Goal: Task Accomplishment & Management: Manage account settings

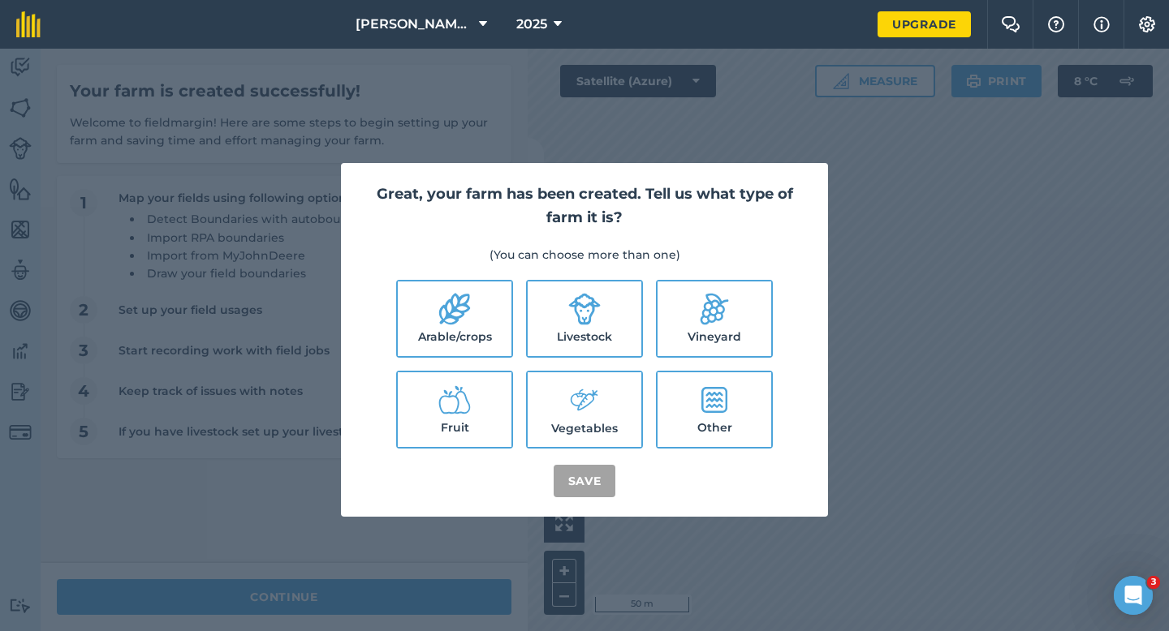
click at [493, 314] on label "Arable/crops" at bounding box center [455, 319] width 114 height 75
checkbox input "true"
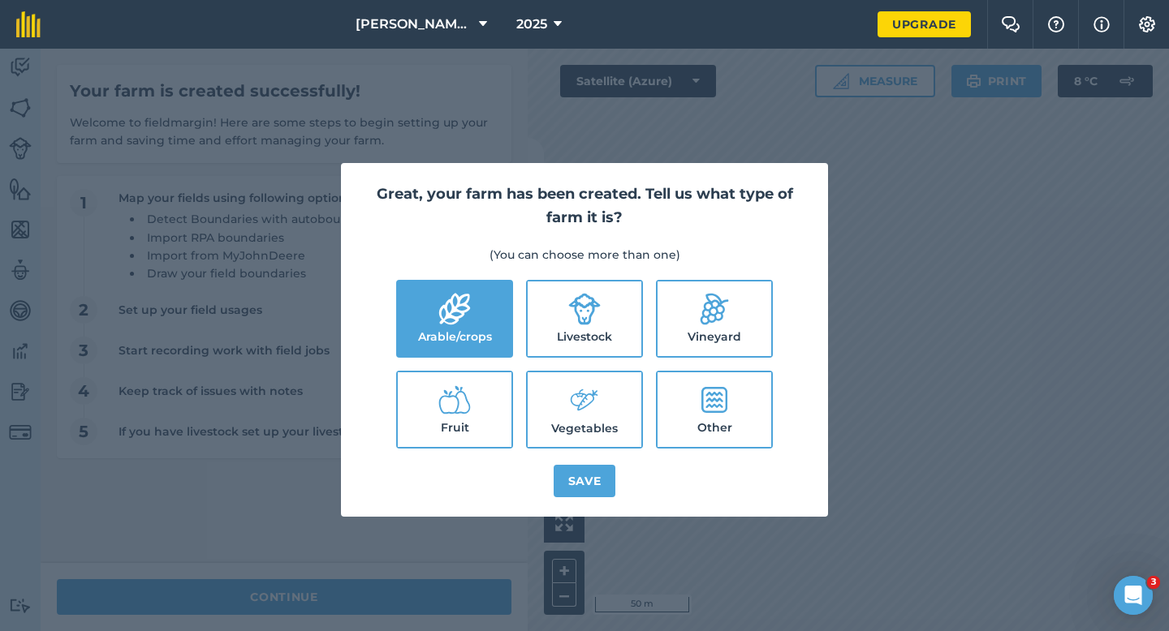
click at [649, 318] on ul "Arable/crops Livestock Vineyard Fruit Vegetables Other" at bounding box center [584, 364] width 448 height 169
click at [629, 354] on label "Livestock" at bounding box center [585, 319] width 114 height 75
checkbox input "true"
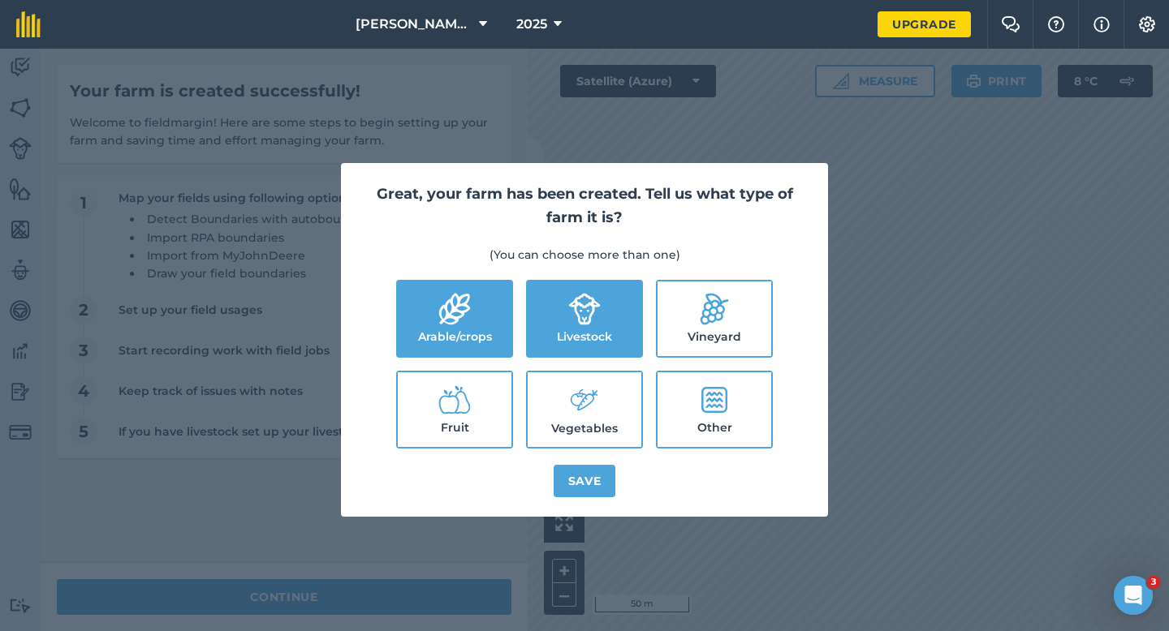
click at [629, 407] on label "Vegetables" at bounding box center [585, 410] width 114 height 75
checkbox input "true"
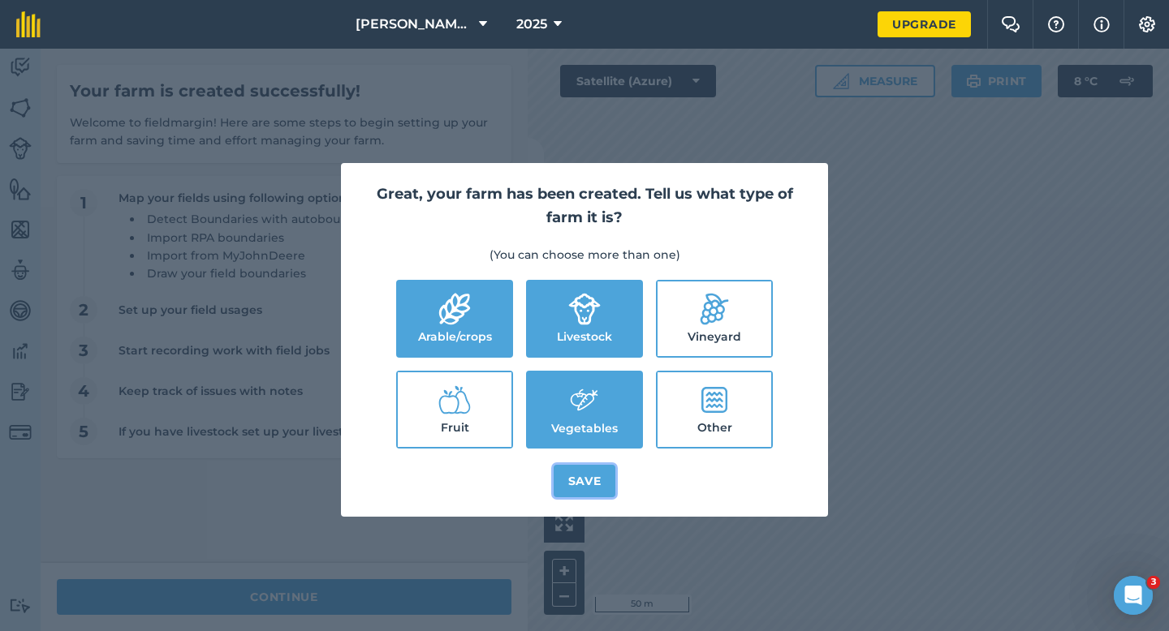
click at [578, 488] on button "Save" at bounding box center [585, 481] width 62 height 32
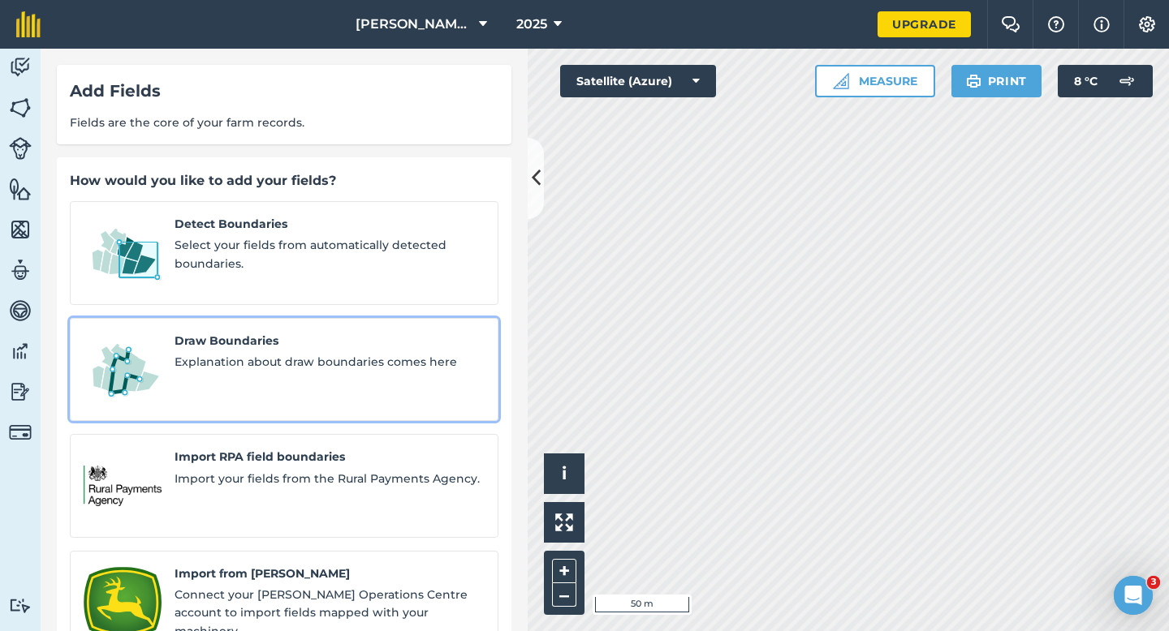
click at [245, 353] on span "Explanation about draw boundaries comes here" at bounding box center [330, 362] width 310 height 18
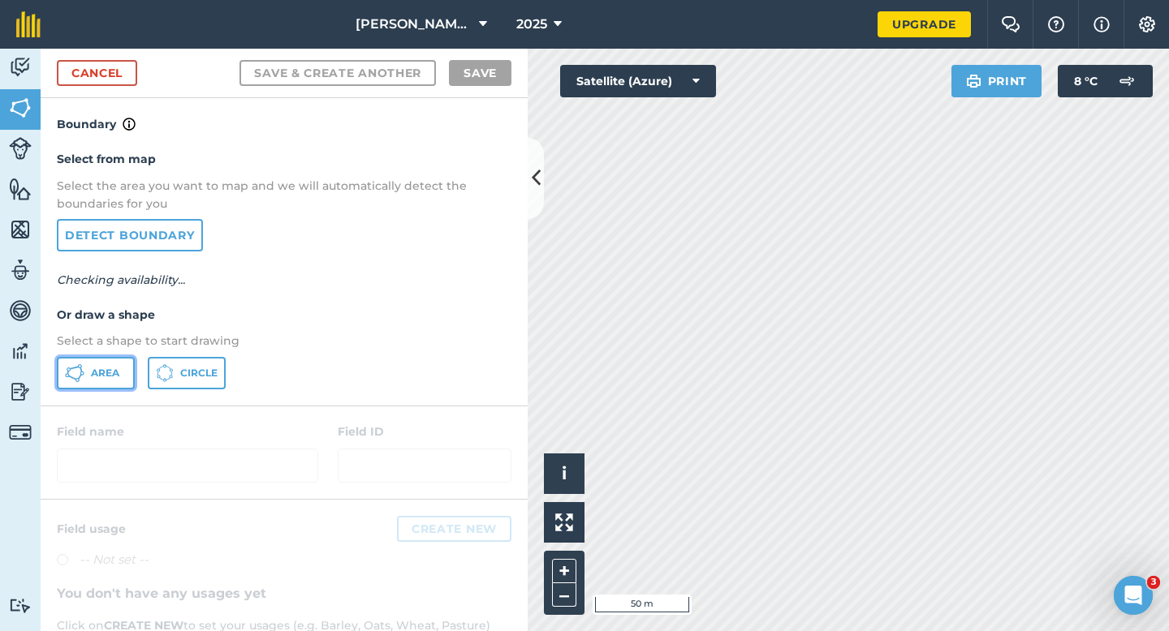
click at [114, 362] on button "Area" at bounding box center [96, 373] width 78 height 32
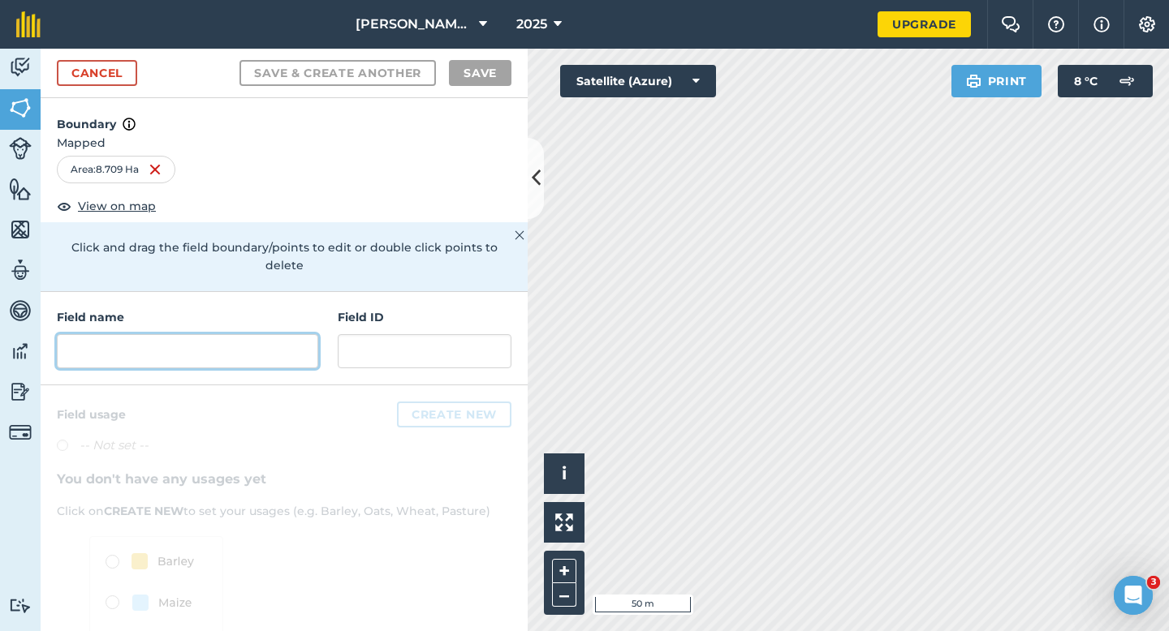
click at [309, 334] on input "text" at bounding box center [187, 351] width 261 height 34
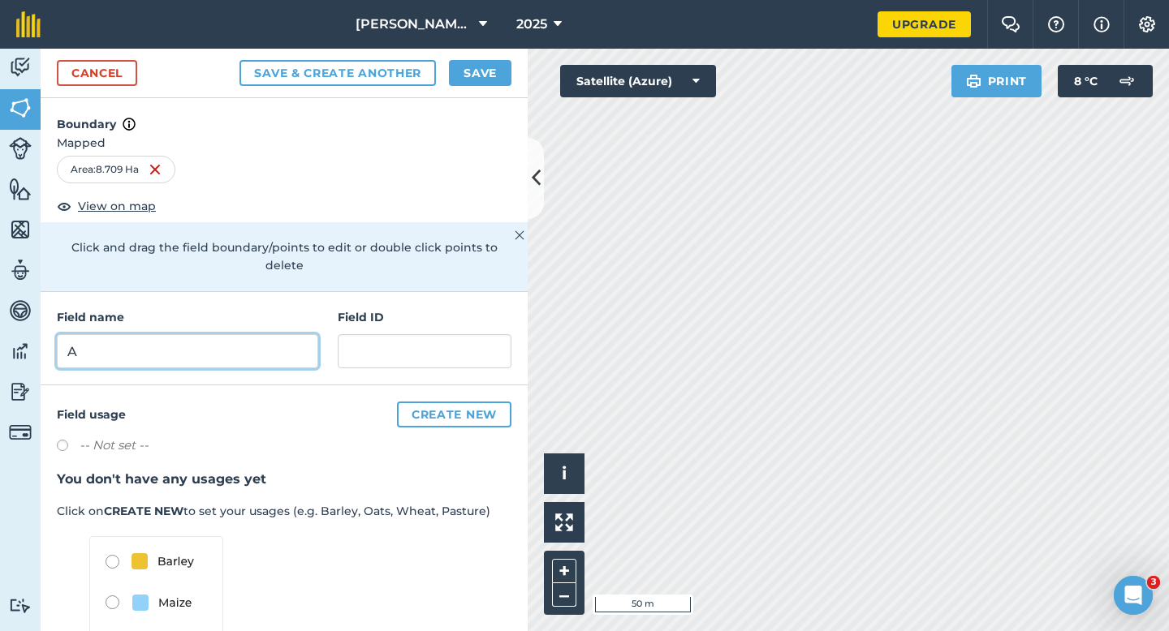
type input "A"
click at [498, 71] on button "Save" at bounding box center [480, 73] width 62 height 26
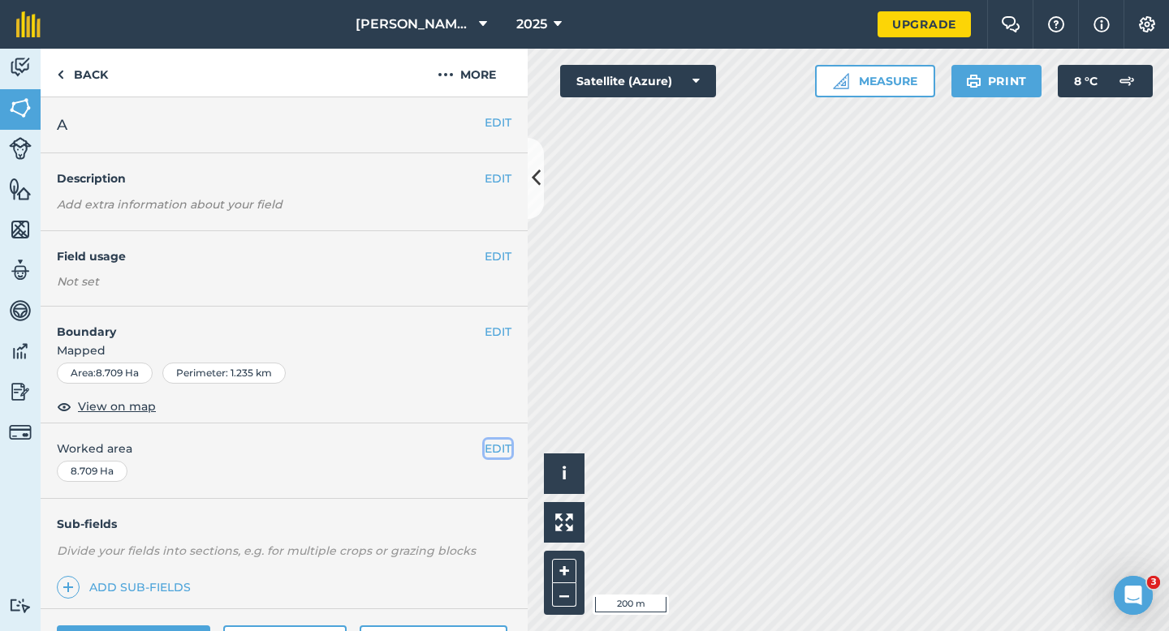
click at [489, 445] on button "EDIT" at bounding box center [498, 449] width 27 height 18
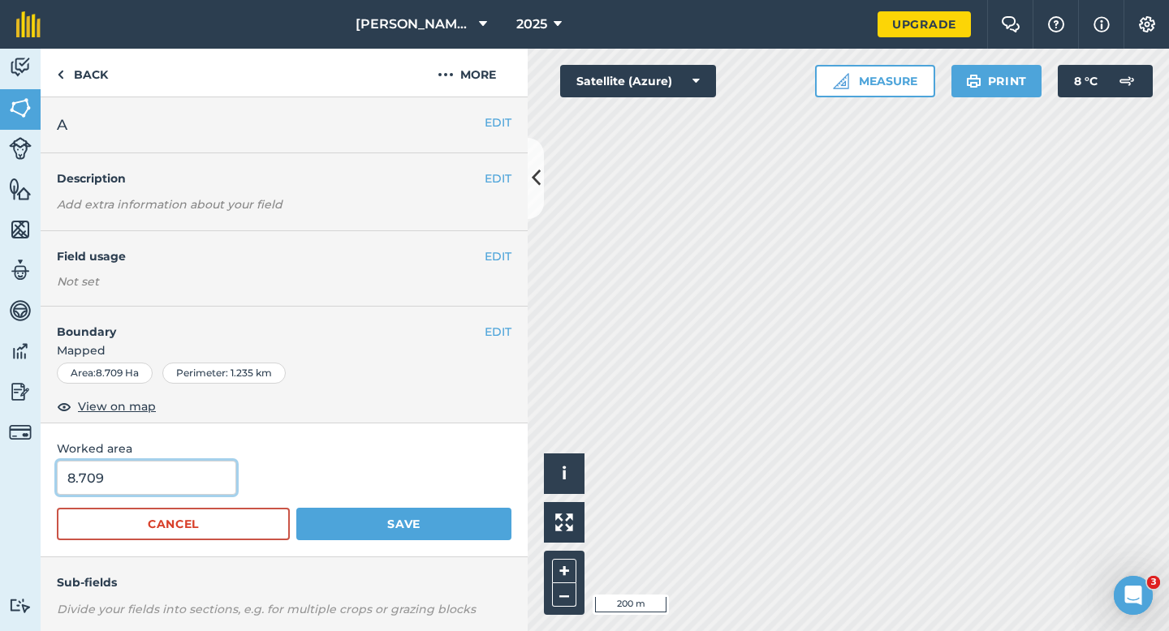
click at [221, 484] on input "8.709" at bounding box center [146, 478] width 179 height 34
type input "8.8"
click at [296, 508] on button "Save" at bounding box center [403, 524] width 215 height 32
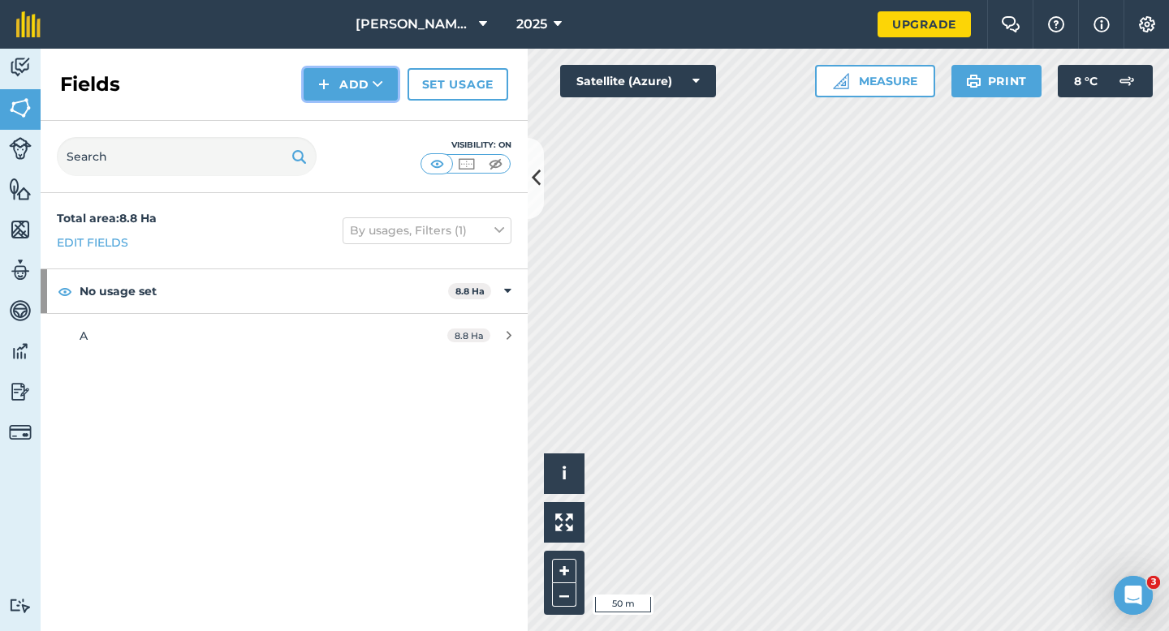
click at [348, 94] on button "Add" at bounding box center [351, 84] width 94 height 32
click at [348, 117] on link "Draw" at bounding box center [350, 121] width 89 height 36
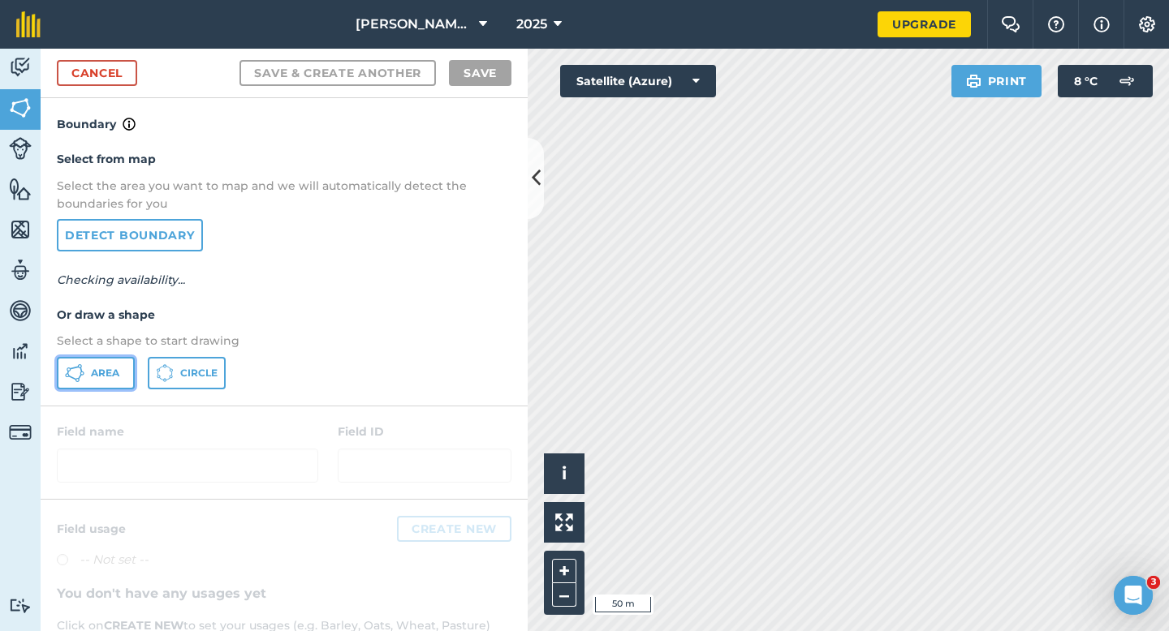
click at [107, 370] on span "Area" at bounding box center [105, 373] width 28 height 13
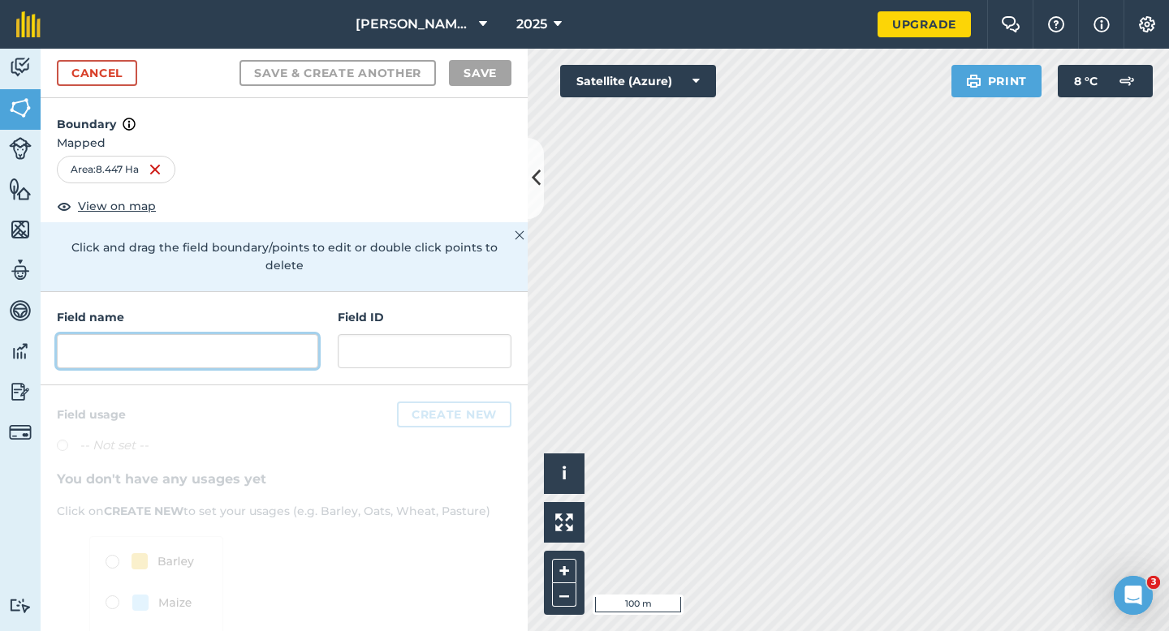
click at [205, 338] on input "text" at bounding box center [187, 351] width 261 height 34
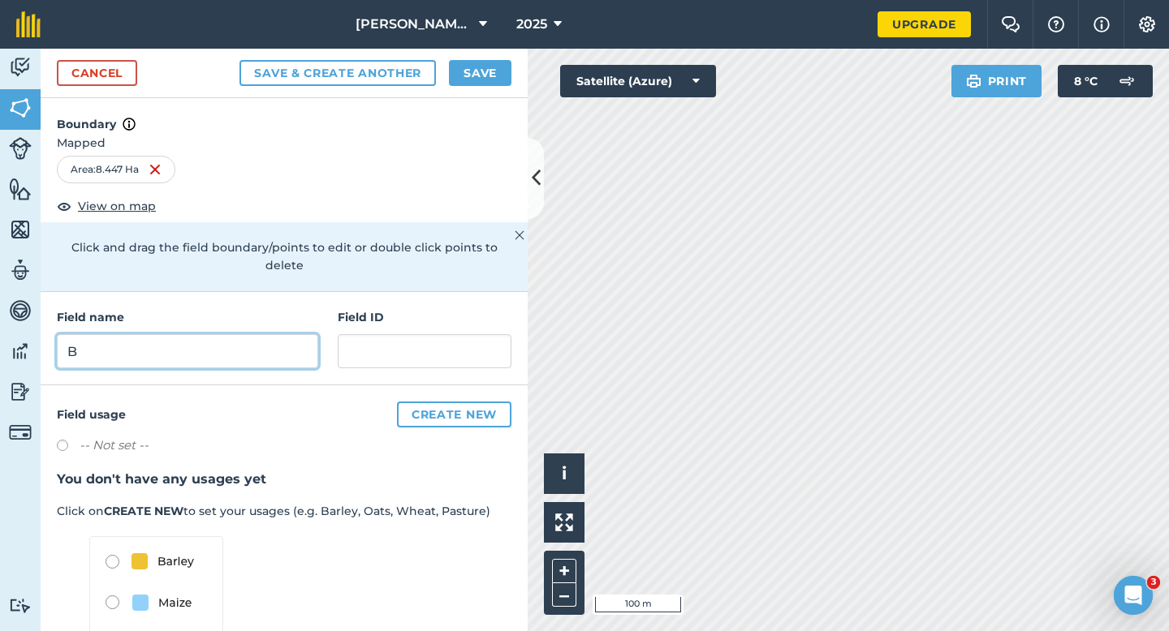
type input "B"
click at [455, 72] on button "Save" at bounding box center [480, 73] width 62 height 26
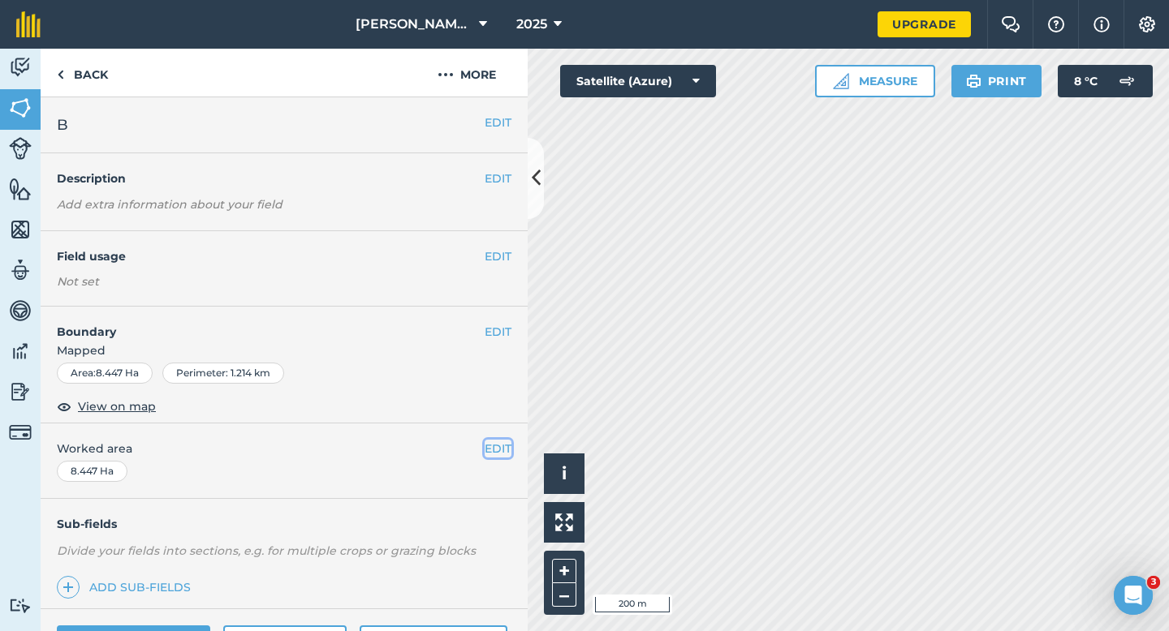
click at [505, 443] on button "EDIT" at bounding box center [498, 449] width 27 height 18
click at [499, 448] on button "EDIT" at bounding box center [498, 449] width 27 height 18
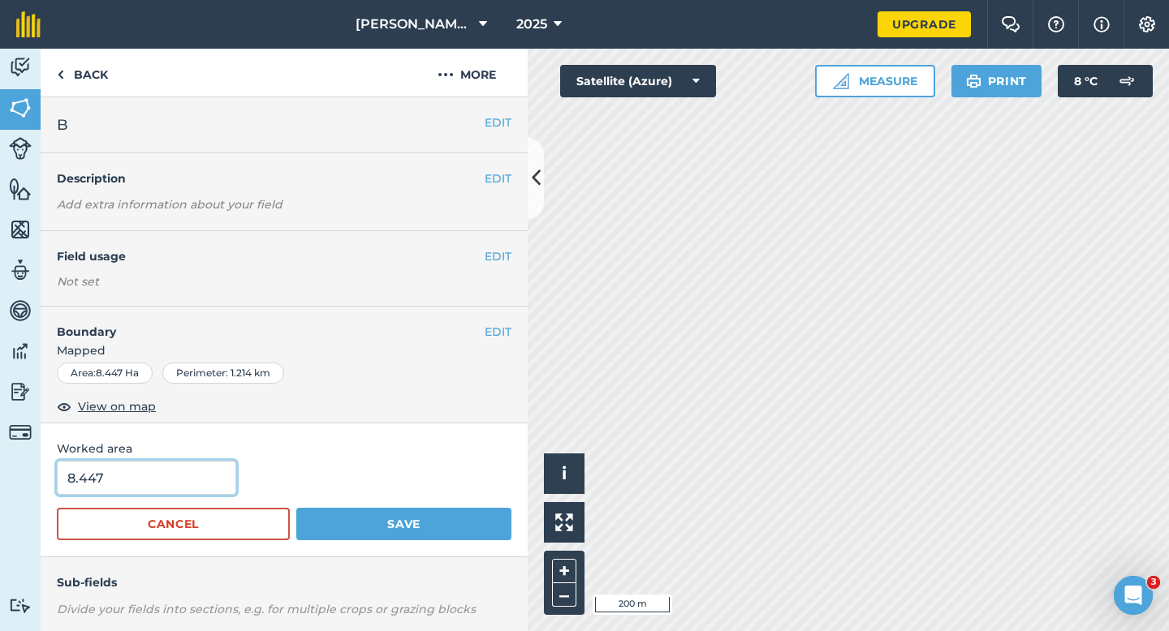
click at [209, 470] on input "8.447" at bounding box center [146, 478] width 179 height 34
type input "9"
click at [296, 508] on button "Save" at bounding box center [403, 524] width 215 height 32
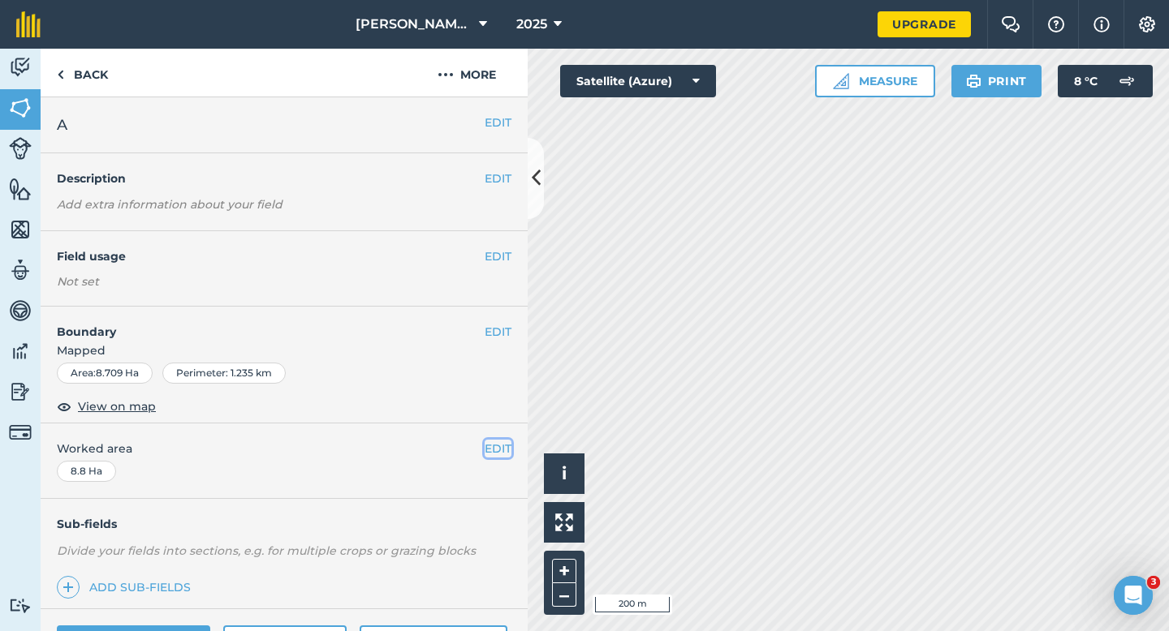
click at [495, 442] on button "EDIT" at bounding box center [498, 449] width 27 height 18
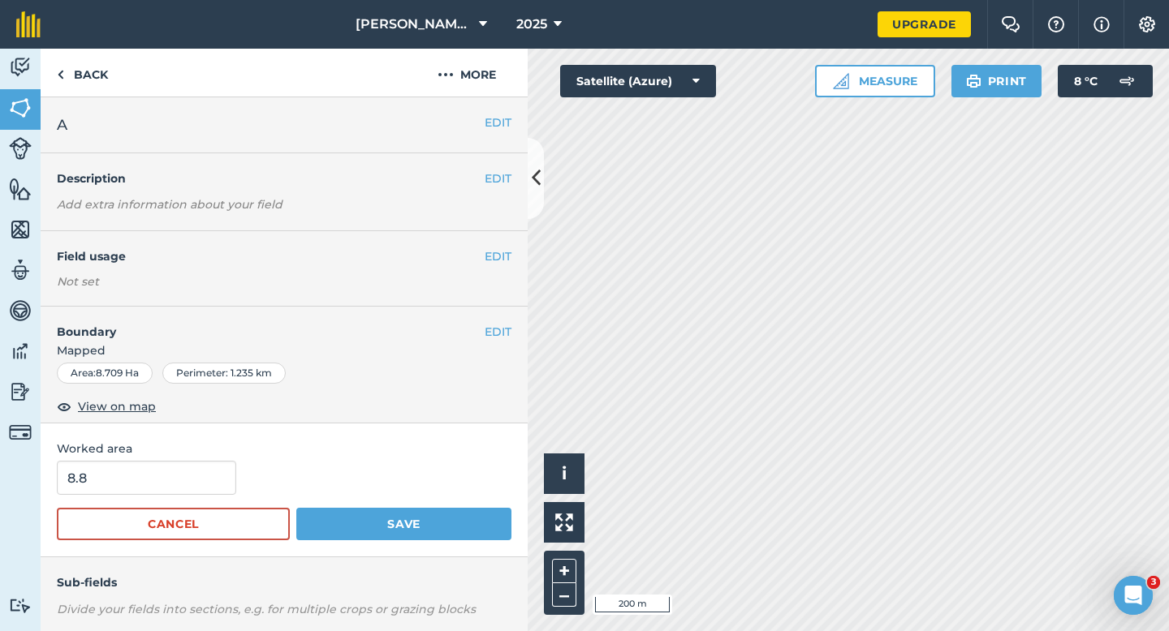
click at [232, 481] on div "8.8" at bounding box center [284, 478] width 455 height 34
type input "9"
click at [219, 481] on input "9" at bounding box center [146, 478] width 179 height 34
click at [296, 508] on button "Save" at bounding box center [403, 524] width 215 height 32
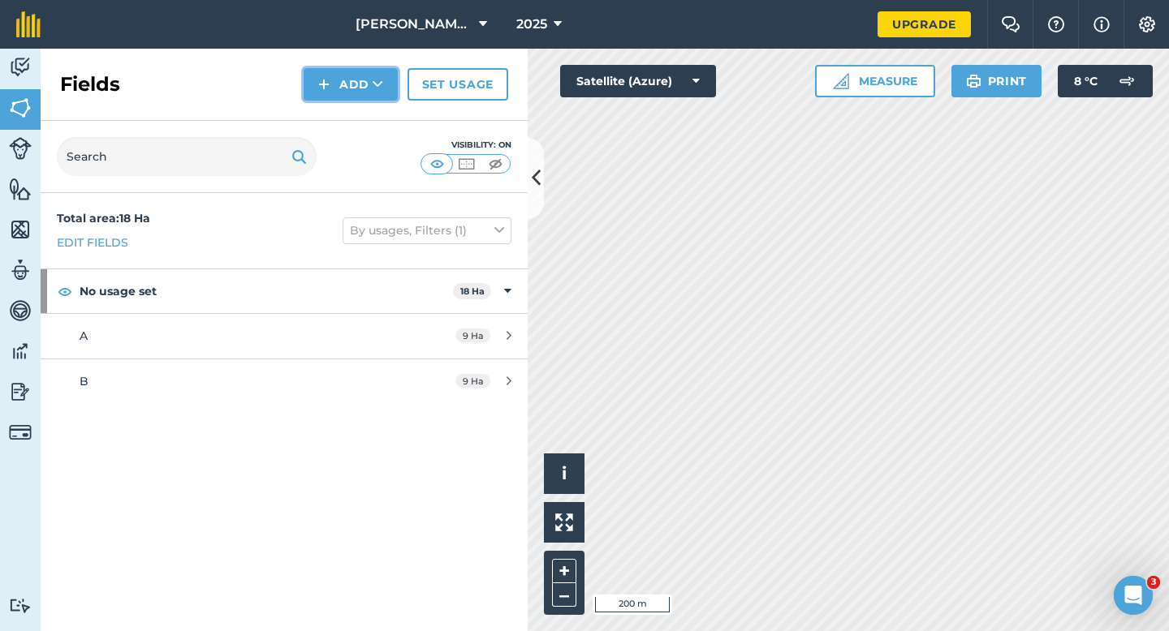
click at [324, 96] on button "Add" at bounding box center [351, 84] width 94 height 32
click at [327, 119] on link "Draw" at bounding box center [350, 121] width 89 height 36
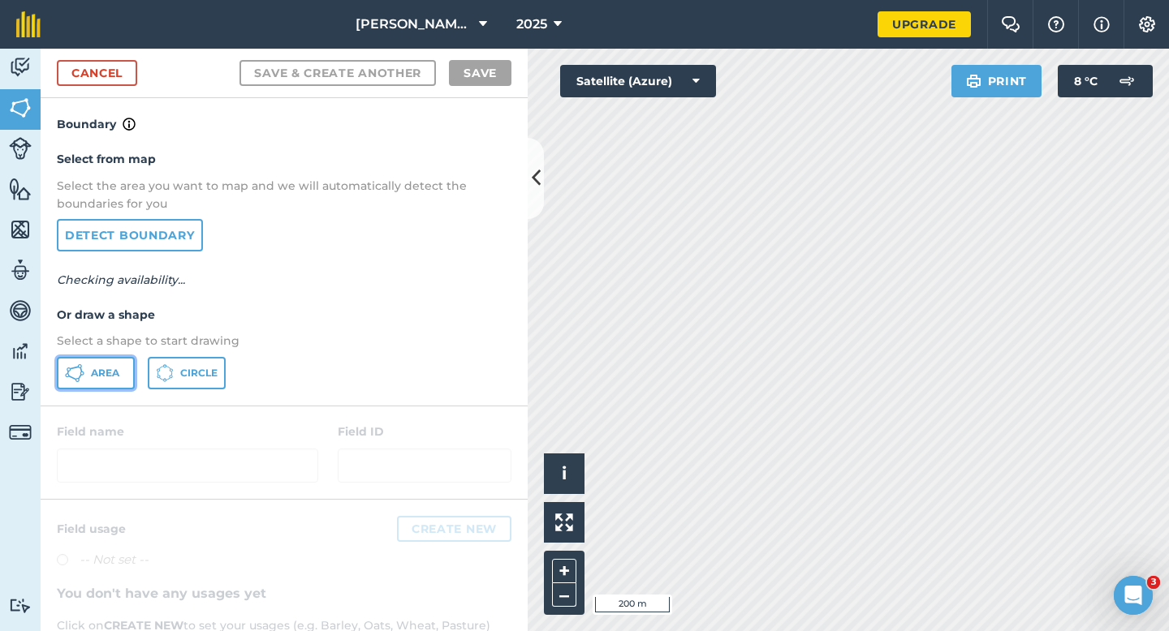
click at [97, 381] on button "Area" at bounding box center [96, 373] width 78 height 32
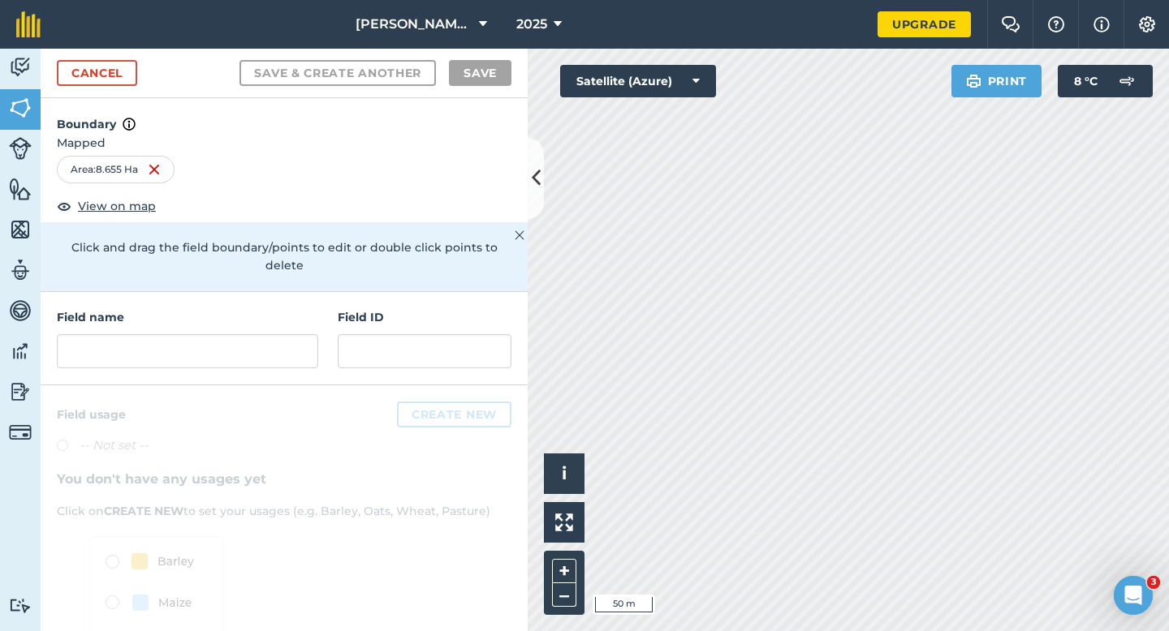
click at [394, 401] on div "Activity Fields Livestock Features Maps Team Vehicles Data Reporting Billing Tu…" at bounding box center [584, 340] width 1169 height 583
click at [201, 338] on input "text" at bounding box center [187, 351] width 261 height 34
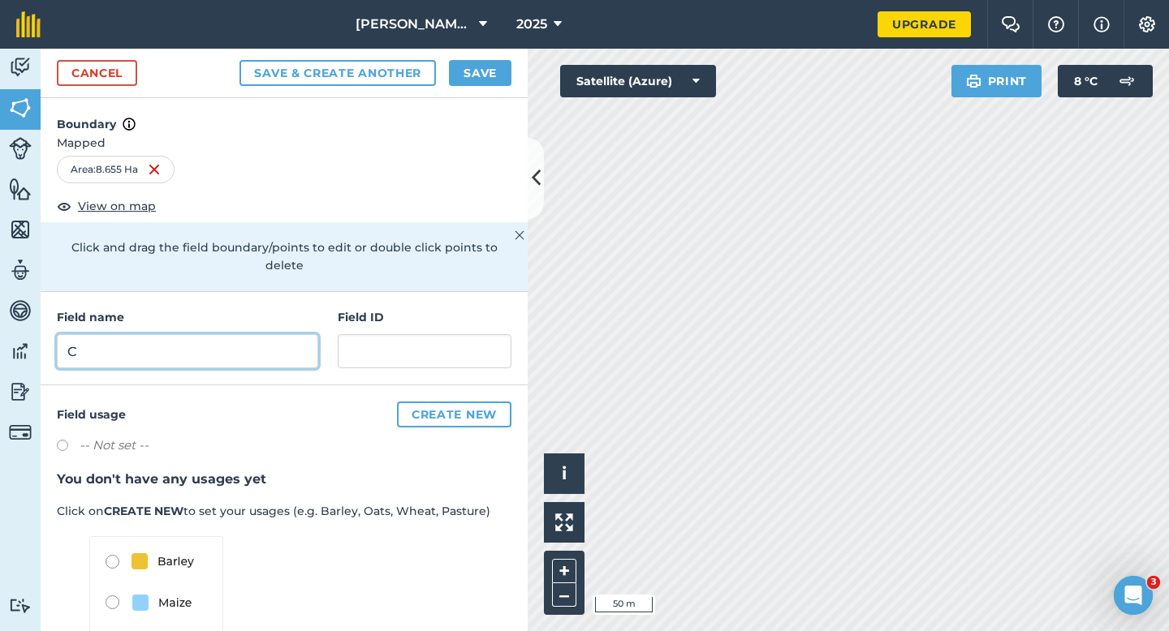
type input "C"
click at [487, 67] on button "Save" at bounding box center [480, 73] width 62 height 26
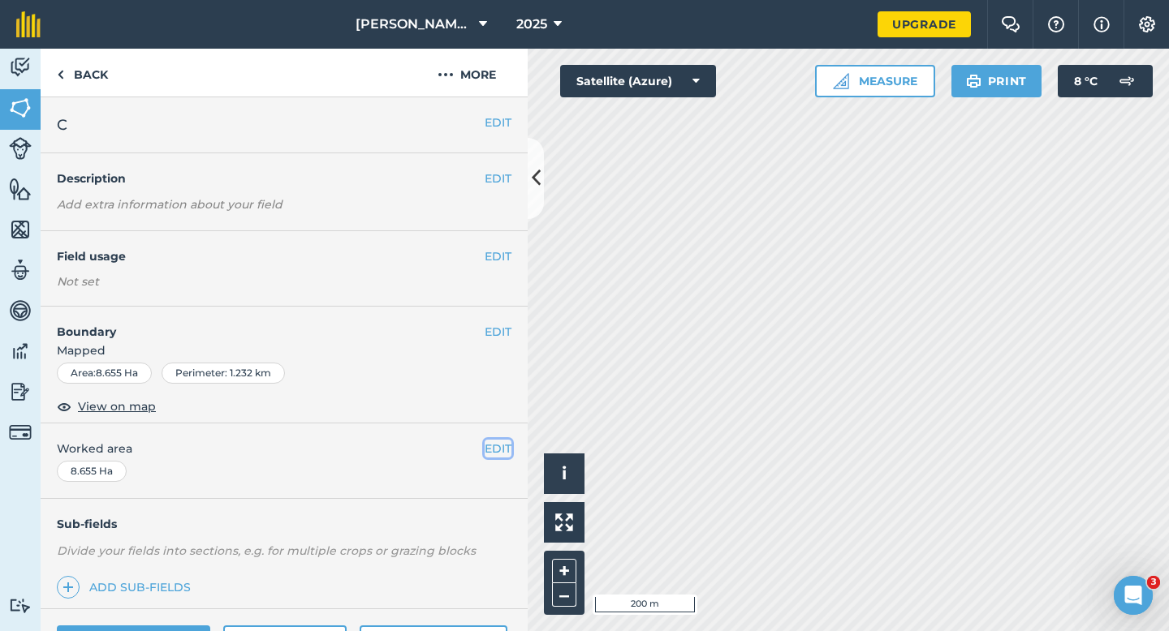
click at [487, 442] on button "EDIT" at bounding box center [498, 449] width 27 height 18
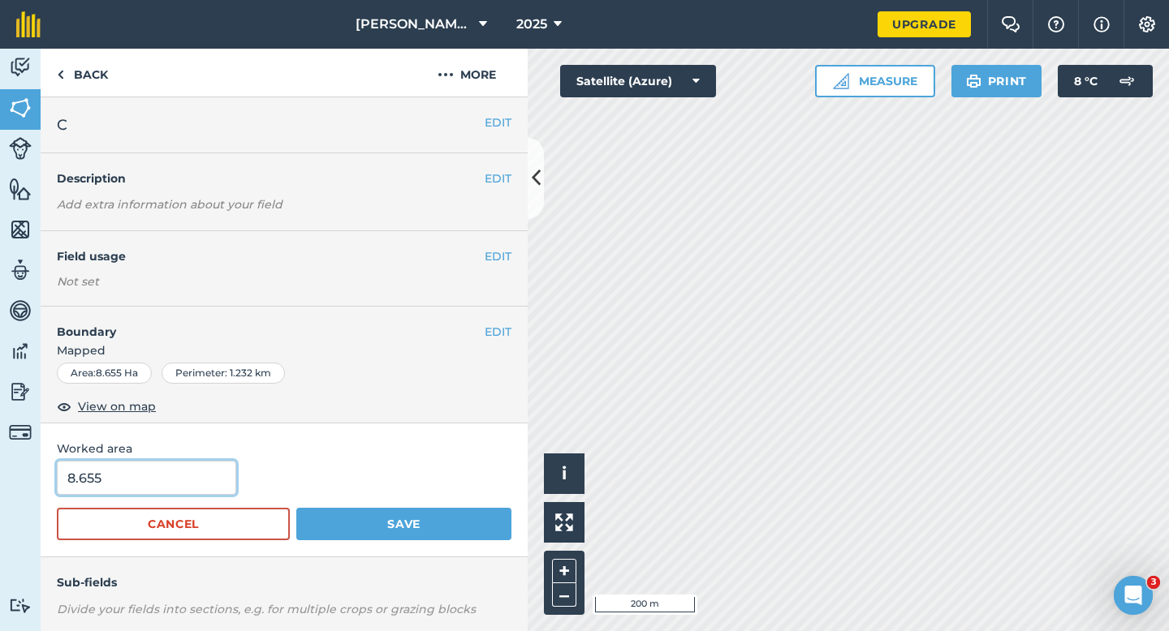
click at [142, 463] on input "8.655" at bounding box center [146, 478] width 179 height 34
type input "9"
click at [296, 508] on button "Save" at bounding box center [403, 524] width 215 height 32
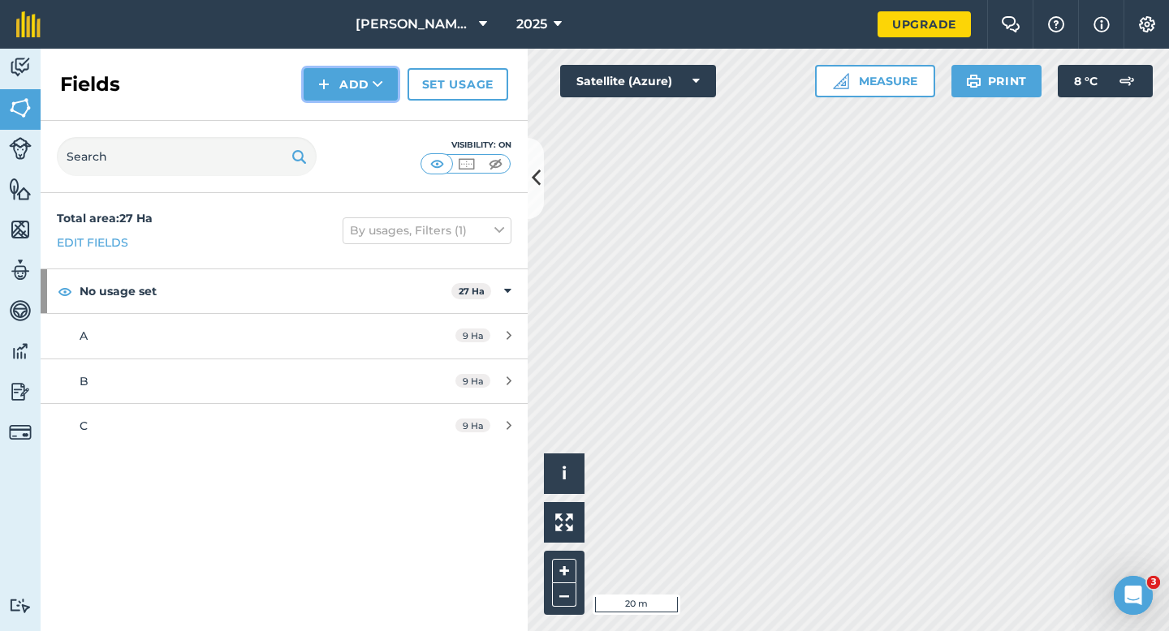
click at [334, 84] on button "Add" at bounding box center [351, 84] width 94 height 32
click at [334, 119] on link "Draw" at bounding box center [350, 121] width 89 height 36
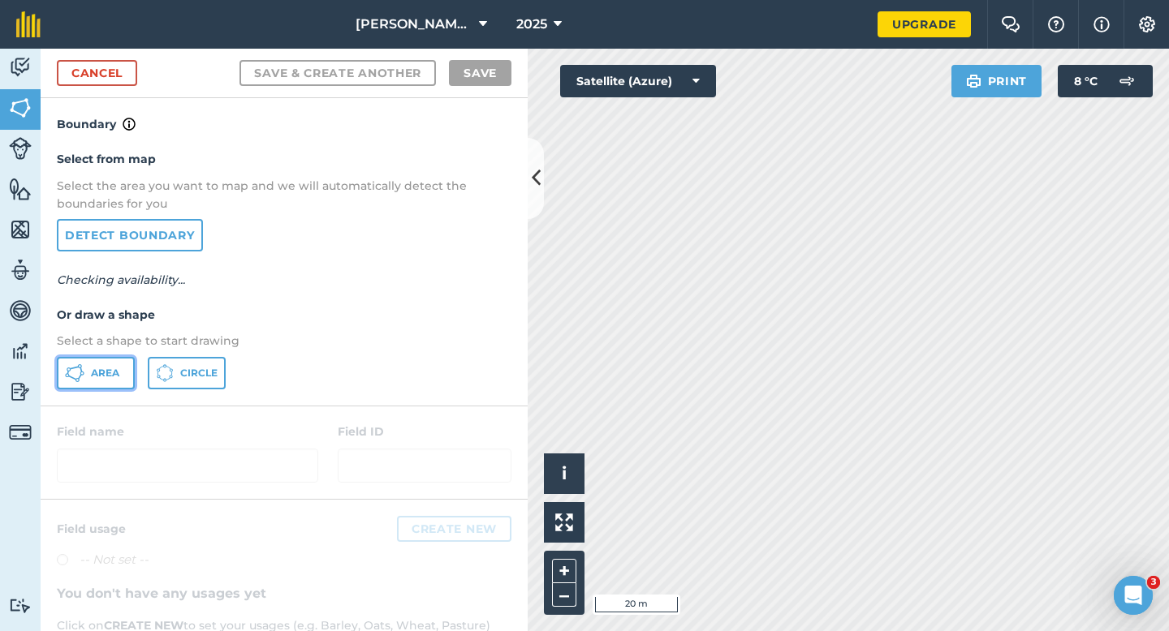
click at [84, 367] on icon at bounding box center [74, 373] width 19 height 19
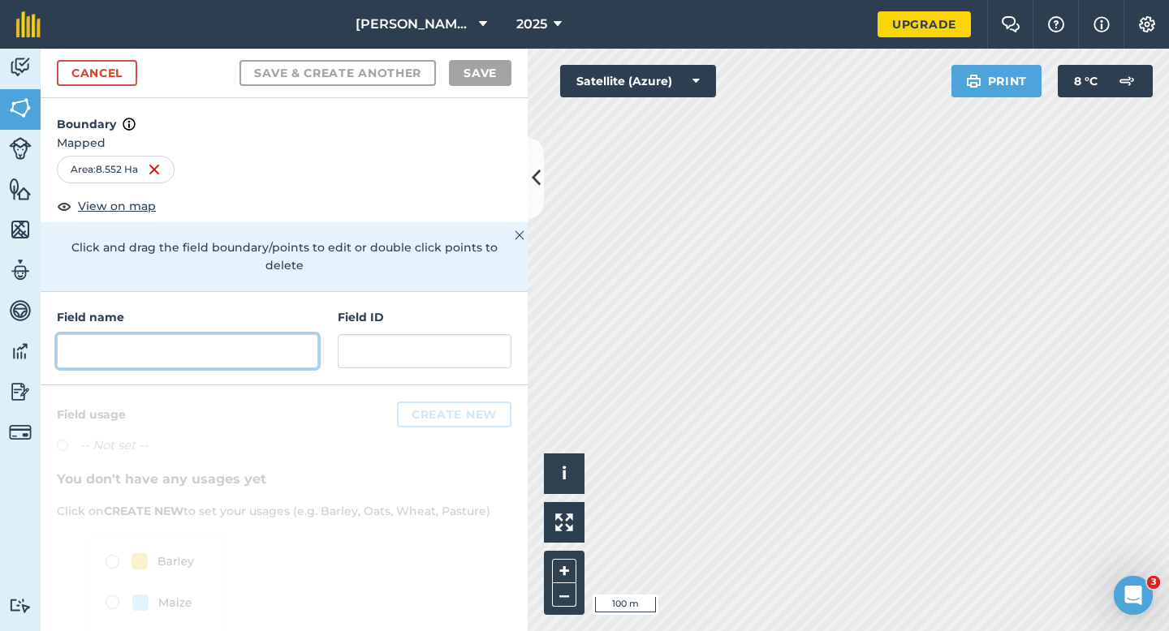
click at [262, 340] on input "text" at bounding box center [187, 351] width 261 height 34
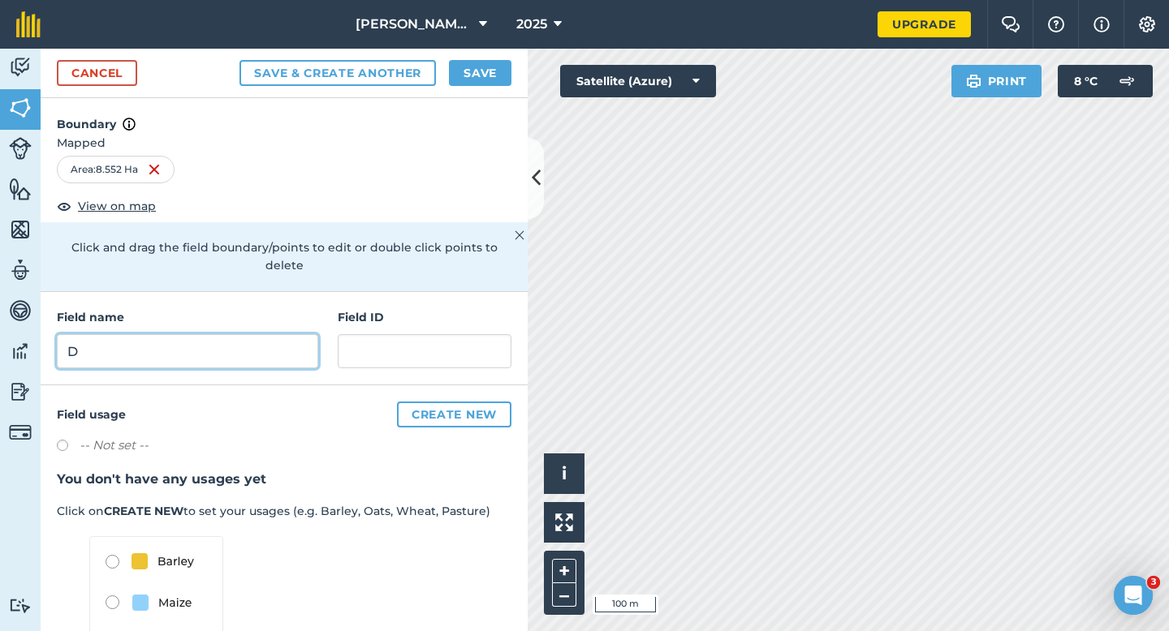
type input "D"
click at [481, 67] on button "Save" at bounding box center [480, 73] width 62 height 26
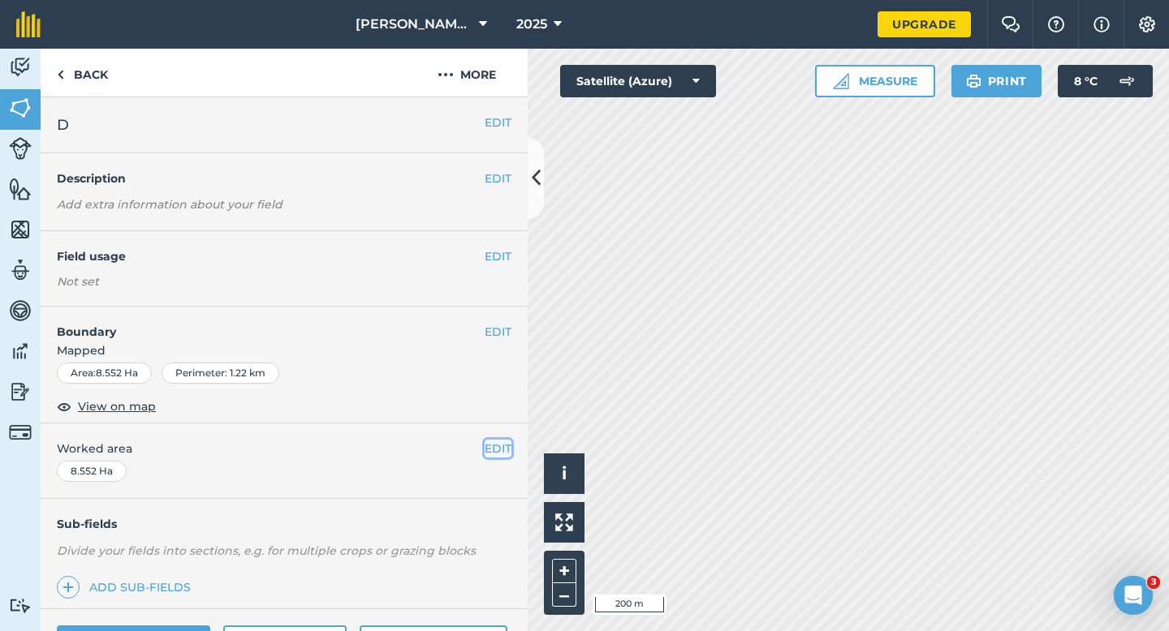
click at [502, 448] on button "EDIT" at bounding box center [498, 449] width 27 height 18
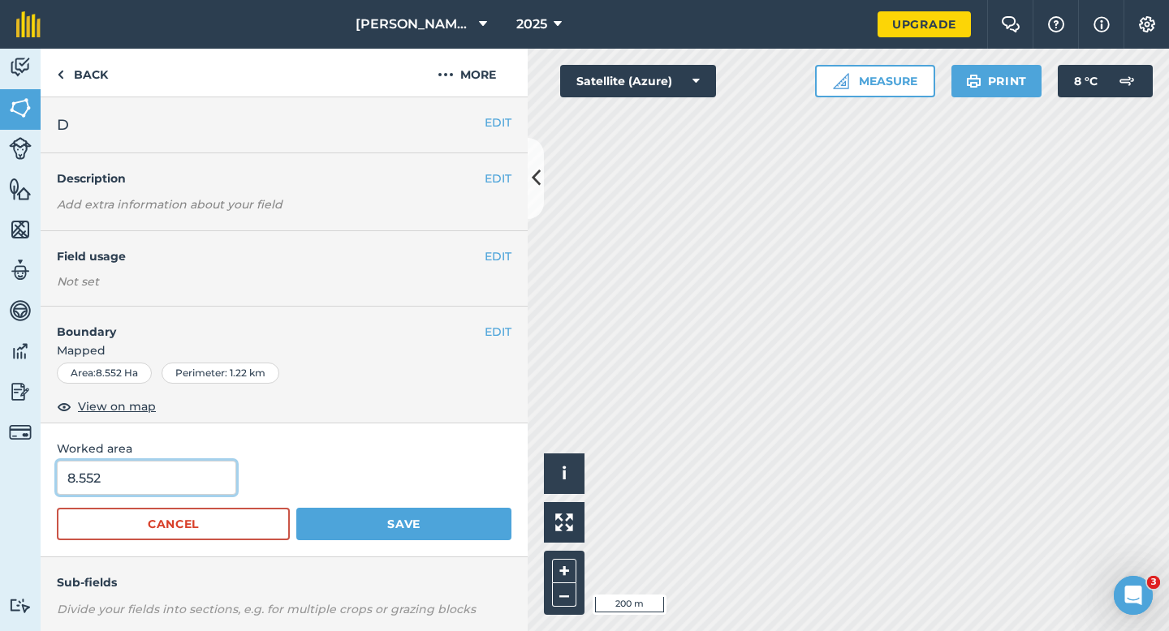
click at [183, 468] on input "8.552" at bounding box center [146, 478] width 179 height 34
type input "9"
click at [296, 508] on button "Save" at bounding box center [403, 524] width 215 height 32
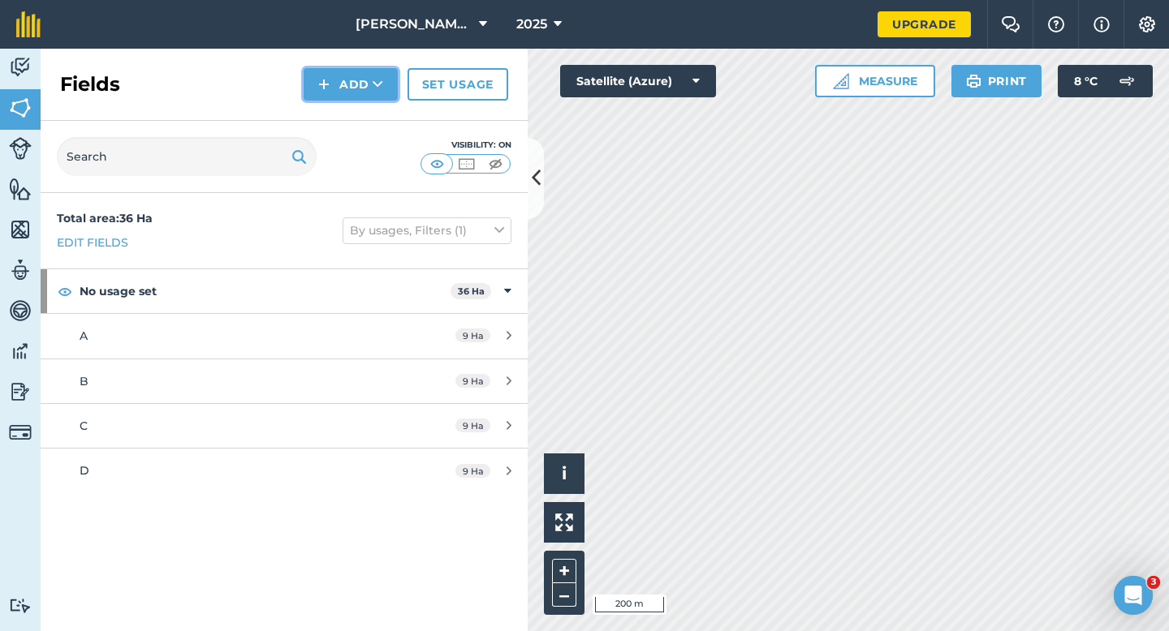
click at [355, 79] on button "Add" at bounding box center [351, 84] width 94 height 32
click at [355, 136] on link "Draw" at bounding box center [350, 121] width 89 height 36
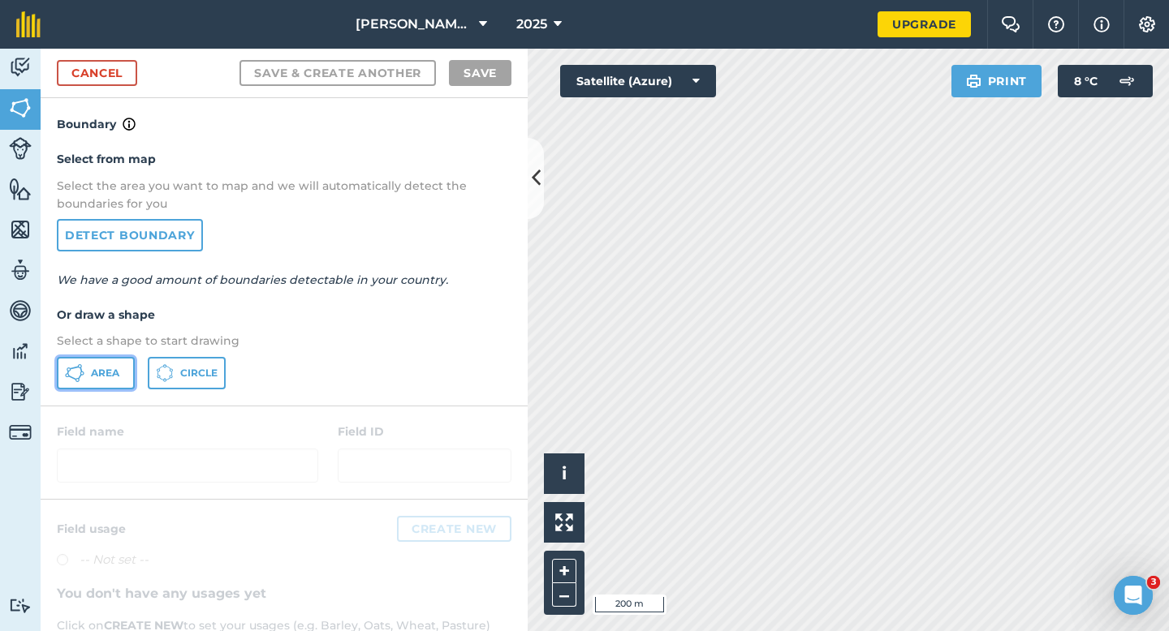
click at [97, 370] on span "Area" at bounding box center [105, 373] width 28 height 13
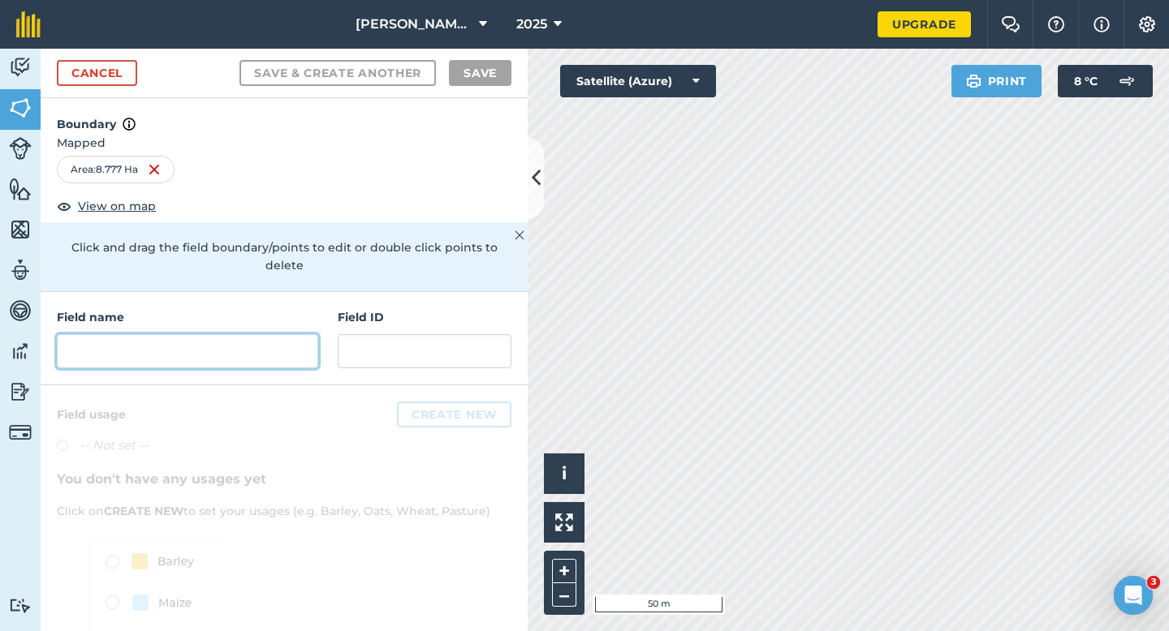
click at [298, 334] on input "text" at bounding box center [187, 351] width 261 height 34
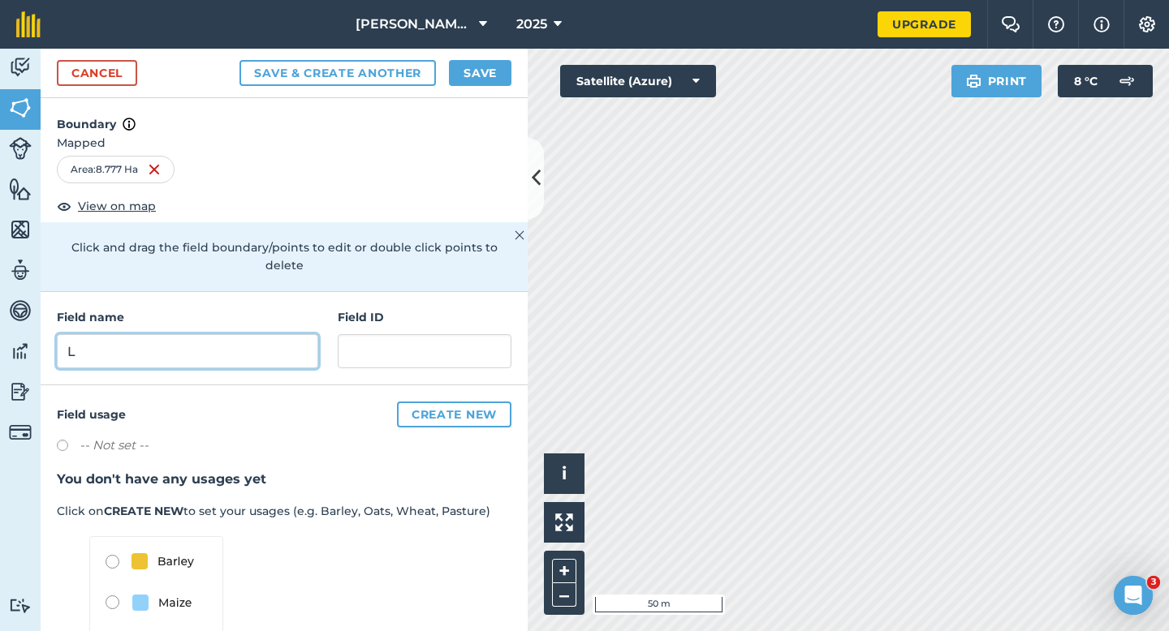
type input "L"
click at [468, 80] on button "Save" at bounding box center [480, 73] width 62 height 26
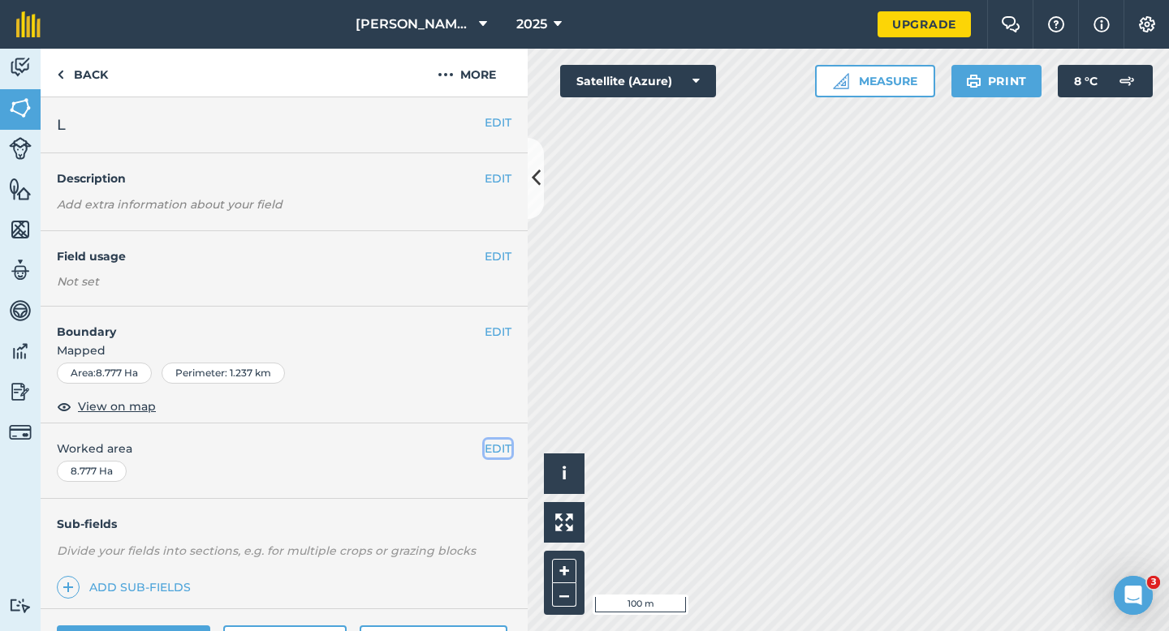
click at [493, 451] on button "EDIT" at bounding box center [498, 449] width 27 height 18
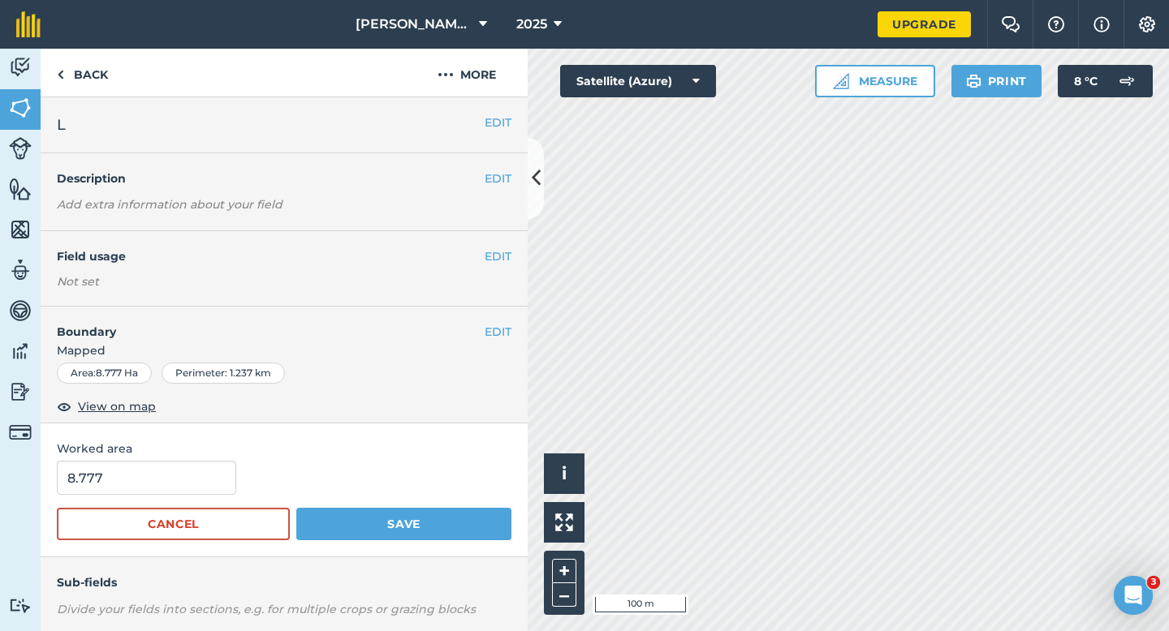
click at [94, 498] on form "8.777 Cancel Save" at bounding box center [284, 501] width 455 height 80
type input "9"
click at [98, 468] on input "9" at bounding box center [146, 478] width 179 height 34
click at [296, 508] on button "Save" at bounding box center [403, 524] width 215 height 32
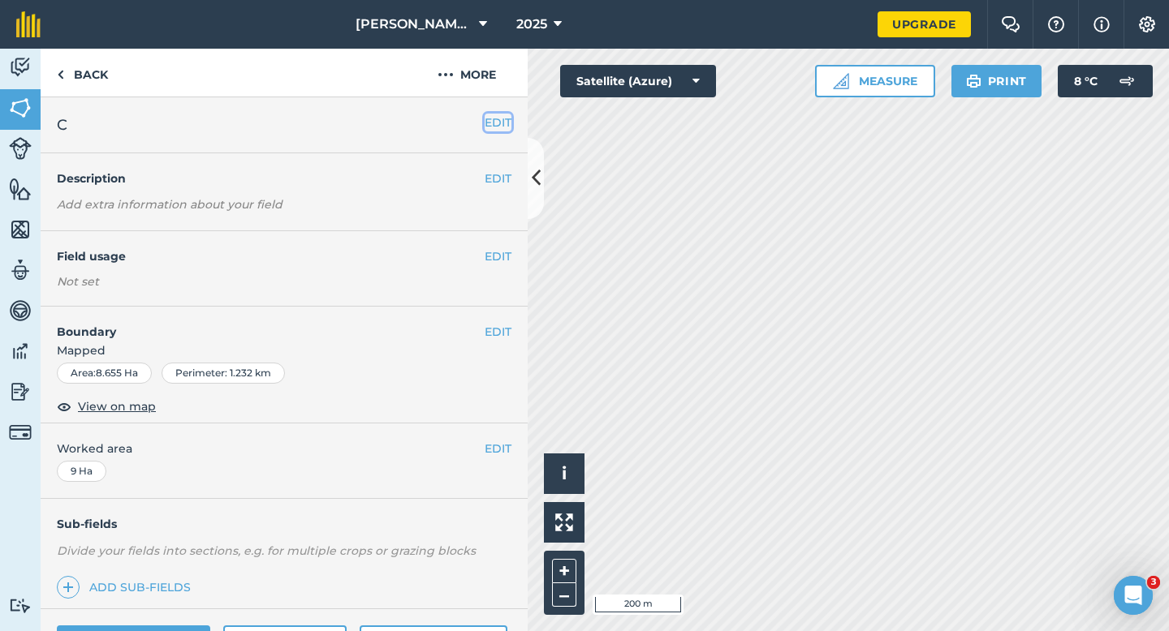
click at [496, 114] on button "EDIT" at bounding box center [498, 123] width 27 height 18
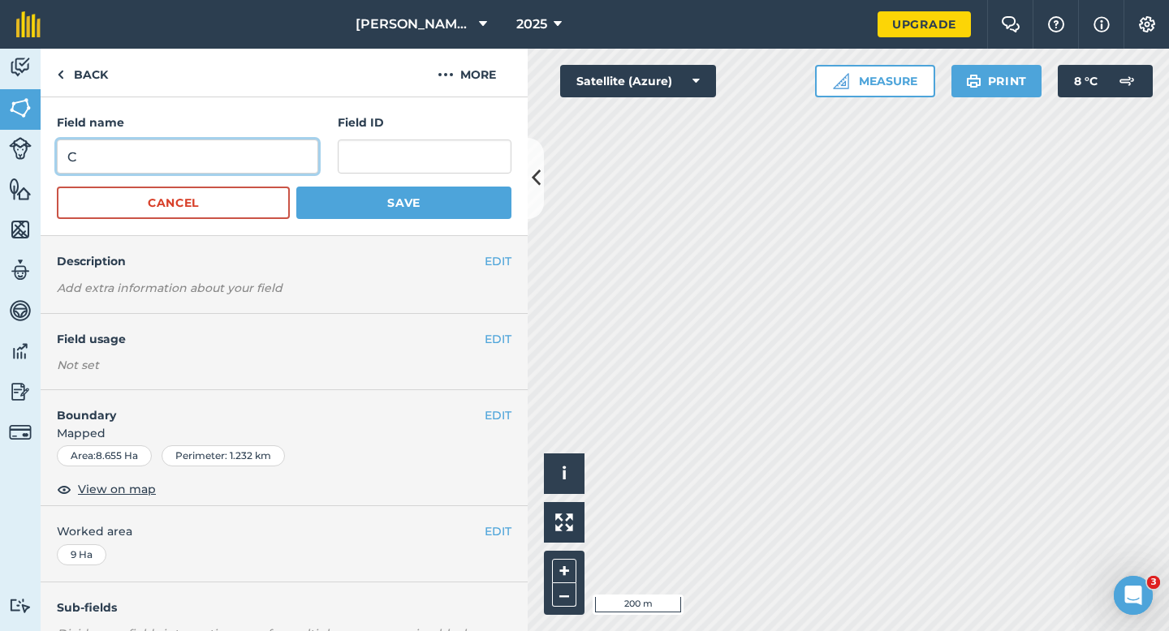
click at [282, 160] on input "C" at bounding box center [187, 157] width 261 height 34
type input "K"
click at [296, 187] on button "Save" at bounding box center [403, 203] width 215 height 32
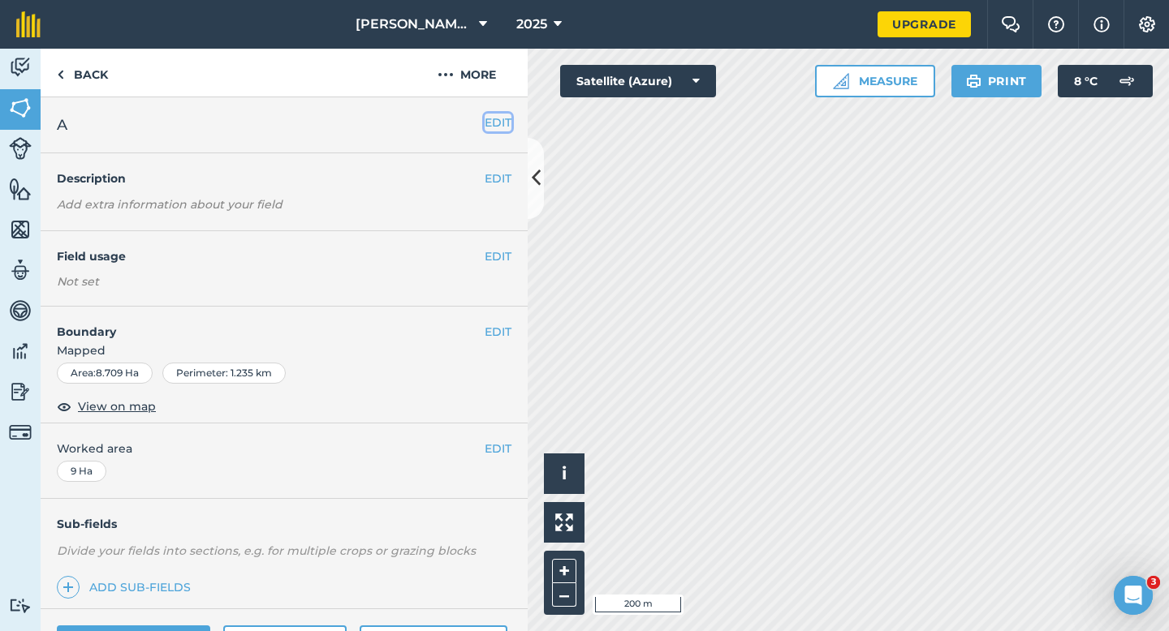
click at [506, 121] on button "EDIT" at bounding box center [498, 123] width 27 height 18
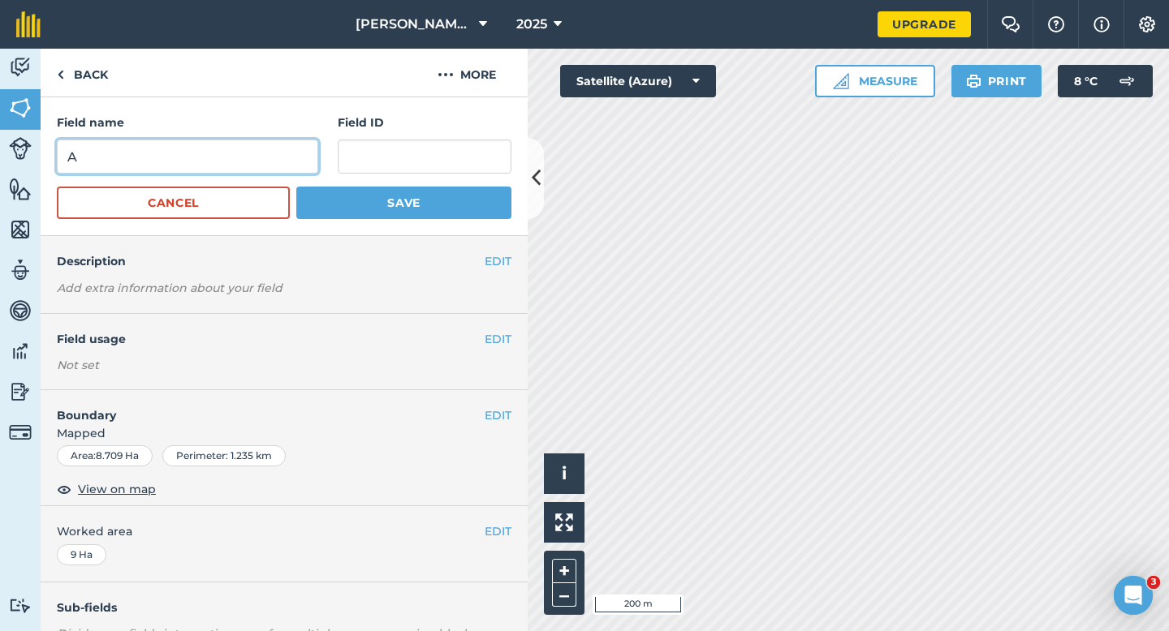
click at [274, 153] on input "A" at bounding box center [187, 157] width 261 height 34
type input "J"
click at [296, 187] on button "Save" at bounding box center [403, 203] width 215 height 32
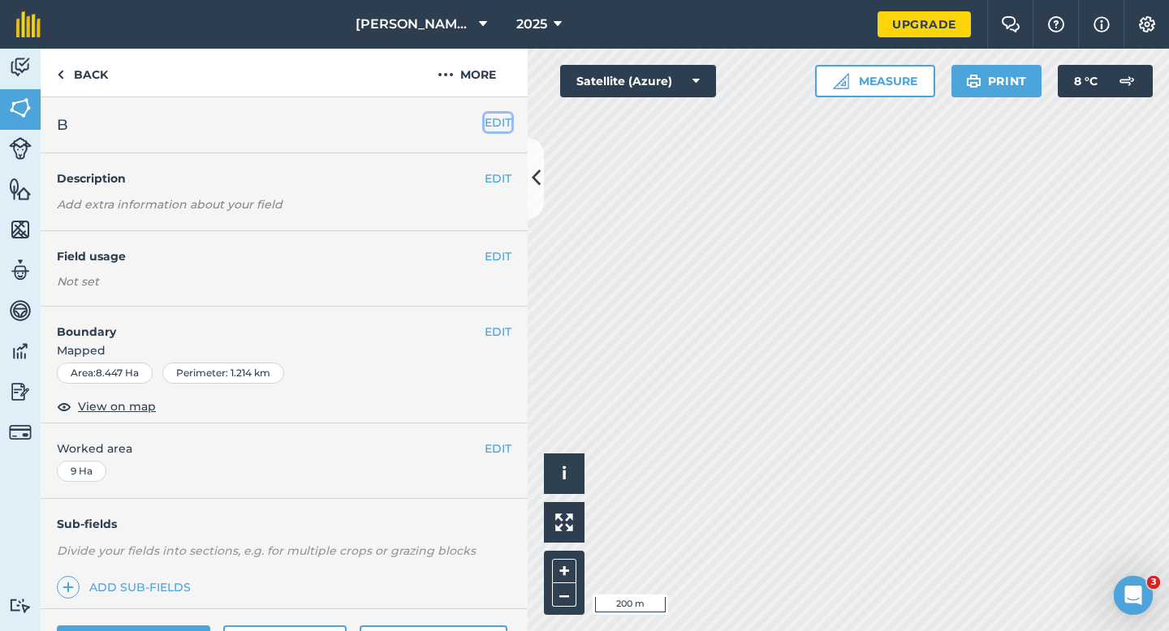
click at [495, 123] on button "EDIT" at bounding box center [498, 123] width 27 height 18
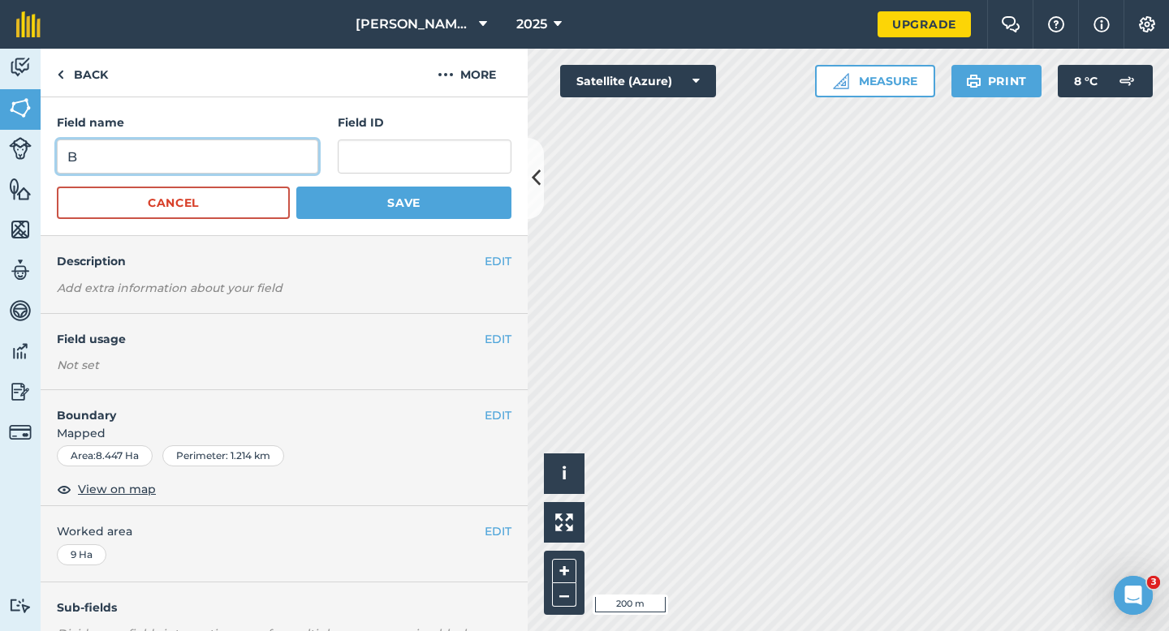
click at [244, 145] on input "B" at bounding box center [187, 157] width 261 height 34
type input "R"
click at [296, 187] on button "Save" at bounding box center [403, 203] width 215 height 32
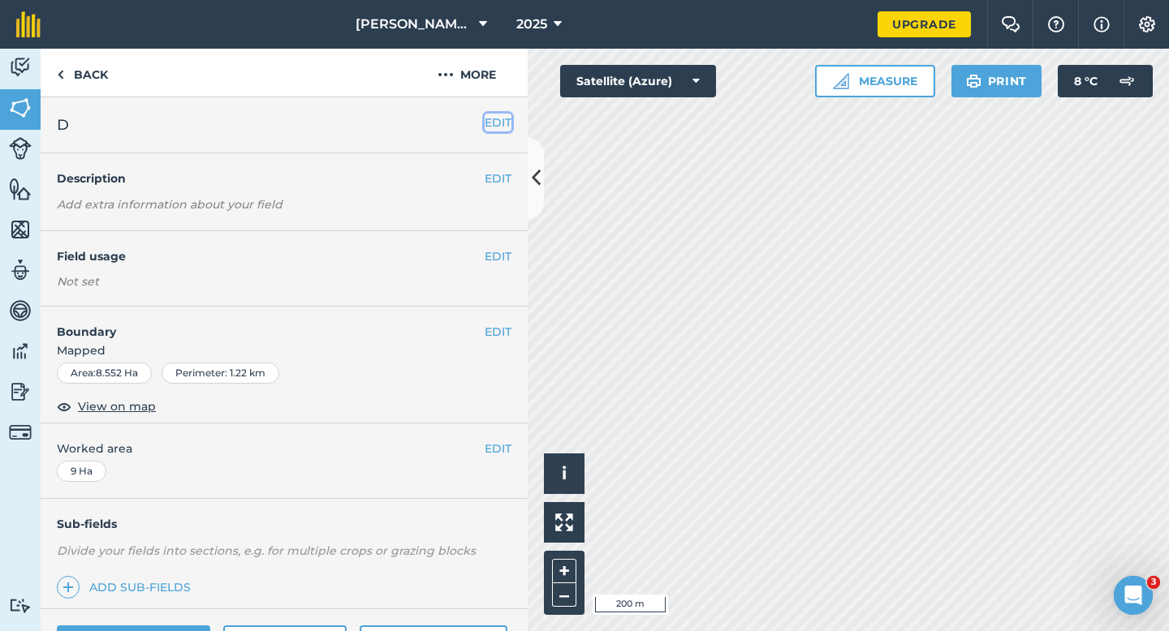
click at [492, 125] on button "EDIT" at bounding box center [498, 123] width 27 height 18
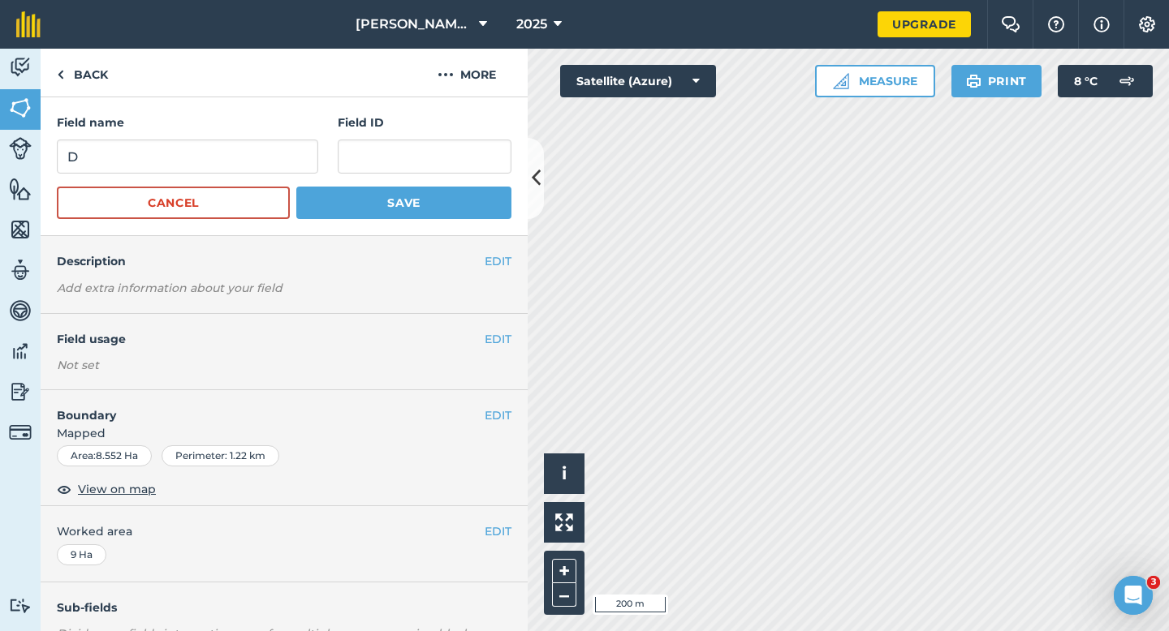
click at [248, 185] on form "Field name D Field ID Cancel Save" at bounding box center [284, 167] width 455 height 106
click at [248, 157] on input "D" at bounding box center [187, 157] width 261 height 34
type input "S"
click at [406, 204] on button "Save" at bounding box center [403, 203] width 215 height 32
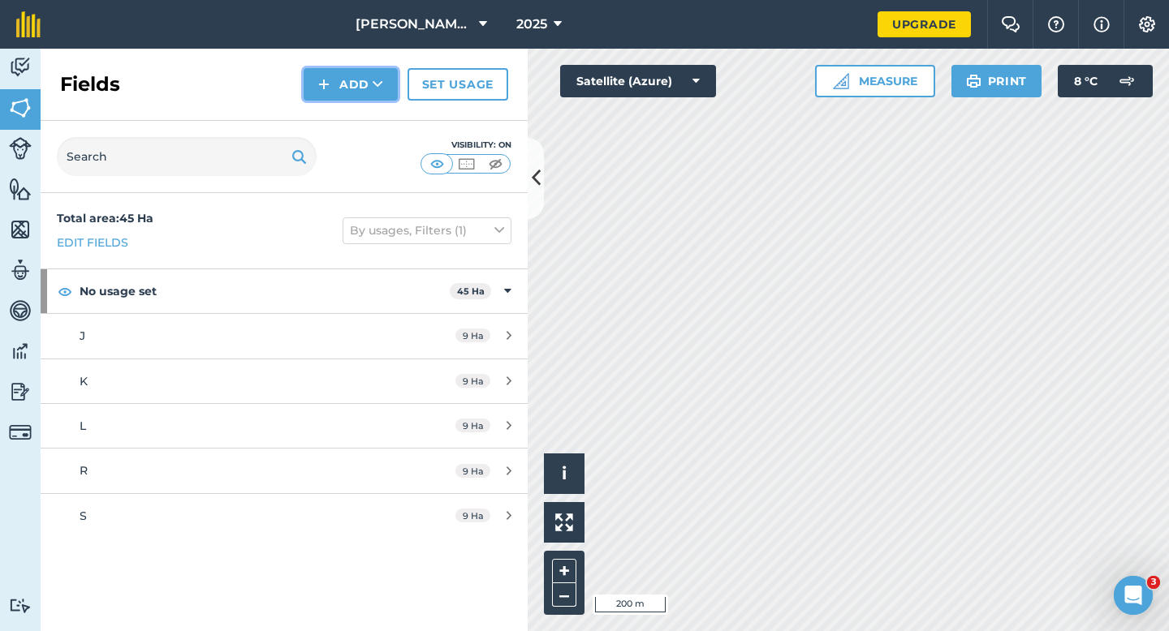
click at [365, 87] on button "Add" at bounding box center [351, 84] width 94 height 32
click at [365, 123] on link "Draw" at bounding box center [350, 121] width 89 height 36
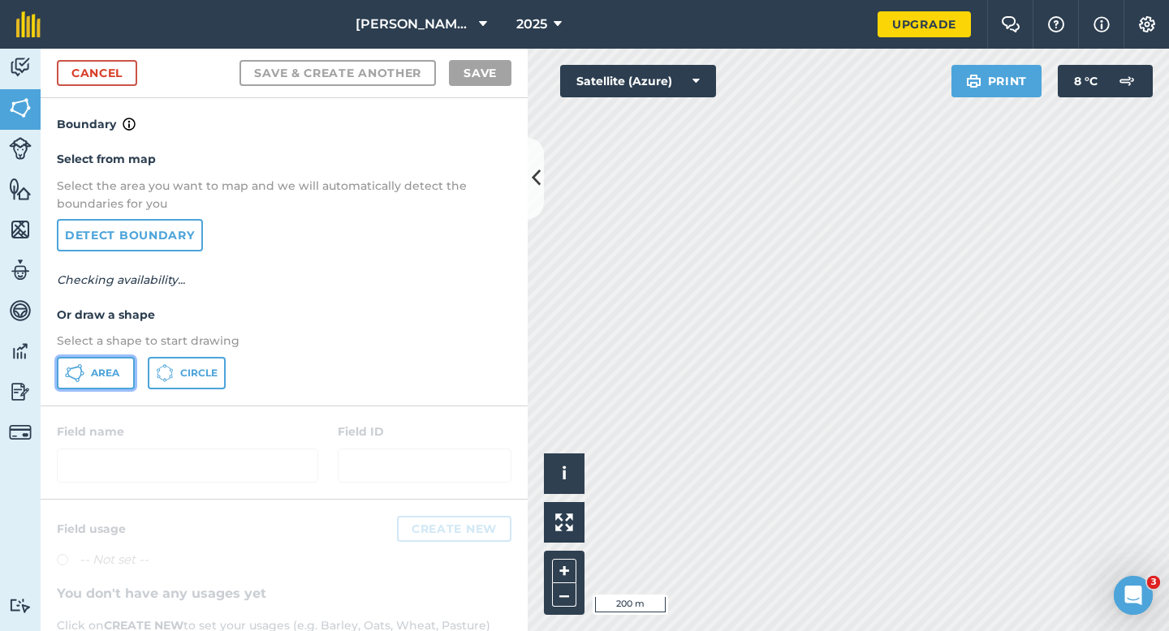
click at [61, 387] on button "Area" at bounding box center [96, 373] width 78 height 32
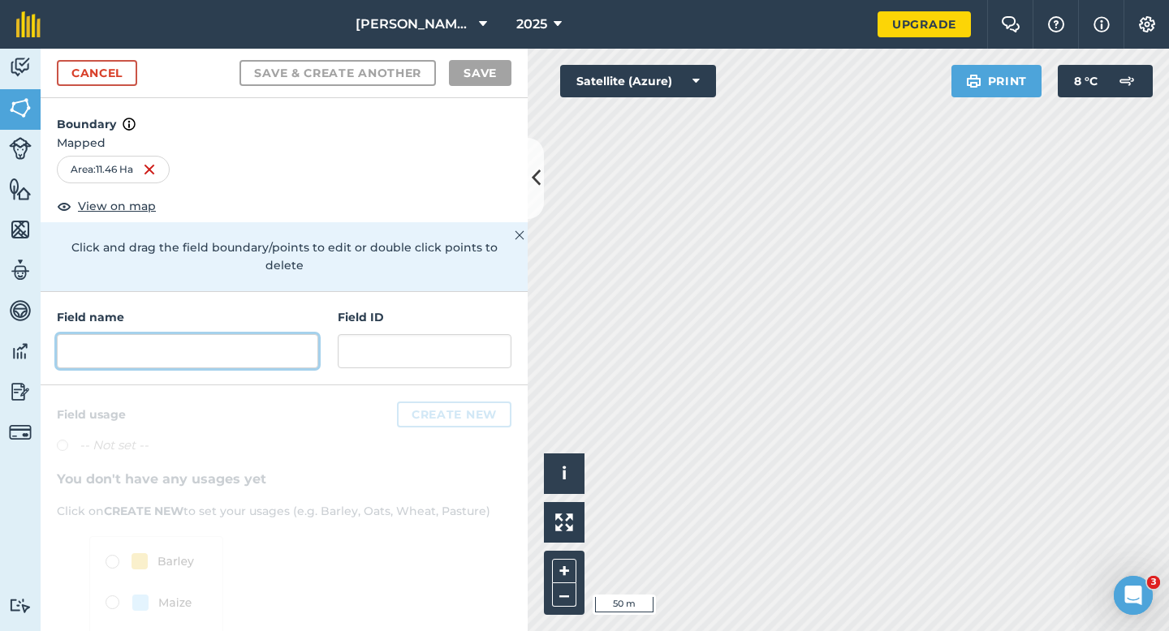
click at [297, 334] on input "text" at bounding box center [187, 351] width 261 height 34
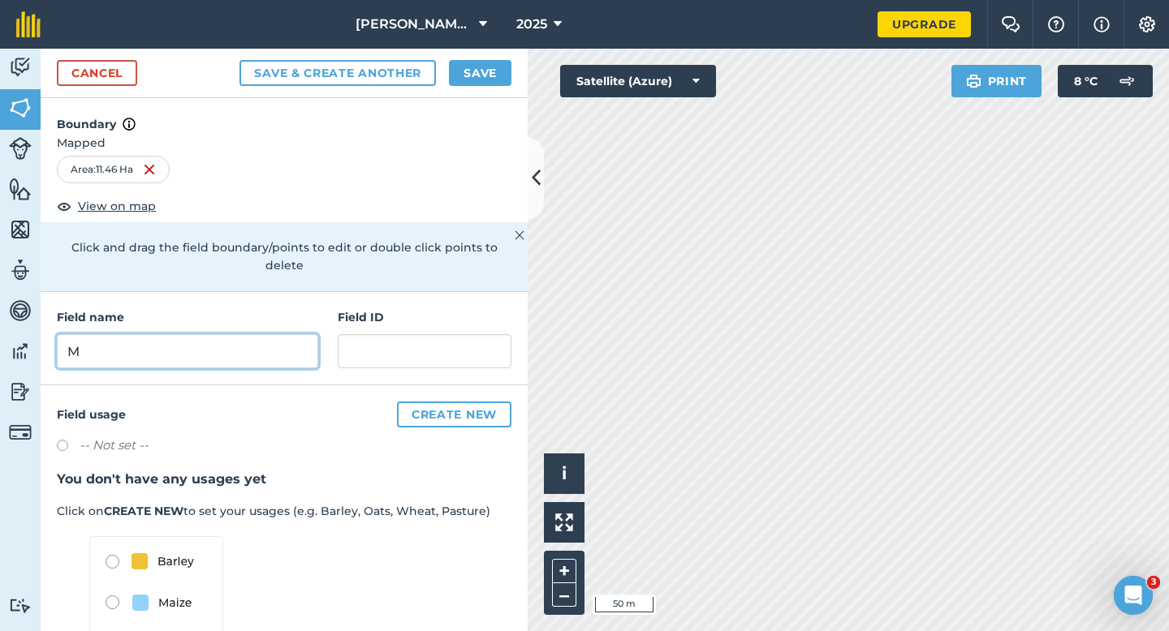
type input "M"
click at [469, 71] on button "Save" at bounding box center [480, 73] width 62 height 26
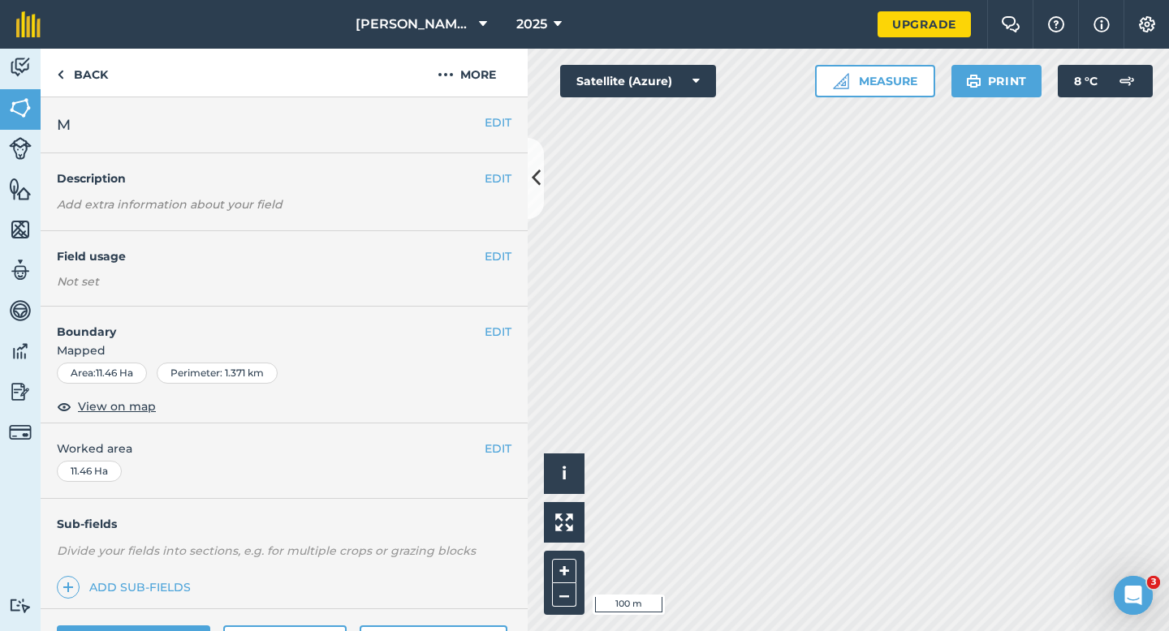
click at [483, 451] on span "Worked area" at bounding box center [284, 449] width 455 height 18
click at [489, 455] on button "EDIT" at bounding box center [498, 449] width 27 height 18
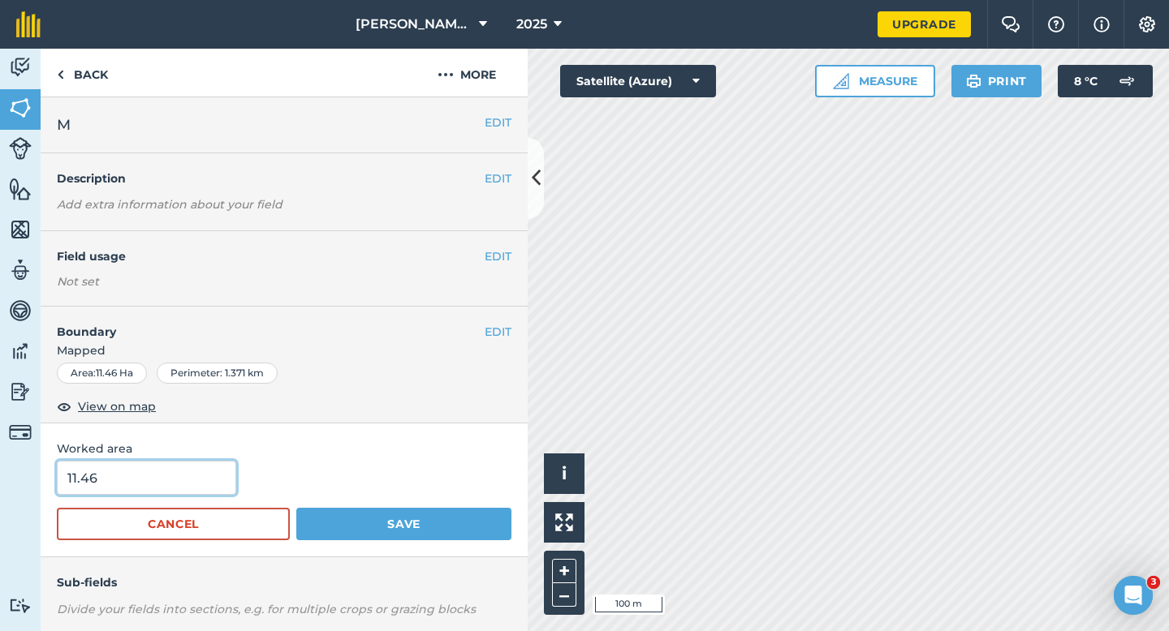
click at [153, 472] on input "11.46" at bounding box center [146, 478] width 179 height 34
type input "12"
click at [296, 508] on button "Save" at bounding box center [403, 524] width 215 height 32
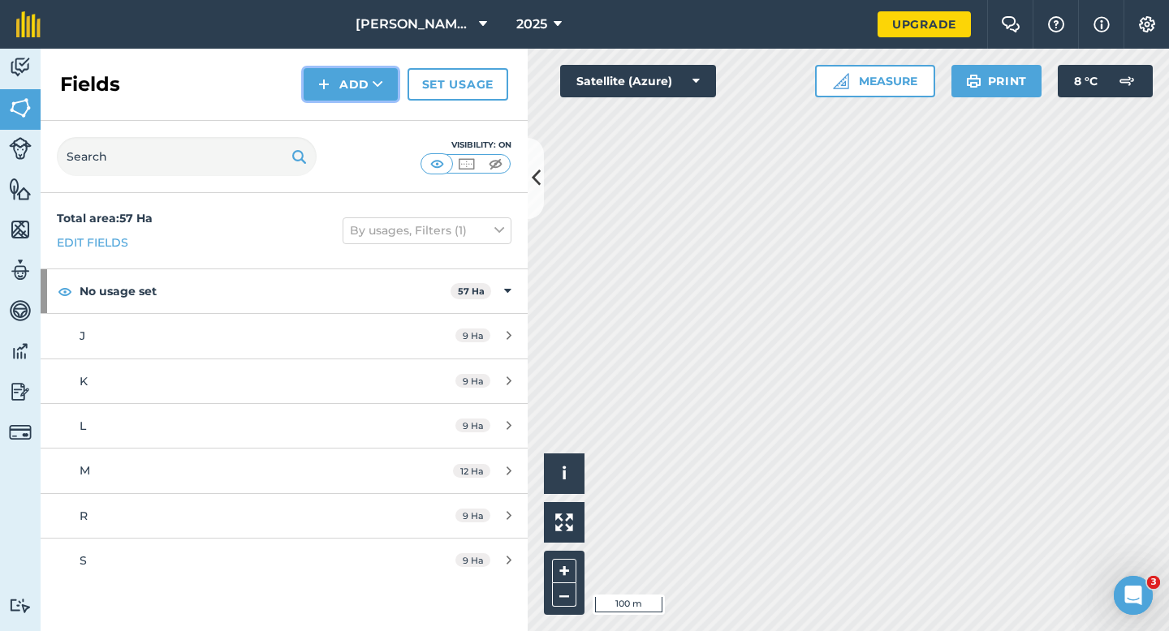
click at [330, 88] on img at bounding box center [323, 84] width 11 height 19
click at [330, 114] on link "Draw" at bounding box center [350, 121] width 89 height 36
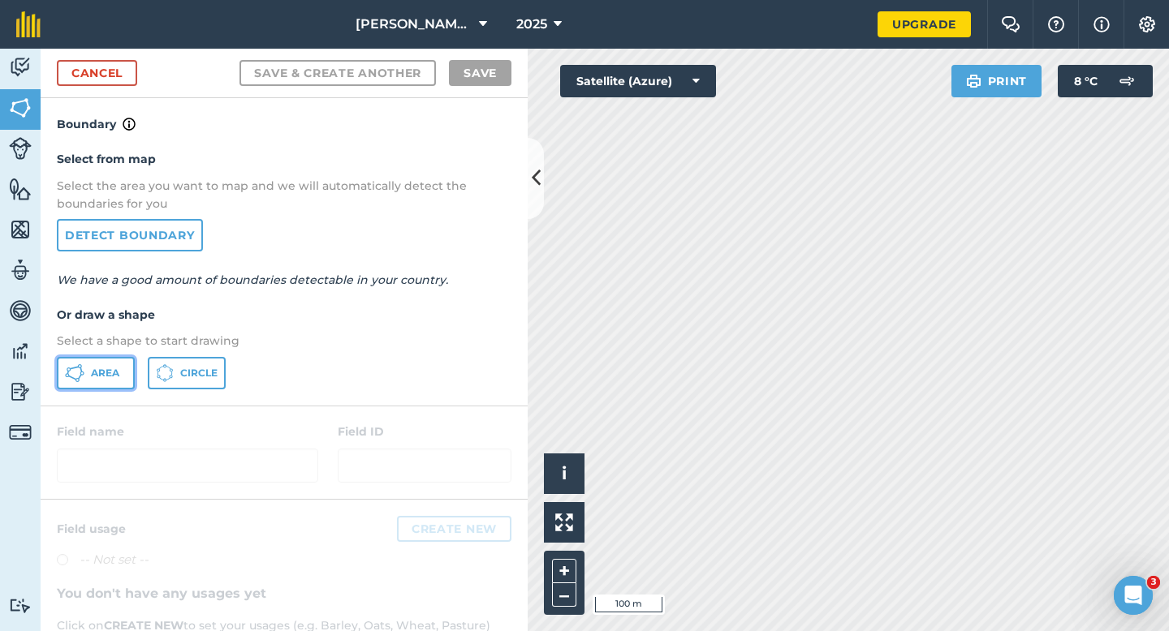
click at [94, 373] on span "Area" at bounding box center [105, 373] width 28 height 13
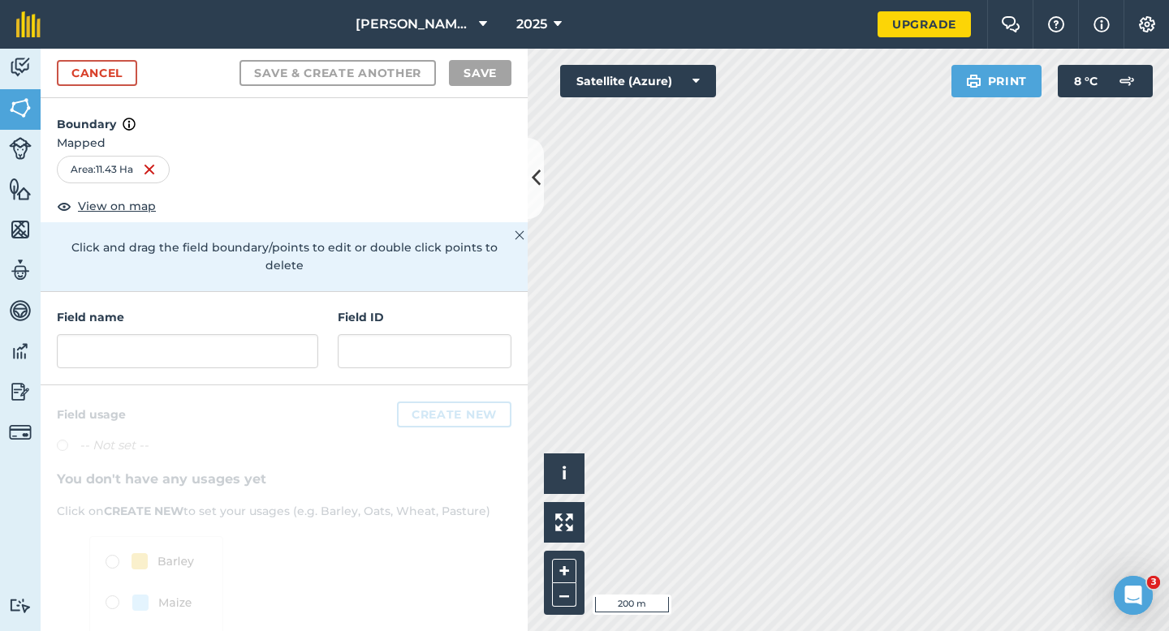
click at [221, 352] on div "Field name Field ID" at bounding box center [284, 338] width 487 height 93
click at [258, 356] on div "Field name Field ID" at bounding box center [284, 338] width 487 height 93
click at [267, 334] on input "text" at bounding box center [187, 351] width 261 height 34
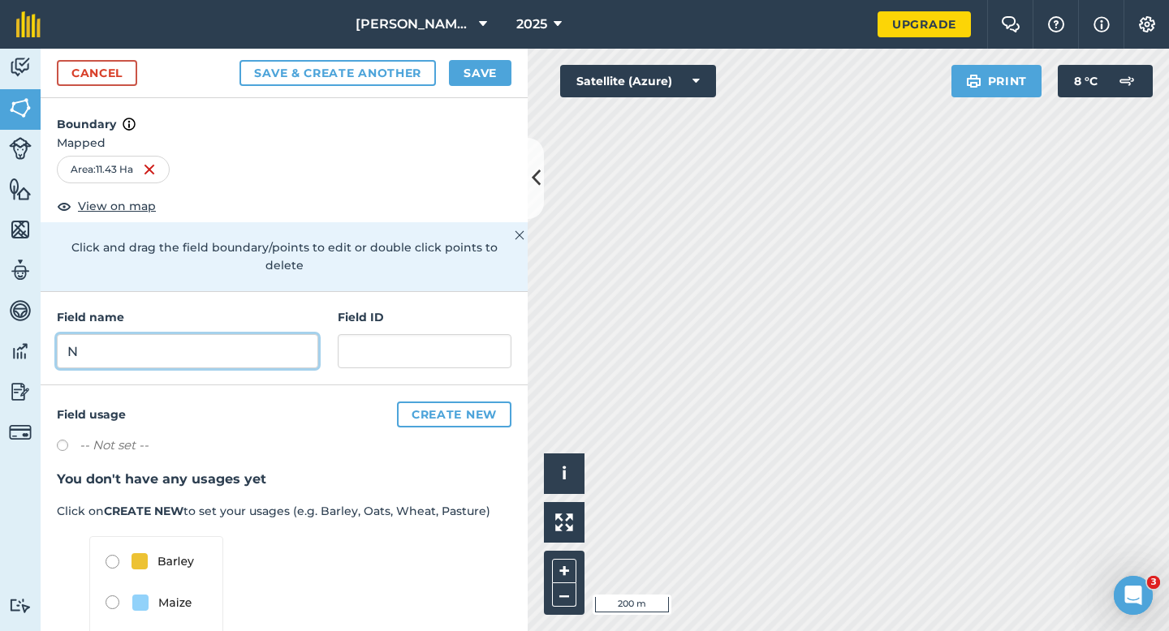
type input "N"
click at [463, 71] on button "Save" at bounding box center [480, 73] width 62 height 26
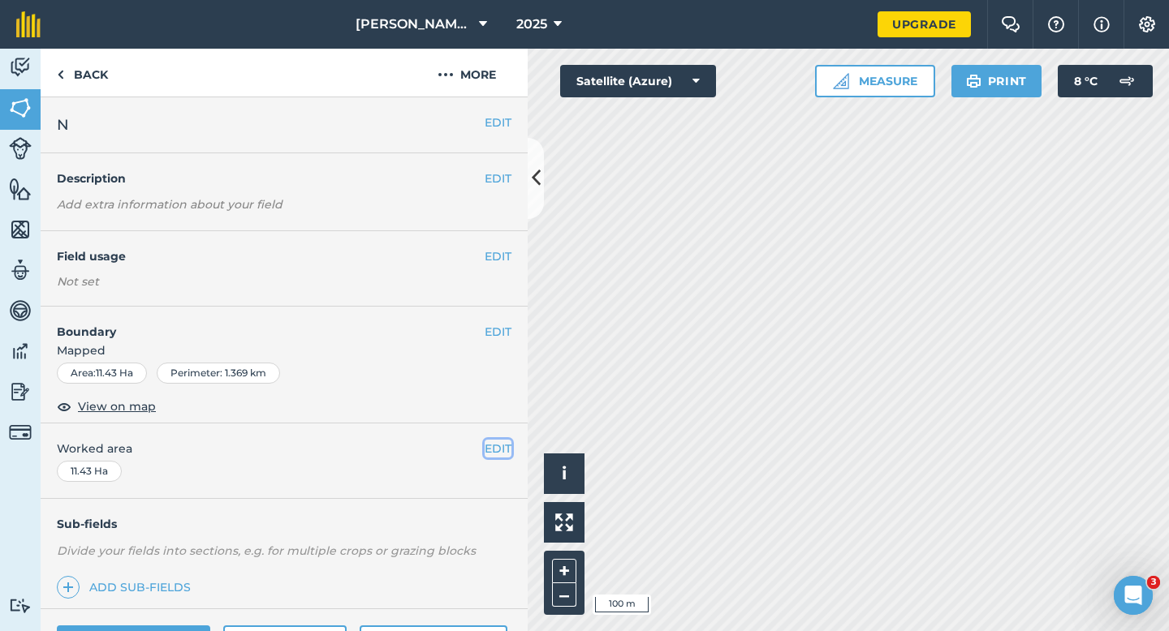
click at [505, 446] on button "EDIT" at bounding box center [498, 449] width 27 height 18
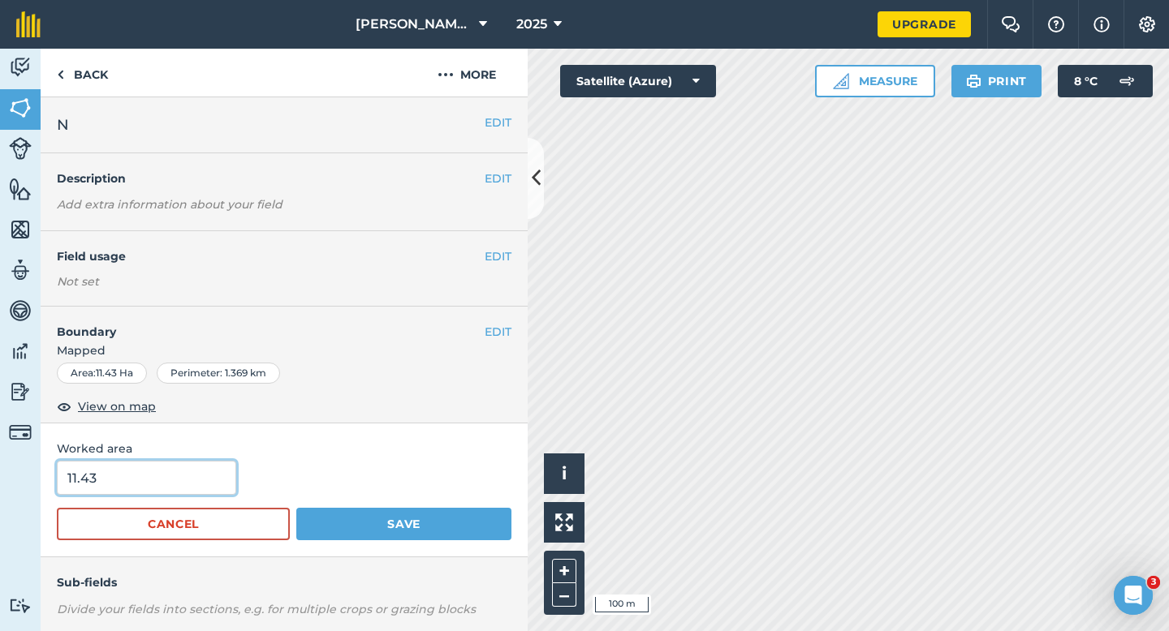
click at [196, 479] on input "11.43" at bounding box center [146, 478] width 179 height 34
type input "11"
click at [296, 508] on button "Save" at bounding box center [403, 524] width 215 height 32
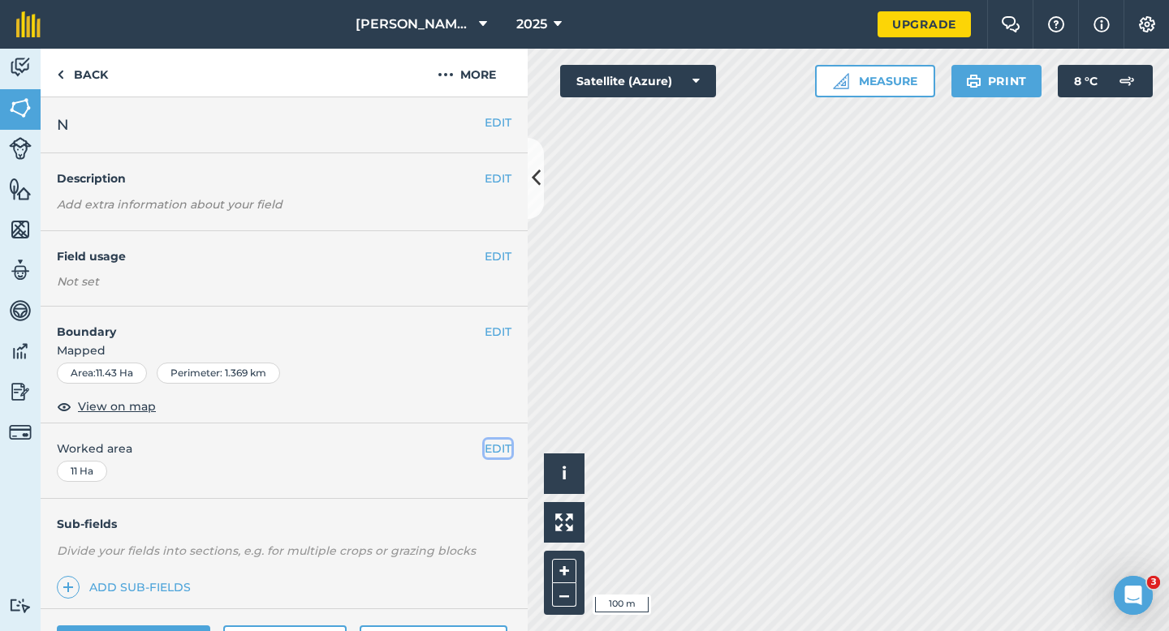
click at [494, 443] on button "EDIT" at bounding box center [498, 449] width 27 height 18
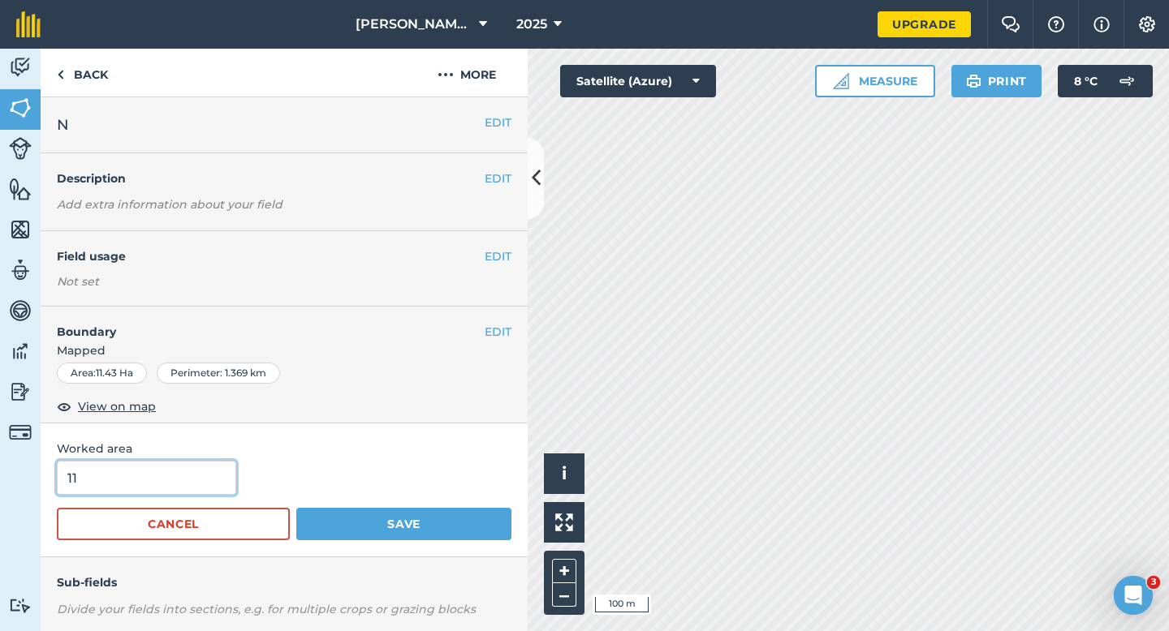
click at [161, 466] on input "11" at bounding box center [146, 478] width 179 height 34
type input "12"
click at [296, 508] on button "Save" at bounding box center [403, 524] width 215 height 32
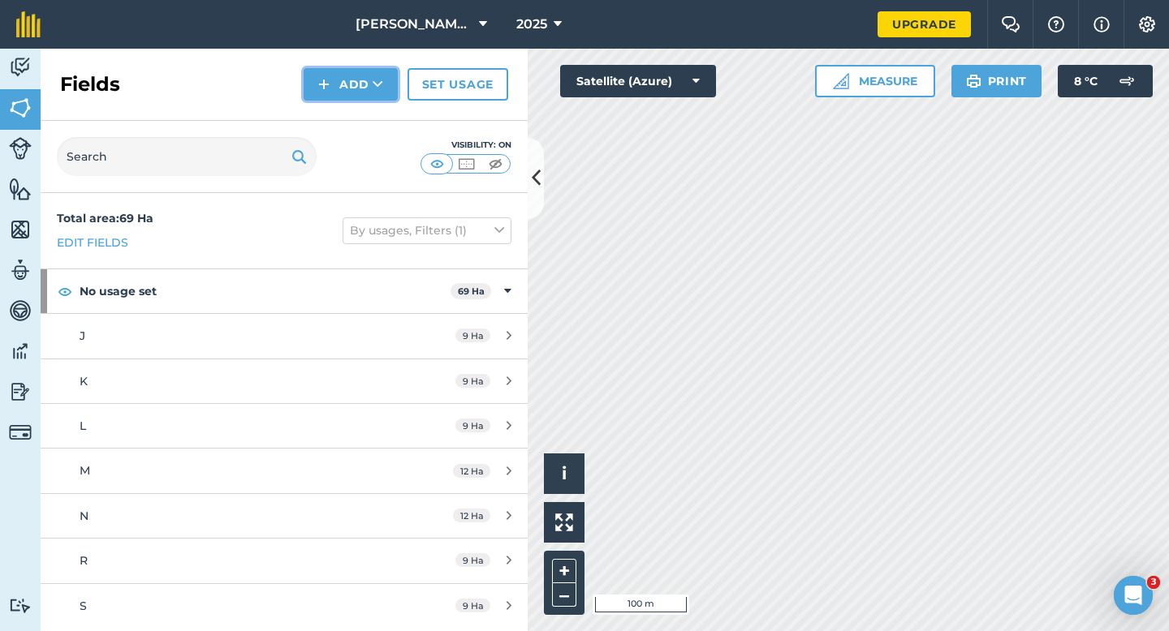
click at [344, 90] on button "Add" at bounding box center [351, 84] width 94 height 32
click at [344, 107] on link "Draw" at bounding box center [350, 121] width 89 height 36
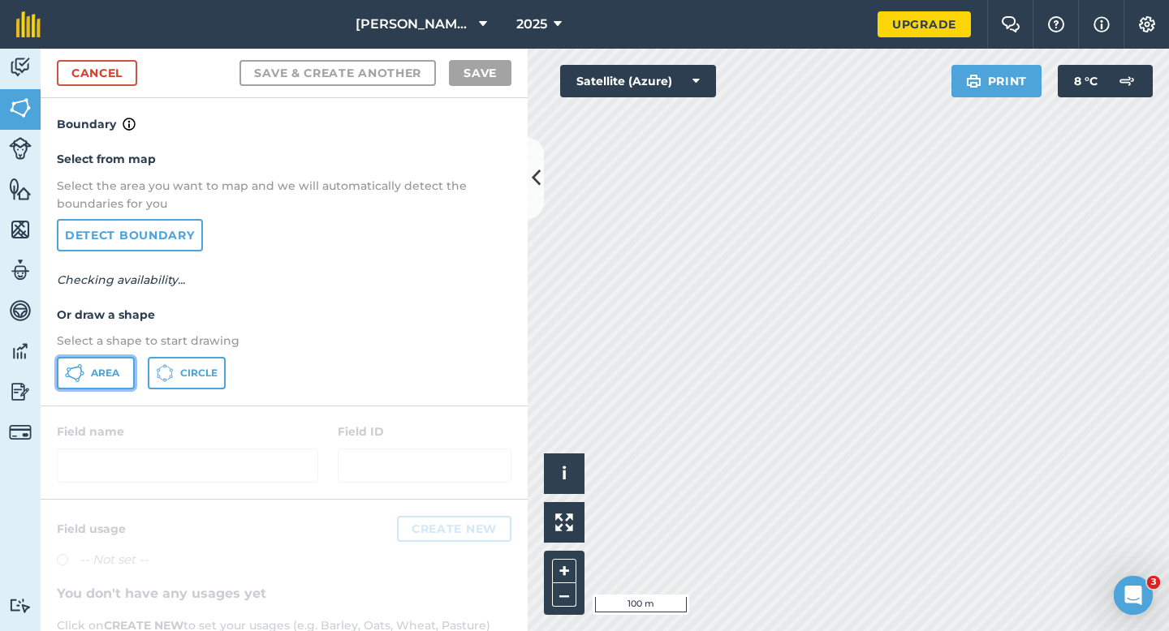
click at [98, 388] on button "Area" at bounding box center [96, 373] width 78 height 32
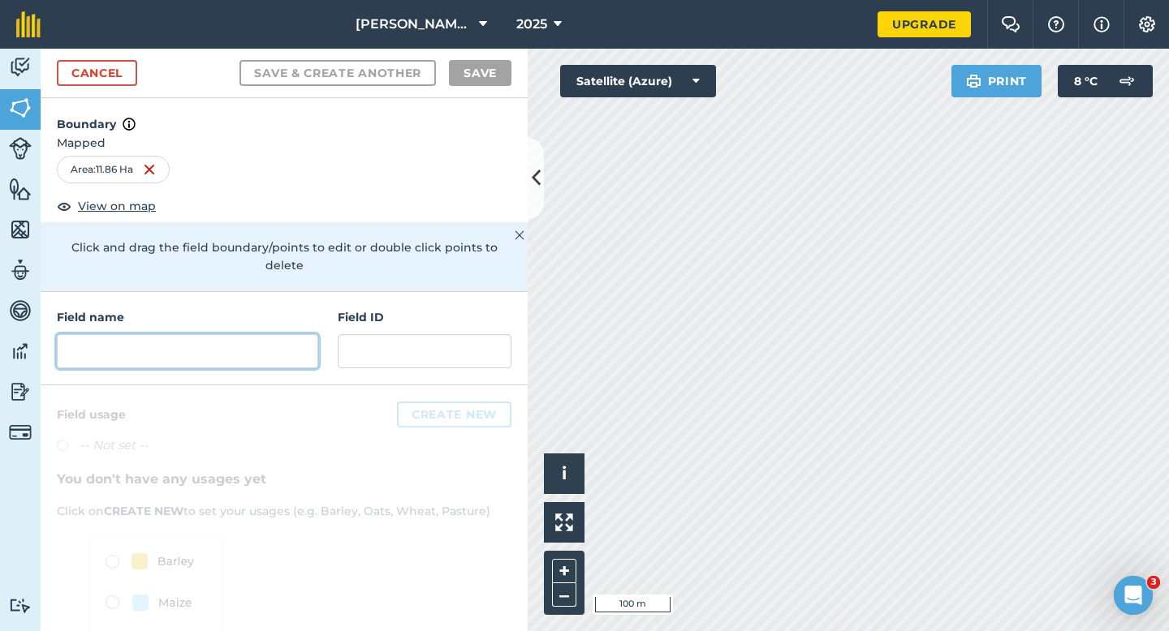
click at [296, 334] on input "text" at bounding box center [187, 351] width 261 height 34
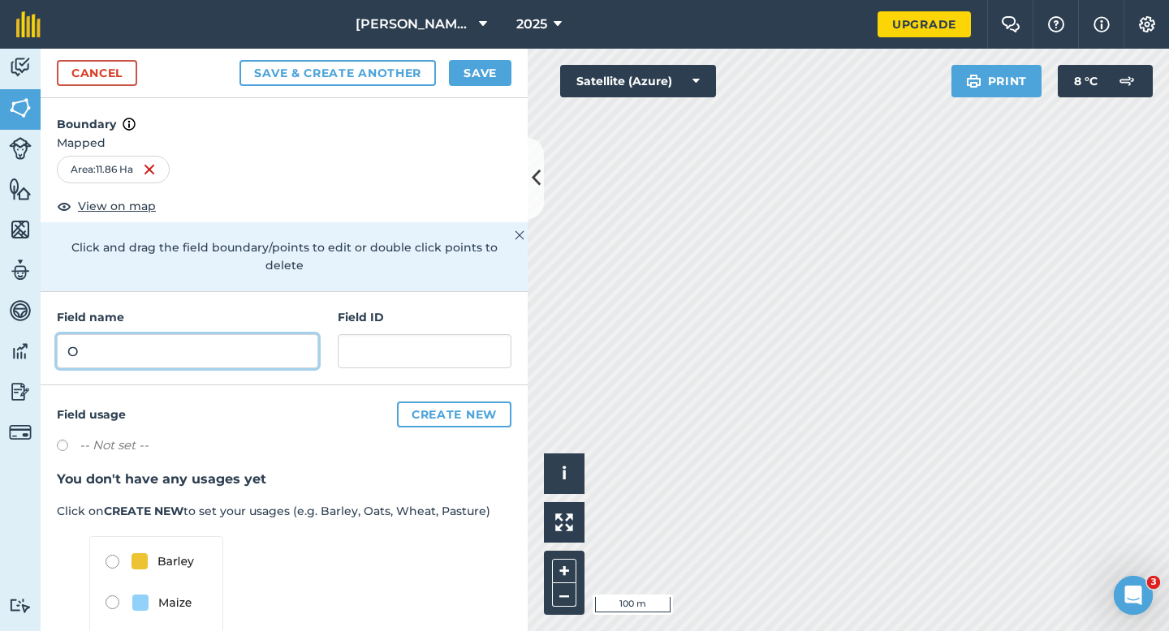
type input "O"
click at [473, 73] on button "Save" at bounding box center [480, 73] width 62 height 26
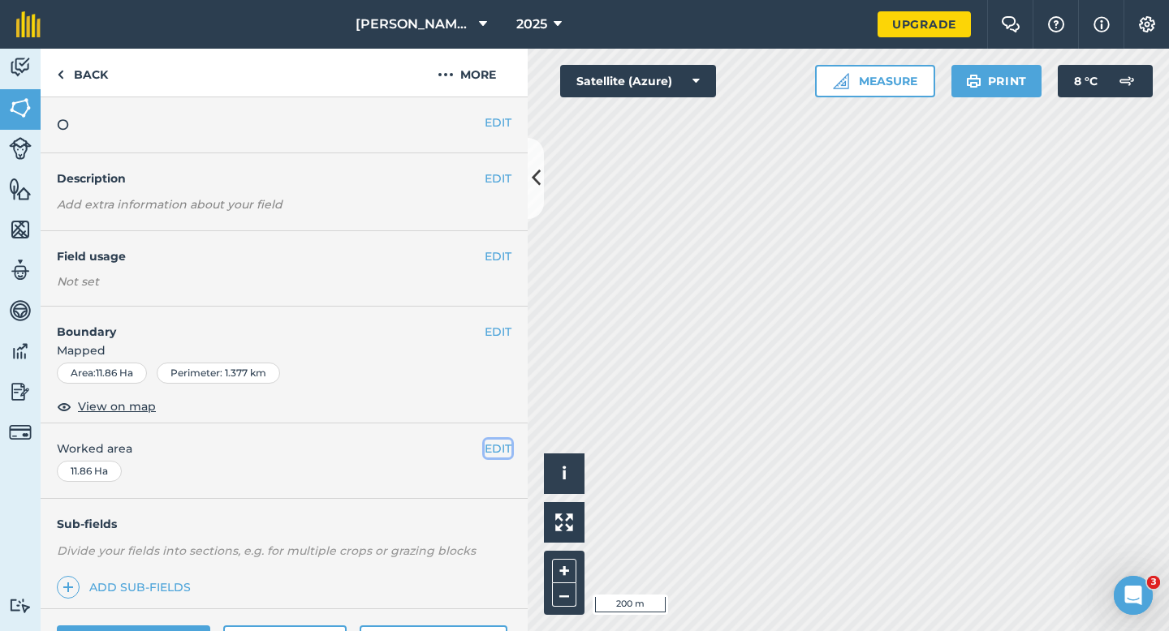
click at [498, 454] on button "EDIT" at bounding box center [498, 449] width 27 height 18
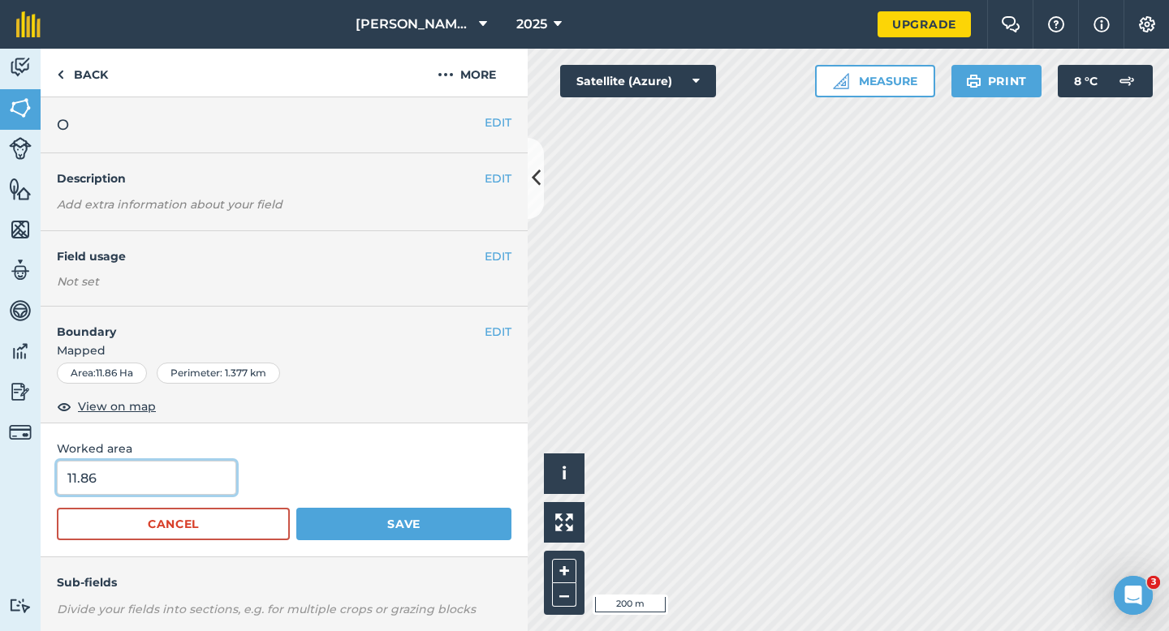
click at [179, 477] on input "11.86" at bounding box center [146, 478] width 179 height 34
type input "12"
click at [296, 508] on button "Save" at bounding box center [403, 524] width 215 height 32
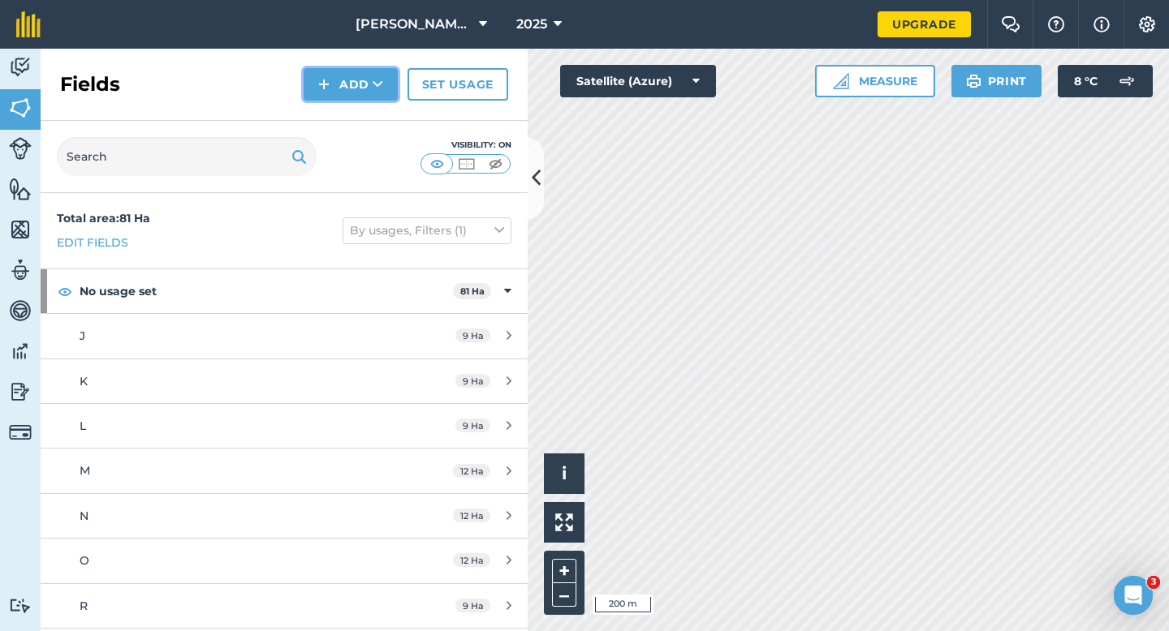
click at [321, 80] on img at bounding box center [323, 84] width 11 height 19
click at [323, 106] on link "Draw" at bounding box center [350, 121] width 89 height 36
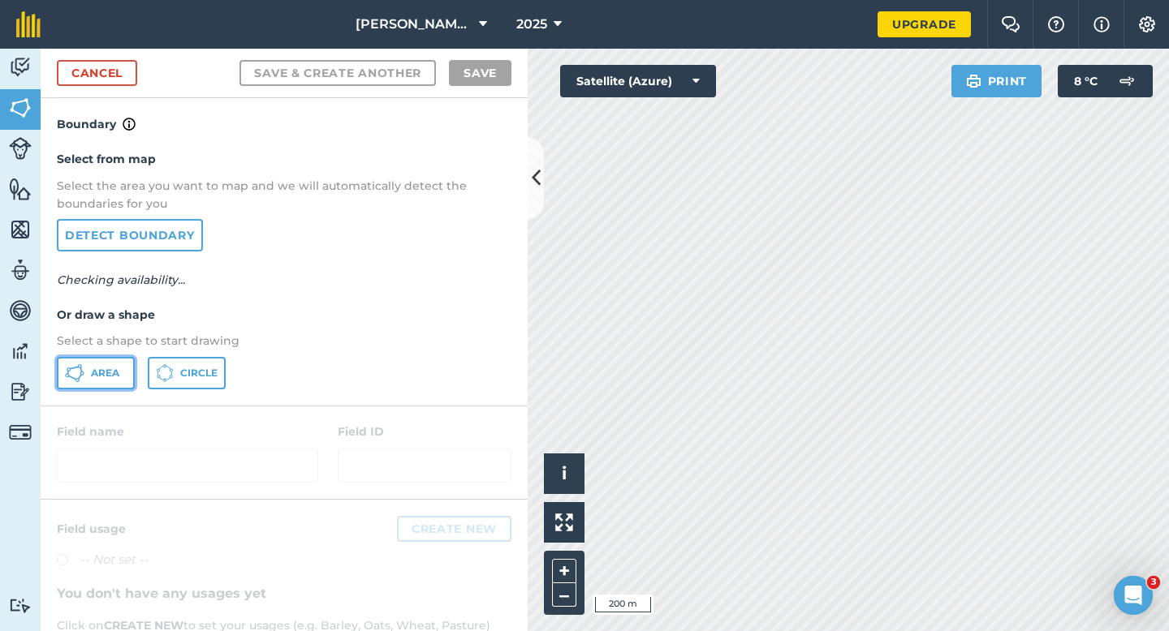
click at [97, 367] on span "Area" at bounding box center [105, 373] width 28 height 13
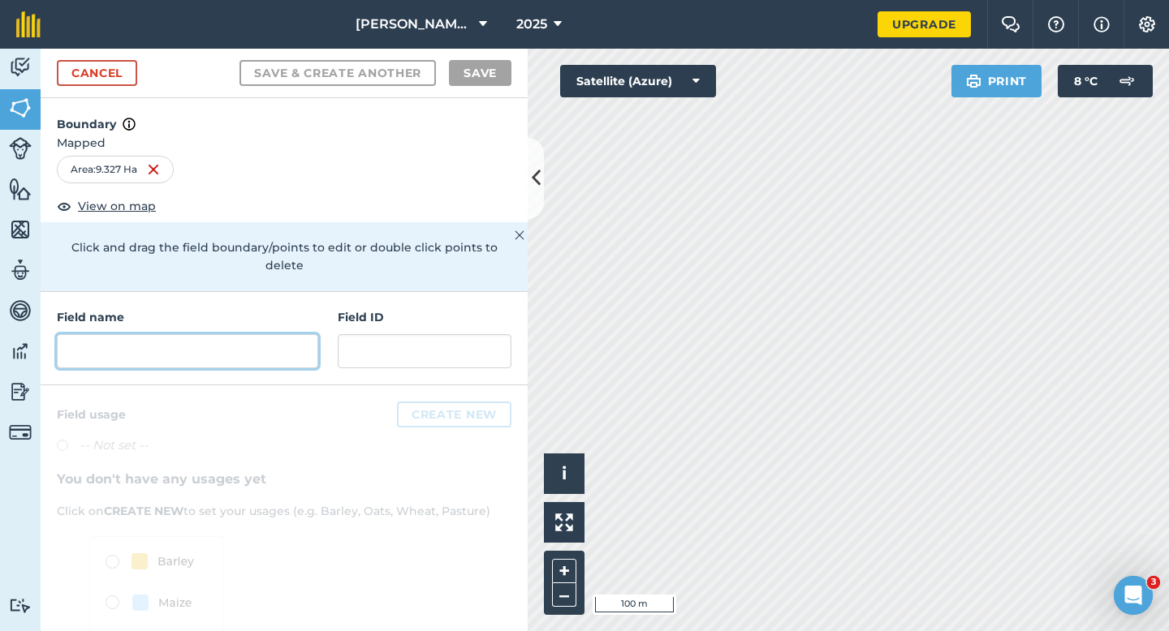
click at [282, 334] on input "text" at bounding box center [187, 351] width 261 height 34
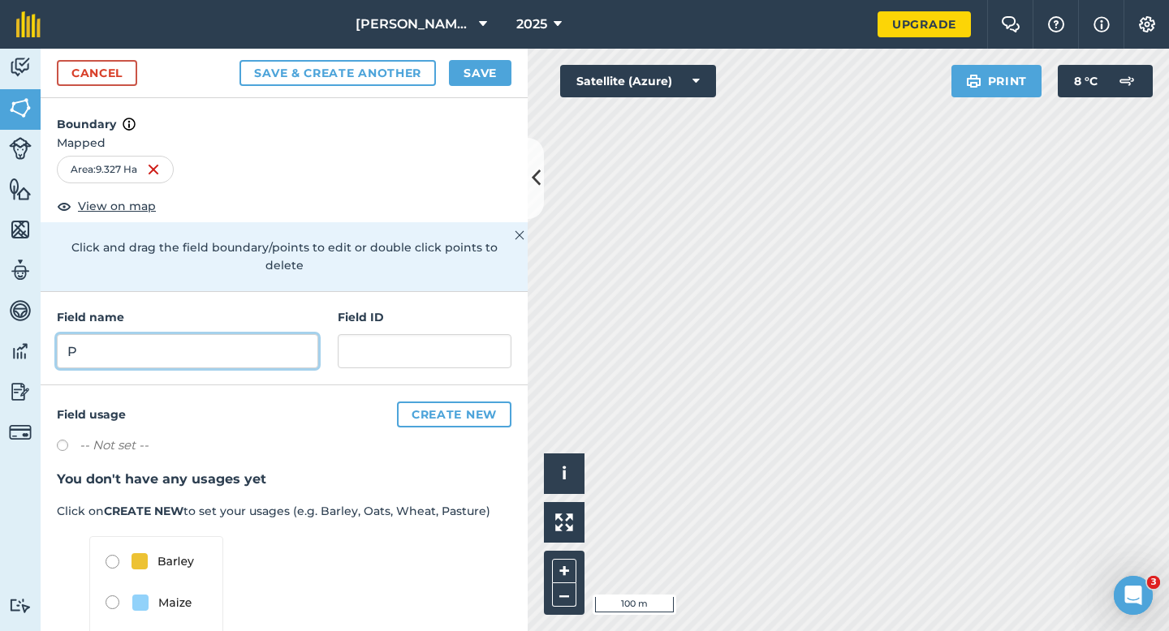
type input "P"
click at [481, 89] on div "Cancel Save & Create Another Save" at bounding box center [284, 74] width 487 height 50
click at [481, 65] on button "Save" at bounding box center [480, 73] width 62 height 26
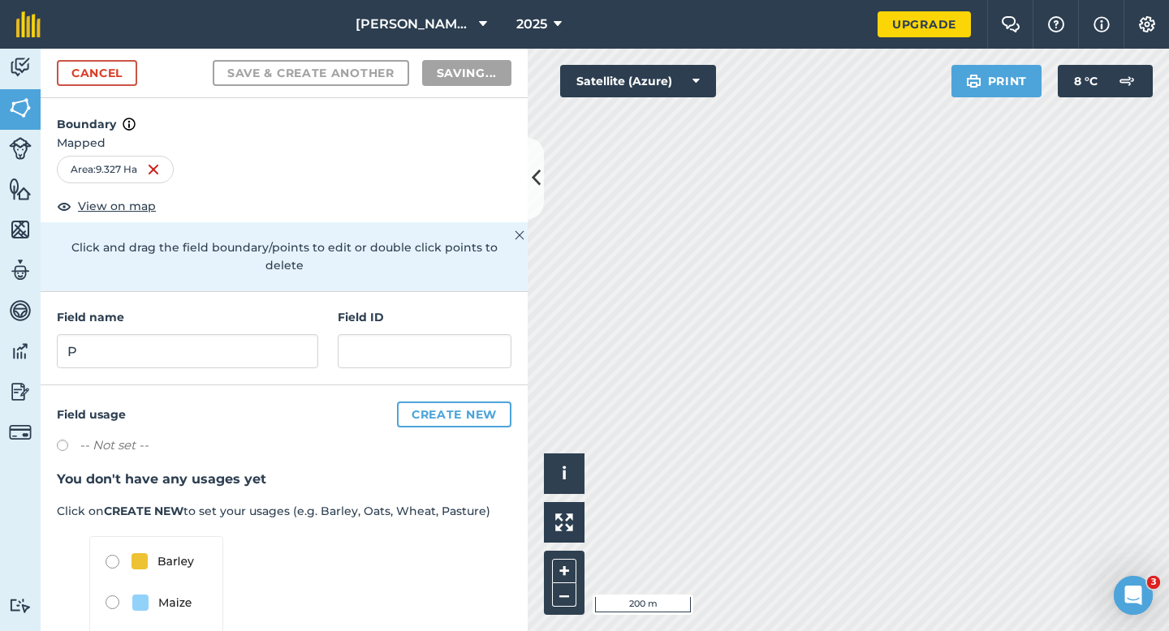
click at [501, 329] on div "Activity Fields Livestock Features Maps Team Vehicles Data Reporting Billing Tu…" at bounding box center [584, 340] width 1169 height 583
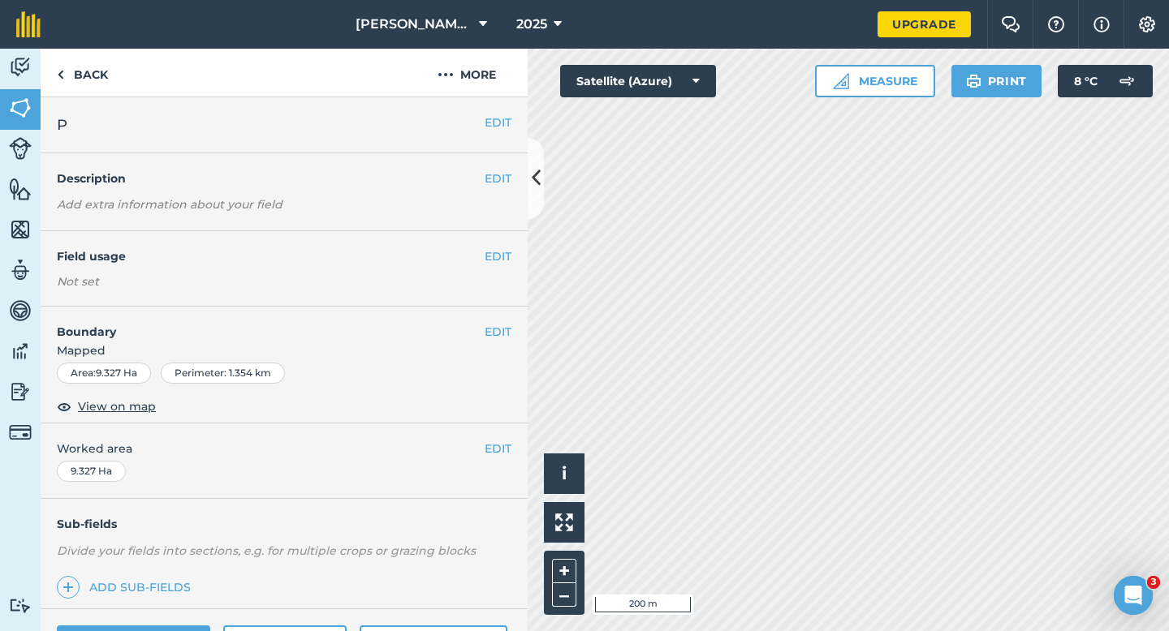
click at [501, 329] on button "EDIT" at bounding box center [498, 332] width 27 height 18
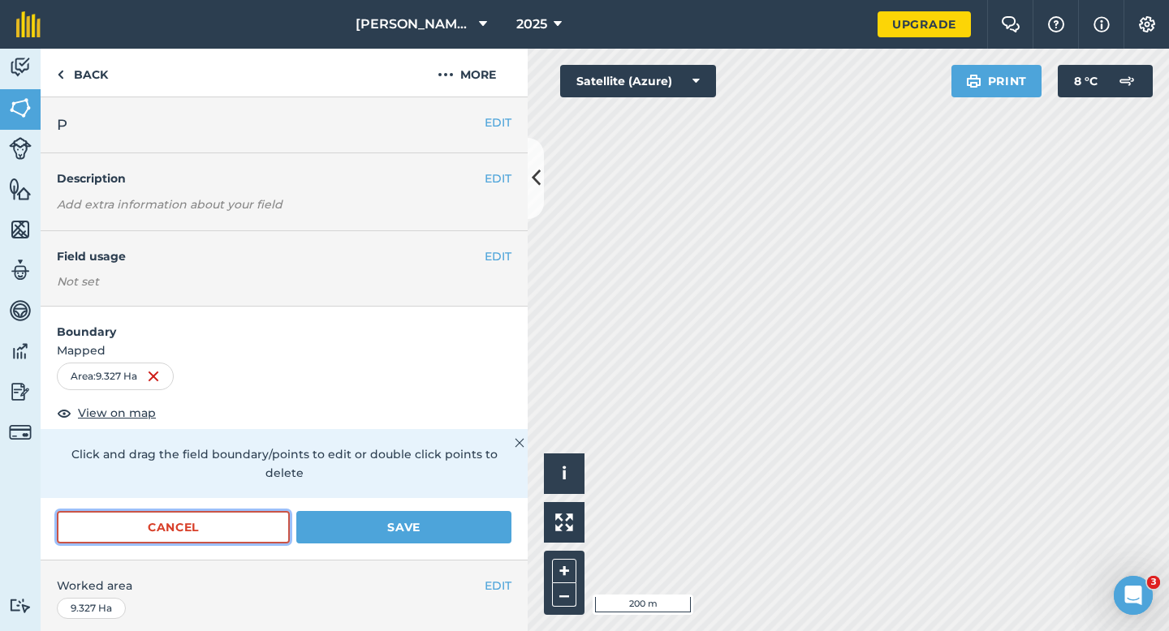
click at [240, 511] on button "Cancel" at bounding box center [173, 527] width 233 height 32
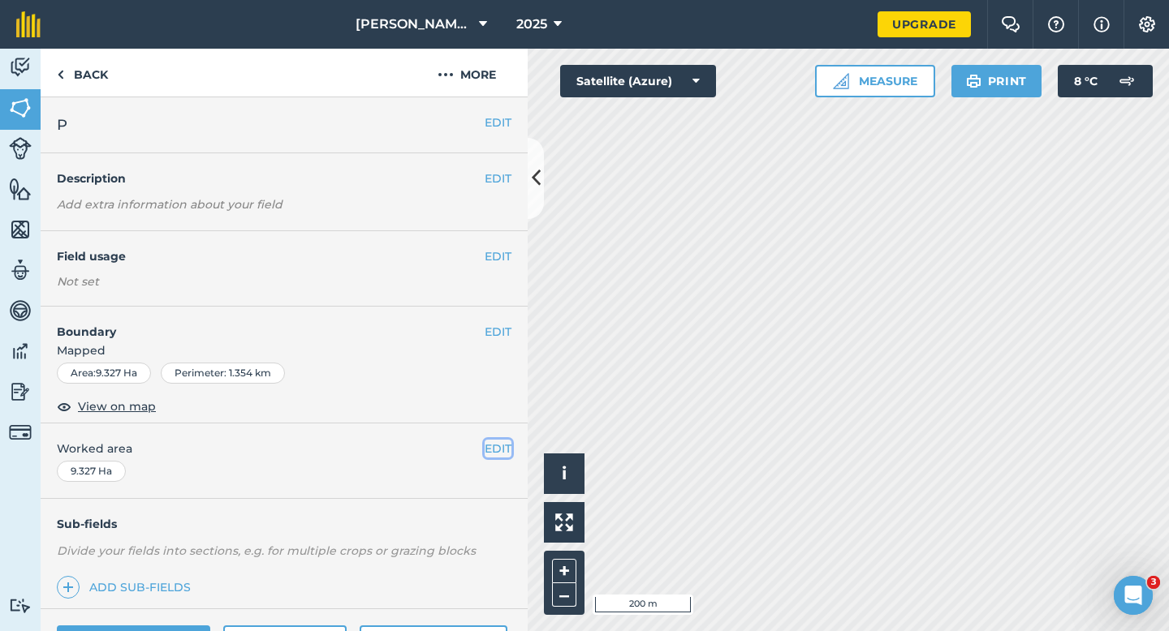
click at [496, 444] on button "EDIT" at bounding box center [498, 449] width 27 height 18
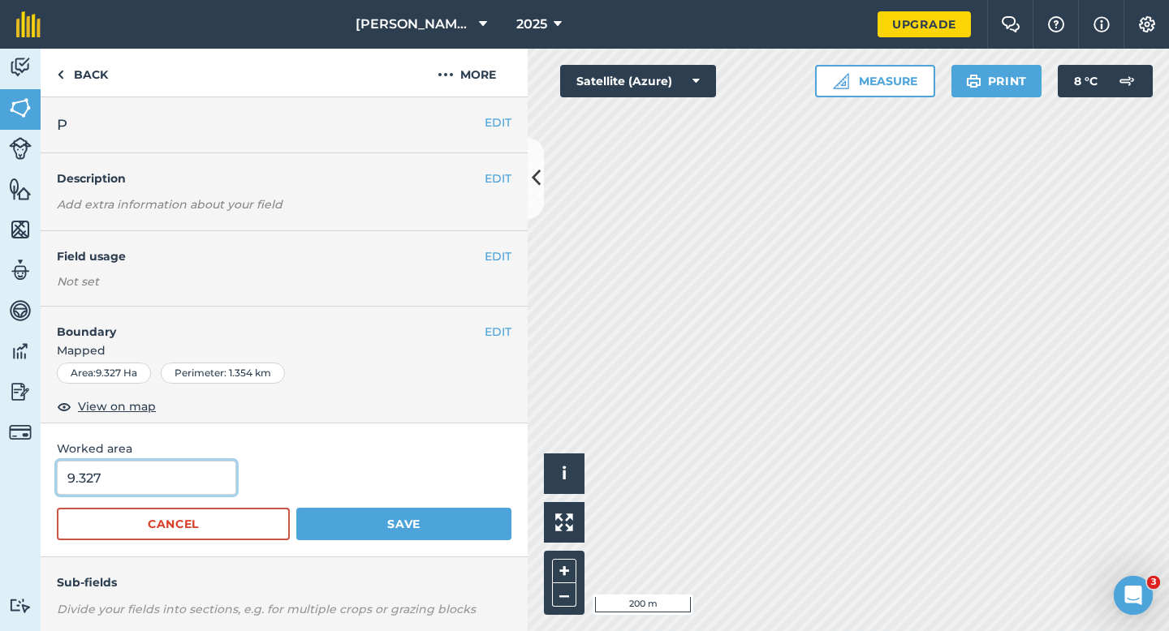
click at [178, 470] on input "9.327" at bounding box center [146, 478] width 179 height 34
type input "9"
click at [296, 508] on button "Save" at bounding box center [403, 524] width 215 height 32
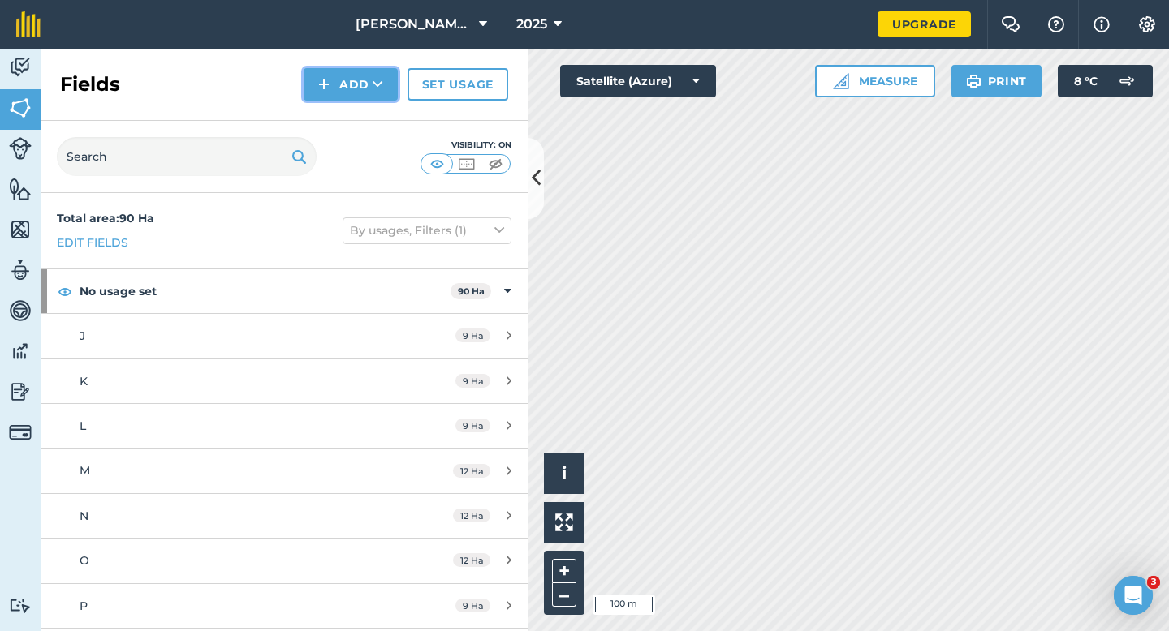
click at [364, 73] on button "Add" at bounding box center [351, 84] width 94 height 32
click at [364, 102] on ul "Draw Import" at bounding box center [350, 139] width 91 height 74
click at [384, 71] on button "Add" at bounding box center [351, 84] width 94 height 32
click at [378, 117] on link "Draw" at bounding box center [350, 121] width 89 height 36
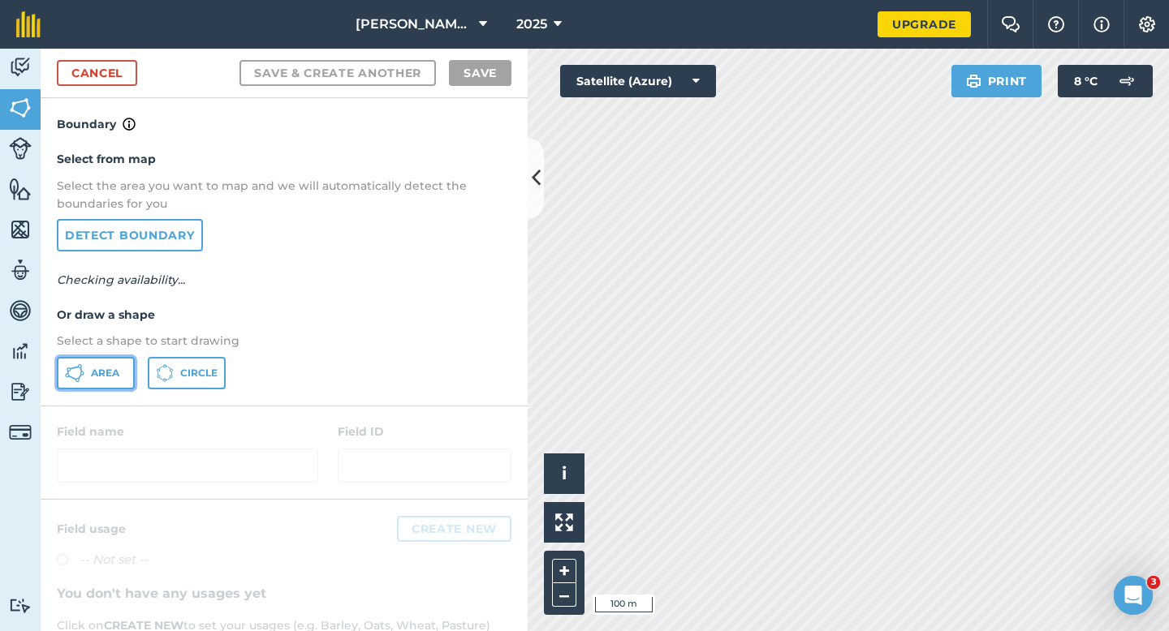
click at [75, 374] on icon at bounding box center [74, 373] width 19 height 19
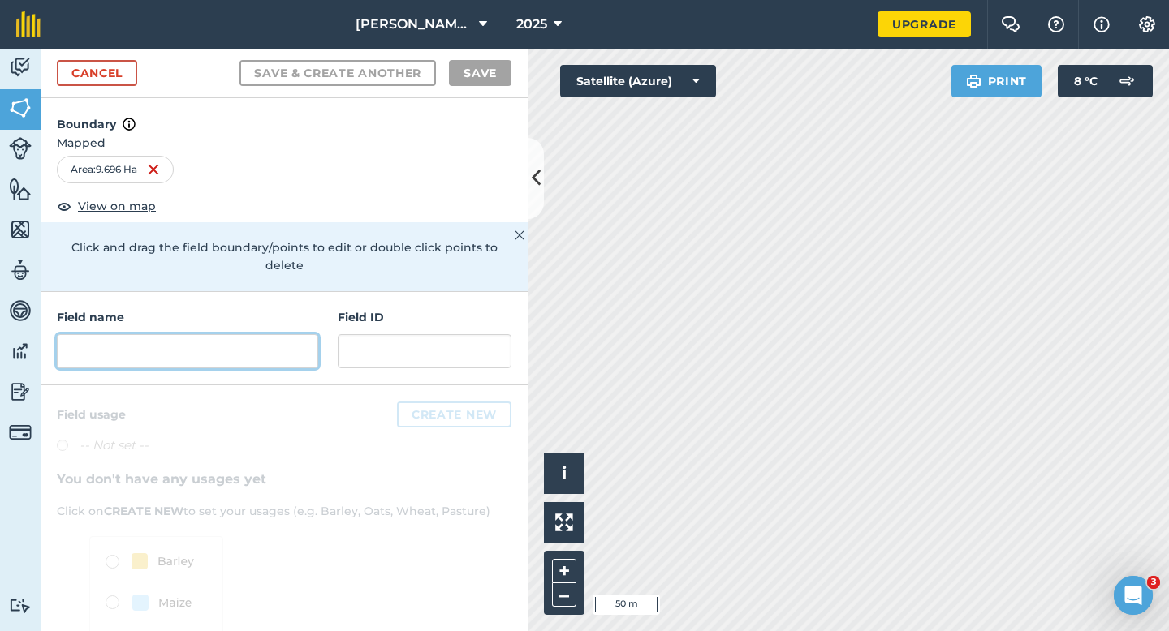
click at [252, 338] on input "text" at bounding box center [187, 351] width 261 height 34
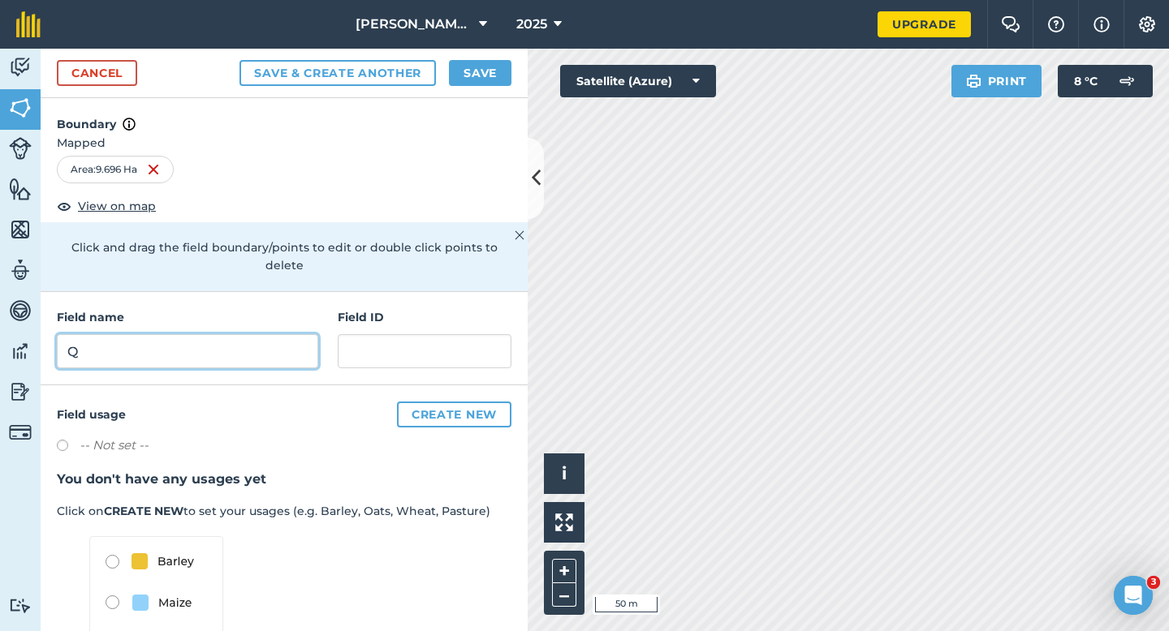
type input "Q"
click at [475, 68] on button "Save" at bounding box center [480, 73] width 62 height 26
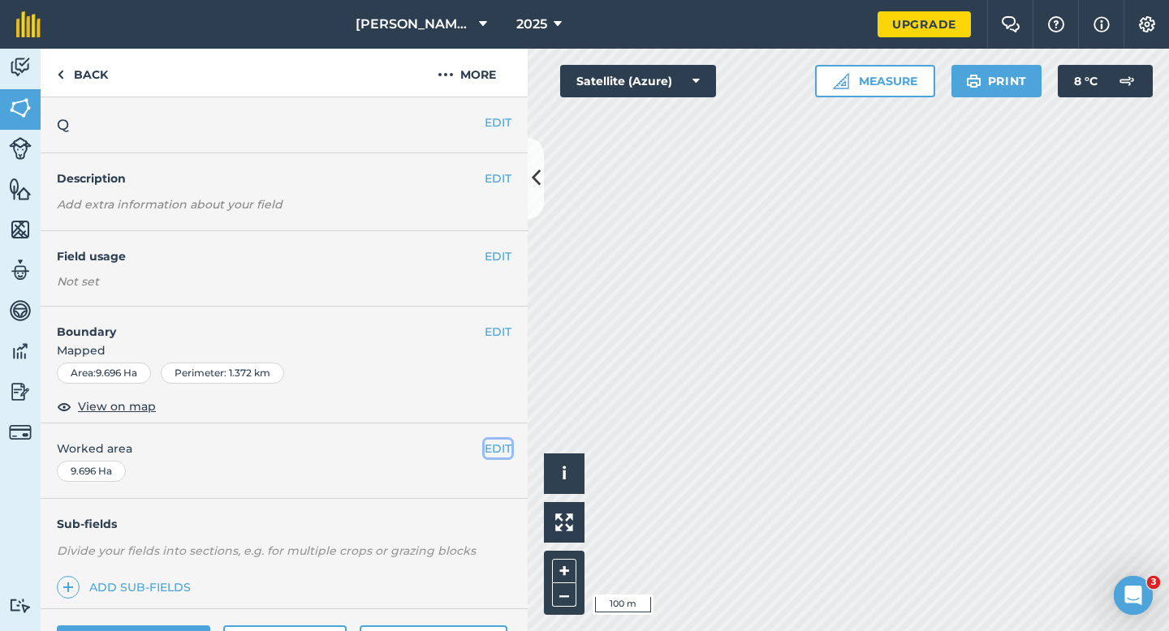
click at [502, 455] on button "EDIT" at bounding box center [498, 449] width 27 height 18
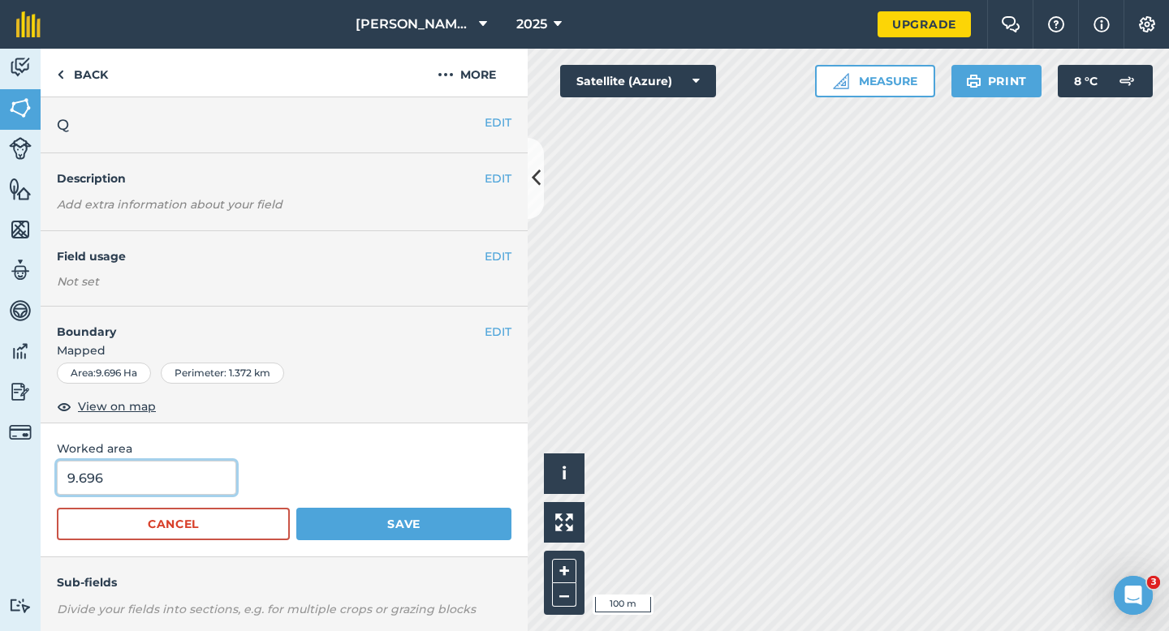
click at [168, 481] on input "9.696" at bounding box center [146, 478] width 179 height 34
type input "10"
click at [296, 508] on button "Save" at bounding box center [403, 524] width 215 height 32
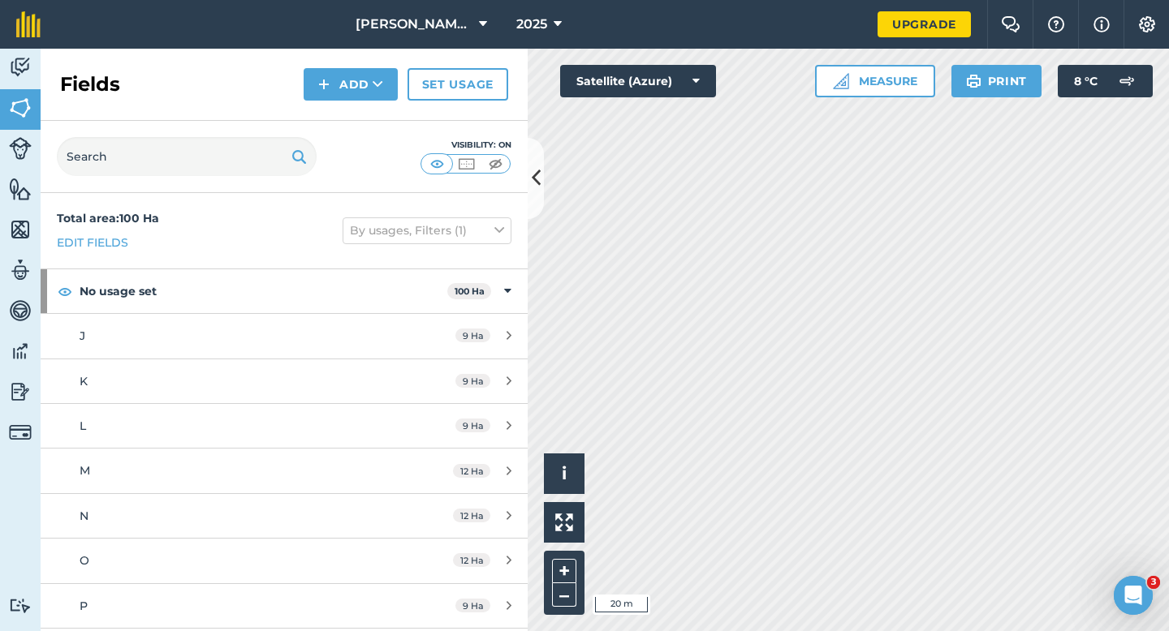
click at [364, 67] on div "Fields Add Set usage" at bounding box center [284, 85] width 487 height 72
click at [364, 121] on div "Visibility: On" at bounding box center [284, 157] width 487 height 72
click at [364, 99] on button "Add" at bounding box center [351, 84] width 94 height 32
click at [364, 121] on link "Draw" at bounding box center [350, 121] width 89 height 36
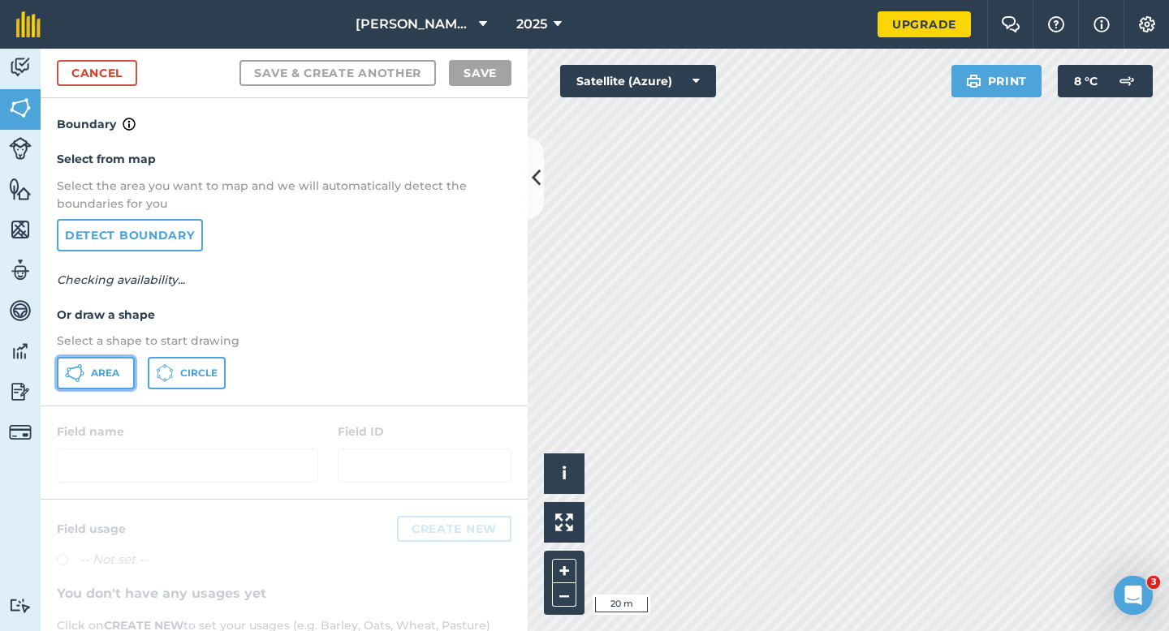
click at [108, 362] on button "Area" at bounding box center [96, 373] width 78 height 32
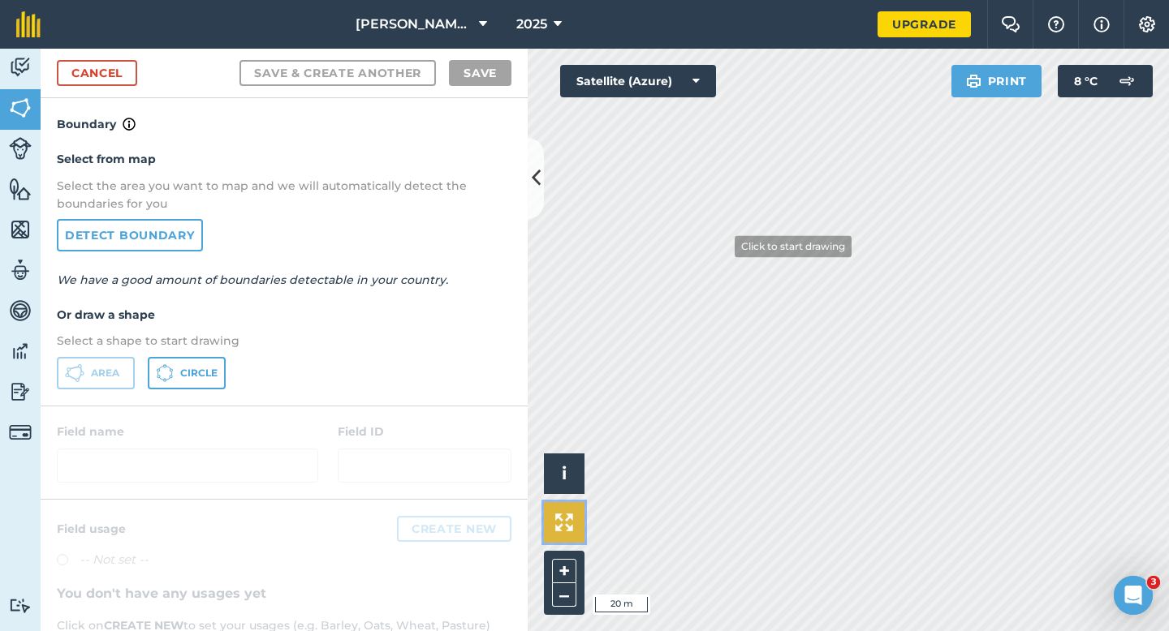
click at [722, 246] on div "Click to start drawing i © 2025 TomTom, Microsoft 20 m + – Satellite (Azure) Pr…" at bounding box center [848, 340] width 641 height 583
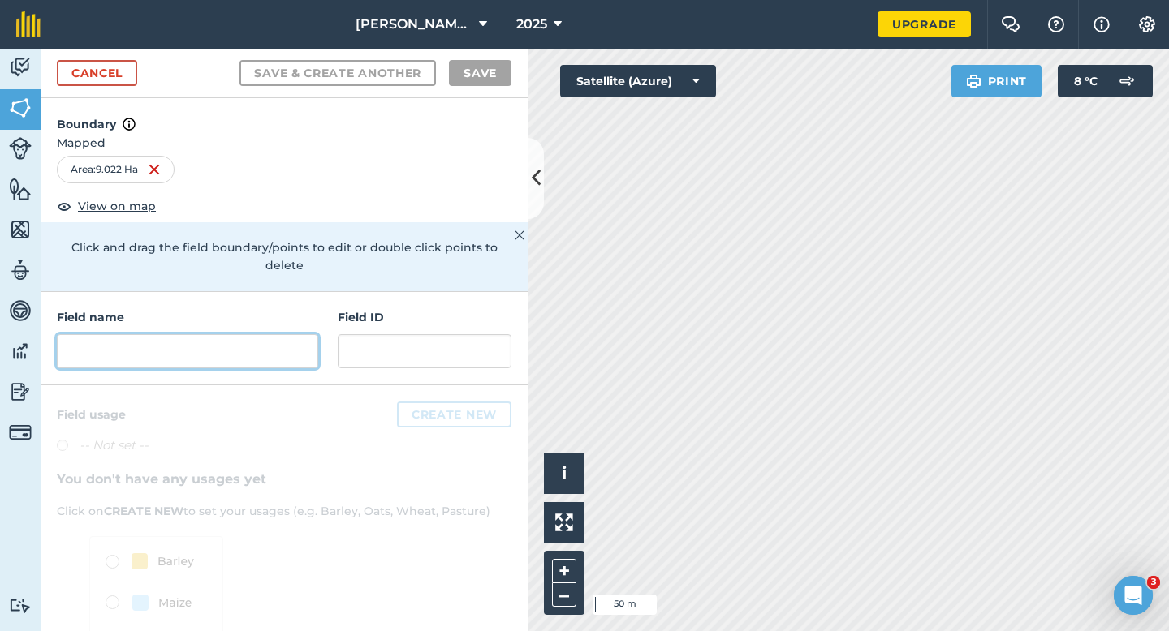
click at [207, 337] on input "text" at bounding box center [187, 351] width 261 height 34
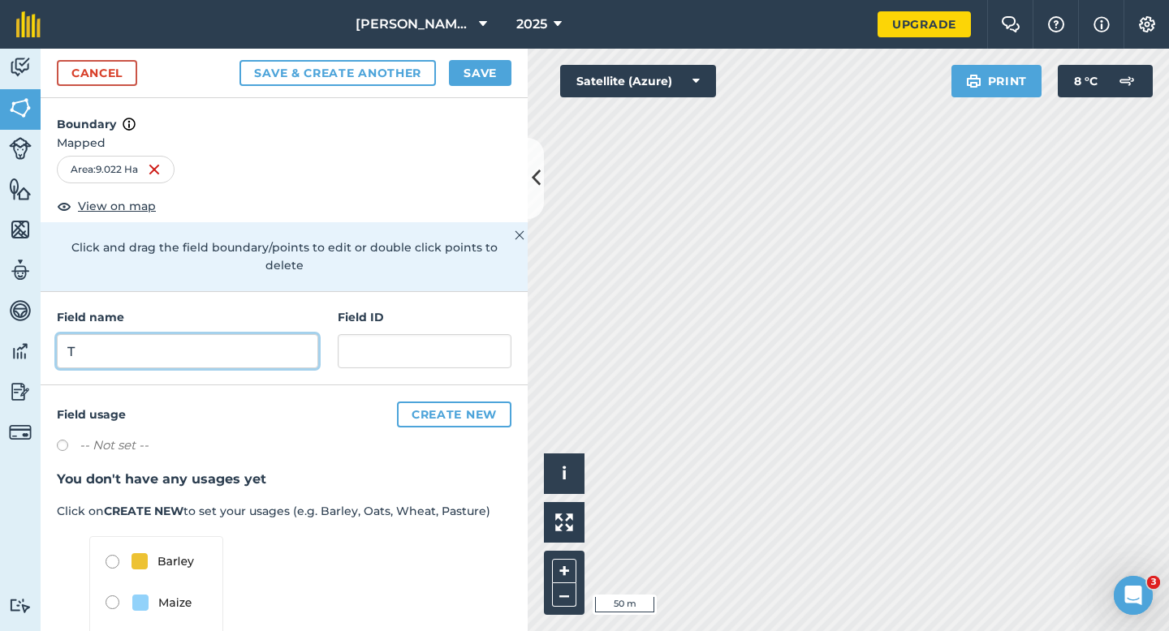
type input "T"
click at [471, 70] on button "Save" at bounding box center [480, 73] width 62 height 26
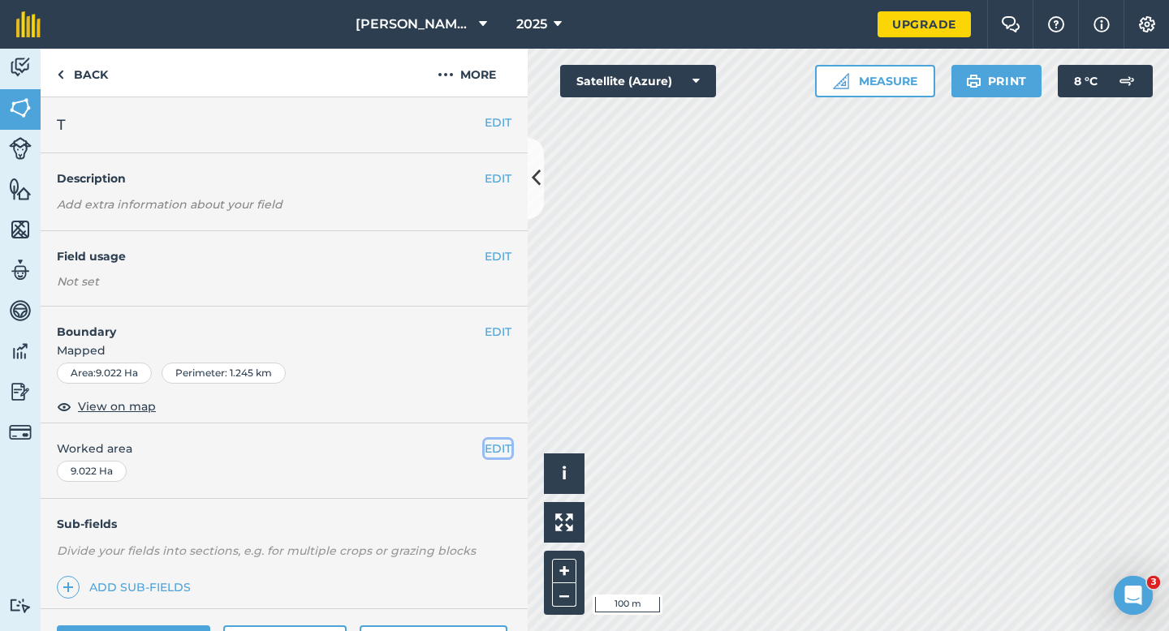
click at [503, 450] on button "EDIT" at bounding box center [498, 449] width 27 height 18
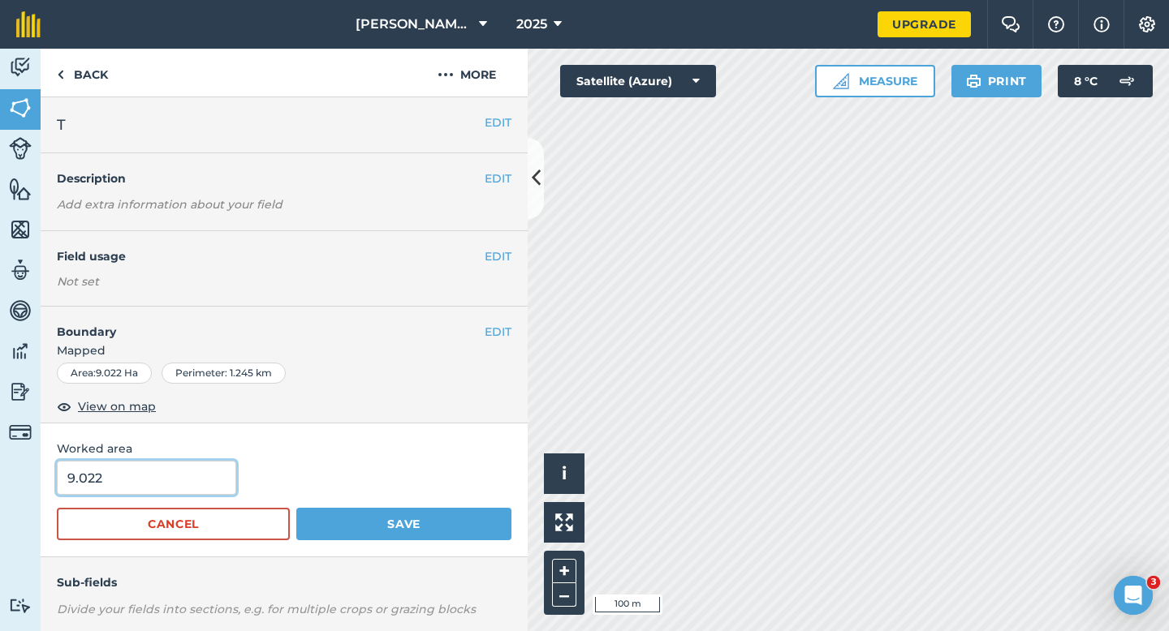
click at [137, 467] on input "9.022" at bounding box center [146, 478] width 179 height 34
type input "9"
click at [296, 508] on button "Save" at bounding box center [403, 524] width 215 height 32
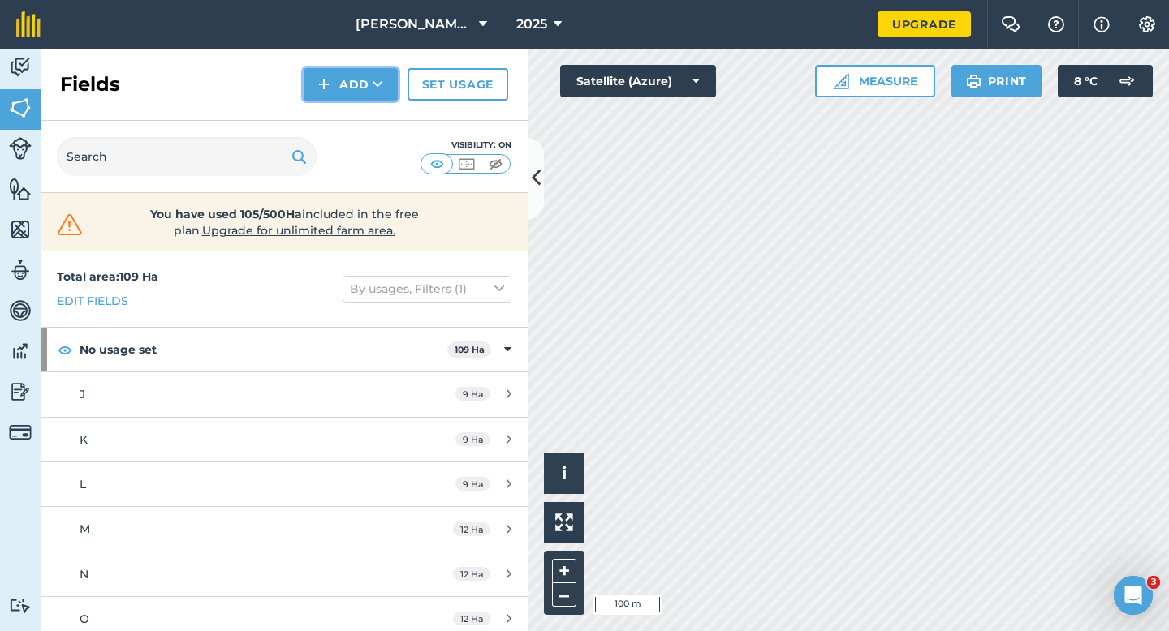
click at [326, 80] on img at bounding box center [323, 84] width 11 height 19
click at [326, 110] on link "Draw" at bounding box center [350, 121] width 89 height 36
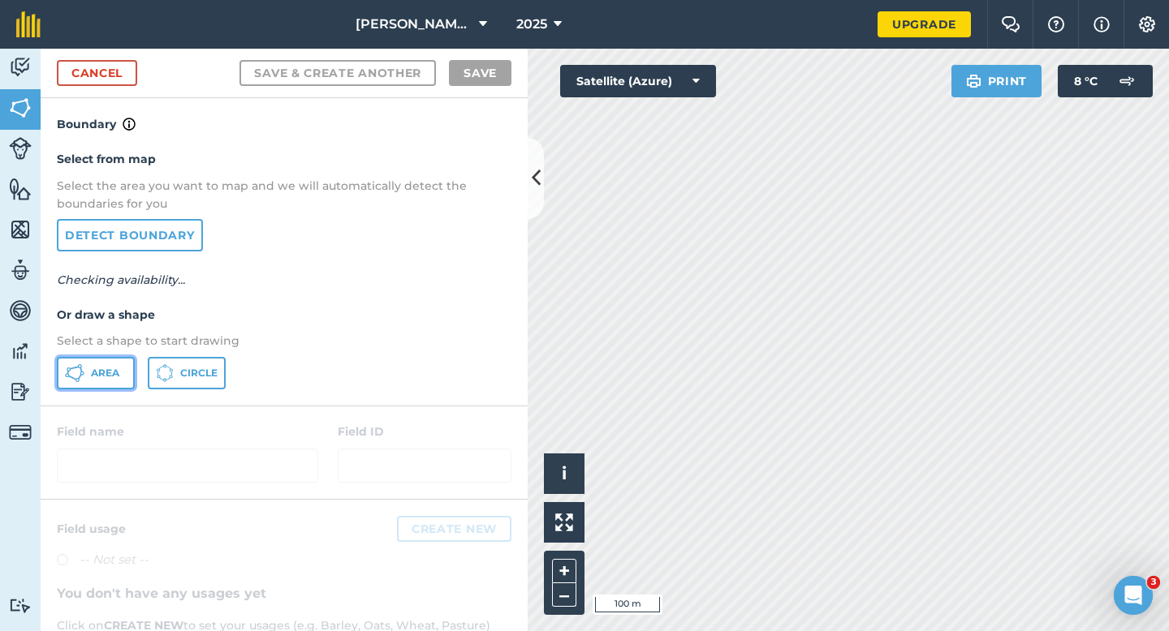
click at [102, 370] on span "Area" at bounding box center [105, 373] width 28 height 13
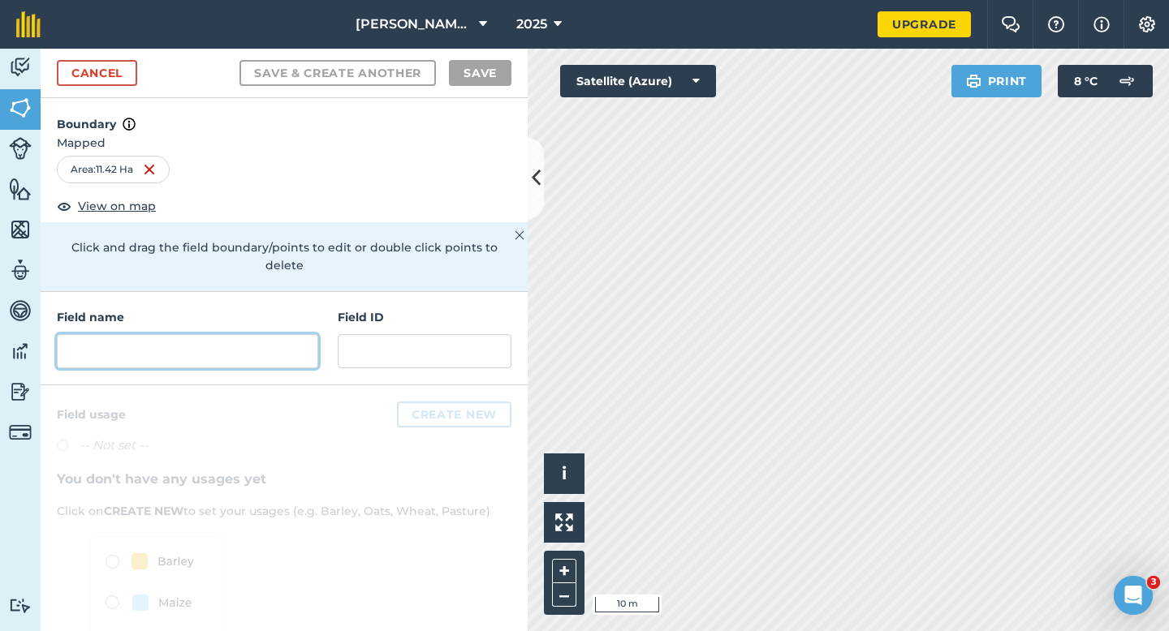
click at [256, 341] on input "text" at bounding box center [187, 351] width 261 height 34
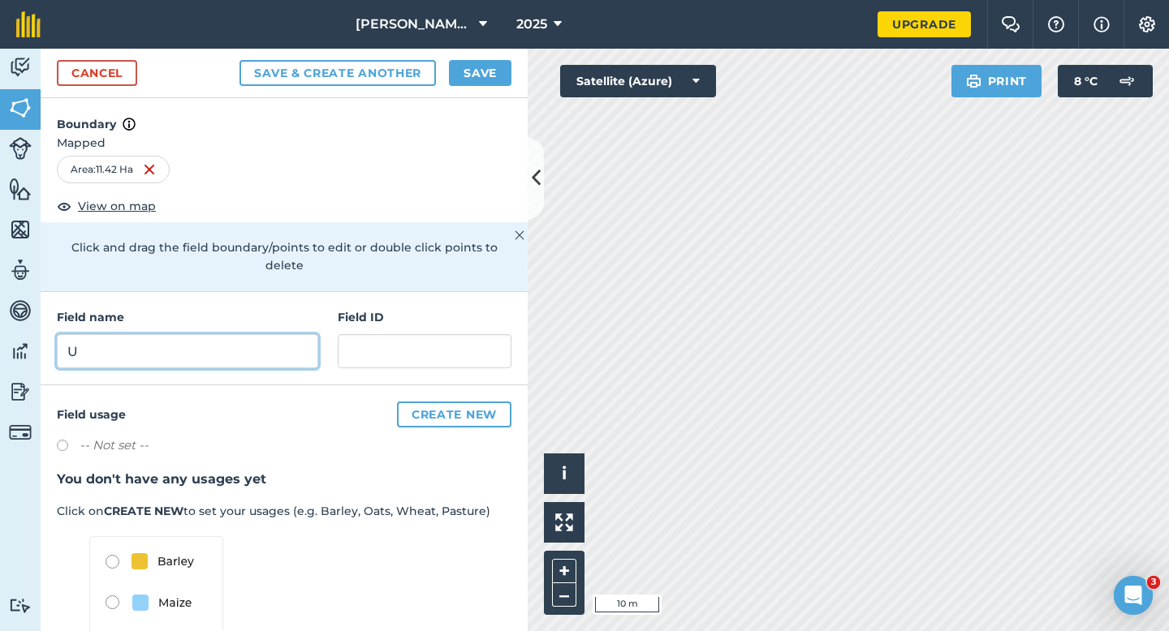
type input "U"
click at [472, 75] on button "Save" at bounding box center [480, 73] width 62 height 26
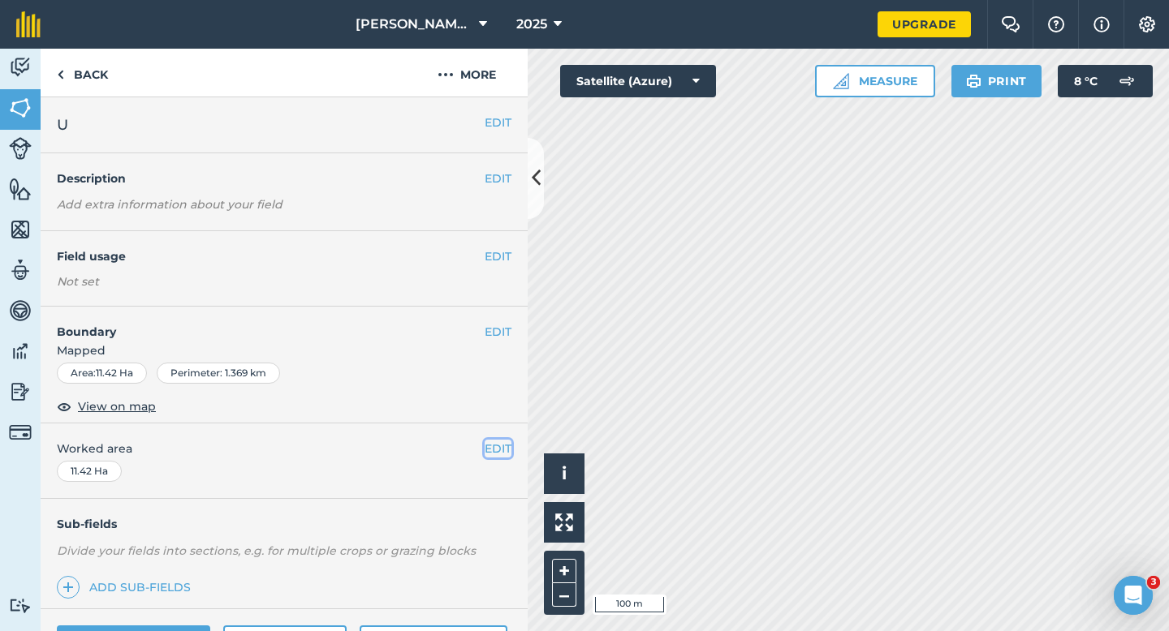
click at [498, 442] on button "EDIT" at bounding box center [498, 449] width 27 height 18
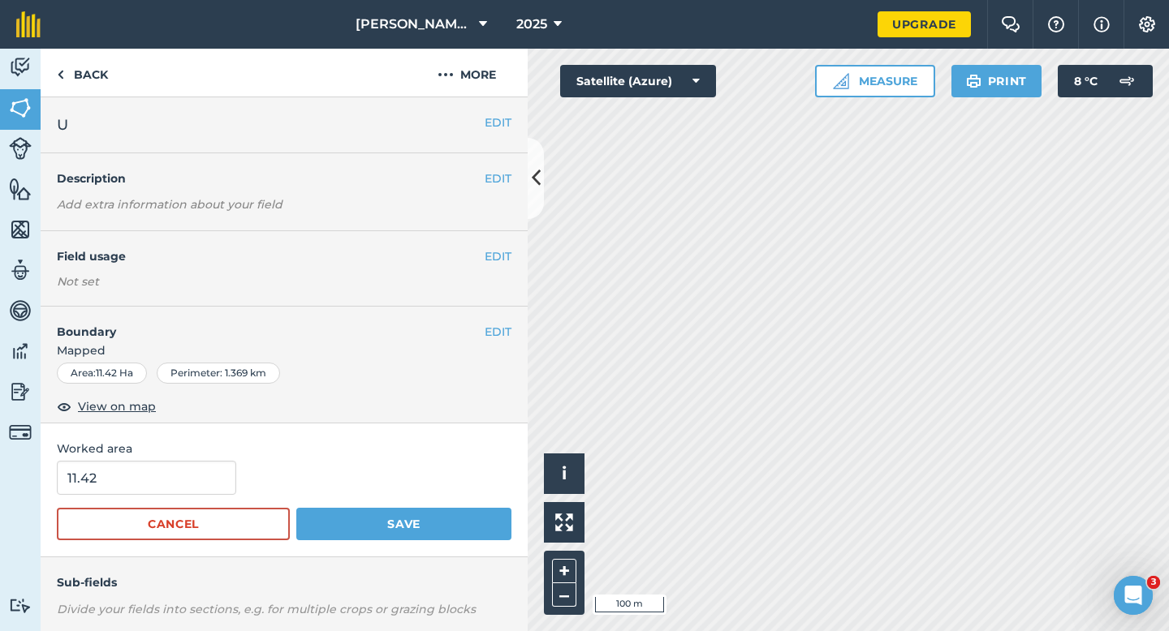
click at [143, 502] on form "11.42 Cancel Save" at bounding box center [284, 501] width 455 height 80
type input "12"
click at [144, 483] on input "12" at bounding box center [146, 478] width 179 height 34
click at [296, 508] on button "Save" at bounding box center [403, 524] width 215 height 32
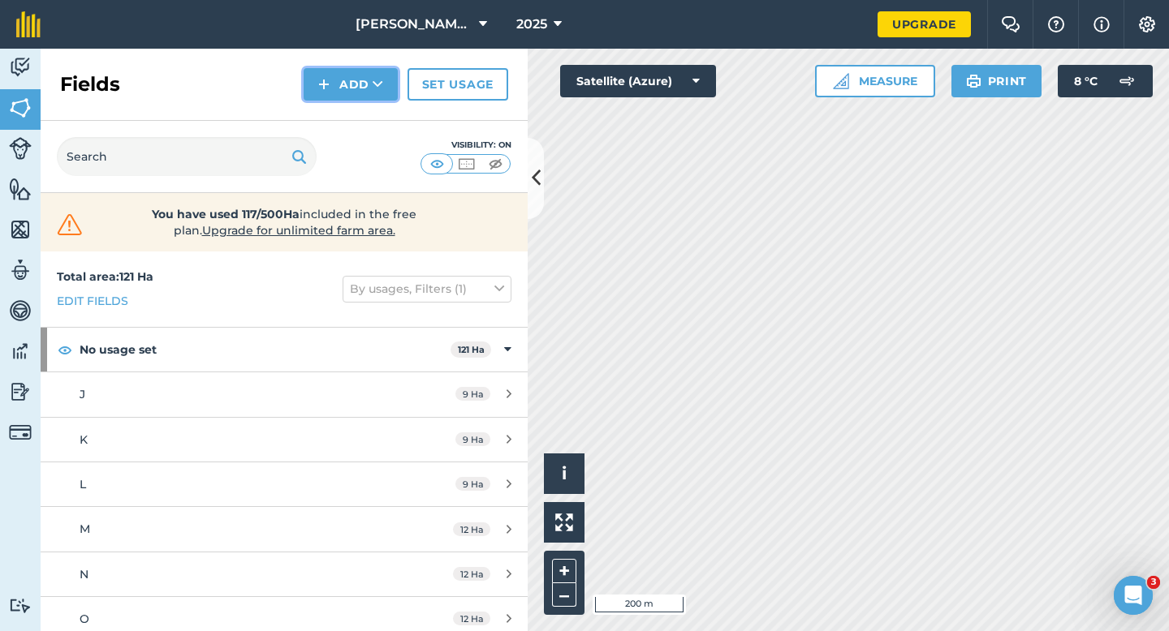
click at [334, 93] on button "Add" at bounding box center [351, 84] width 94 height 32
click at [337, 114] on link "Draw" at bounding box center [350, 121] width 89 height 36
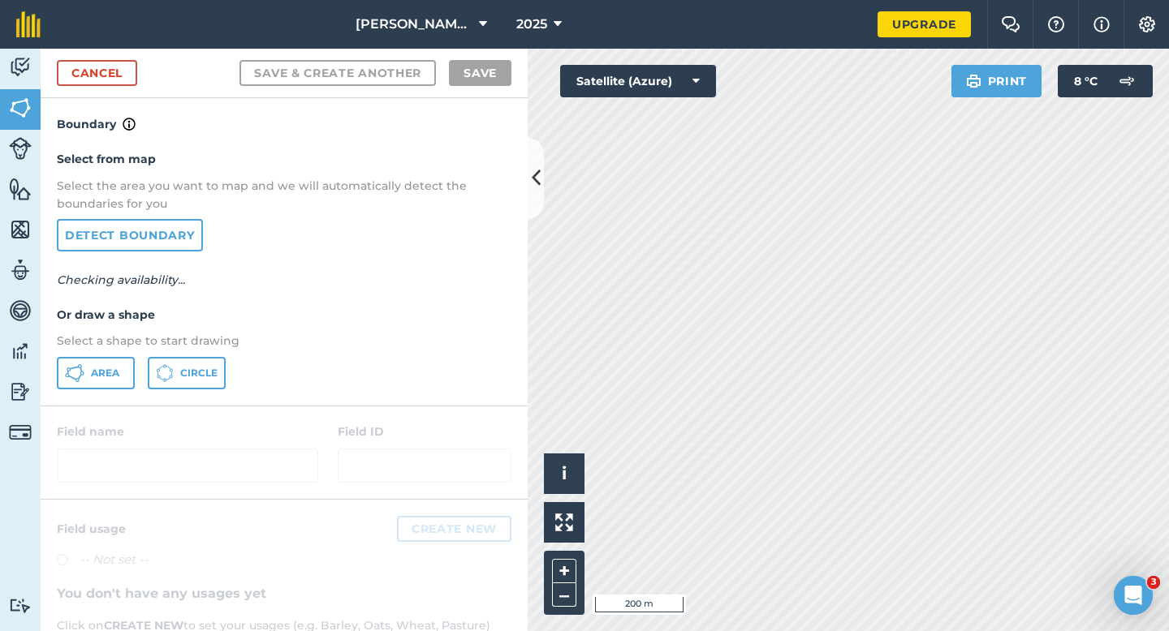
click at [114, 390] on div "Select from map Select the area you want to map and we will automatically detec…" at bounding box center [284, 269] width 487 height 271
click at [114, 381] on button "Area" at bounding box center [96, 373] width 78 height 32
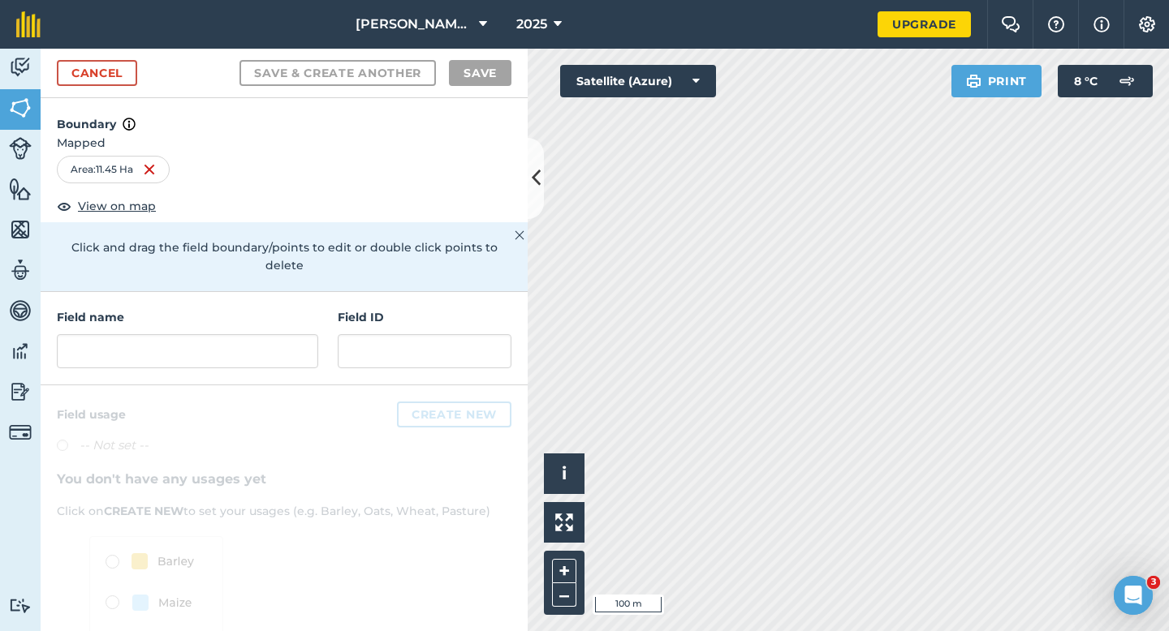
click at [296, 356] on div "Field name Field ID" at bounding box center [284, 338] width 487 height 93
click at [296, 334] on input "text" at bounding box center [187, 351] width 261 height 34
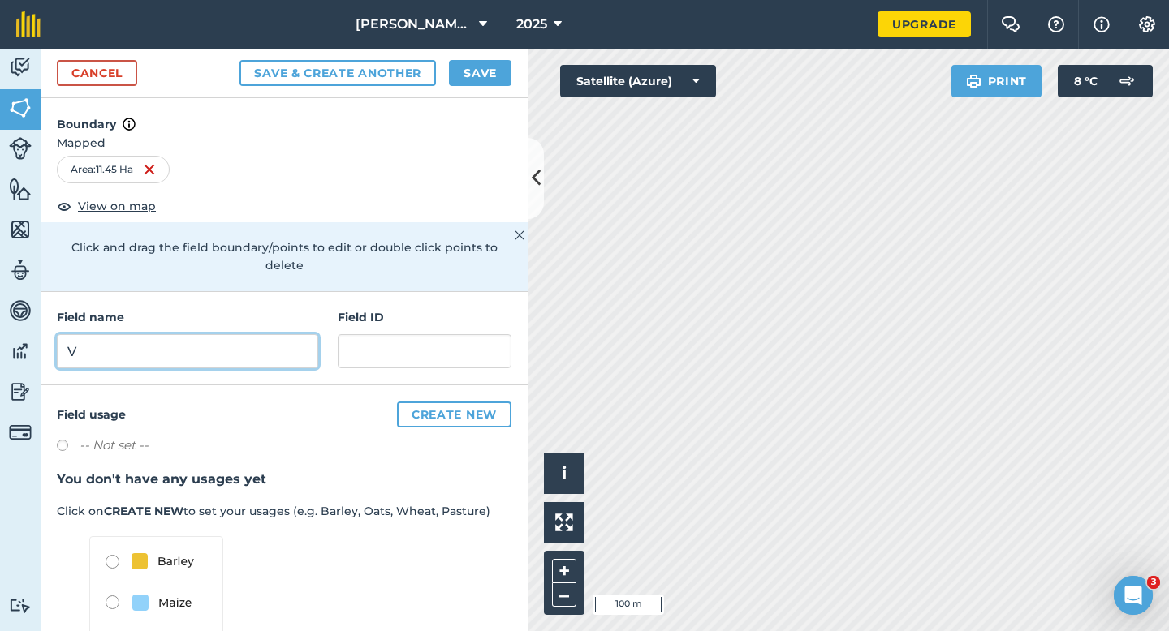
type input "V"
click at [499, 74] on button "Save" at bounding box center [480, 73] width 62 height 26
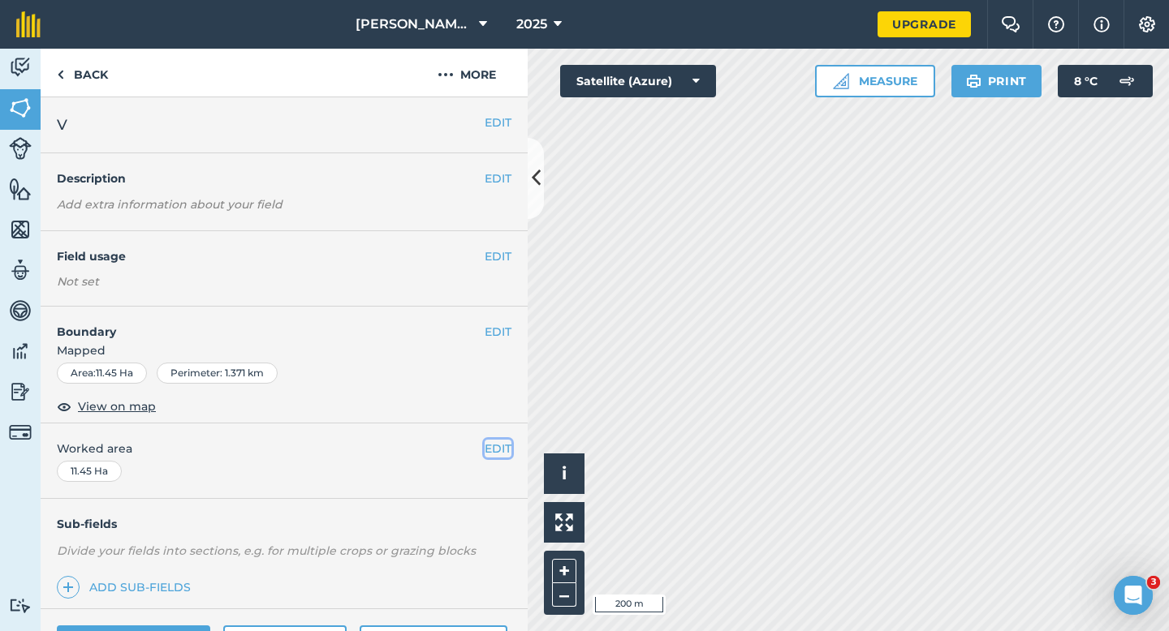
click at [498, 452] on button "EDIT" at bounding box center [498, 449] width 27 height 18
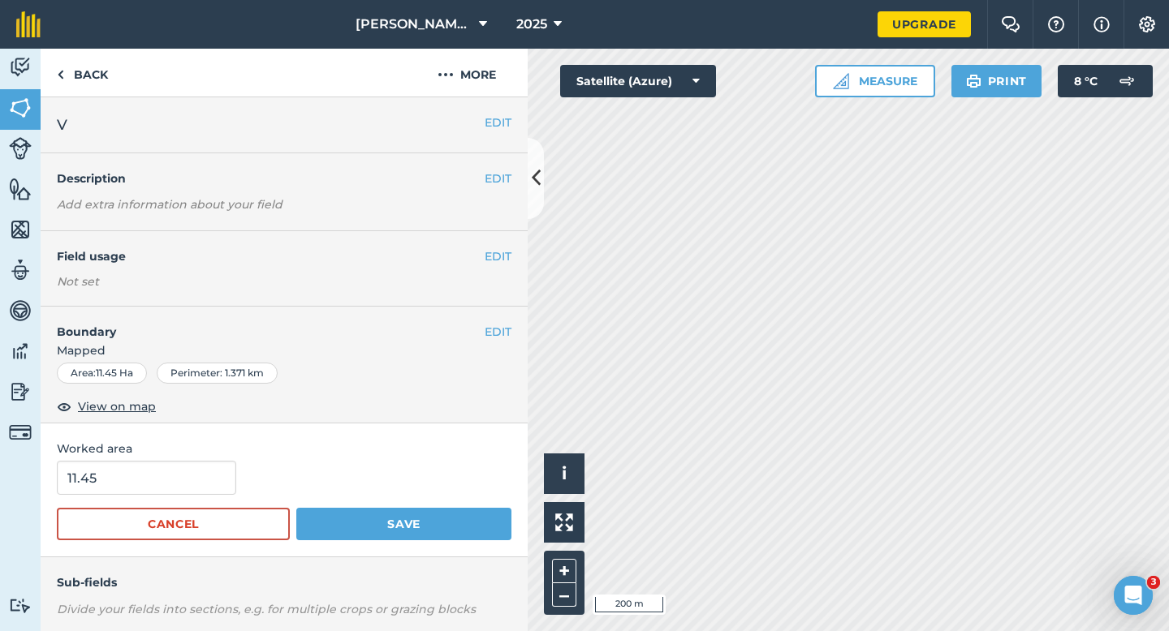
click at [251, 468] on div "11.45" at bounding box center [284, 478] width 455 height 34
click at [210, 468] on input "11.45" at bounding box center [146, 478] width 179 height 34
type input "12"
click at [296, 508] on button "Save" at bounding box center [403, 524] width 215 height 32
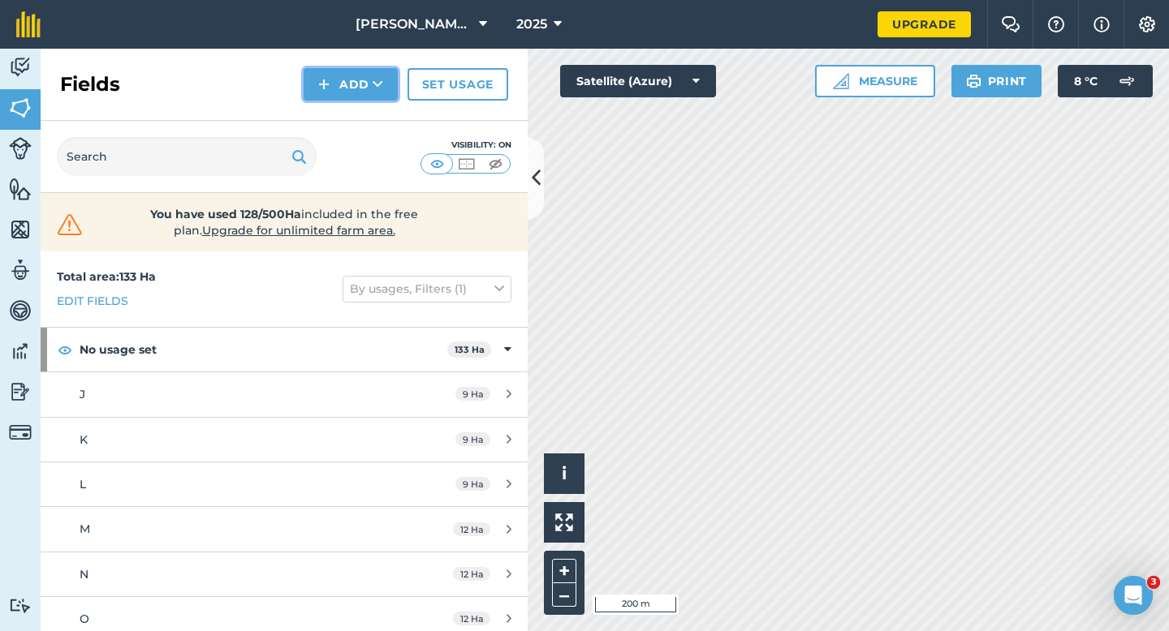
click at [345, 93] on button "Add" at bounding box center [351, 84] width 94 height 32
click at [345, 110] on link "Draw" at bounding box center [350, 121] width 89 height 36
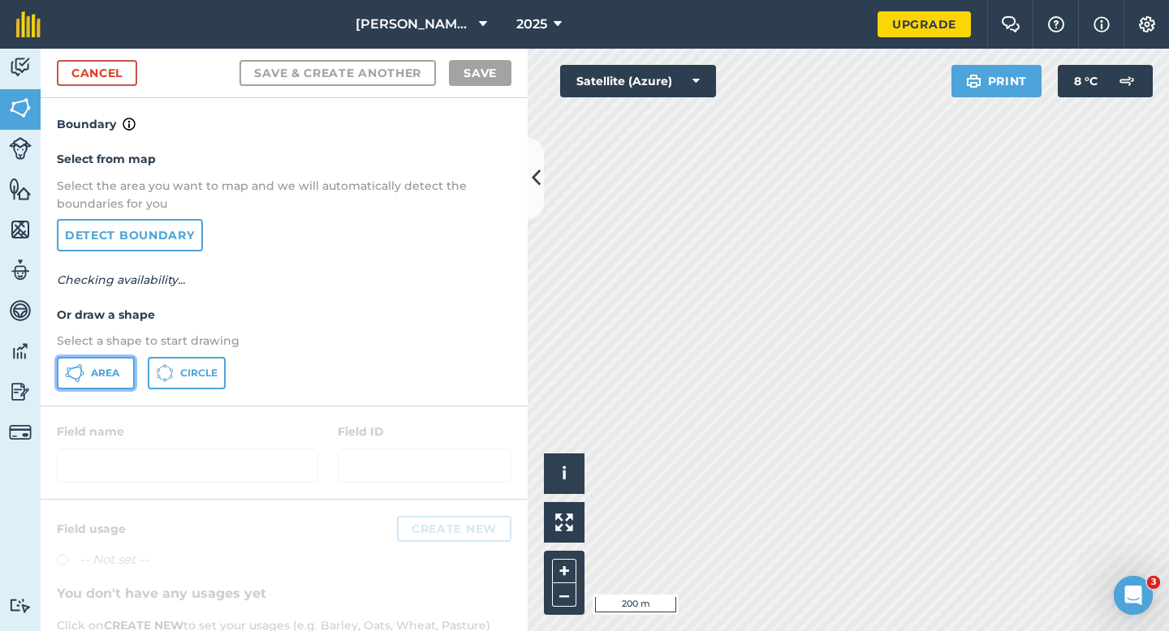
click at [101, 387] on button "Area" at bounding box center [96, 373] width 78 height 32
click at [101, 377] on span "Area" at bounding box center [105, 373] width 28 height 13
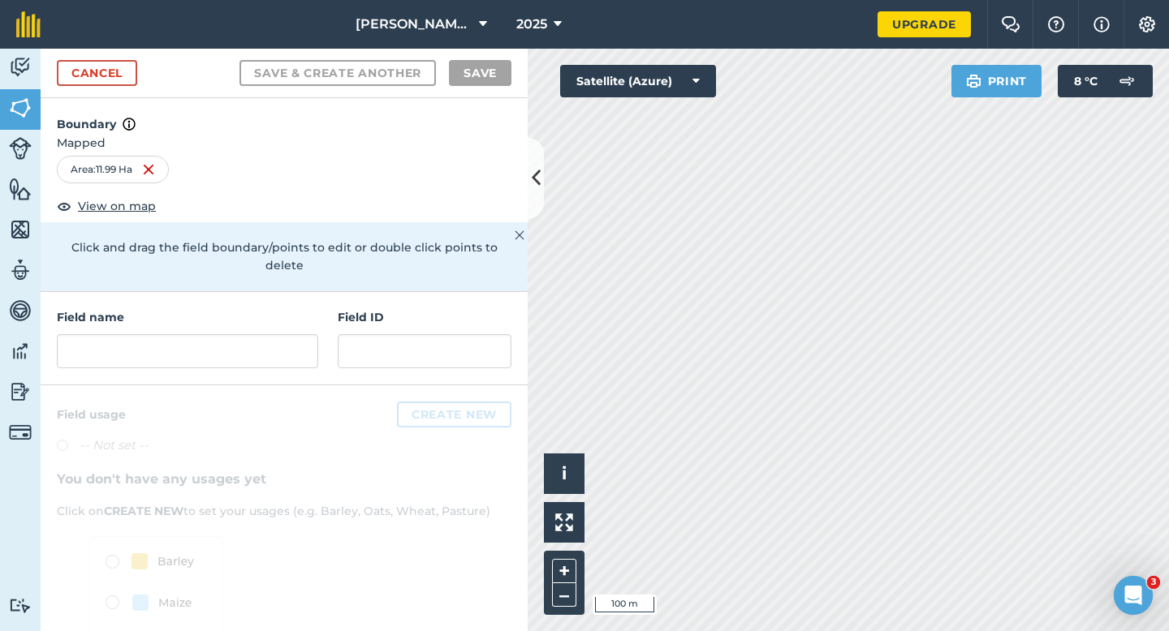
click at [308, 313] on div "Field name" at bounding box center [187, 338] width 261 height 60
click at [300, 334] on input "text" at bounding box center [187, 351] width 261 height 34
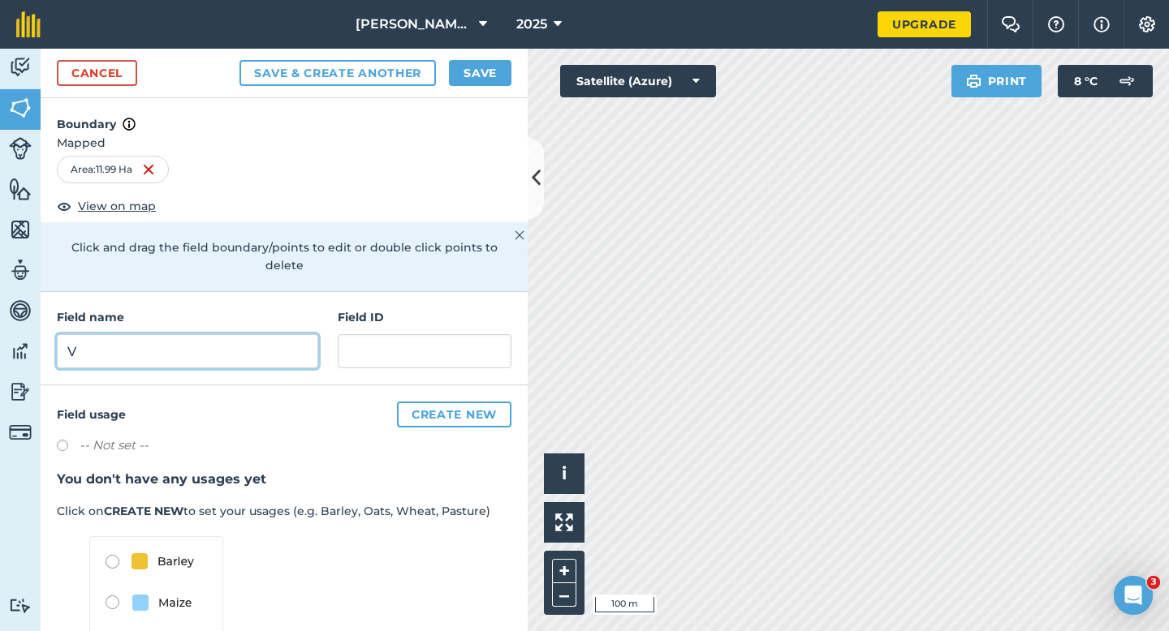
type input "V"
click at [450, 67] on button "Save" at bounding box center [480, 73] width 62 height 26
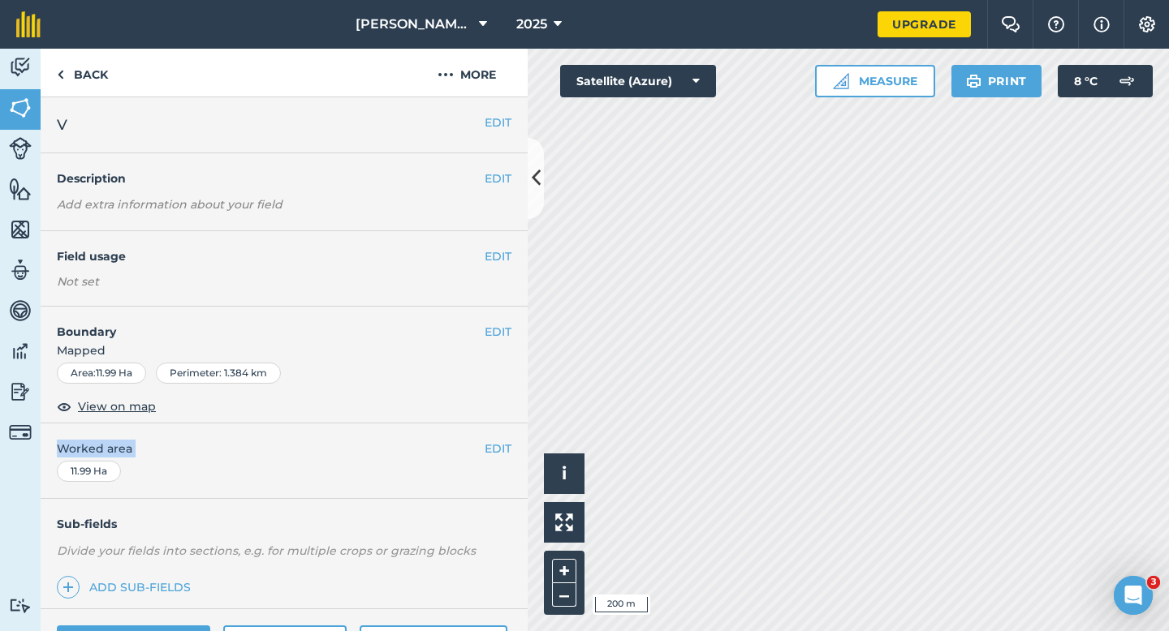
click at [494, 457] on div "EDIT Worked area 11.99 Ha" at bounding box center [284, 461] width 487 height 75
click at [498, 448] on button "EDIT" at bounding box center [498, 449] width 27 height 18
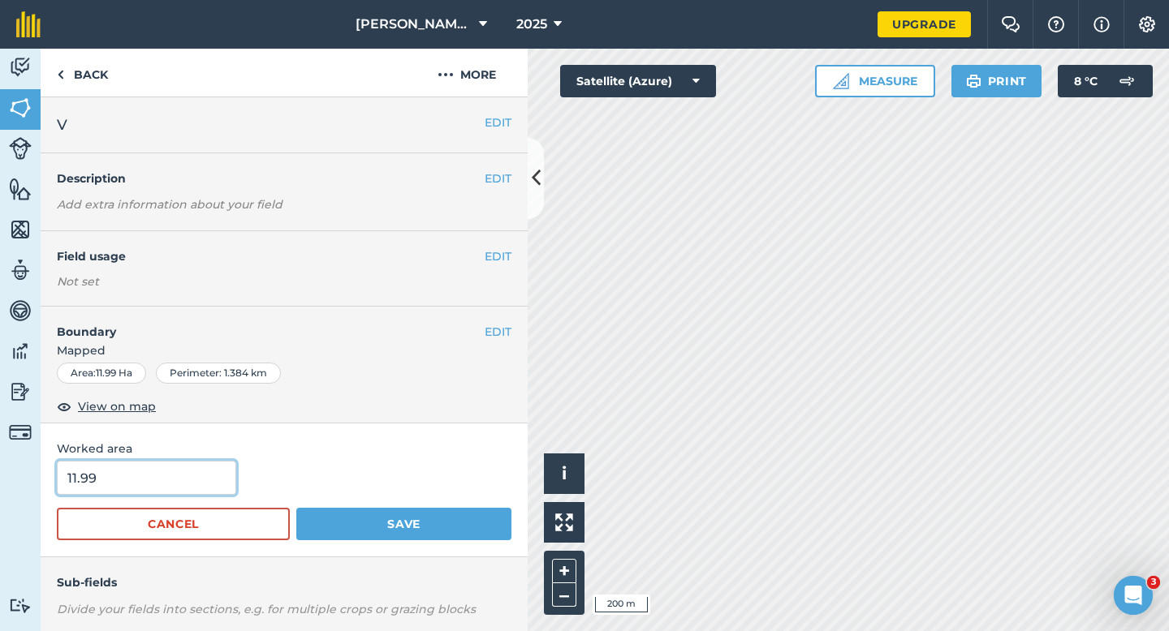
click at [171, 483] on input "11.99" at bounding box center [146, 478] width 179 height 34
type input "12"
click at [296, 508] on button "Save" at bounding box center [403, 524] width 215 height 32
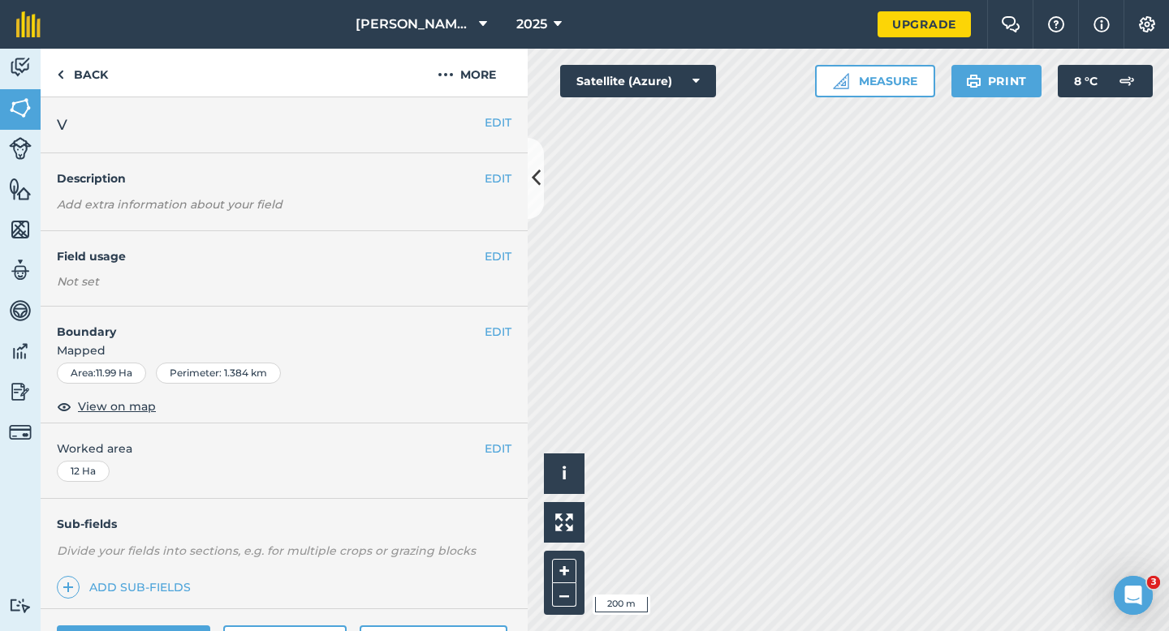
click at [496, 133] on div "EDIT V" at bounding box center [284, 125] width 487 height 56
click at [481, 127] on h2 "V" at bounding box center [271, 125] width 428 height 23
click at [479, 132] on h2 "V" at bounding box center [271, 125] width 428 height 23
click at [494, 127] on button "EDIT" at bounding box center [498, 123] width 27 height 18
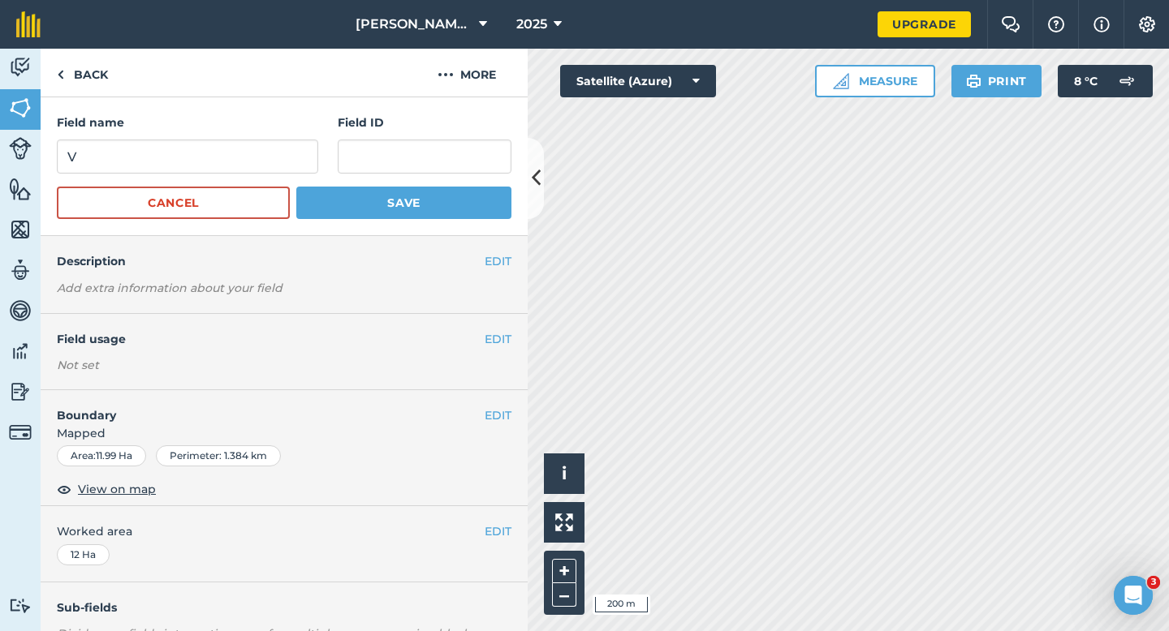
click at [262, 135] on div "Field name V" at bounding box center [187, 144] width 261 height 60
click at [262, 153] on input "V" at bounding box center [187, 157] width 261 height 34
type input "W"
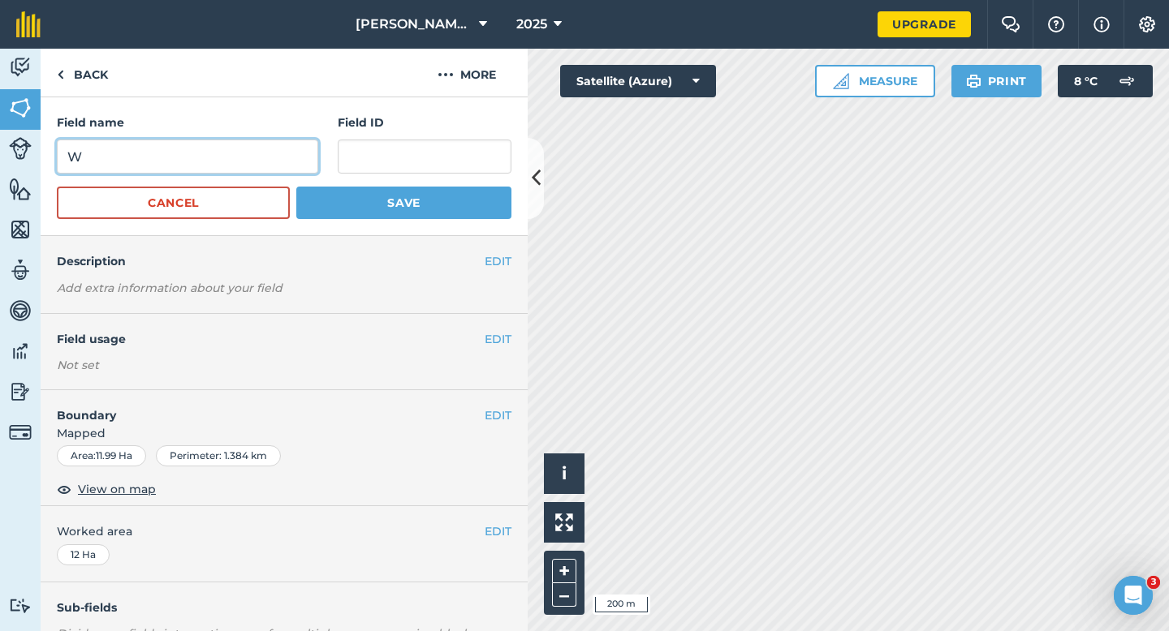
click at [296, 187] on button "Save" at bounding box center [403, 203] width 215 height 32
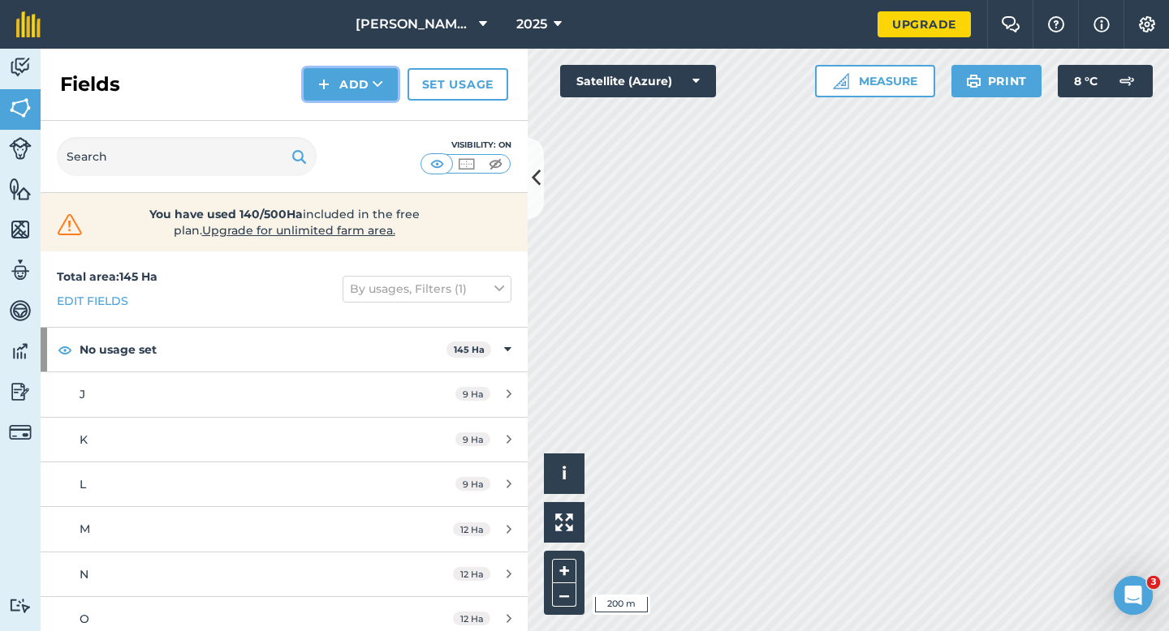
click at [328, 75] on img at bounding box center [323, 84] width 11 height 19
click at [328, 106] on link "Draw" at bounding box center [350, 121] width 89 height 36
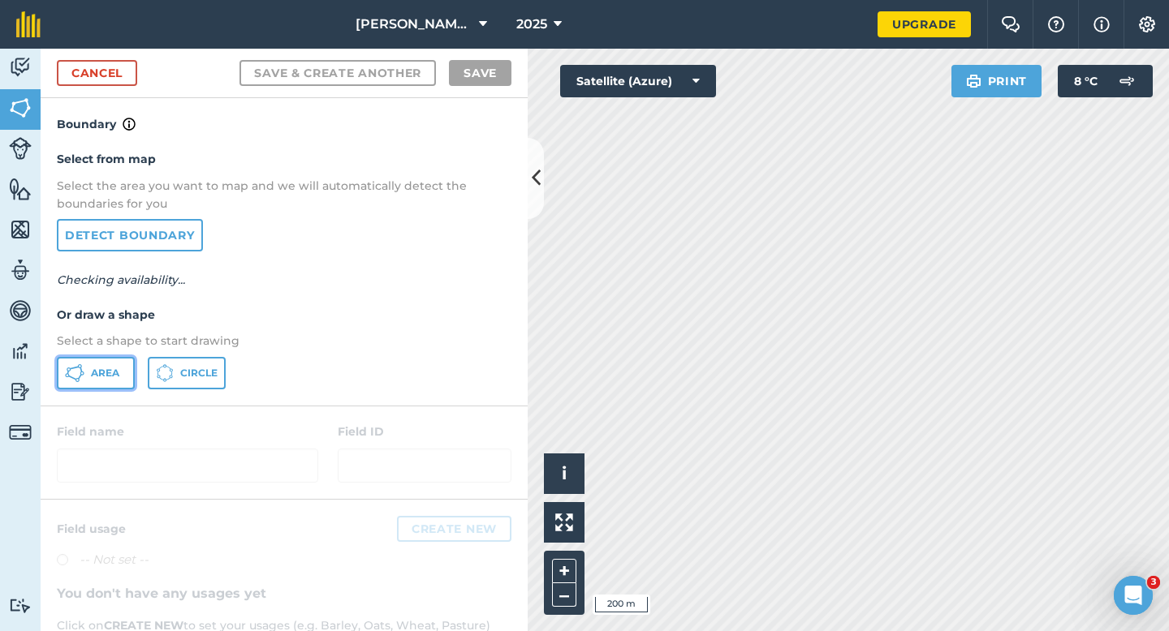
click at [99, 377] on span "Area" at bounding box center [105, 373] width 28 height 13
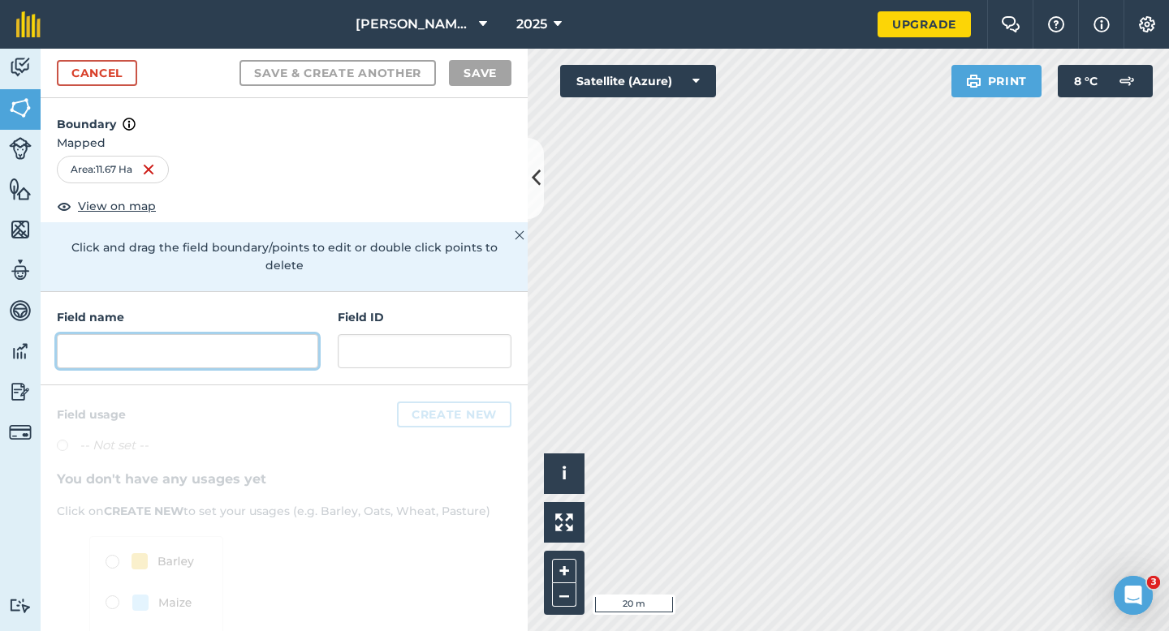
click at [297, 346] on input "text" at bounding box center [187, 351] width 261 height 34
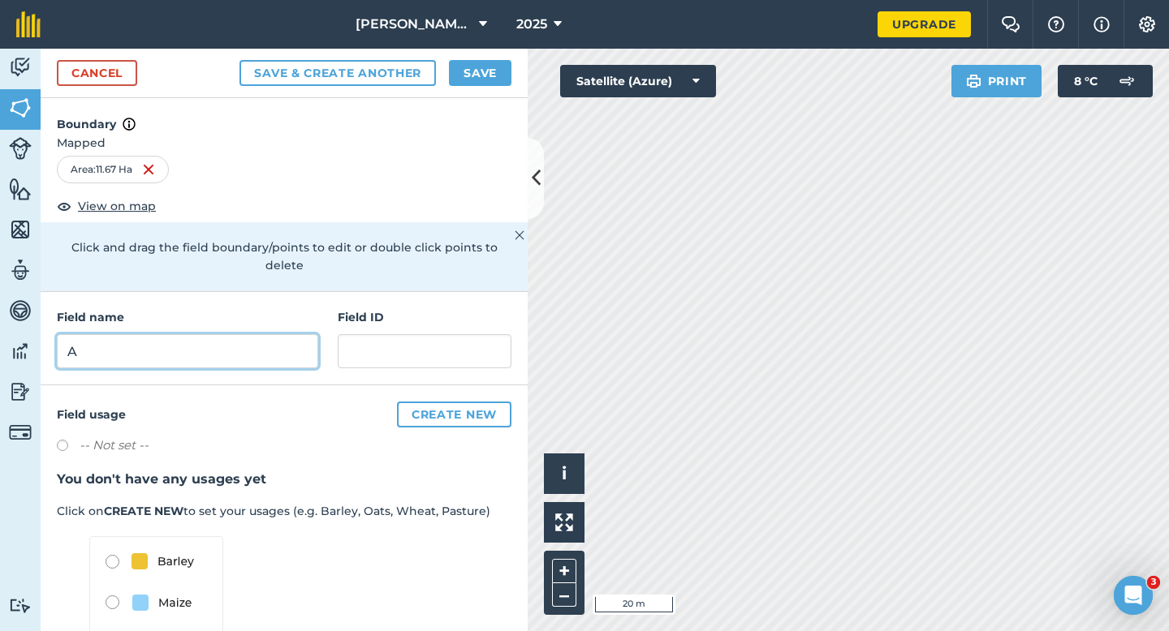
type input "A"
click at [476, 56] on div "Cancel Save & Create Another Save" at bounding box center [284, 74] width 487 height 50
click at [481, 62] on button "Save" at bounding box center [480, 73] width 62 height 26
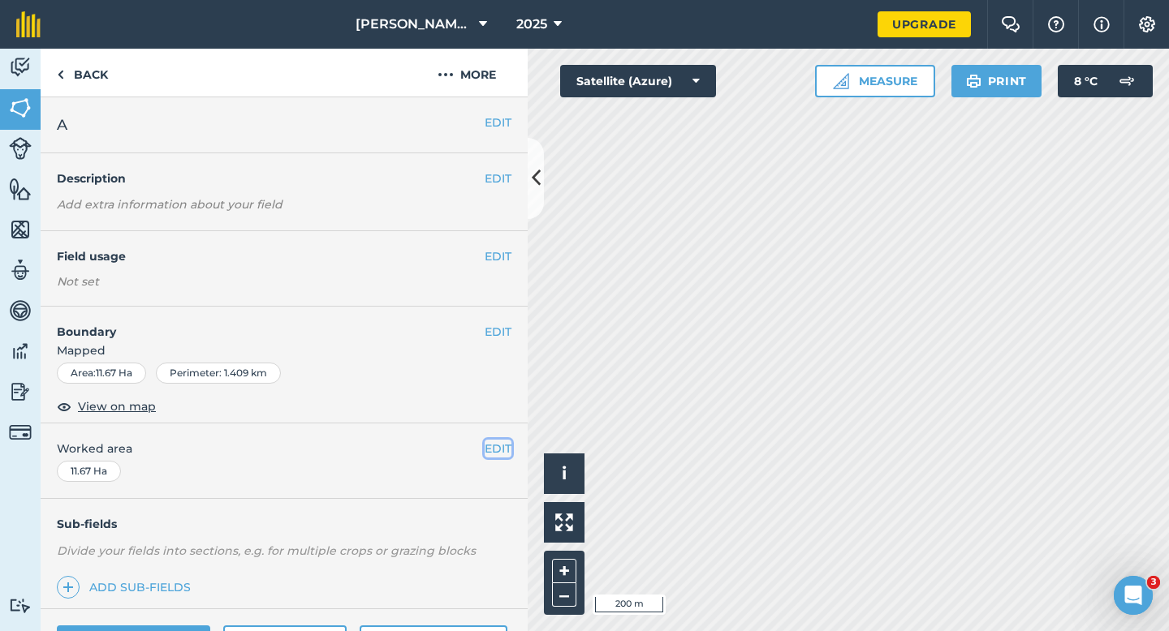
click at [503, 442] on button "EDIT" at bounding box center [498, 449] width 27 height 18
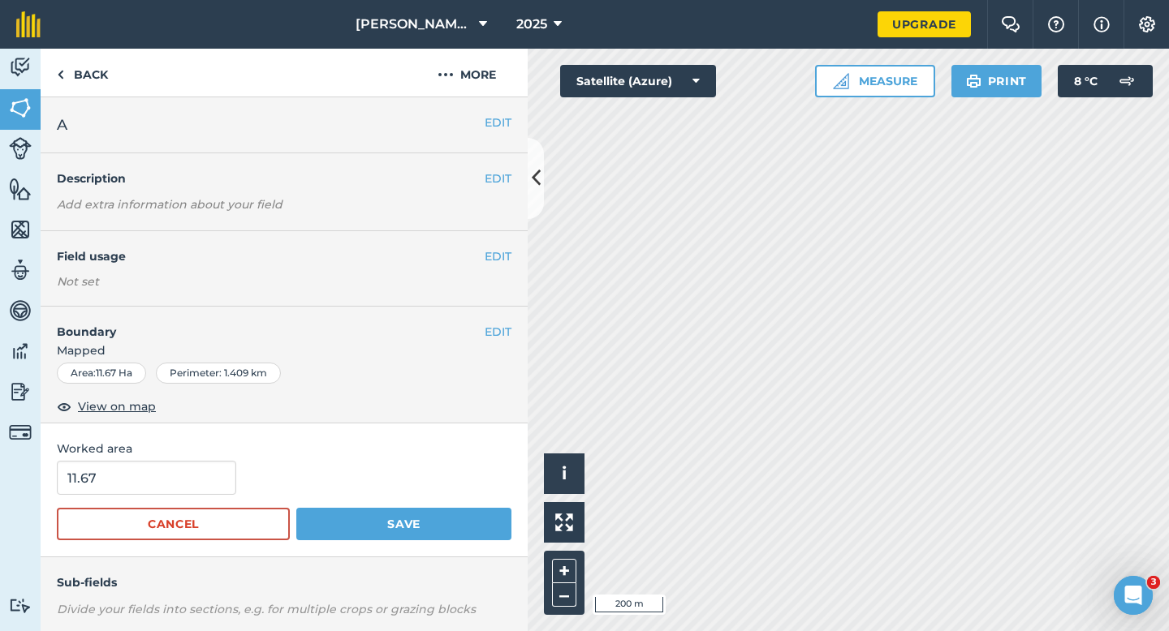
click at [200, 460] on div "Worked area 11.67 Cancel Save" at bounding box center [284, 491] width 487 height 134
click at [179, 489] on input "11.67" at bounding box center [146, 478] width 179 height 34
type input "12"
click at [296, 508] on button "Save" at bounding box center [403, 524] width 215 height 32
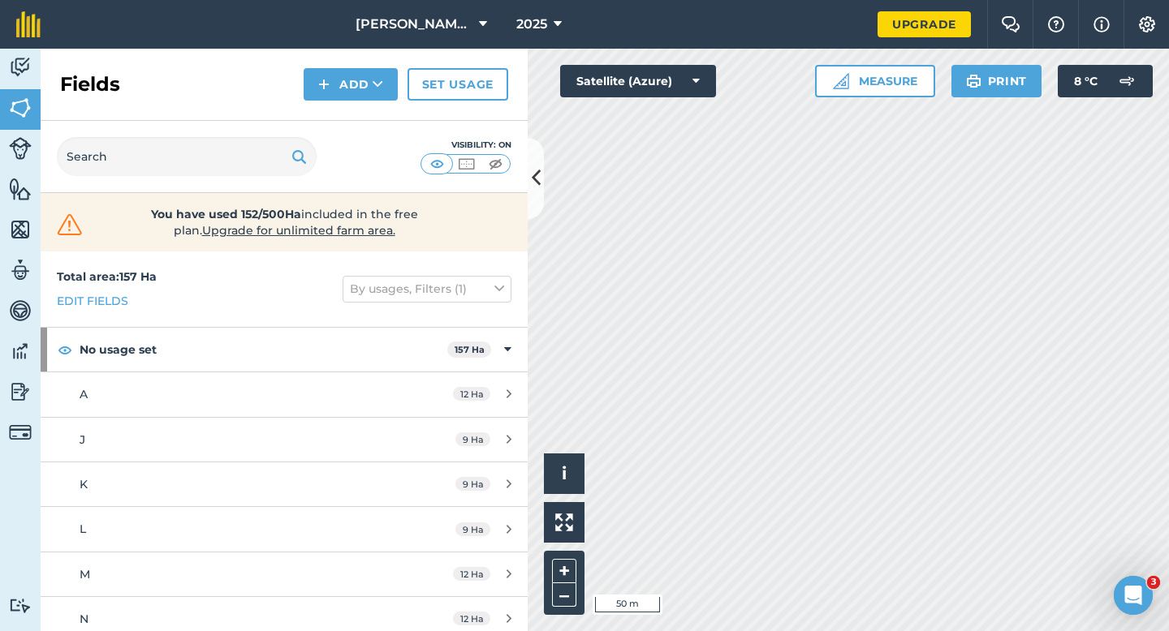
click at [352, 60] on div "Fields Add Set usage" at bounding box center [284, 85] width 487 height 72
click at [352, 84] on button "Add" at bounding box center [351, 84] width 94 height 32
click at [352, 122] on link "Draw" at bounding box center [350, 121] width 89 height 36
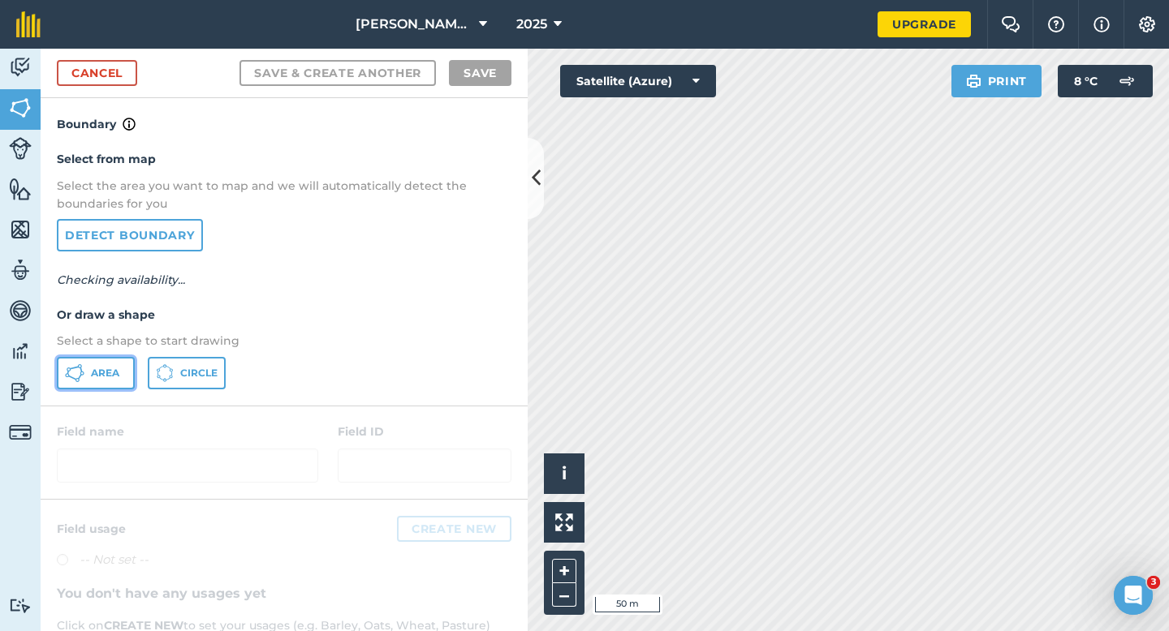
click at [125, 376] on button "Area" at bounding box center [96, 373] width 78 height 32
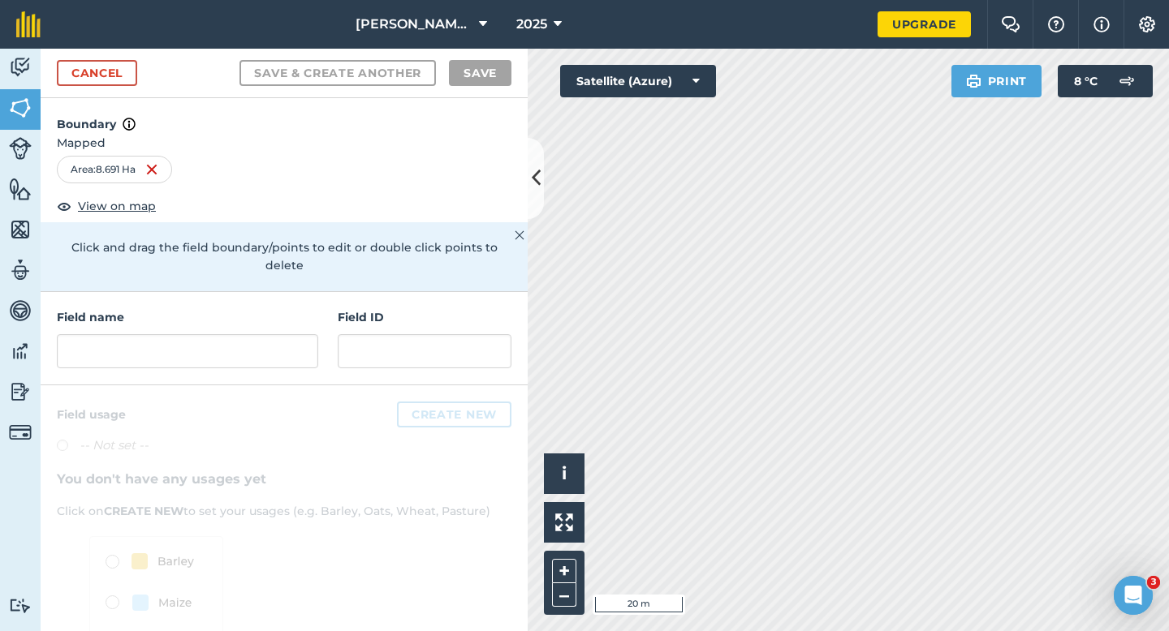
click at [313, 314] on div "Field name" at bounding box center [187, 338] width 261 height 60
click at [297, 334] on input "text" at bounding box center [187, 351] width 261 height 34
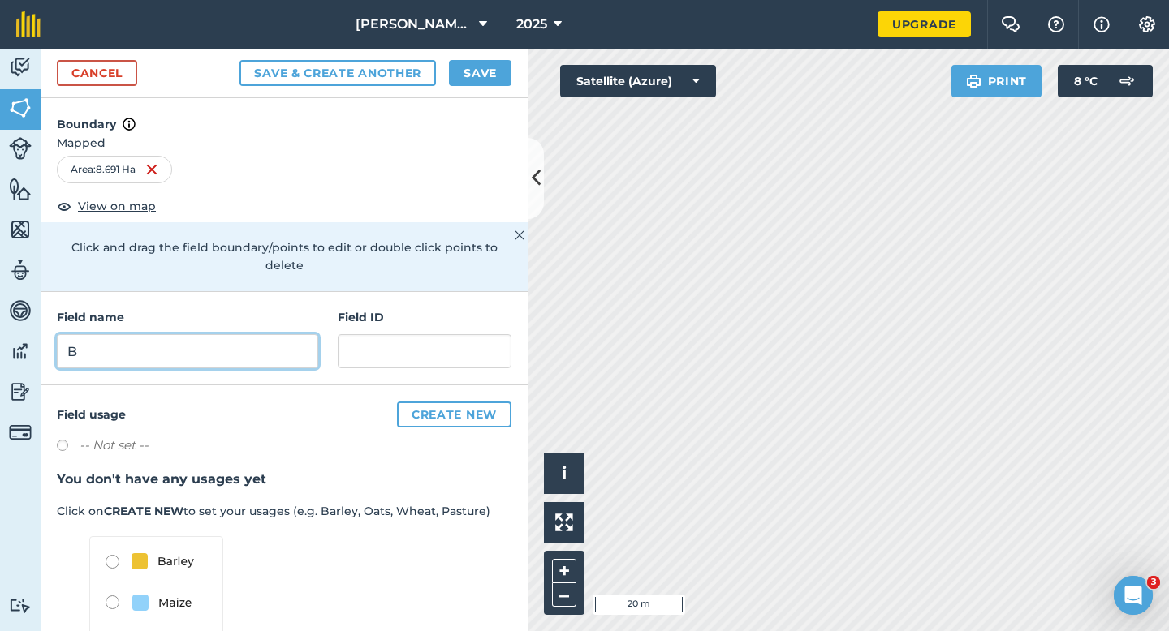
type input "B"
click at [490, 78] on button "Save" at bounding box center [480, 73] width 62 height 26
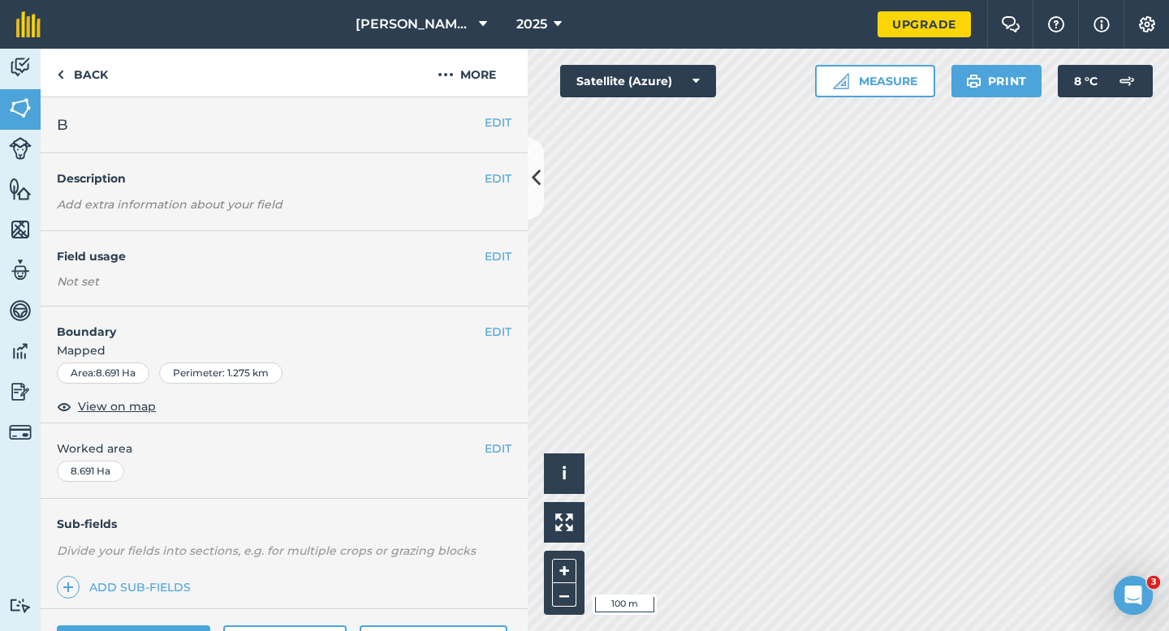
click at [488, 439] on div "EDIT Worked area 8.691 Ha" at bounding box center [284, 461] width 487 height 75
click at [506, 442] on button "EDIT" at bounding box center [498, 449] width 27 height 18
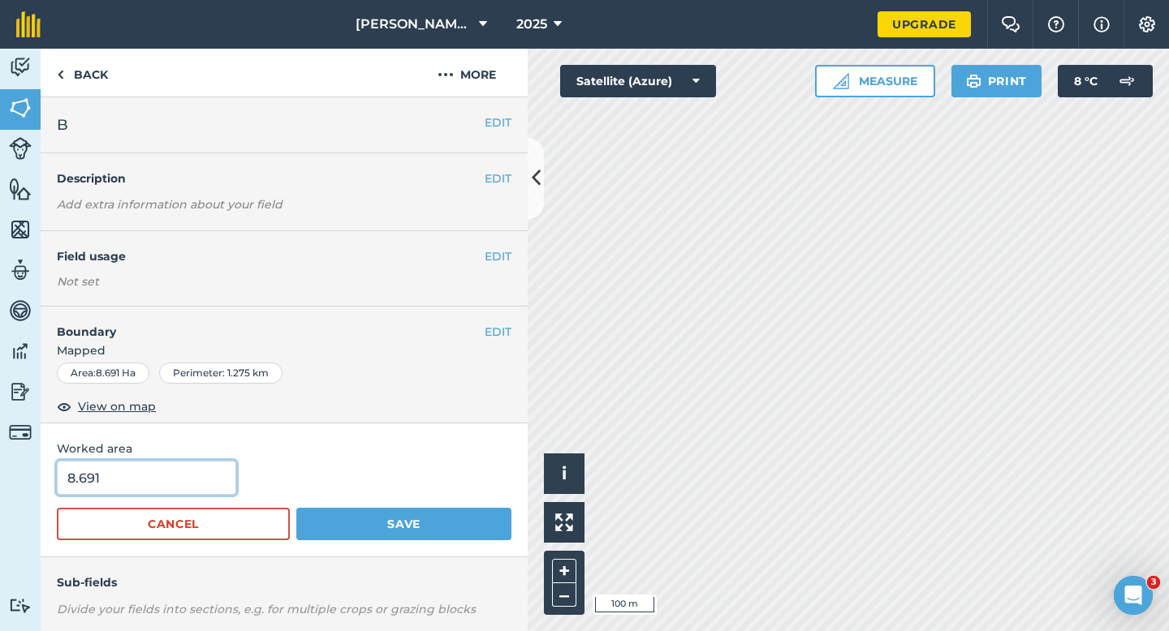
type input "9"
click at [149, 481] on input "9" at bounding box center [146, 478] width 179 height 34
click at [296, 508] on button "Save" at bounding box center [403, 524] width 215 height 32
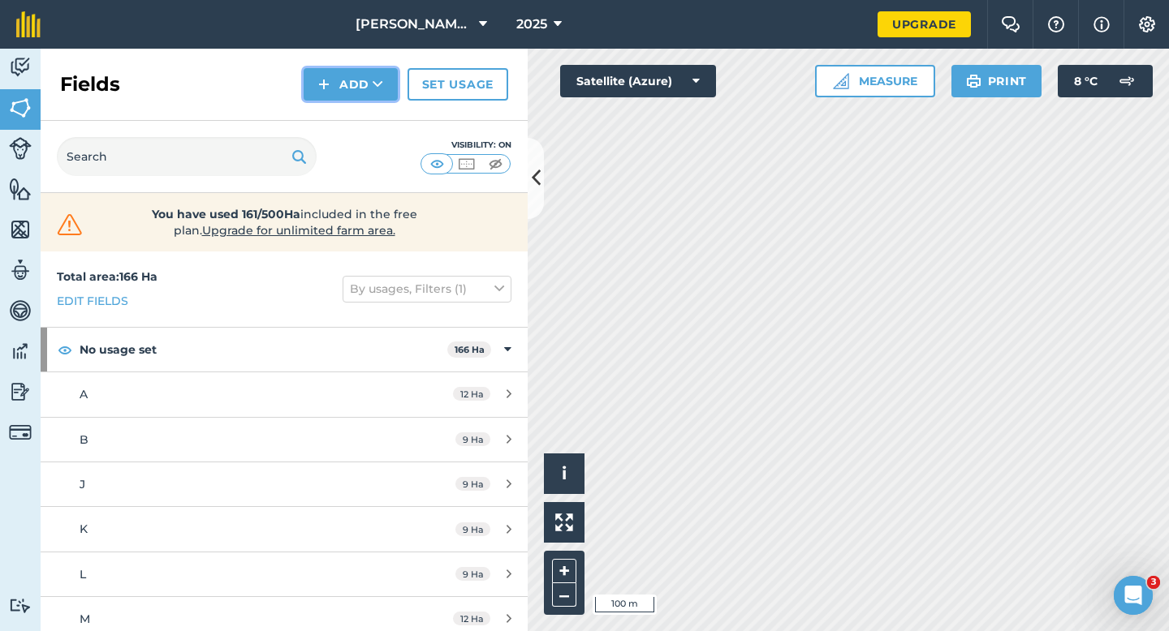
drag, startPoint x: 343, startPoint y: 84, endPoint x: 344, endPoint y: 93, distance: 9.8
click at [344, 84] on button "Add" at bounding box center [351, 84] width 94 height 32
click at [344, 123] on link "Draw" at bounding box center [350, 121] width 89 height 36
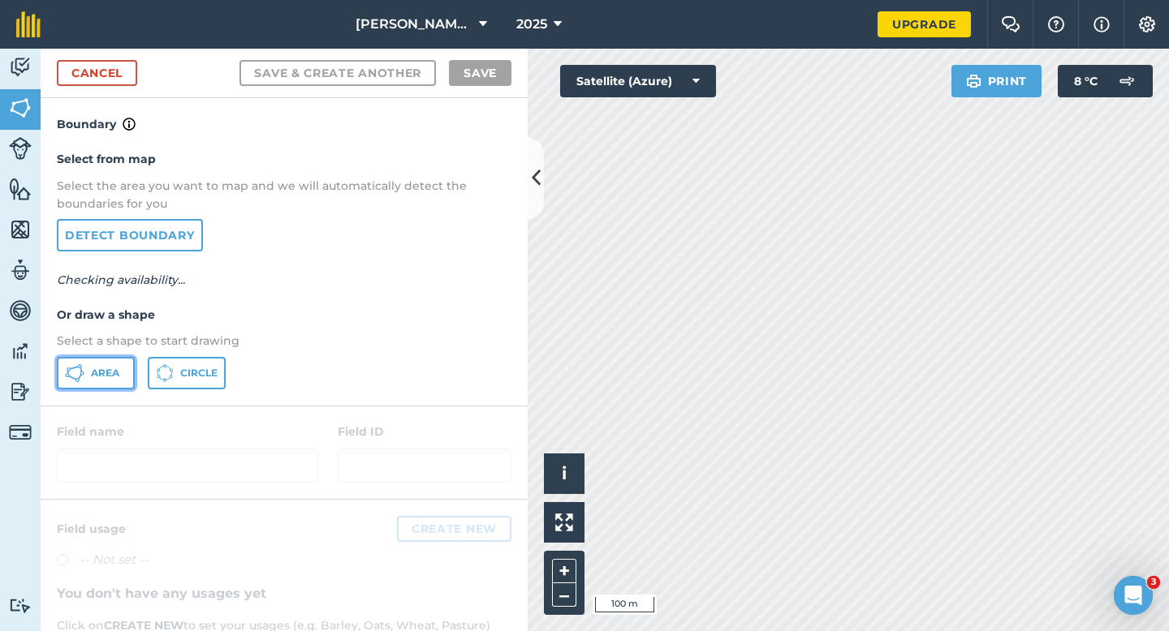
click at [85, 381] on button "Area" at bounding box center [96, 373] width 78 height 32
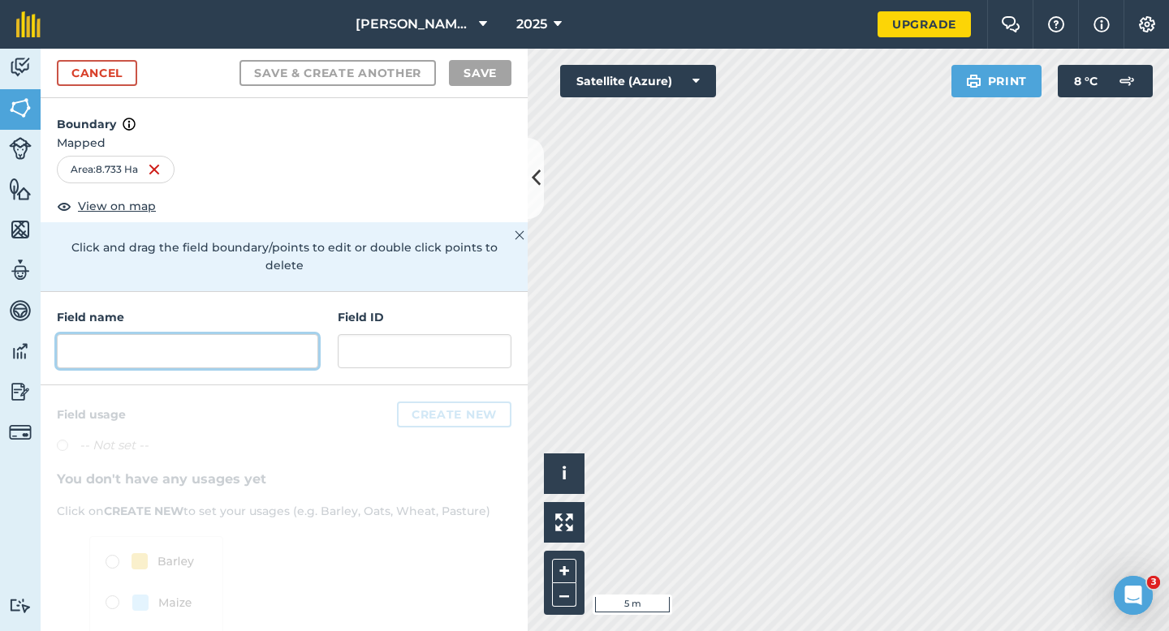
click at [272, 334] on input "text" at bounding box center [187, 351] width 261 height 34
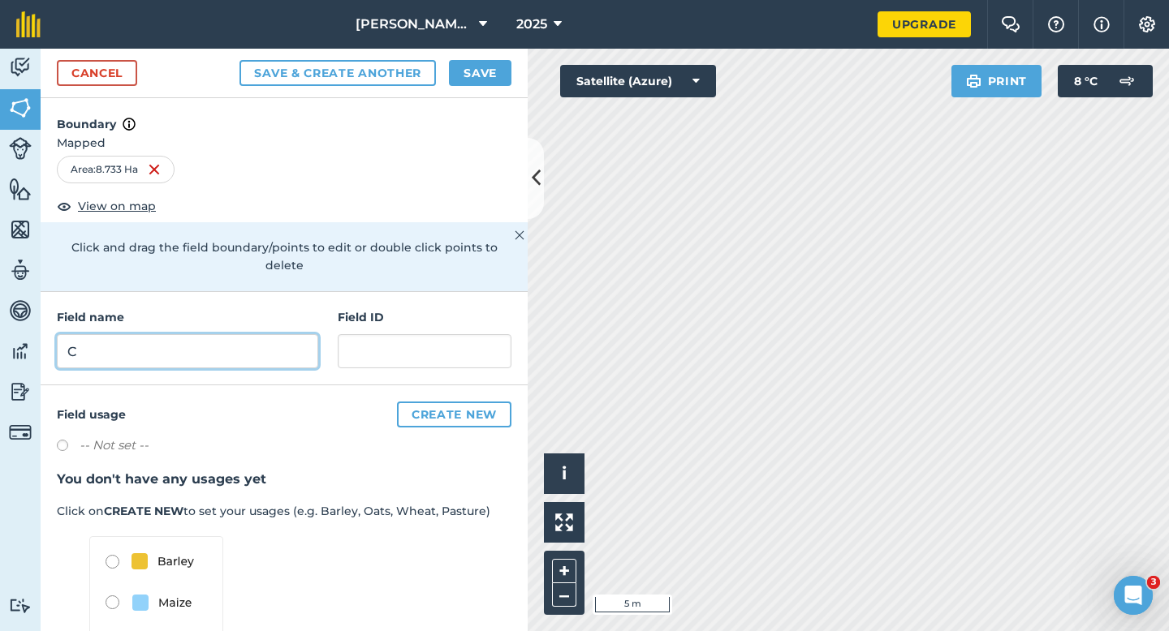
type input "C"
click at [478, 75] on button "Save" at bounding box center [480, 73] width 62 height 26
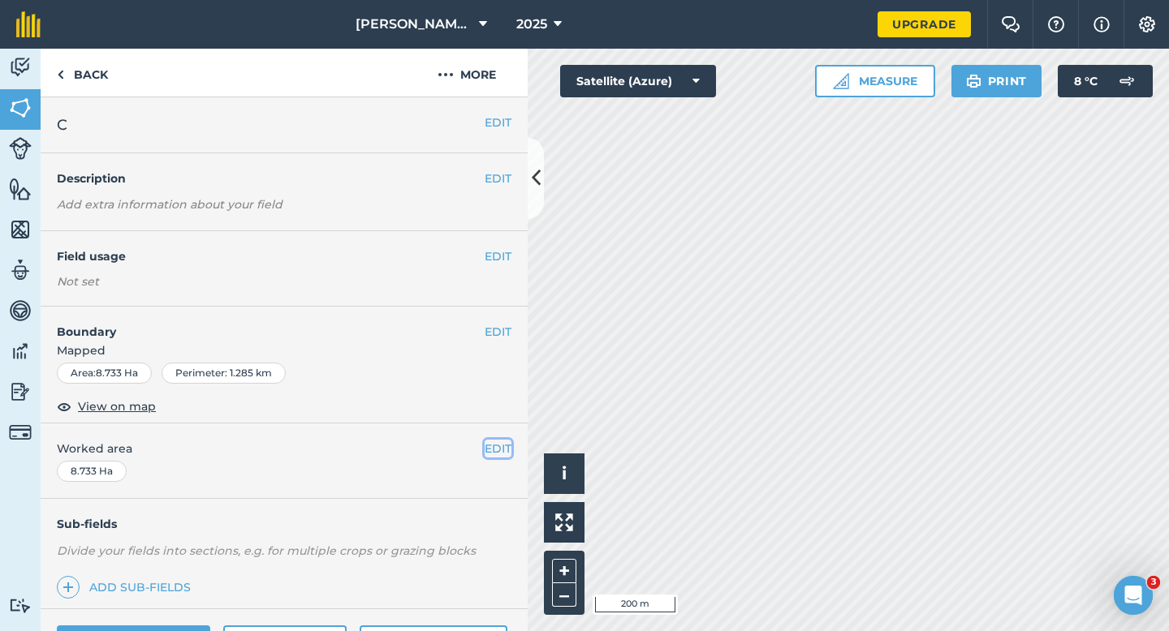
click at [497, 450] on button "EDIT" at bounding box center [498, 449] width 27 height 18
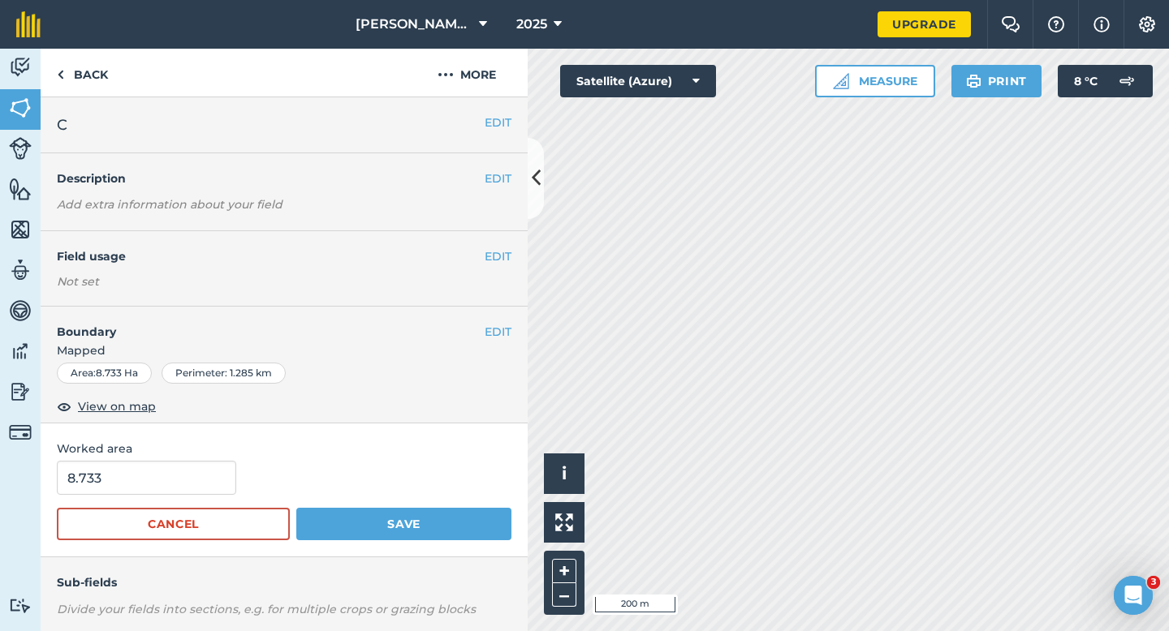
click at [253, 481] on div "8.733" at bounding box center [284, 478] width 455 height 34
type input "9"
click at [209, 481] on input "9" at bounding box center [146, 478] width 179 height 34
click at [296, 508] on button "Save" at bounding box center [403, 524] width 215 height 32
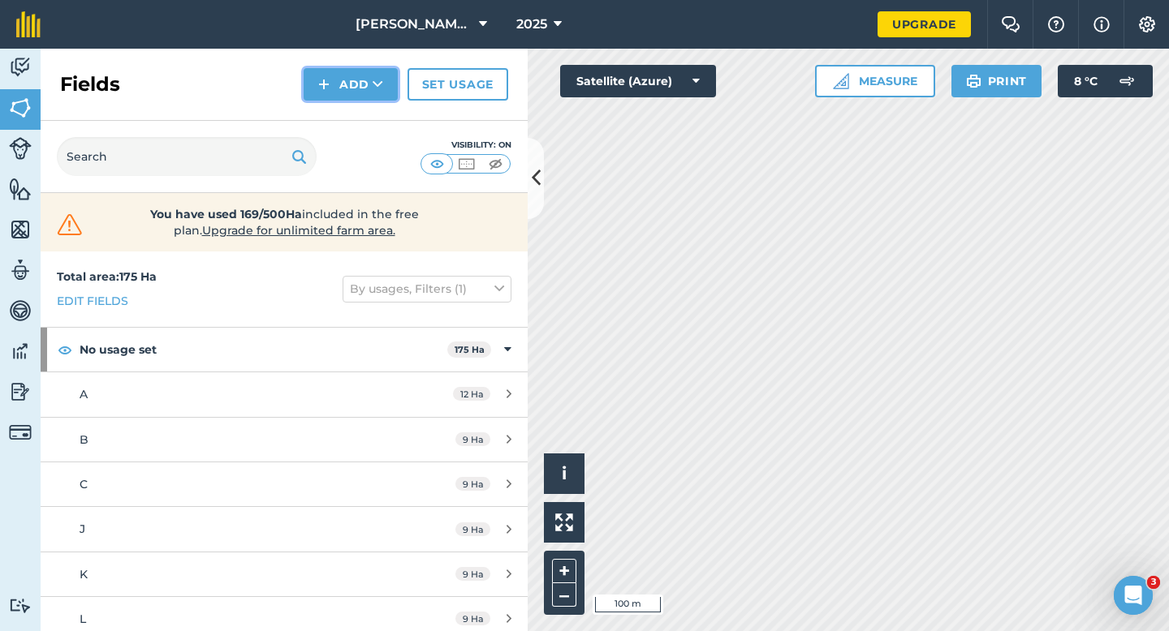
click at [370, 84] on button "Add" at bounding box center [351, 84] width 94 height 32
click at [370, 131] on link "Draw" at bounding box center [350, 121] width 89 height 36
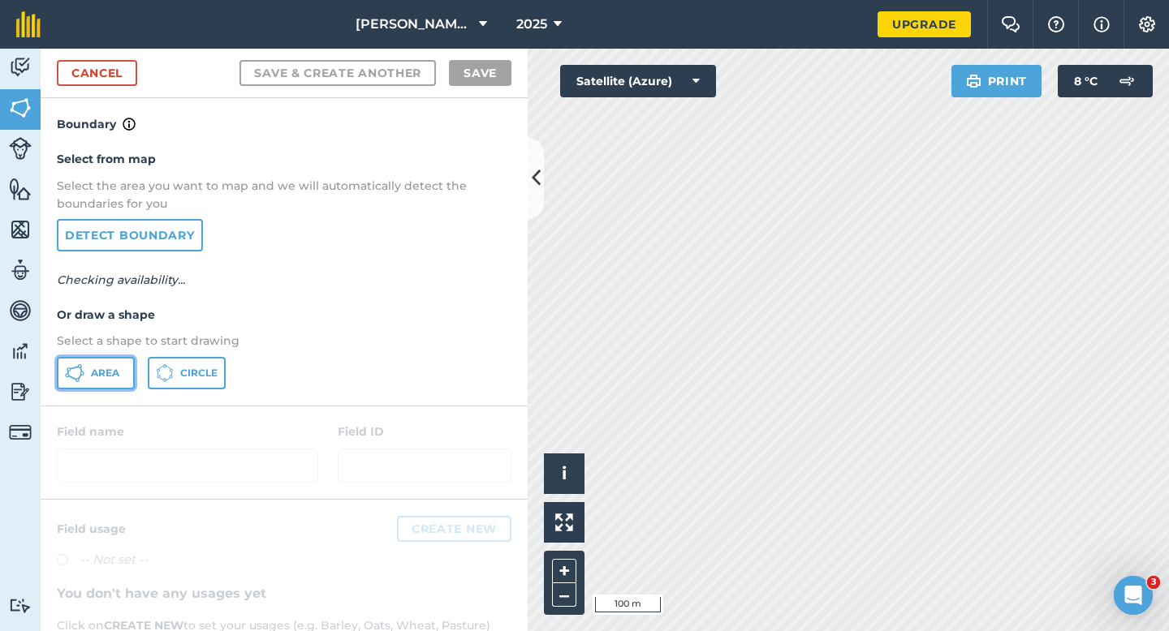
click at [94, 377] on span "Area" at bounding box center [105, 373] width 28 height 13
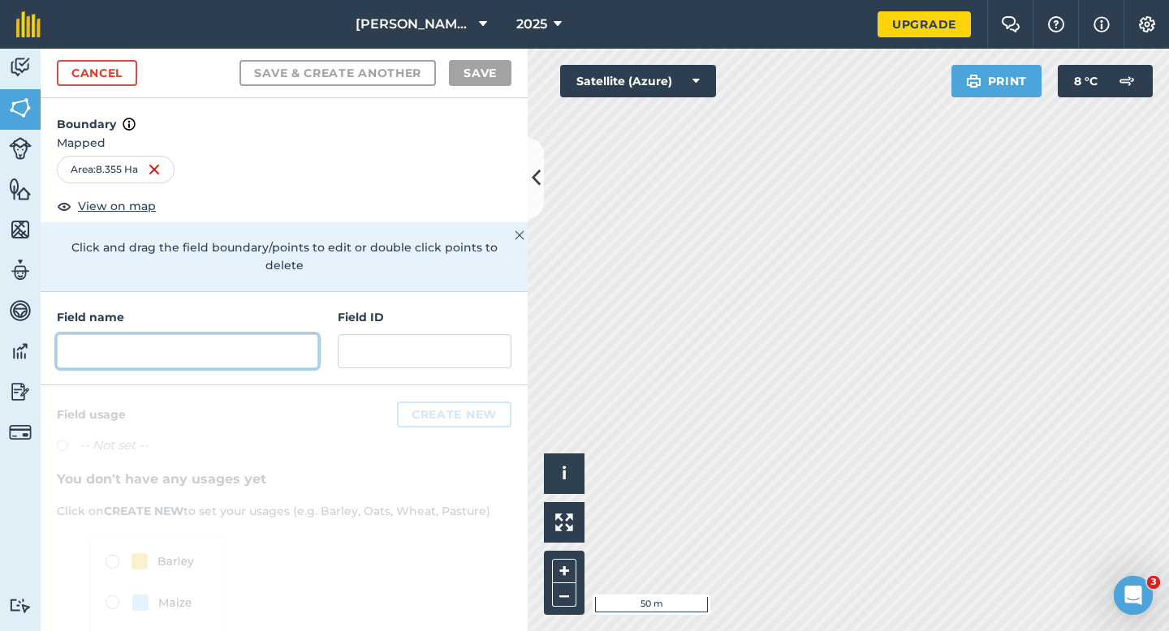
click at [246, 334] on input "text" at bounding box center [187, 351] width 261 height 34
click at [196, 312] on div "Field name" at bounding box center [187, 338] width 261 height 60
click at [196, 335] on input "text" at bounding box center [187, 351] width 261 height 34
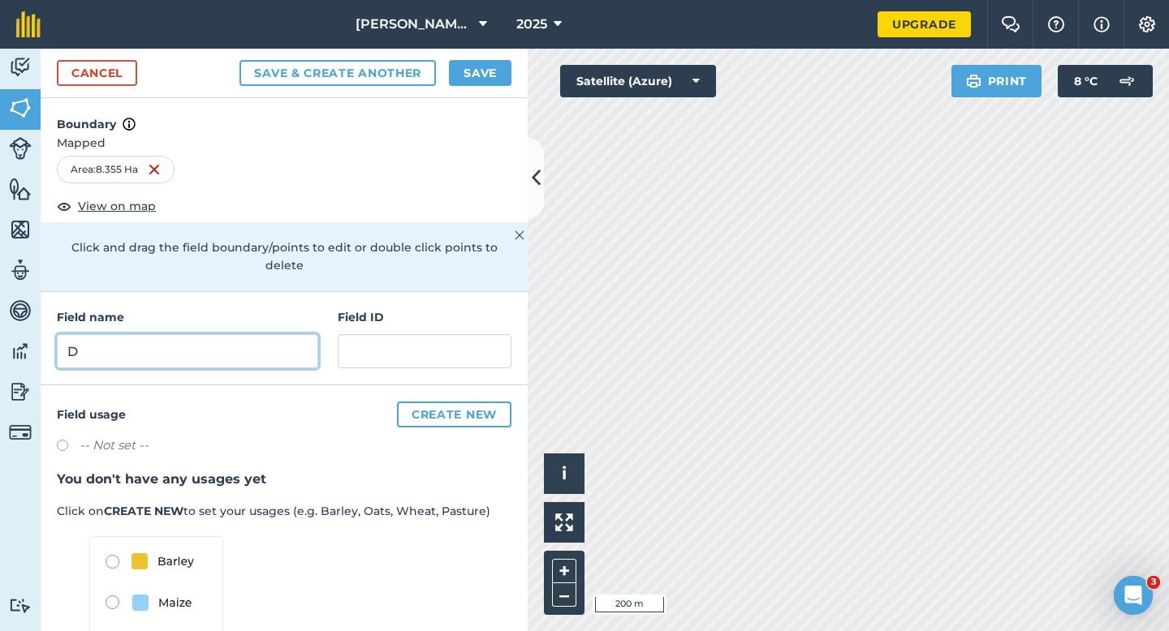
type input "D"
click at [472, 73] on button "Save" at bounding box center [480, 73] width 62 height 26
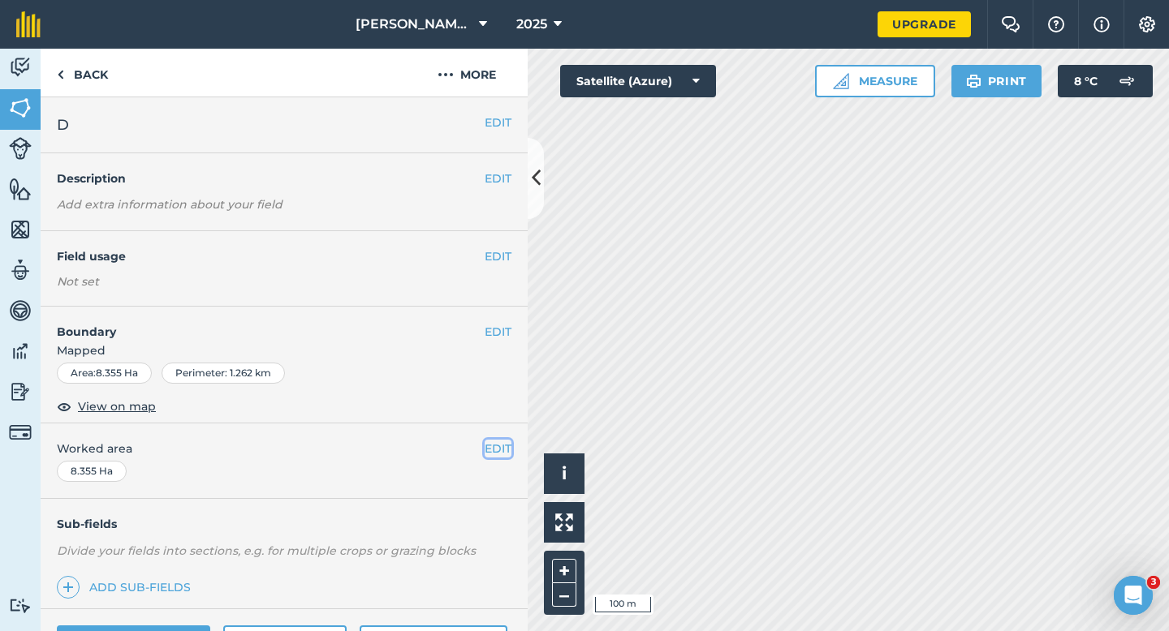
click at [501, 445] on button "EDIT" at bounding box center [498, 449] width 27 height 18
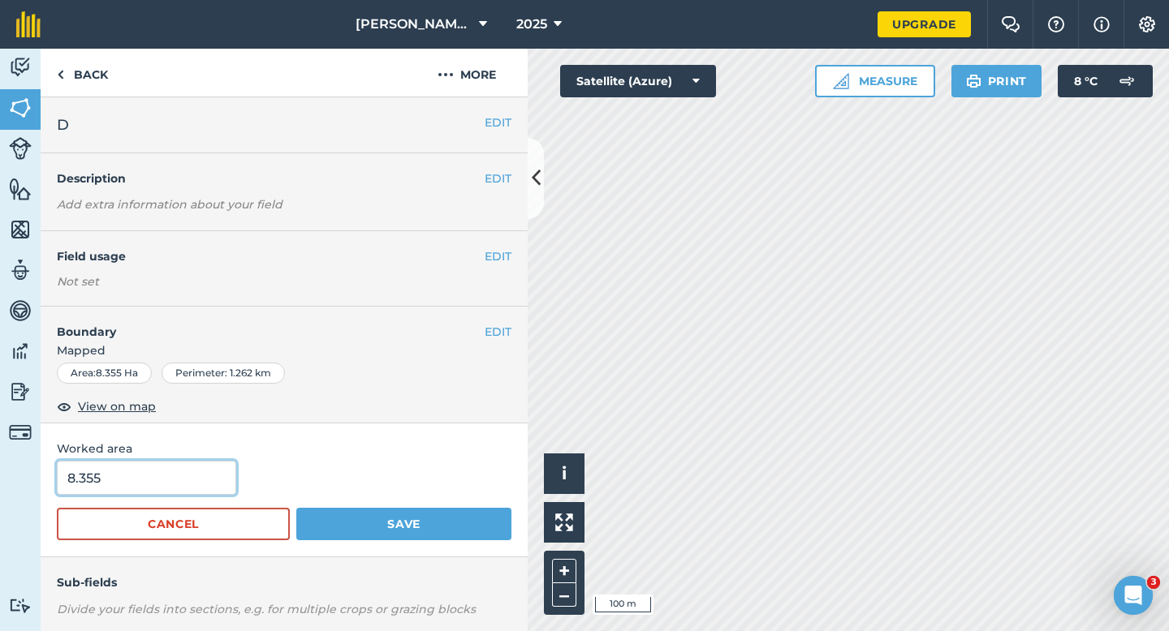
click at [179, 473] on input "8.355" at bounding box center [146, 478] width 179 height 34
type input "8"
click at [296, 508] on button "Save" at bounding box center [403, 524] width 215 height 32
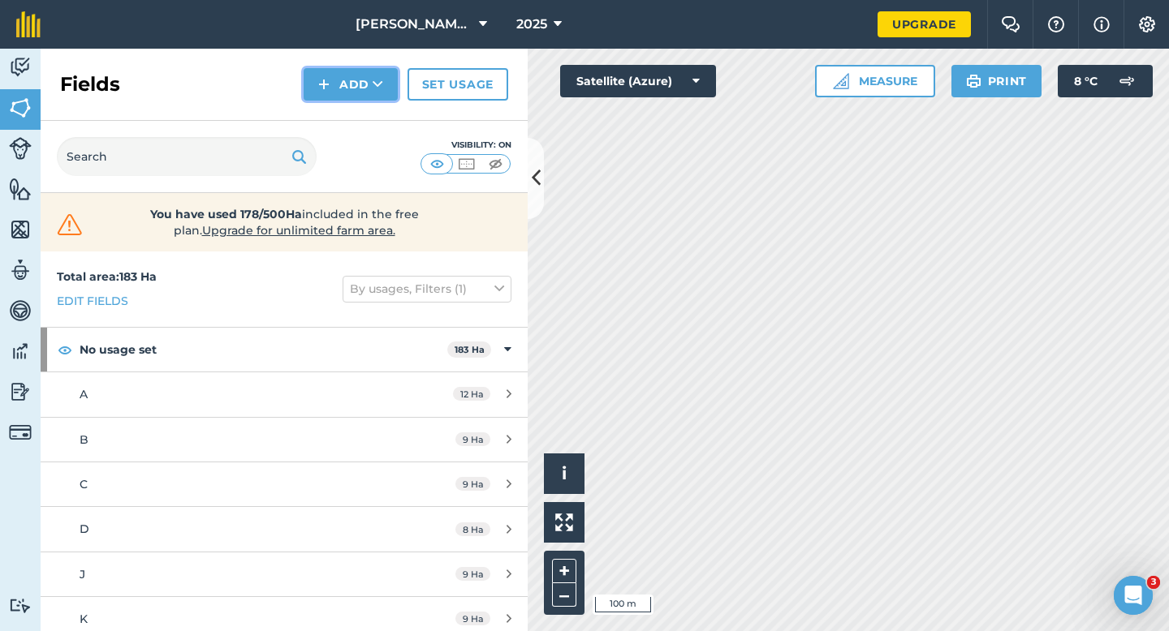
click at [331, 93] on button "Add" at bounding box center [351, 84] width 94 height 32
click at [331, 117] on link "Draw" at bounding box center [350, 121] width 89 height 36
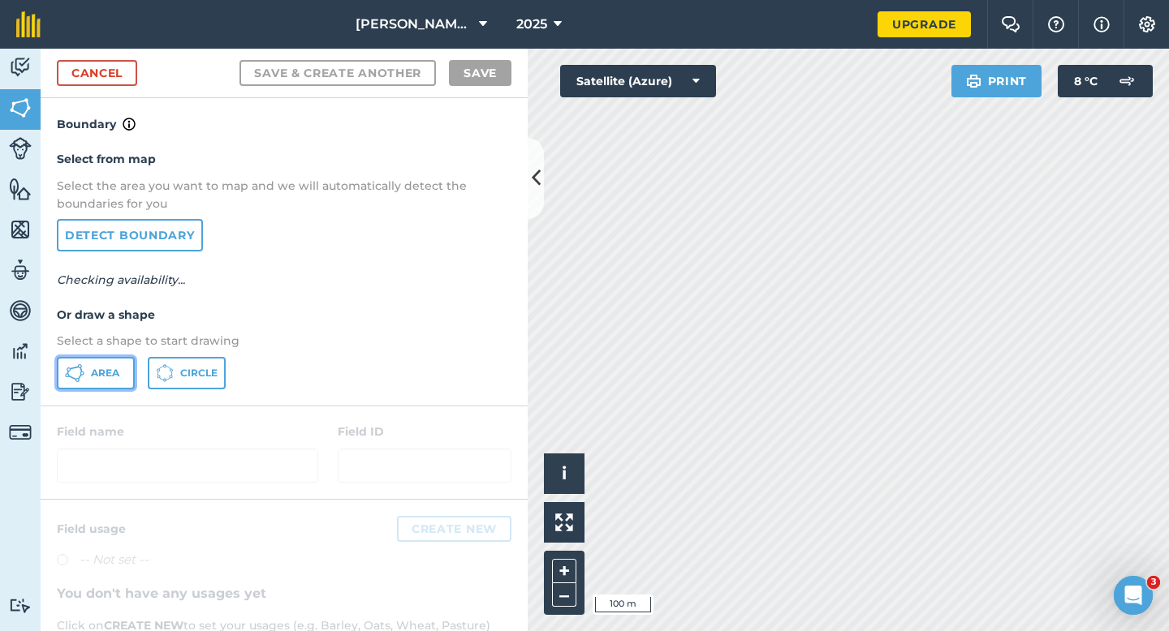
click at [101, 374] on span "Area" at bounding box center [105, 373] width 28 height 13
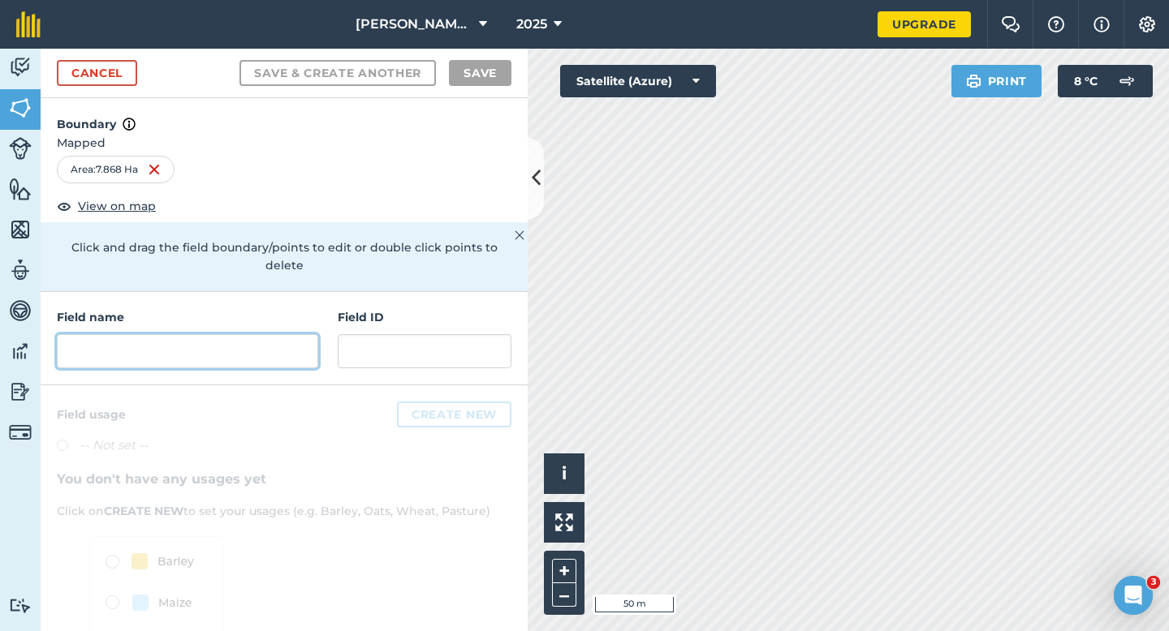
click at [261, 334] on input "text" at bounding box center [187, 351] width 261 height 34
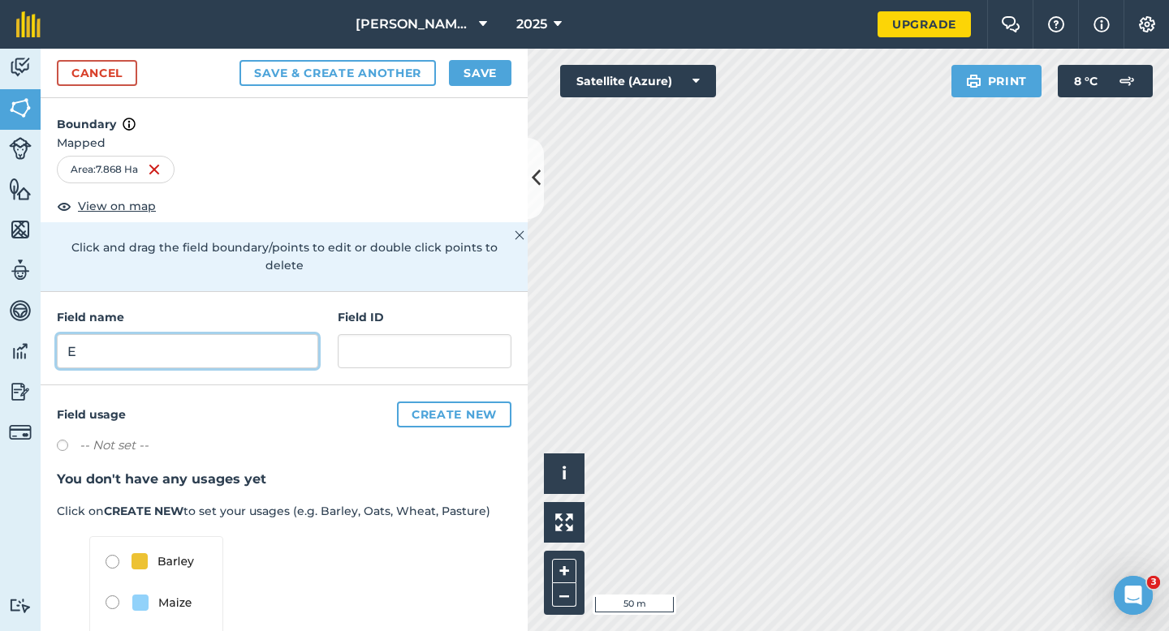
type input "E"
click at [459, 74] on button "Save" at bounding box center [480, 73] width 62 height 26
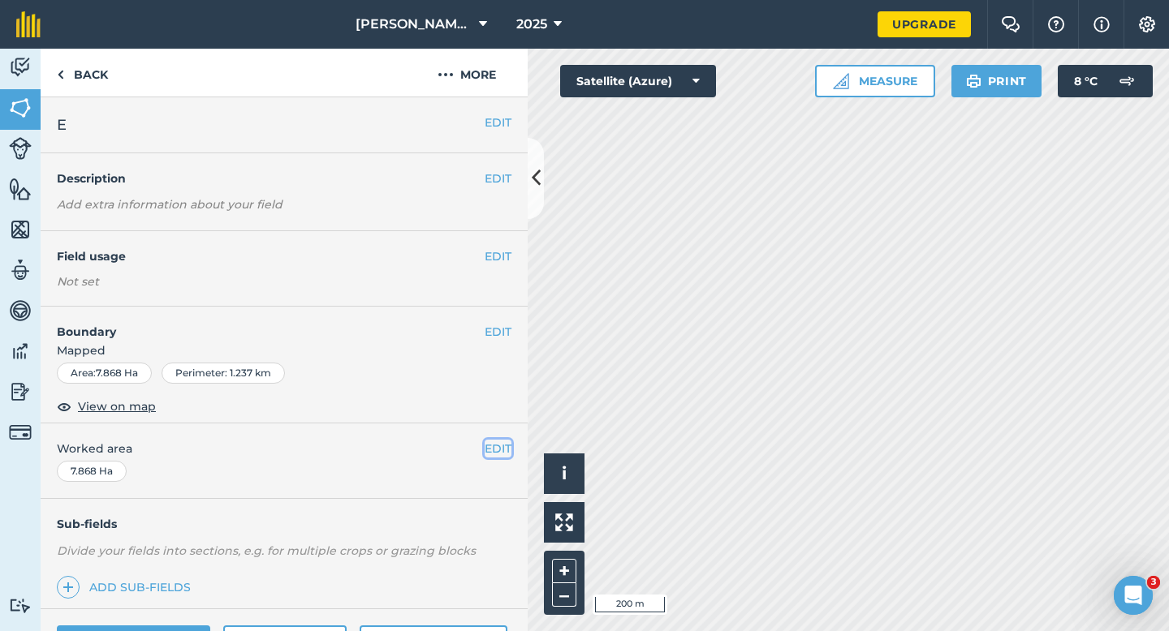
click at [486, 453] on button "EDIT" at bounding box center [498, 449] width 27 height 18
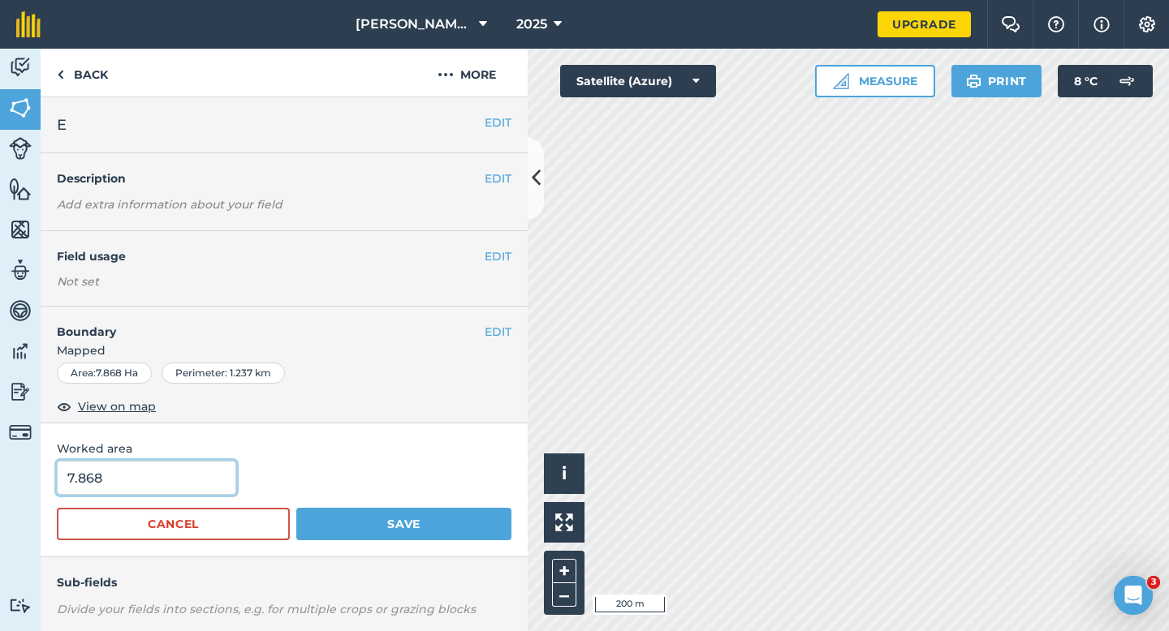
click at [164, 478] on input "7.868" at bounding box center [146, 478] width 179 height 34
type input "8"
click at [296, 508] on button "Save" at bounding box center [403, 524] width 215 height 32
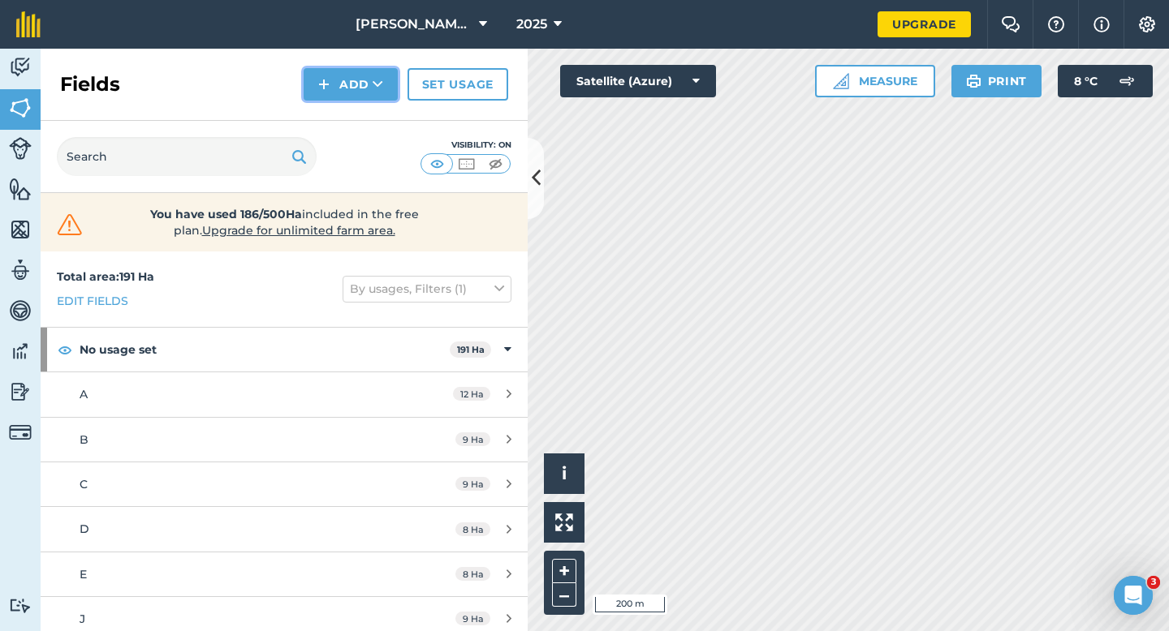
click at [372, 100] on button "Add" at bounding box center [351, 84] width 94 height 32
click at [372, 114] on link "Draw" at bounding box center [350, 121] width 89 height 36
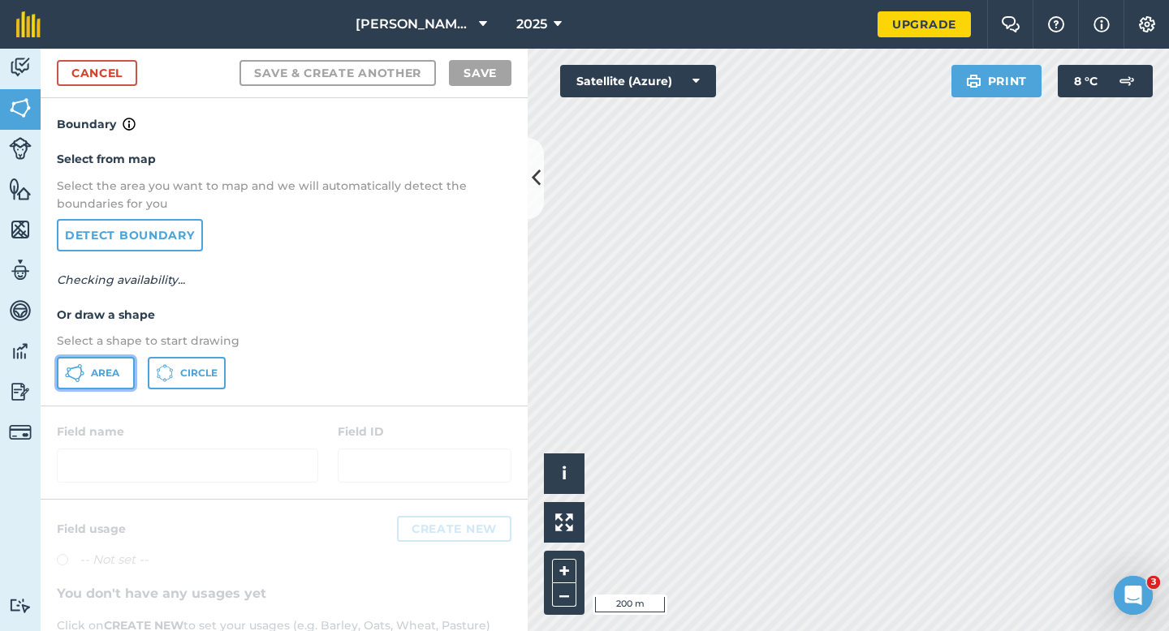
click at [91, 361] on button "Area" at bounding box center [96, 373] width 78 height 32
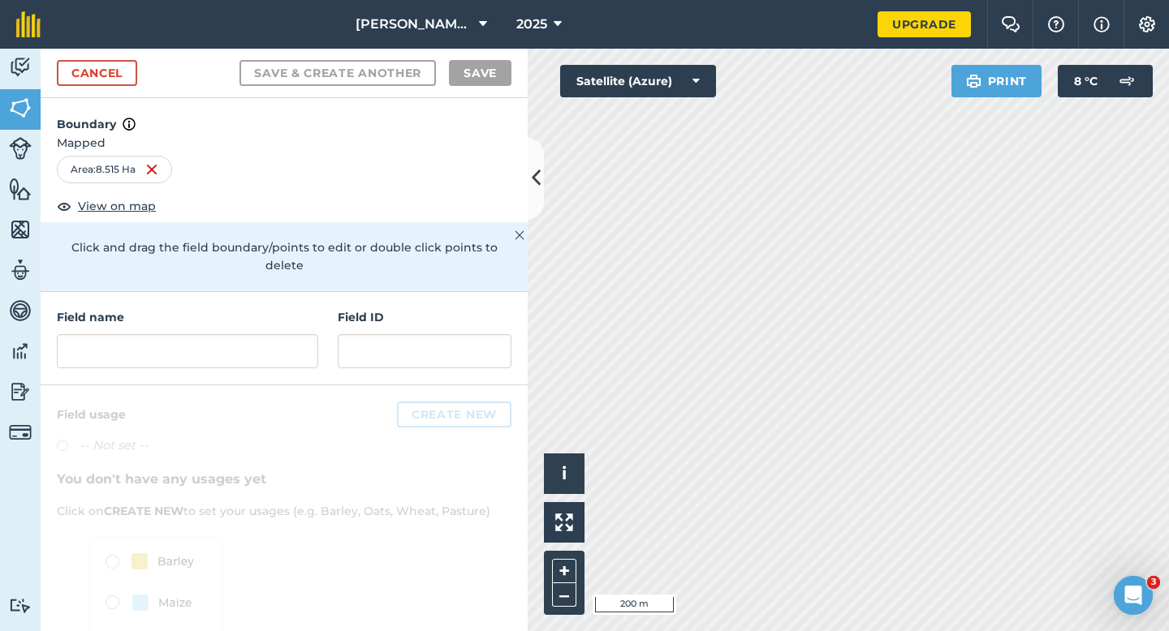
click at [237, 354] on div "Field name Field ID" at bounding box center [284, 338] width 487 height 93
click at [237, 347] on input "text" at bounding box center [187, 351] width 261 height 34
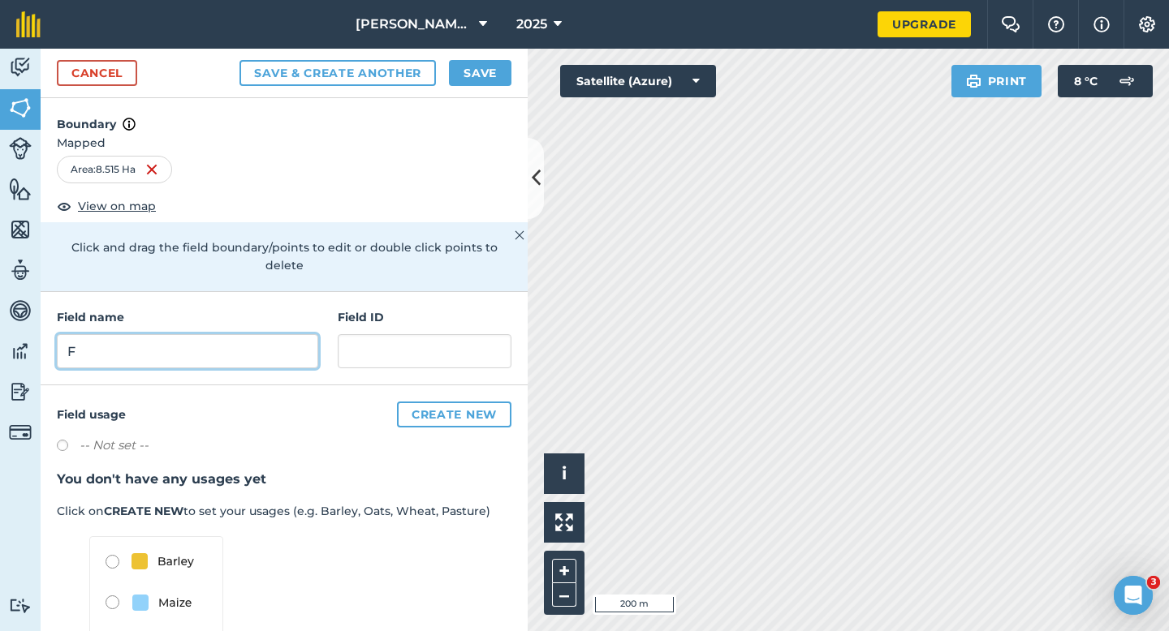
type input "F"
click at [474, 57] on div "Cancel Save & Create Another Save" at bounding box center [284, 74] width 487 height 50
click at [474, 64] on button "Save" at bounding box center [480, 73] width 62 height 26
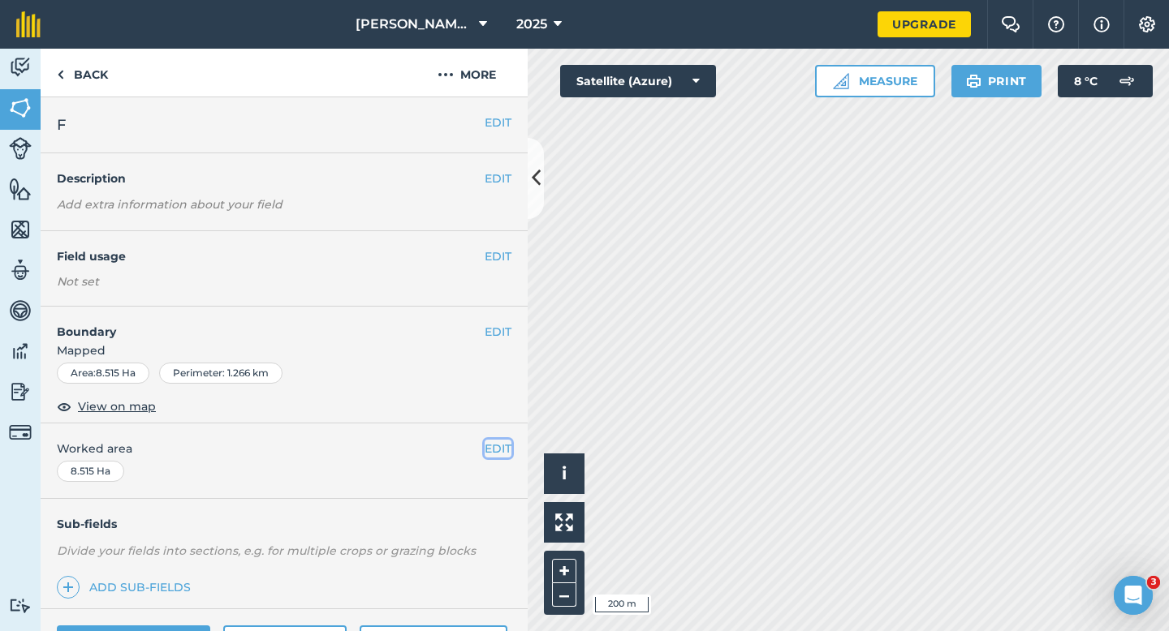
click at [491, 454] on button "EDIT" at bounding box center [498, 449] width 27 height 18
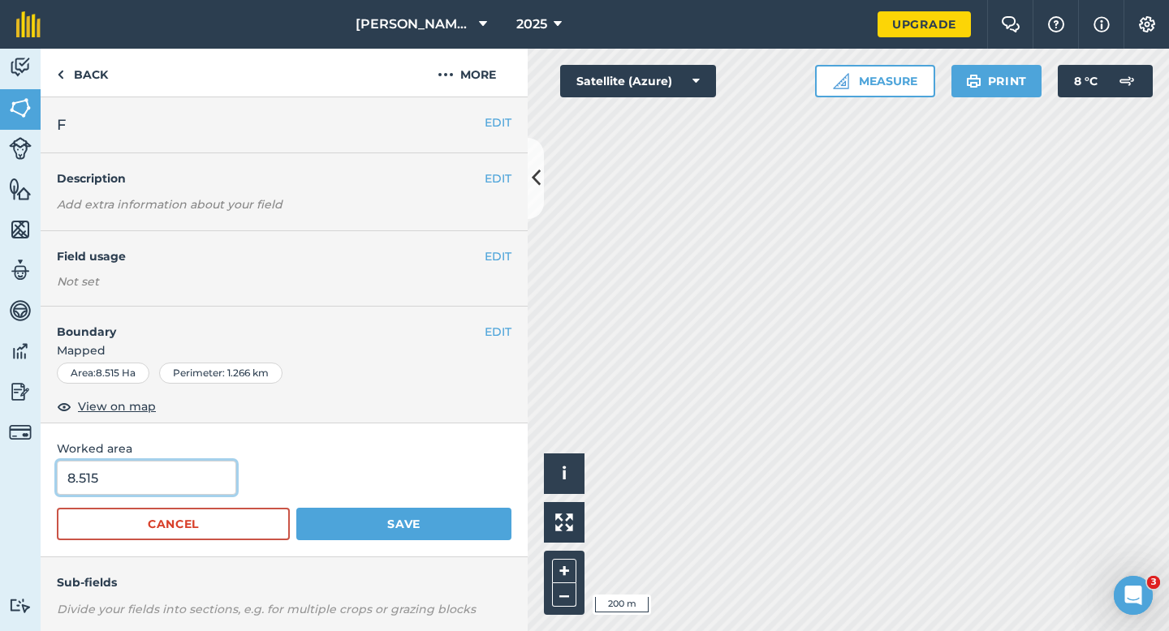
click at [157, 480] on input "8.515" at bounding box center [146, 478] width 179 height 34
type input "9"
click at [296, 508] on button "Save" at bounding box center [403, 524] width 215 height 32
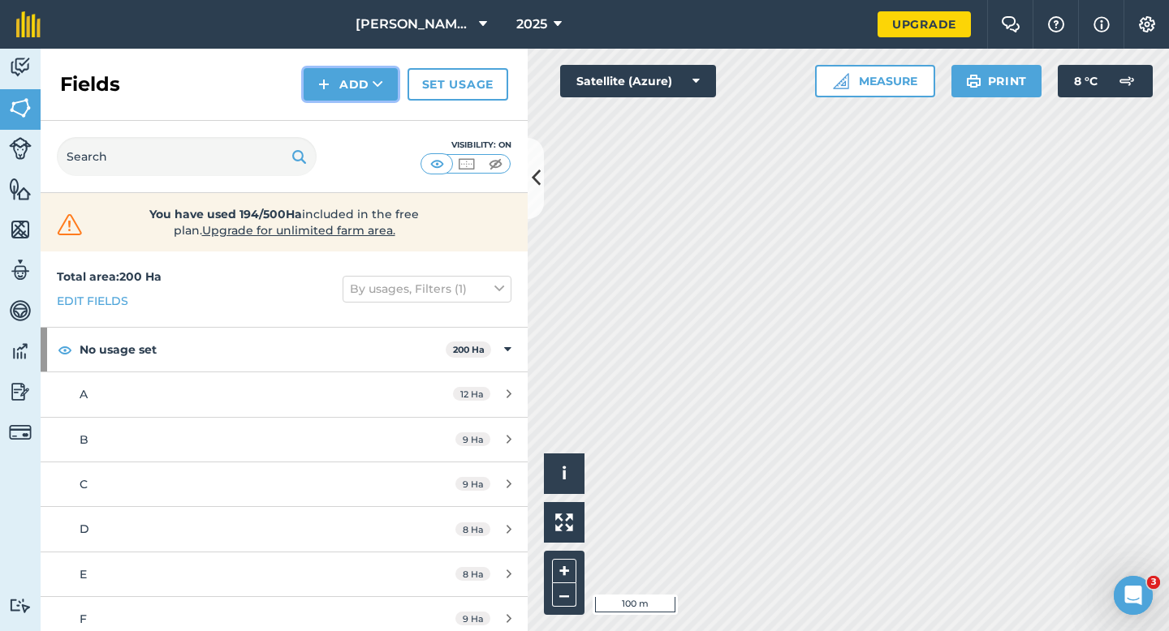
click at [342, 84] on button "Add" at bounding box center [351, 84] width 94 height 32
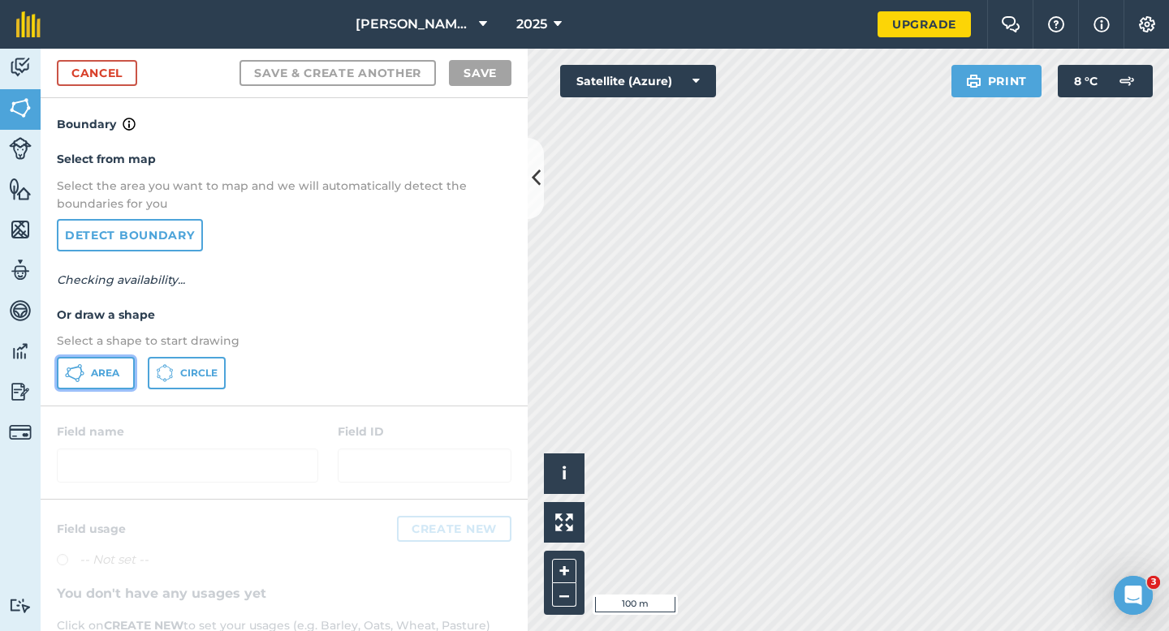
click at [108, 387] on button "Area" at bounding box center [96, 373] width 78 height 32
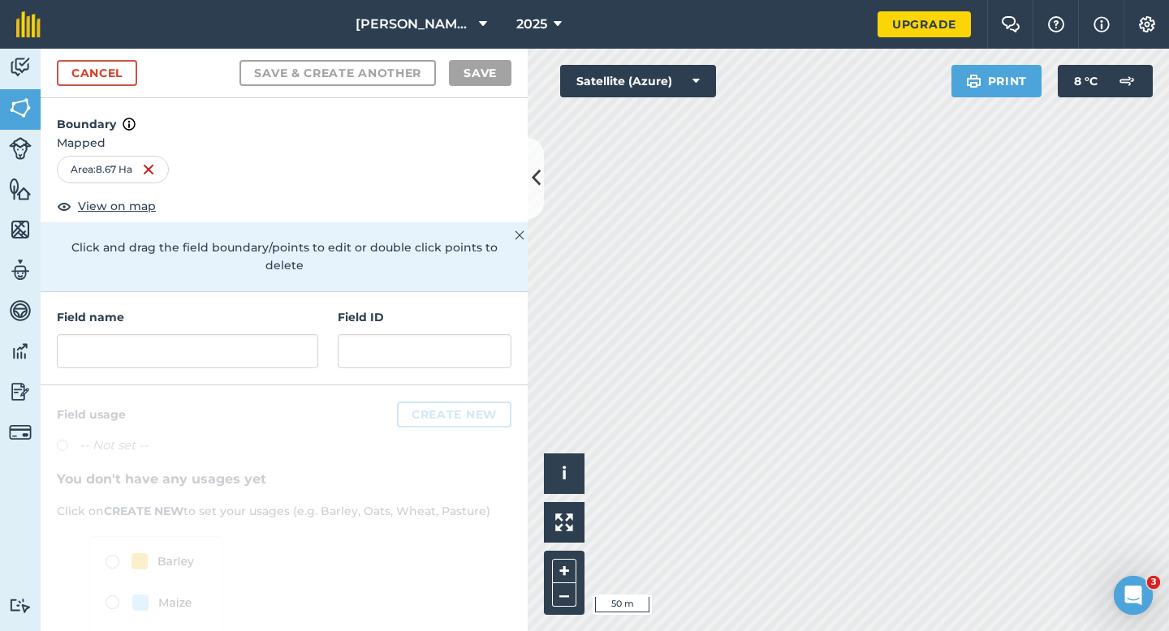
click at [244, 314] on div "Field name" at bounding box center [187, 338] width 261 height 60
click at [244, 334] on input "text" at bounding box center [187, 351] width 261 height 34
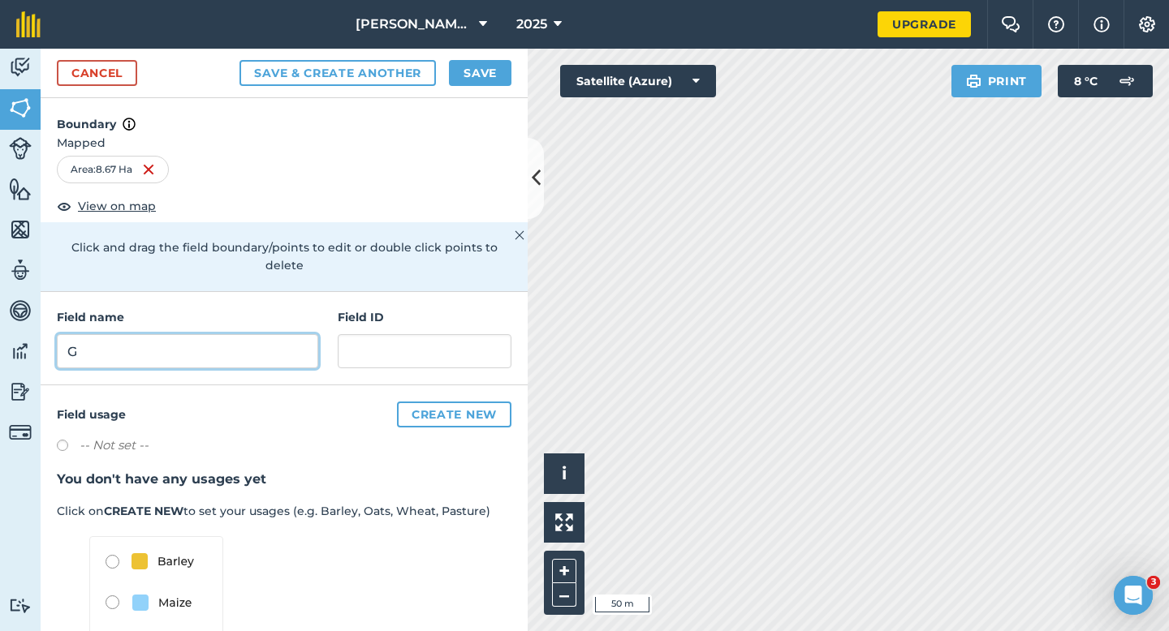
type input "G"
click at [474, 71] on button "Save" at bounding box center [480, 73] width 62 height 26
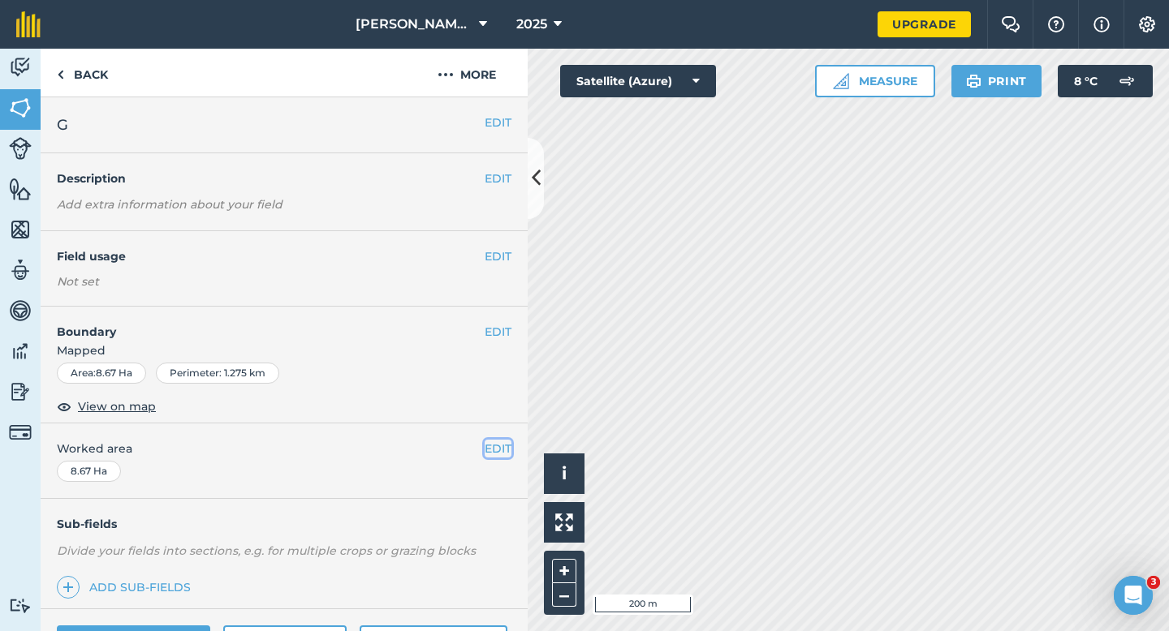
click at [489, 446] on button "EDIT" at bounding box center [498, 449] width 27 height 18
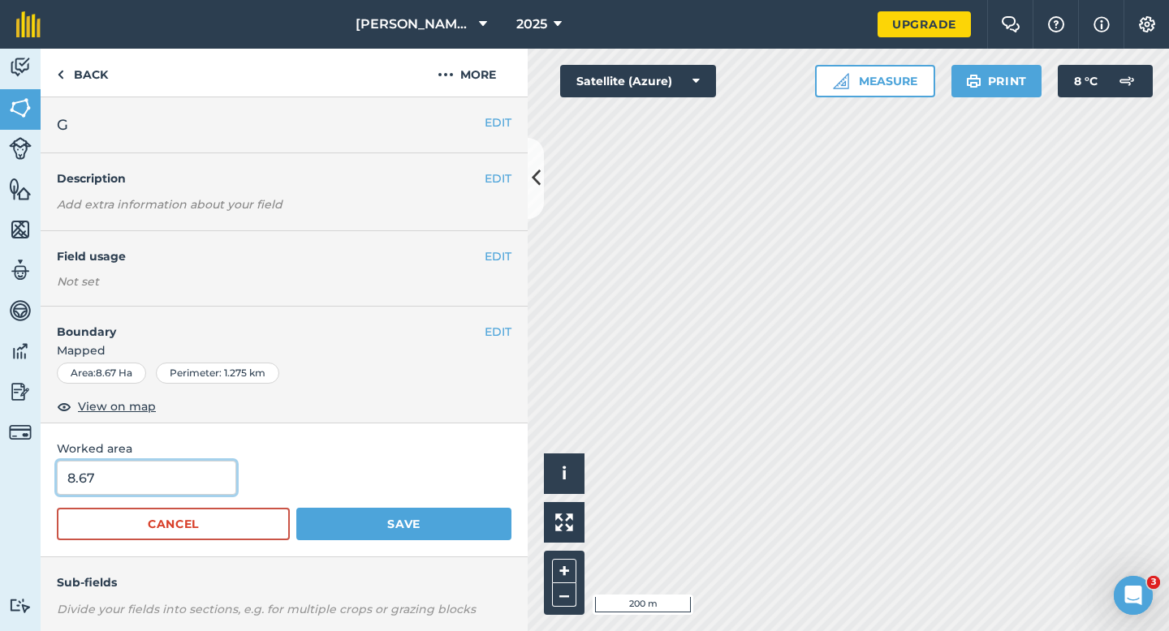
click at [123, 482] on input "8.67" at bounding box center [146, 478] width 179 height 34
type input "9"
click at [296, 508] on button "Save" at bounding box center [403, 524] width 215 height 32
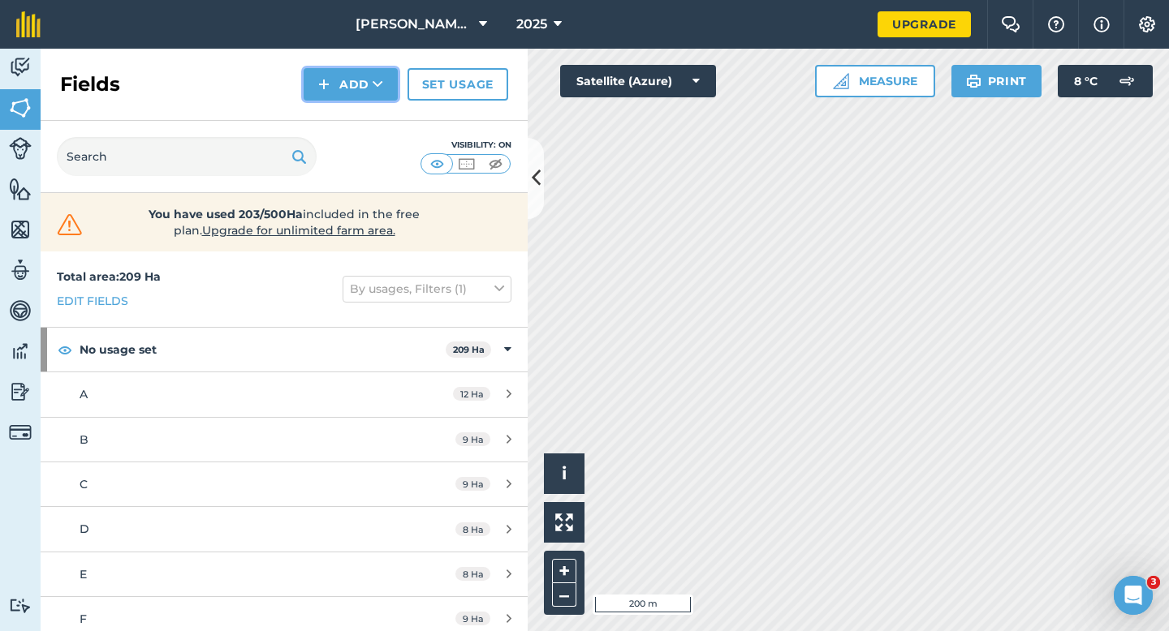
click at [325, 80] on img at bounding box center [323, 84] width 11 height 19
click at [325, 118] on link "Draw" at bounding box center [350, 121] width 89 height 36
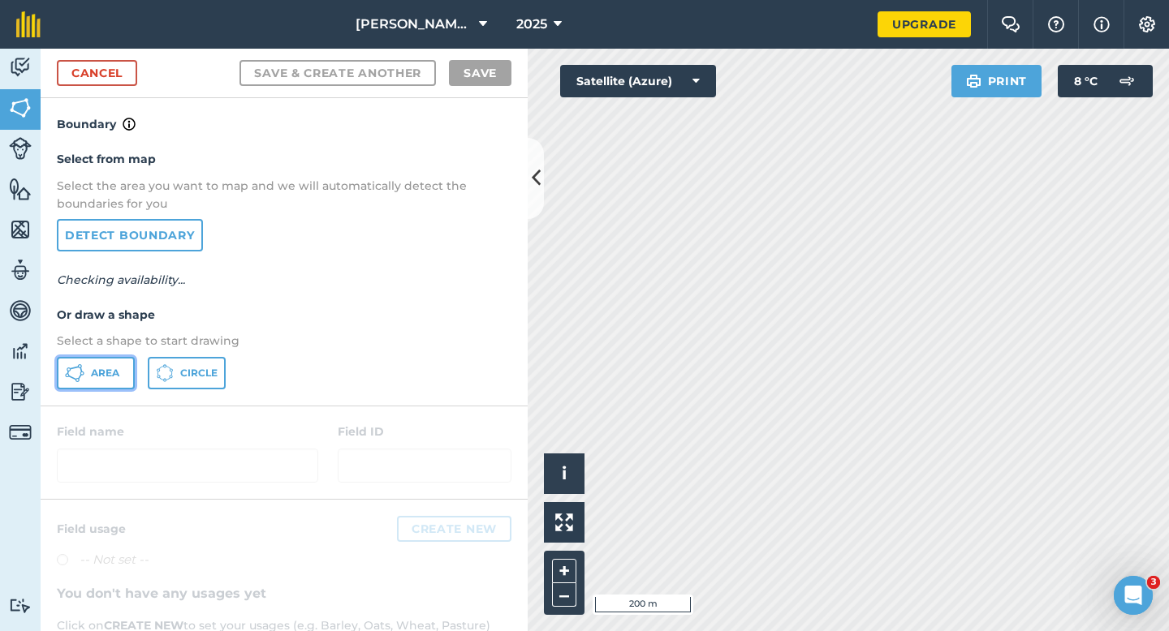
click at [107, 368] on span "Area" at bounding box center [105, 373] width 28 height 13
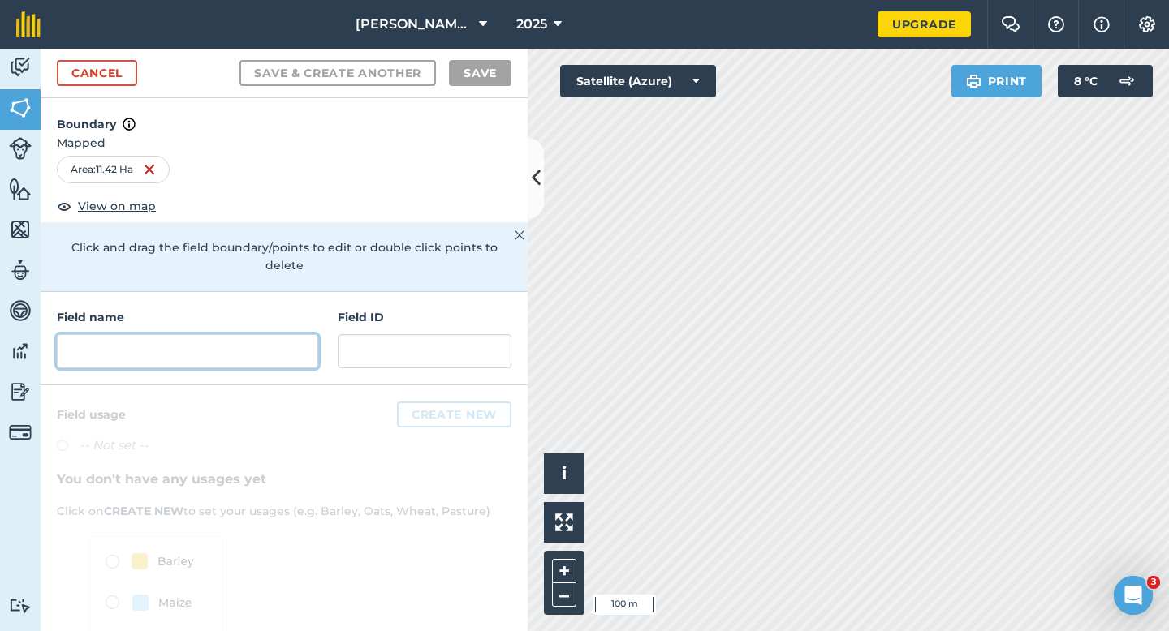
click at [270, 349] on input "text" at bounding box center [187, 351] width 261 height 34
type input "I"
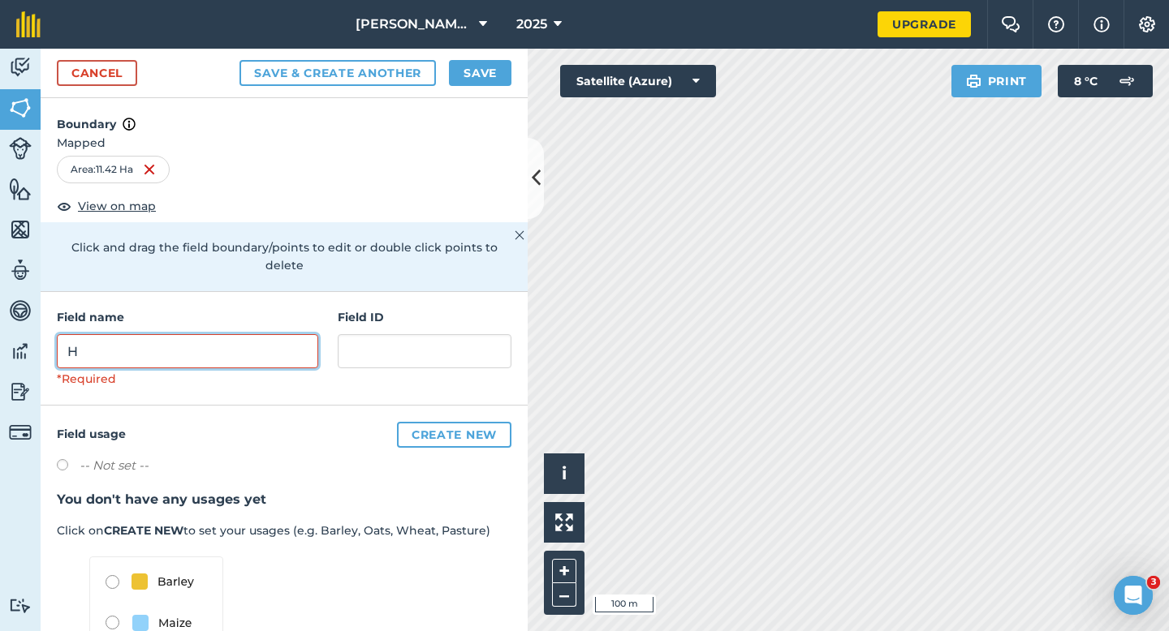
type input "H"
click at [476, 75] on button "Save" at bounding box center [480, 73] width 62 height 26
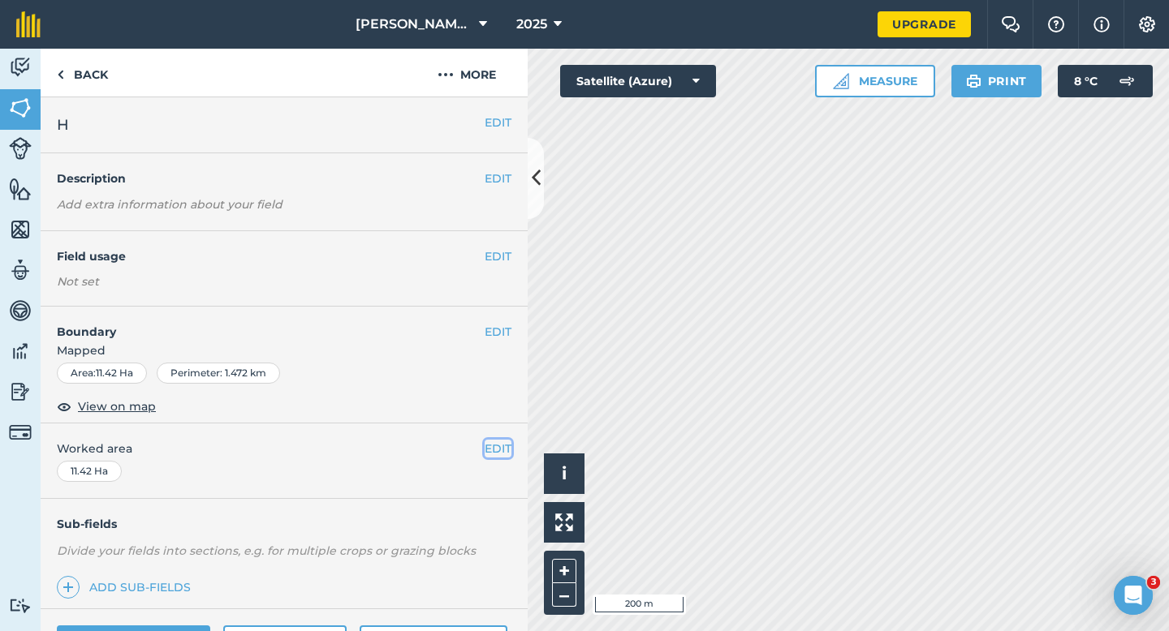
click at [498, 457] on button "EDIT" at bounding box center [498, 449] width 27 height 18
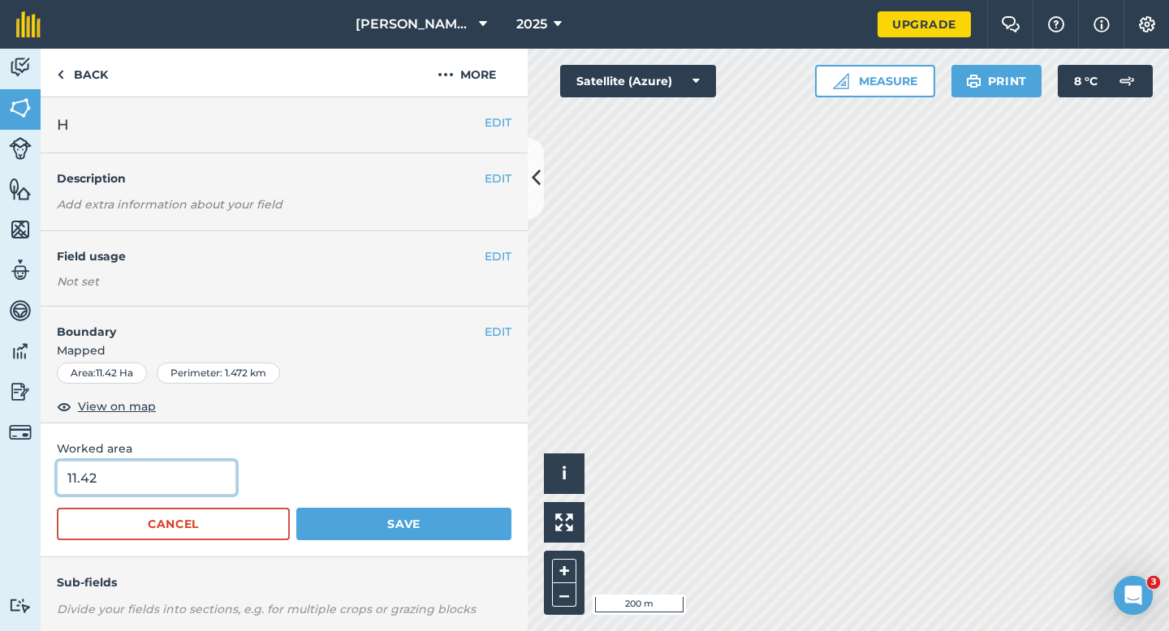
click at [181, 483] on input "11.42" at bounding box center [146, 478] width 179 height 34
type input "11.4"
click at [296, 508] on button "Save" at bounding box center [403, 524] width 215 height 32
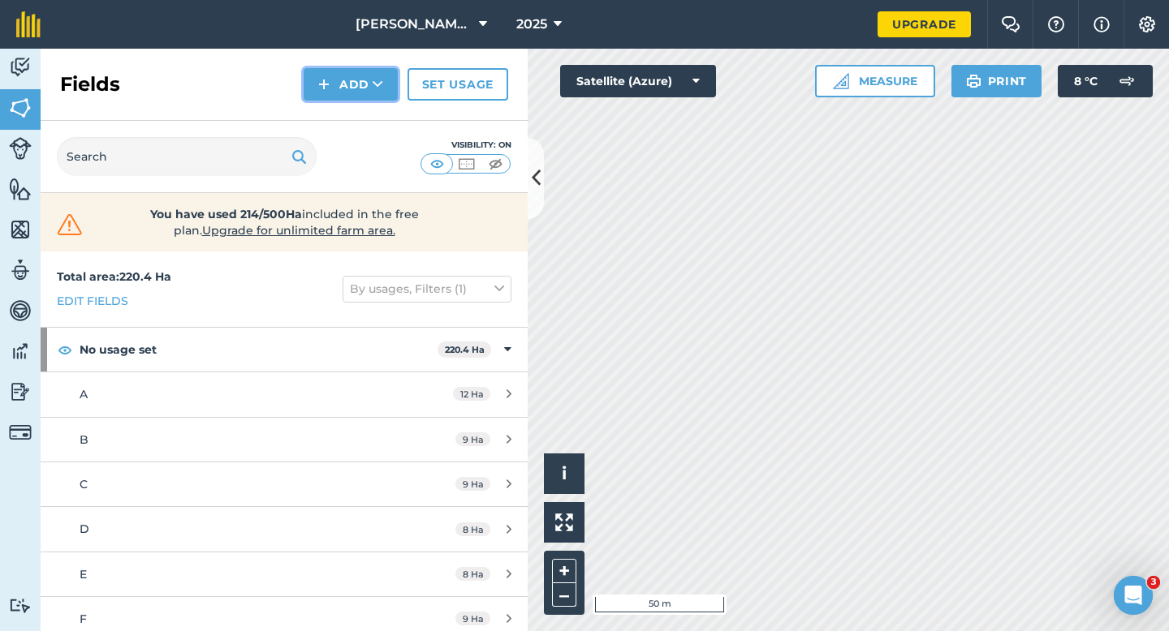
click at [348, 78] on button "Add" at bounding box center [351, 84] width 94 height 32
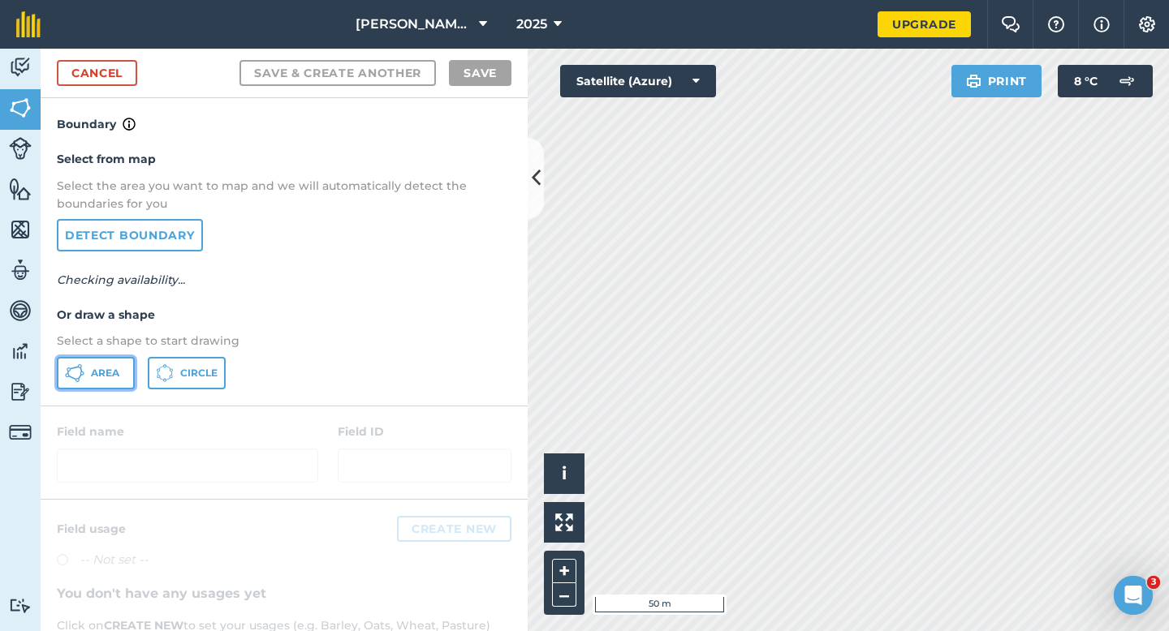
click at [88, 376] on button "Area" at bounding box center [96, 373] width 78 height 32
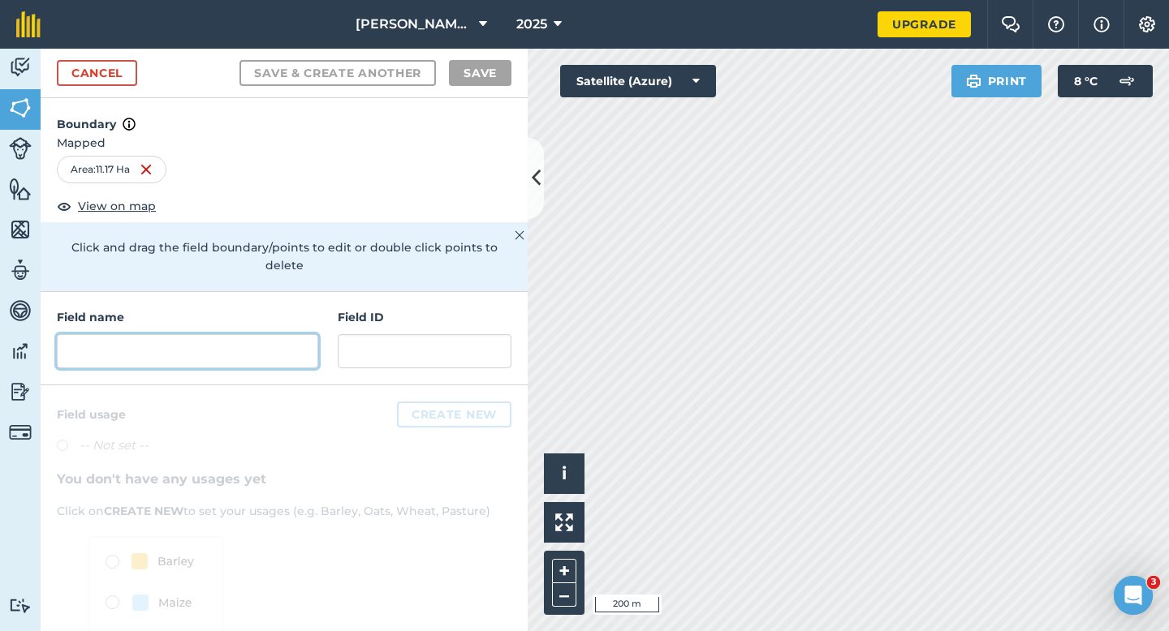
click at [287, 344] on input "text" at bounding box center [187, 351] width 261 height 34
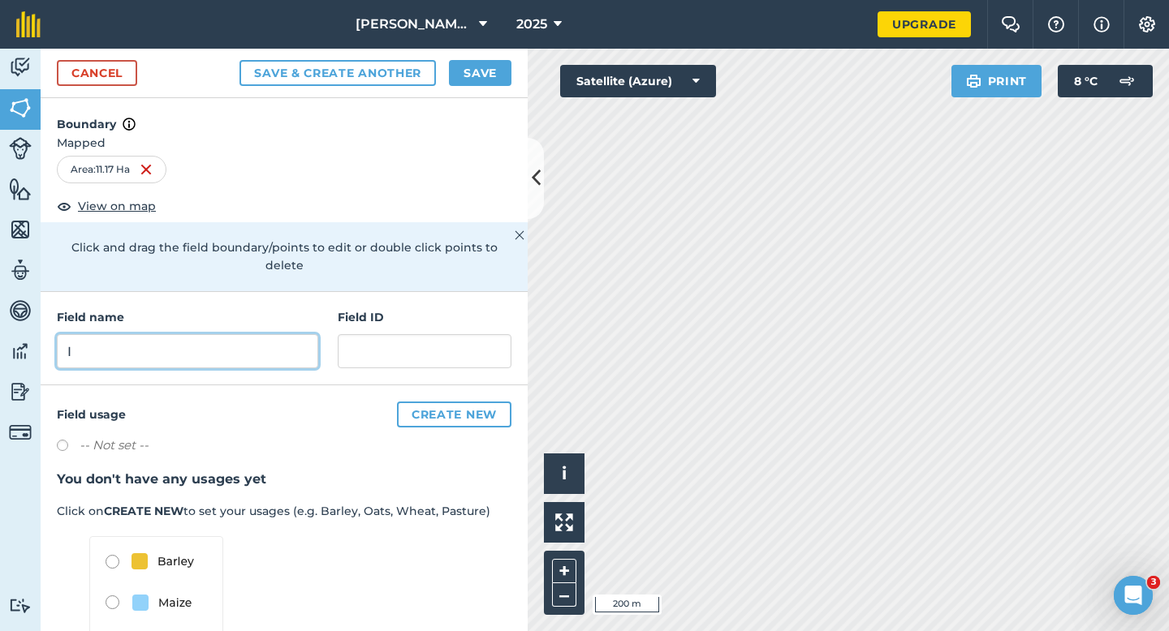
type input "I"
click at [460, 84] on button "Save" at bounding box center [480, 73] width 62 height 26
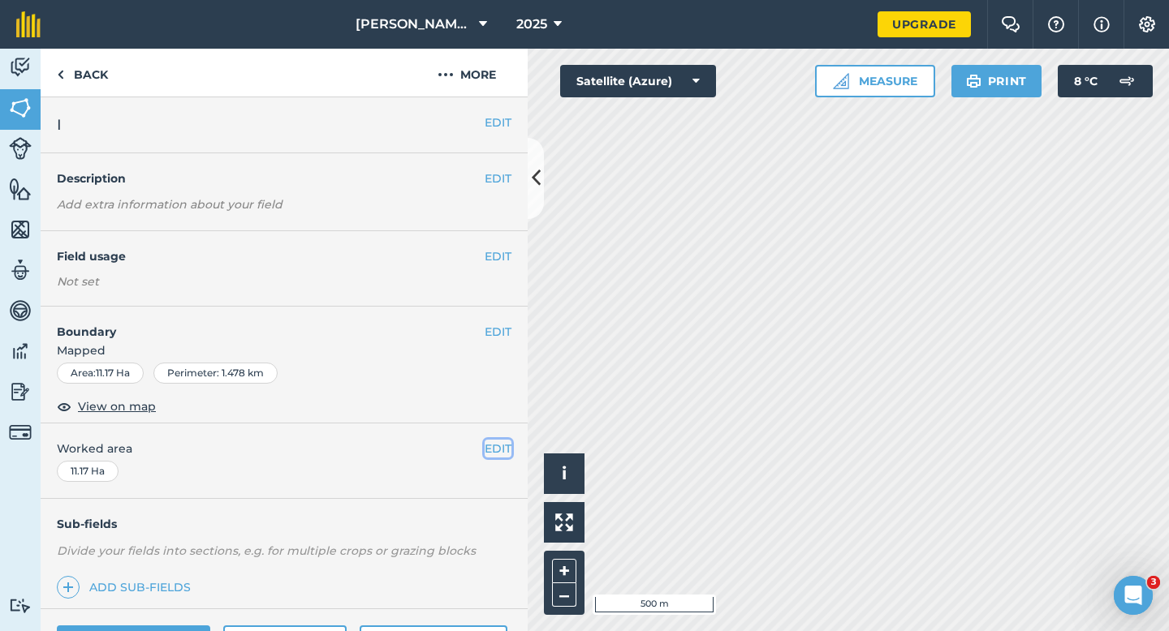
click at [503, 448] on button "EDIT" at bounding box center [498, 449] width 27 height 18
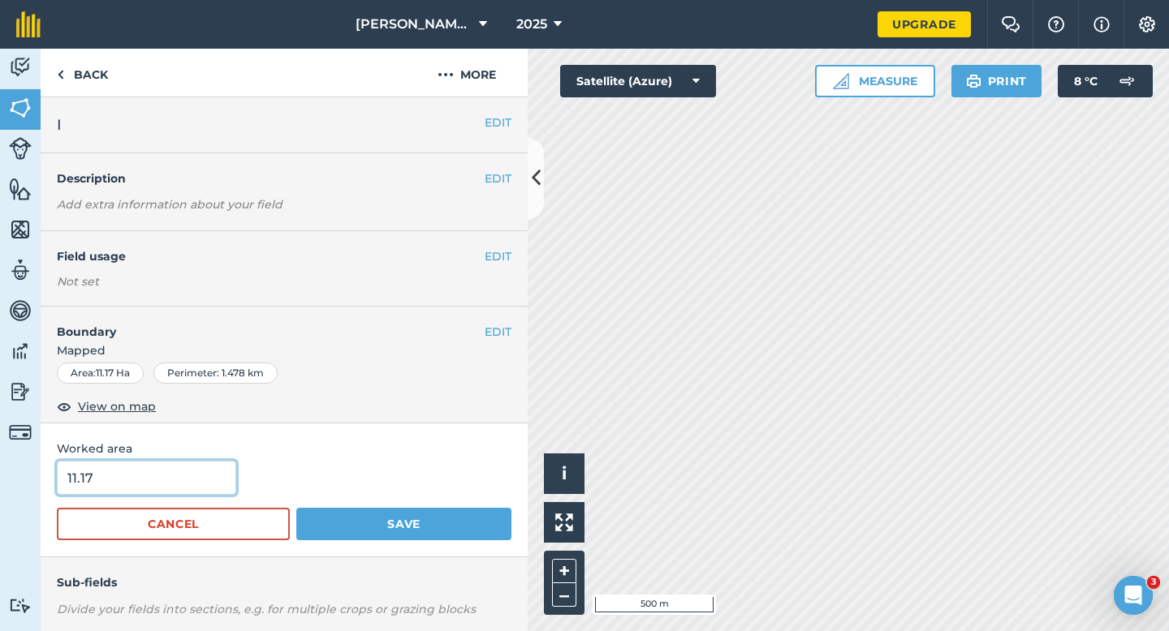
click at [146, 476] on input "11.17" at bounding box center [146, 478] width 179 height 34
type input "11"
click at [296, 508] on button "Save" at bounding box center [403, 524] width 215 height 32
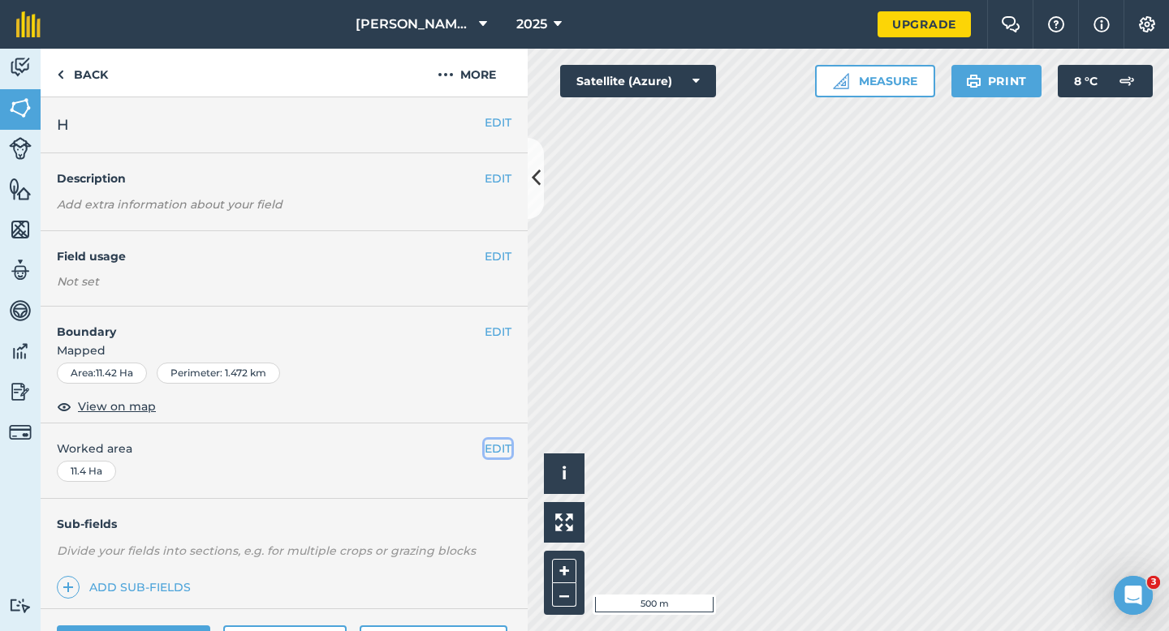
click at [506, 452] on button "EDIT" at bounding box center [498, 449] width 27 height 18
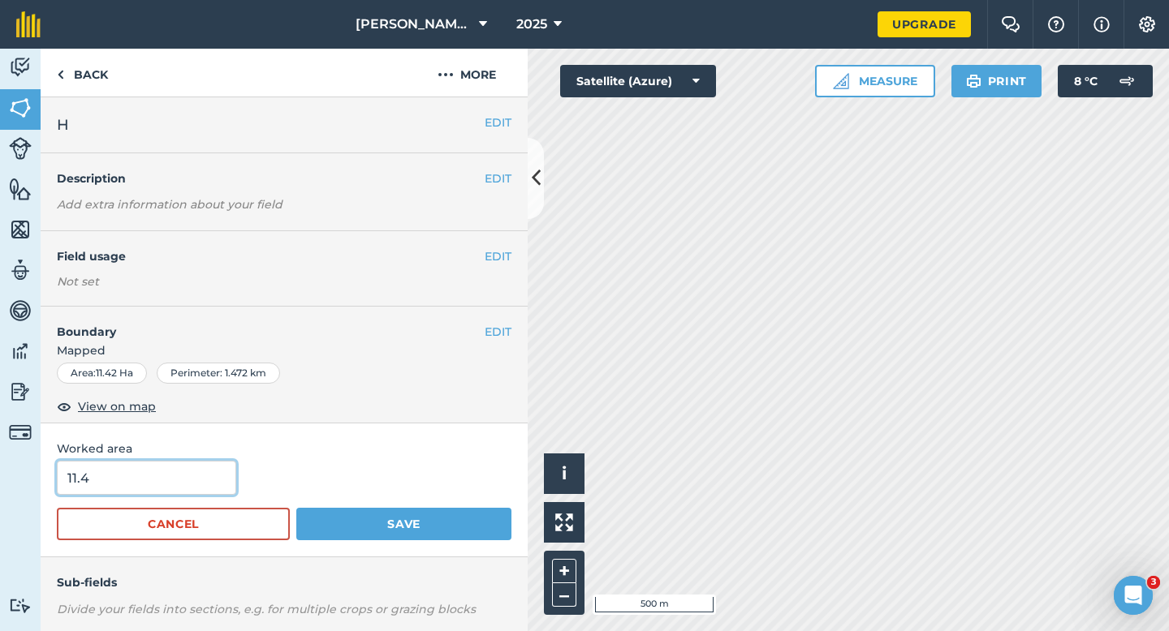
click at [166, 482] on input "11.4" at bounding box center [146, 478] width 179 height 34
type input "11"
click at [296, 508] on button "Save" at bounding box center [403, 524] width 215 height 32
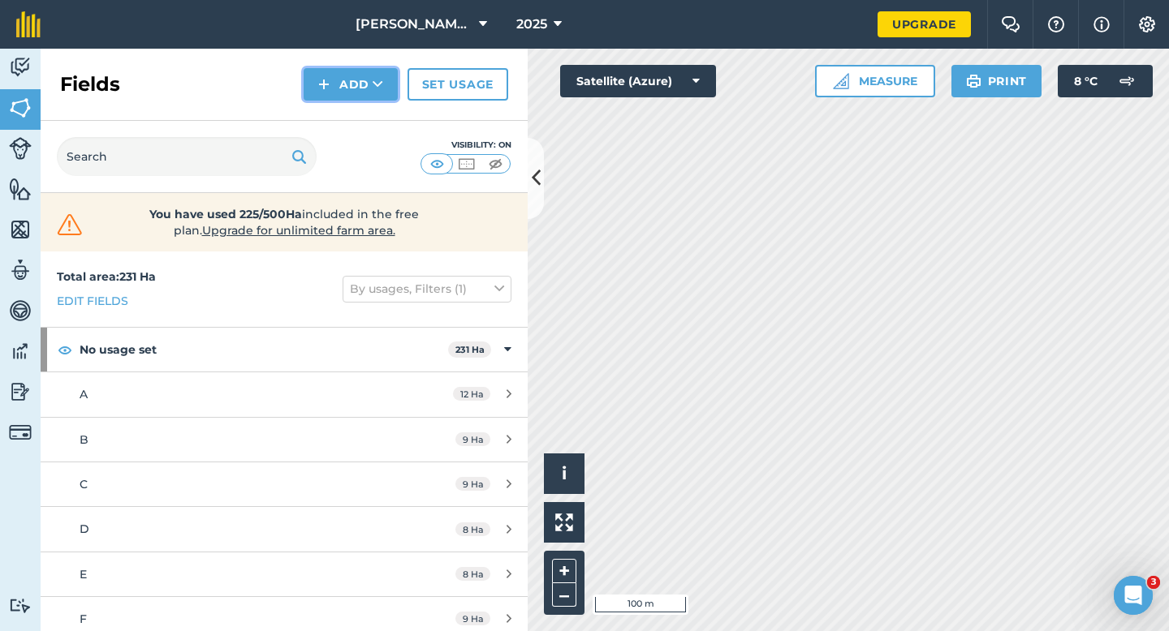
click at [330, 79] on img at bounding box center [323, 84] width 11 height 19
click at [332, 114] on link "Draw" at bounding box center [350, 121] width 89 height 36
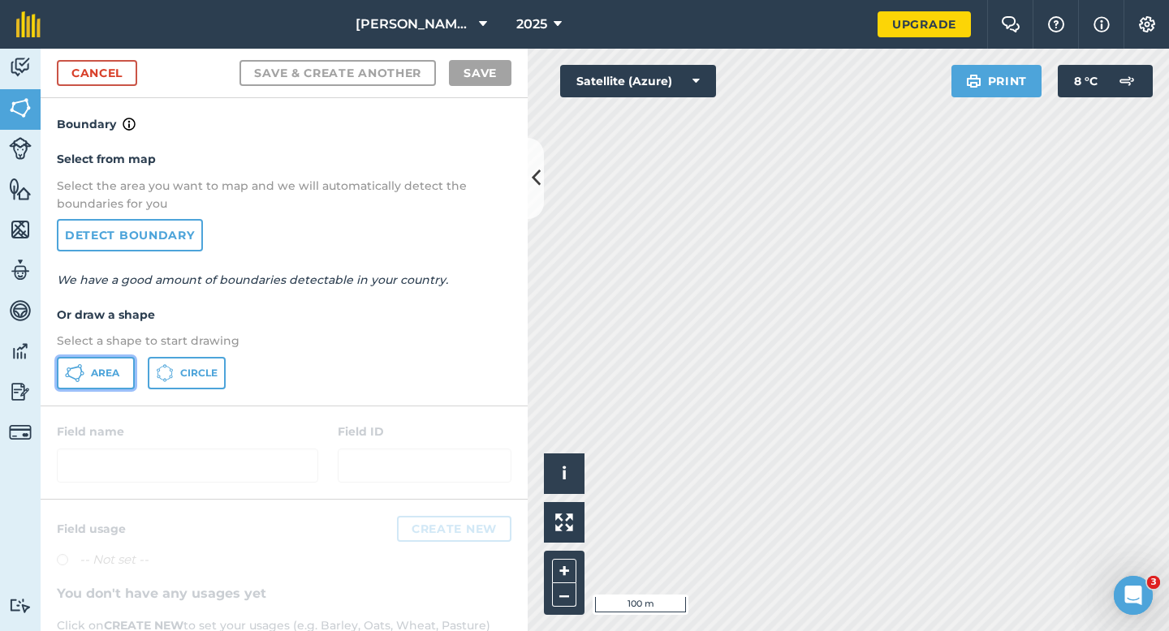
click at [79, 369] on icon at bounding box center [74, 373] width 19 height 19
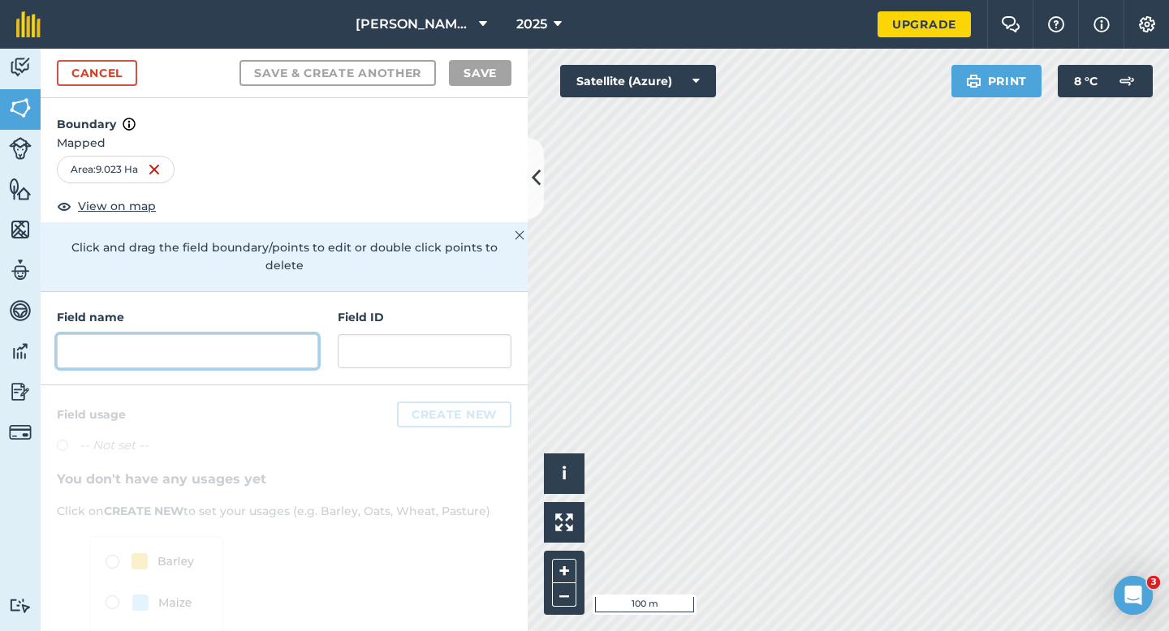
click at [280, 343] on input "text" at bounding box center [187, 351] width 261 height 34
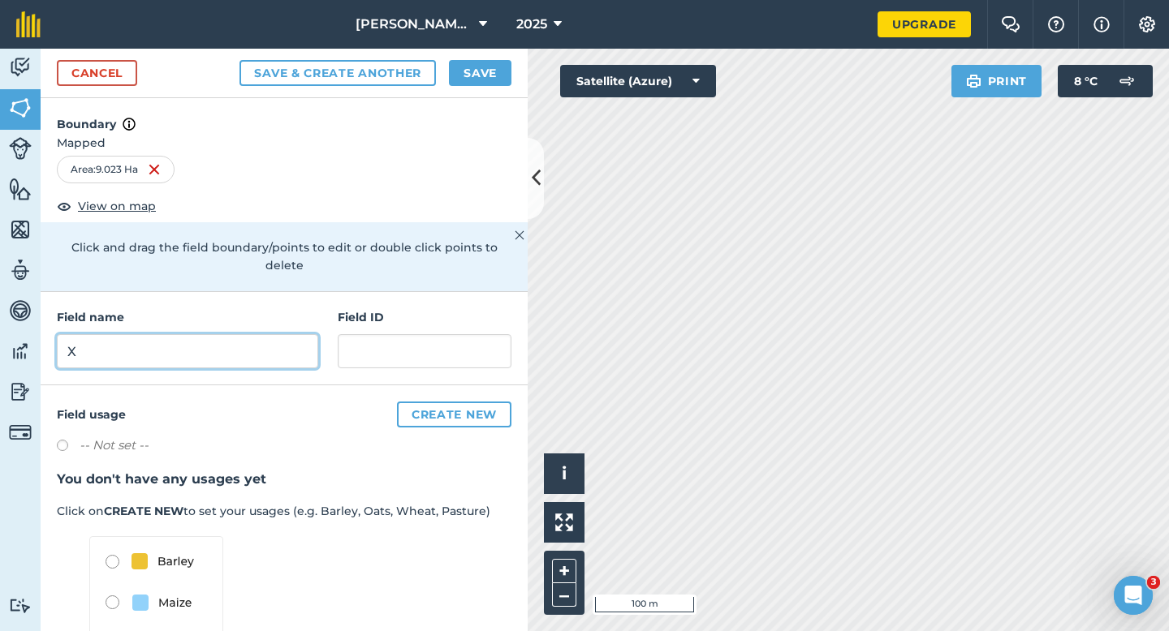
type input "X"
click at [476, 74] on button "Save" at bounding box center [480, 73] width 62 height 26
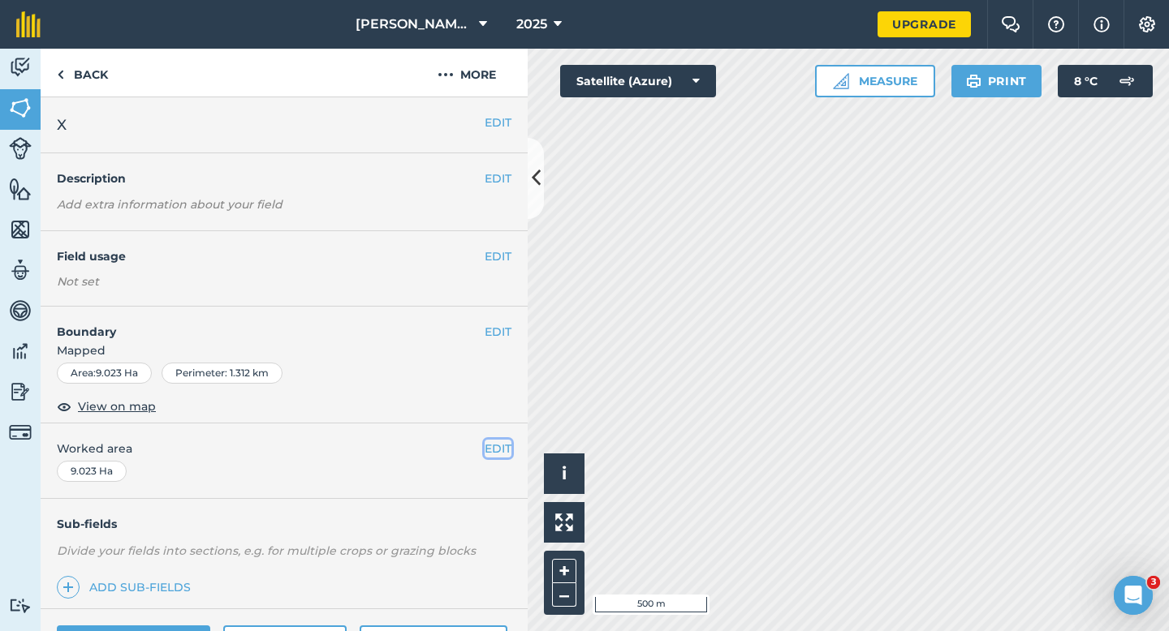
click at [497, 452] on button "EDIT" at bounding box center [498, 449] width 27 height 18
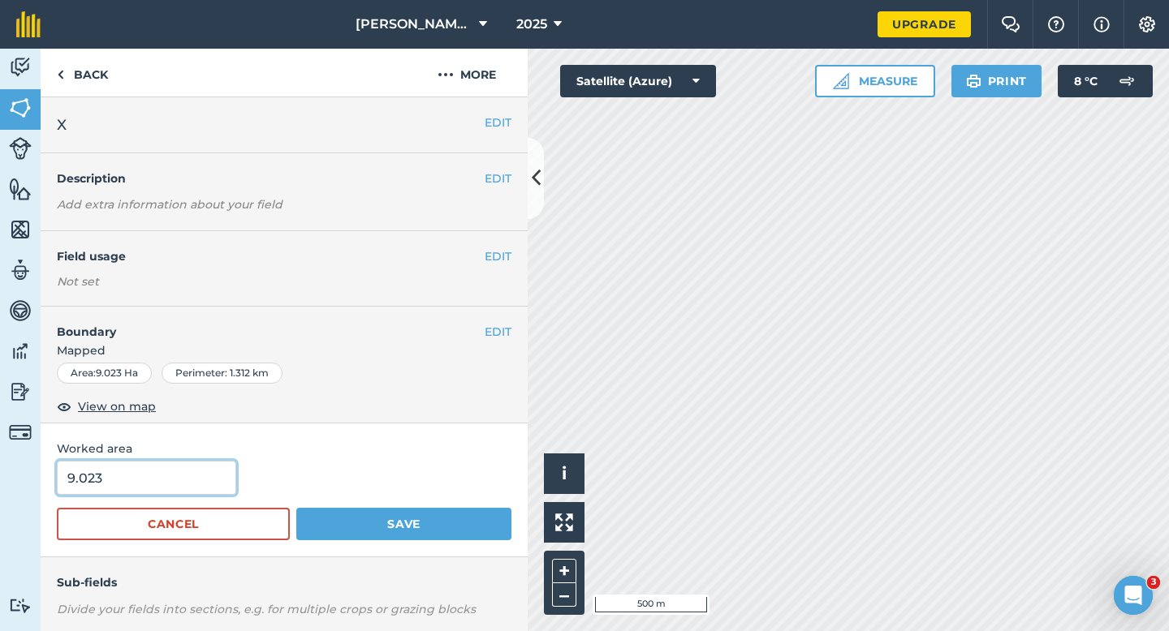
click at [175, 481] on input "9.023" at bounding box center [146, 478] width 179 height 34
type input "9"
click at [296, 508] on button "Save" at bounding box center [403, 524] width 215 height 32
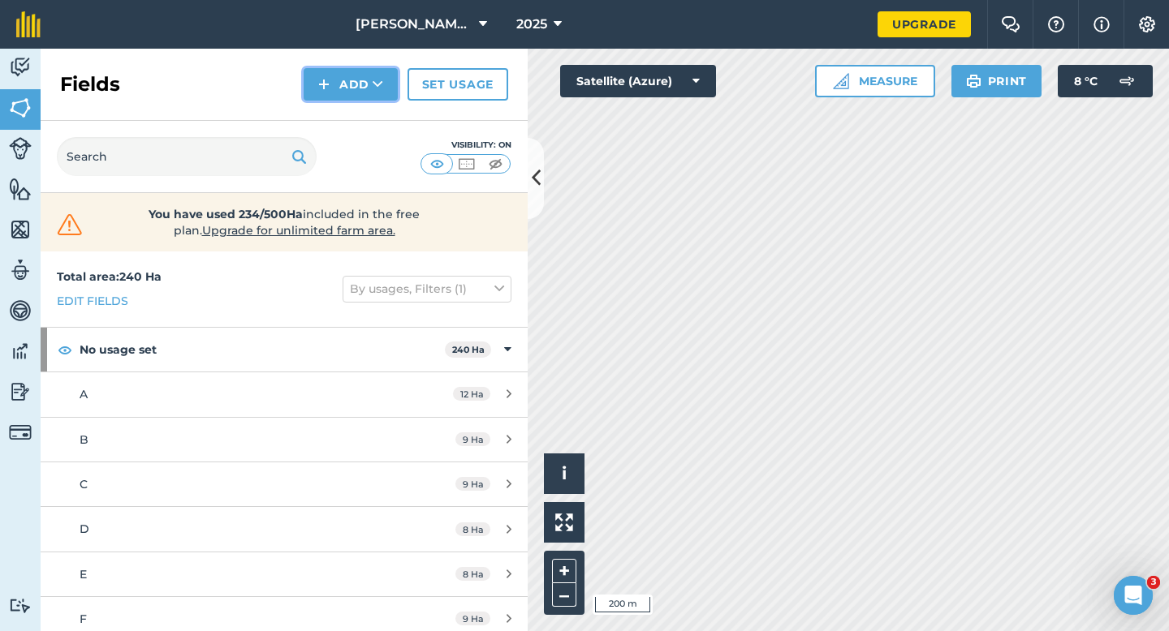
click at [361, 87] on button "Add" at bounding box center [351, 84] width 94 height 32
click at [359, 114] on link "Draw" at bounding box center [350, 121] width 89 height 36
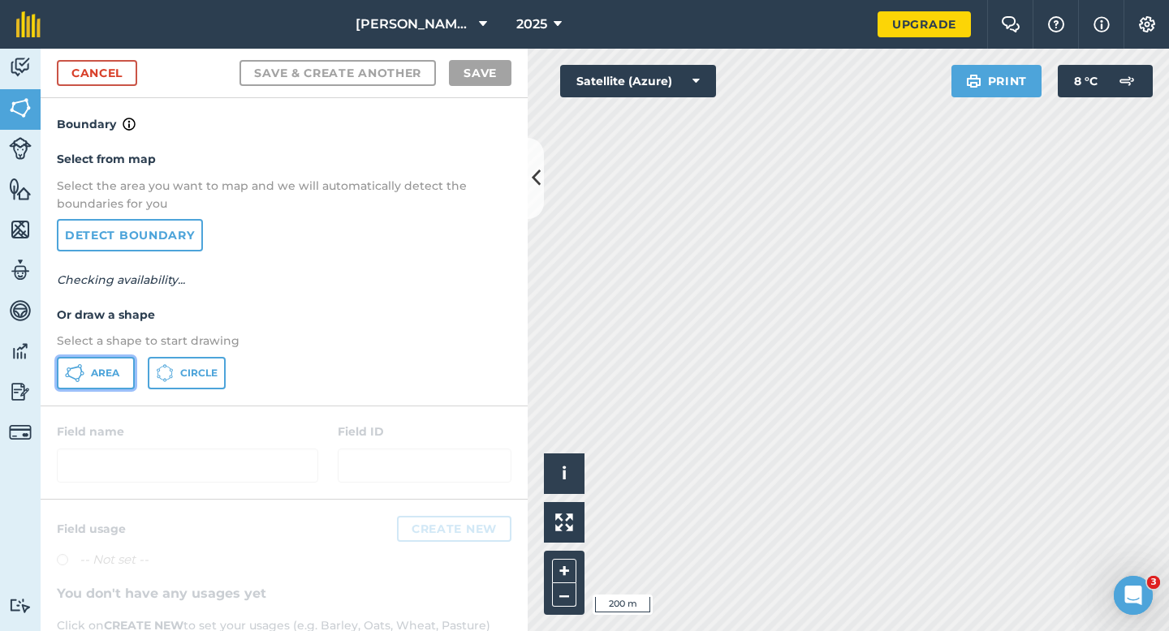
click at [97, 371] on span "Area" at bounding box center [105, 373] width 28 height 13
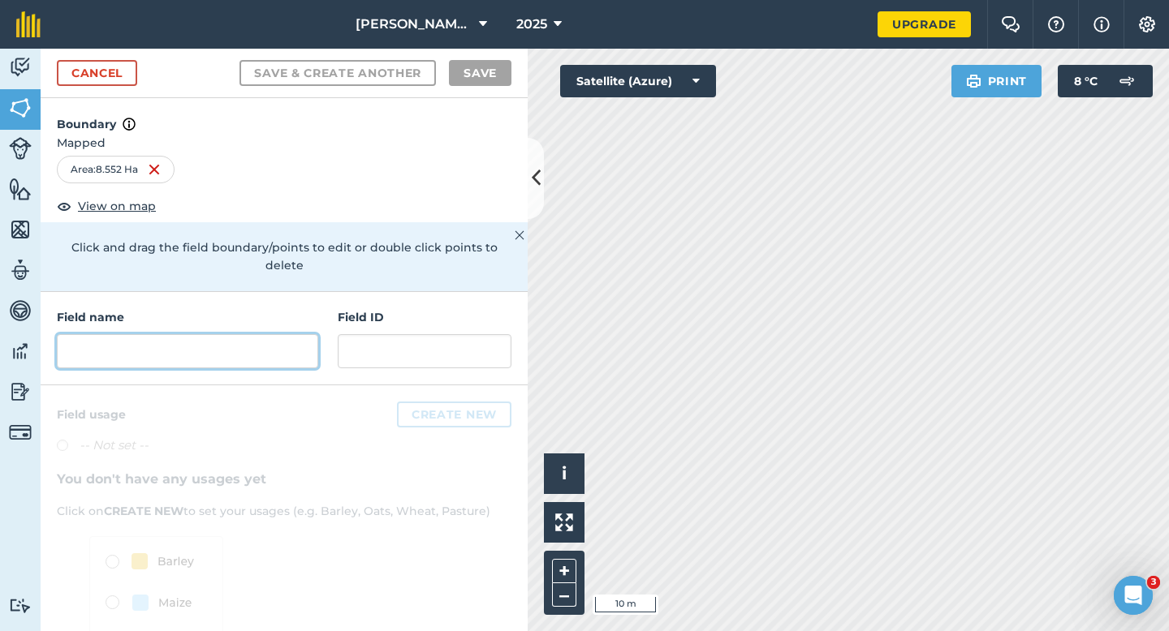
click at [256, 334] on input "text" at bounding box center [187, 351] width 261 height 34
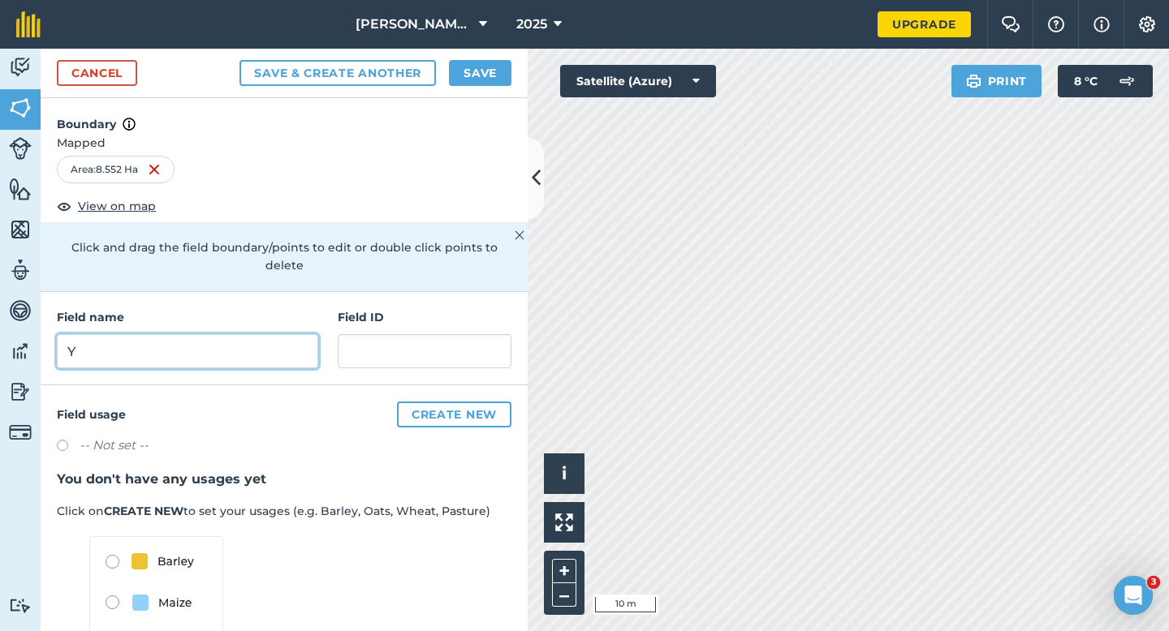
type input "Y"
click at [476, 90] on div "Cancel Save & Create Another Save" at bounding box center [284, 74] width 487 height 50
click at [476, 68] on button "Save" at bounding box center [480, 73] width 62 height 26
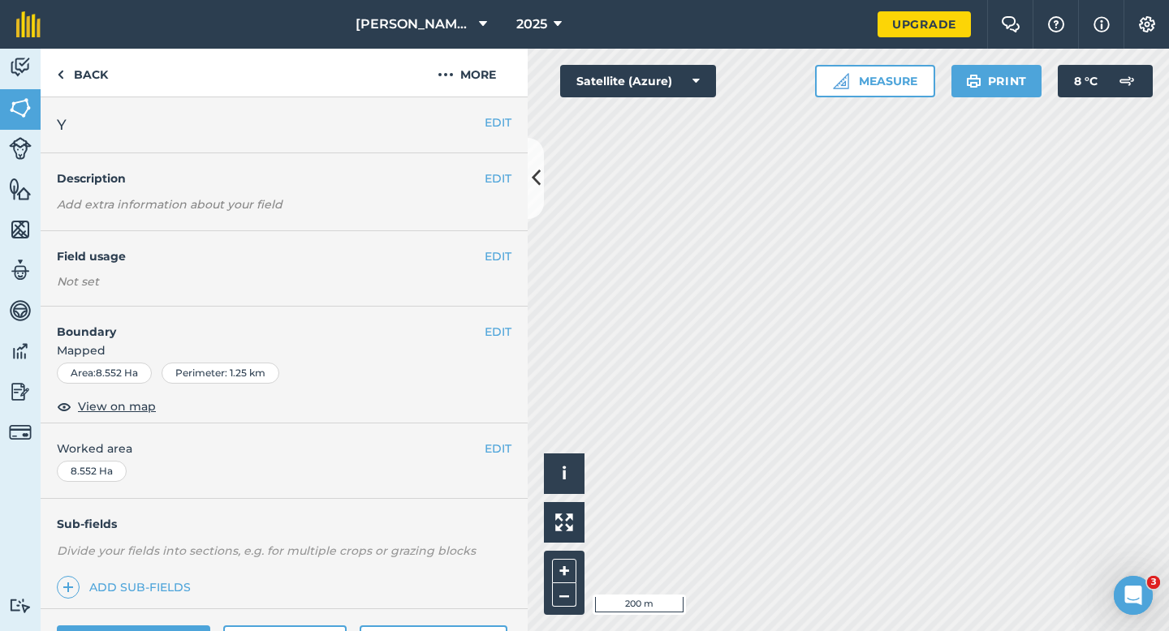
click at [512, 444] on div "EDIT Worked area 8.552 Ha" at bounding box center [284, 461] width 487 height 75
click at [493, 444] on button "EDIT" at bounding box center [498, 449] width 27 height 18
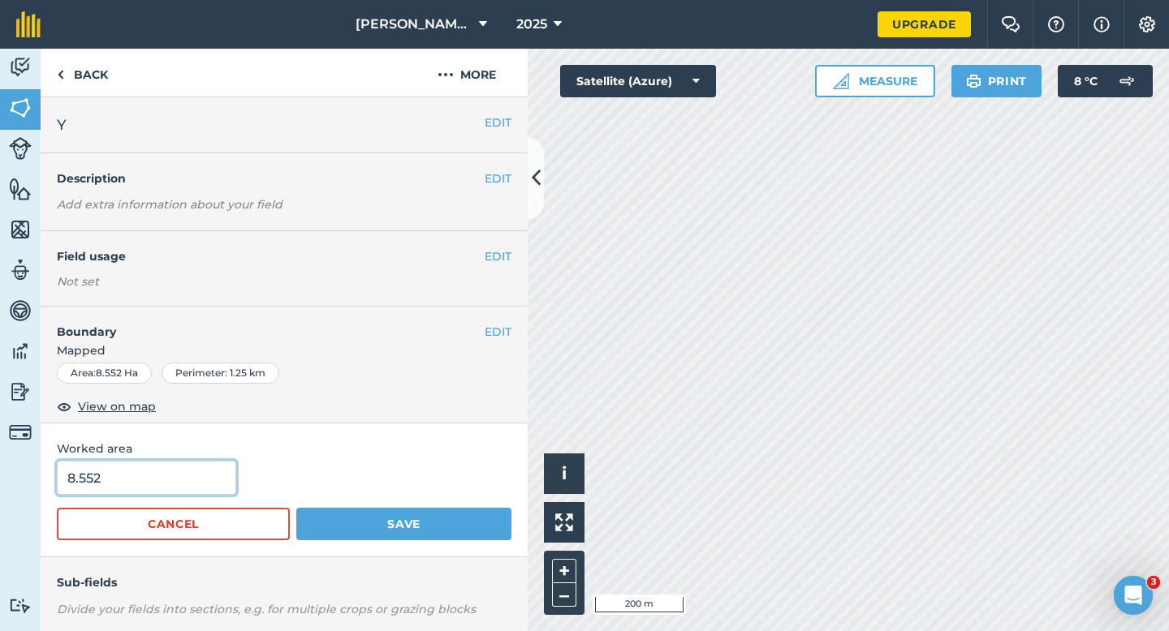
click at [161, 476] on input "8.552" at bounding box center [146, 478] width 179 height 34
type input "9"
click at [296, 508] on button "Save" at bounding box center [403, 524] width 215 height 32
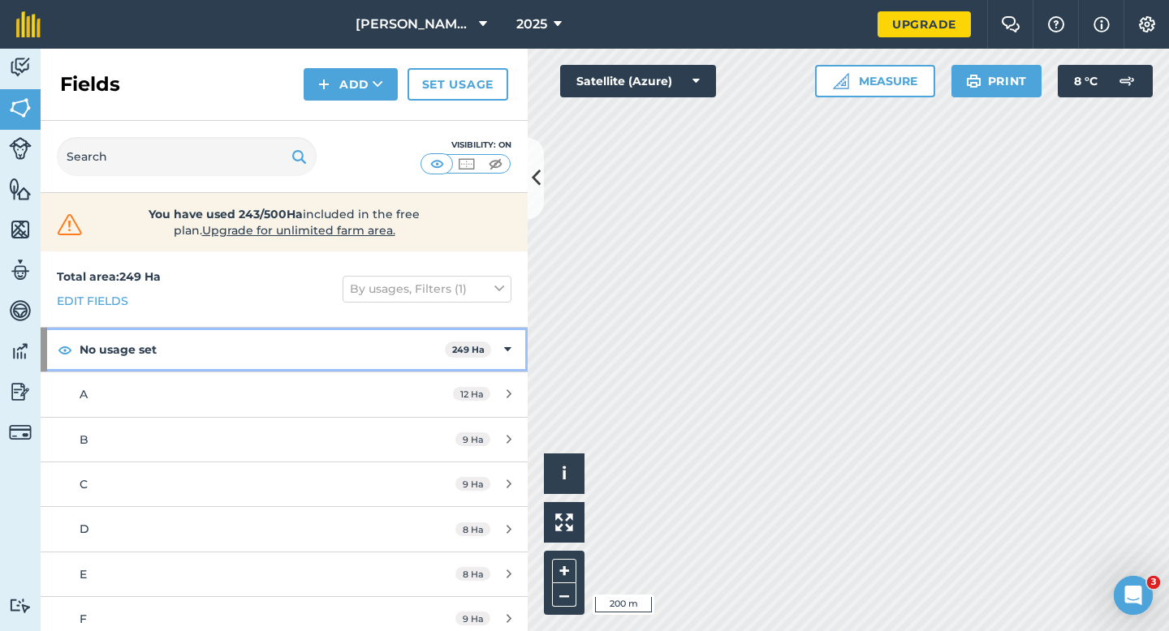
click at [480, 337] on div "No usage set 249 Ha" at bounding box center [284, 350] width 487 height 44
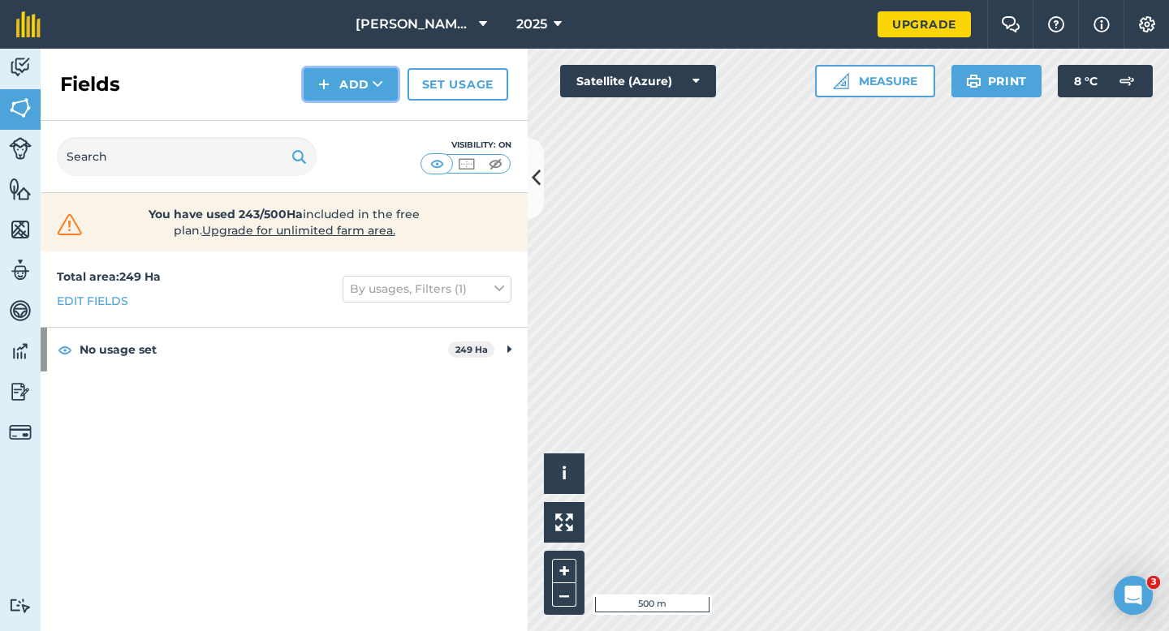
click at [330, 73] on button "Add" at bounding box center [351, 84] width 94 height 32
click at [330, 108] on link "Draw" at bounding box center [350, 121] width 89 height 36
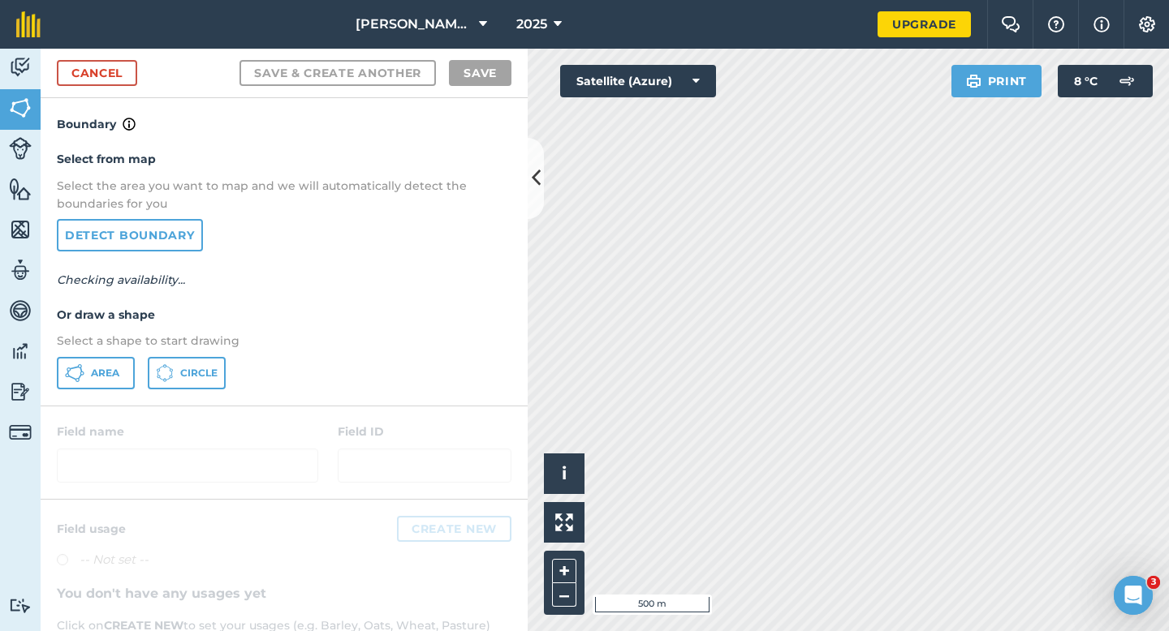
click at [84, 353] on div "Select from map Select the area you want to map and we will automatically detec…" at bounding box center [284, 269] width 487 height 271
click at [84, 375] on button "Area" at bounding box center [96, 373] width 78 height 32
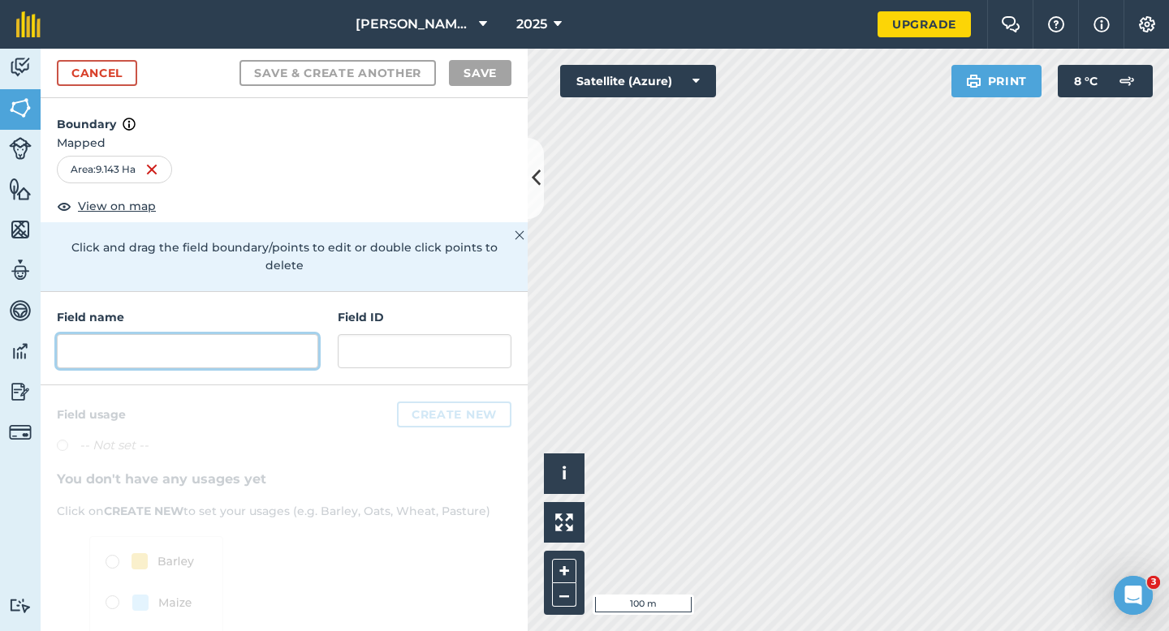
click at [221, 348] on input "text" at bounding box center [187, 351] width 261 height 34
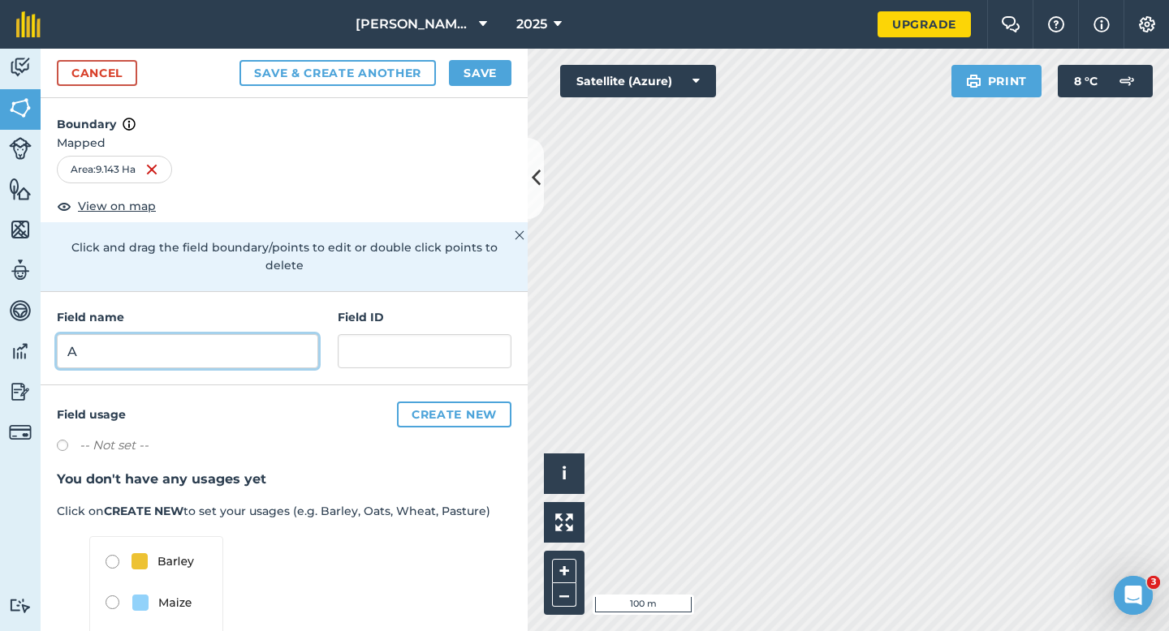
type input "A"
click at [490, 75] on button "Save" at bounding box center [480, 73] width 62 height 26
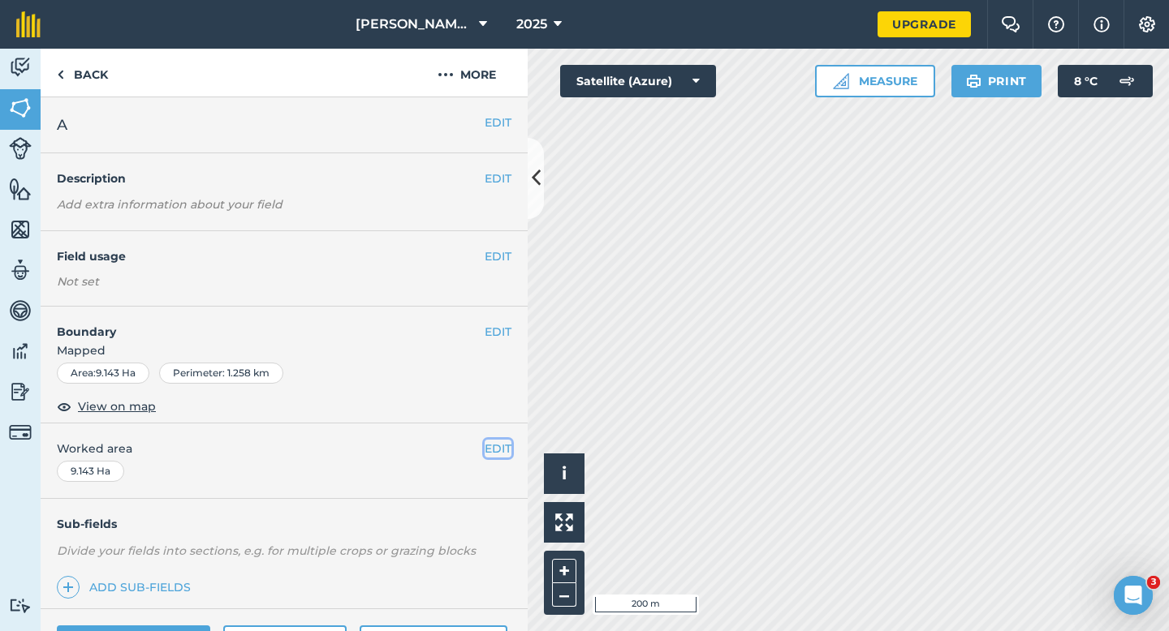
click at [489, 444] on button "EDIT" at bounding box center [498, 449] width 27 height 18
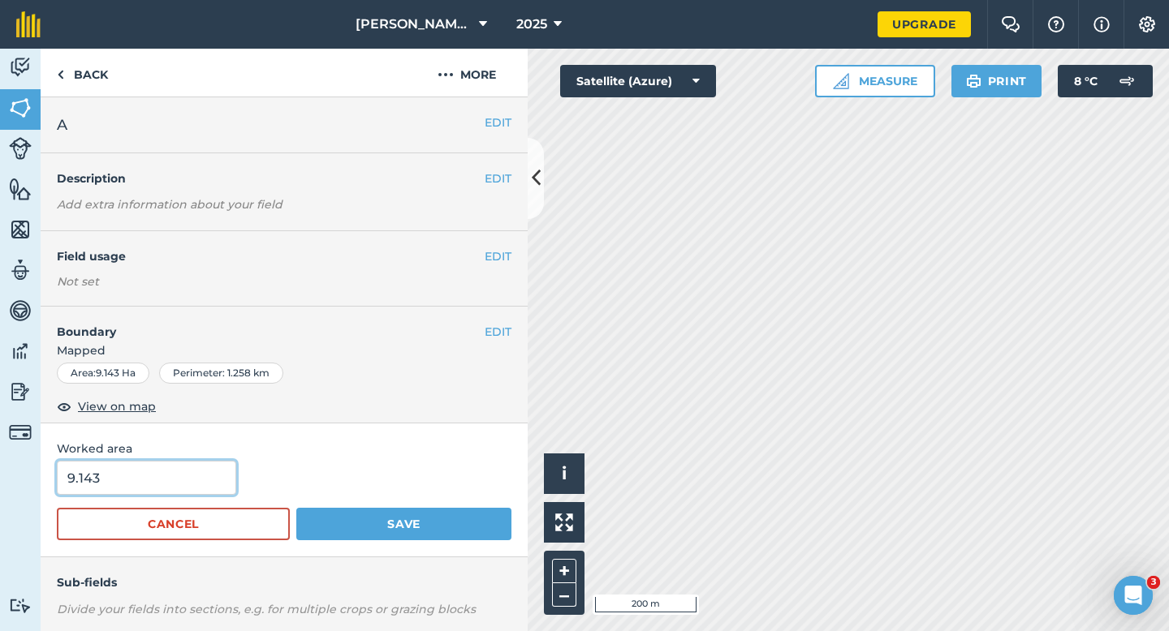
click at [144, 485] on input "9.143" at bounding box center [146, 478] width 179 height 34
type input "9"
click at [296, 508] on button "Save" at bounding box center [403, 524] width 215 height 32
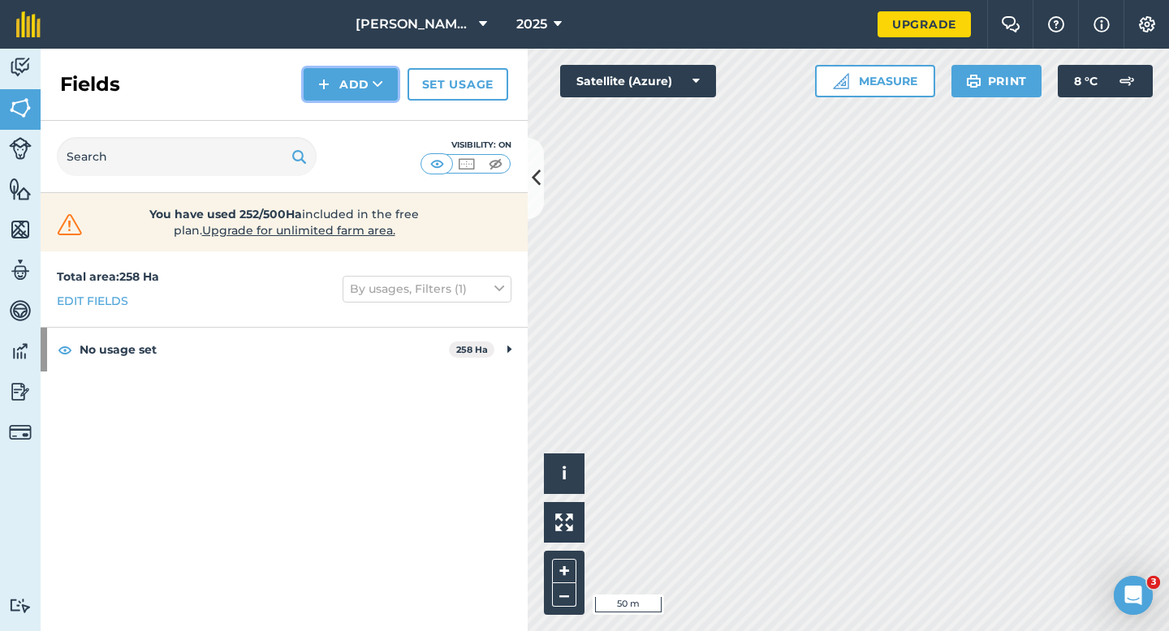
click at [365, 97] on button "Add" at bounding box center [351, 84] width 94 height 32
click at [365, 110] on link "Draw" at bounding box center [350, 121] width 89 height 36
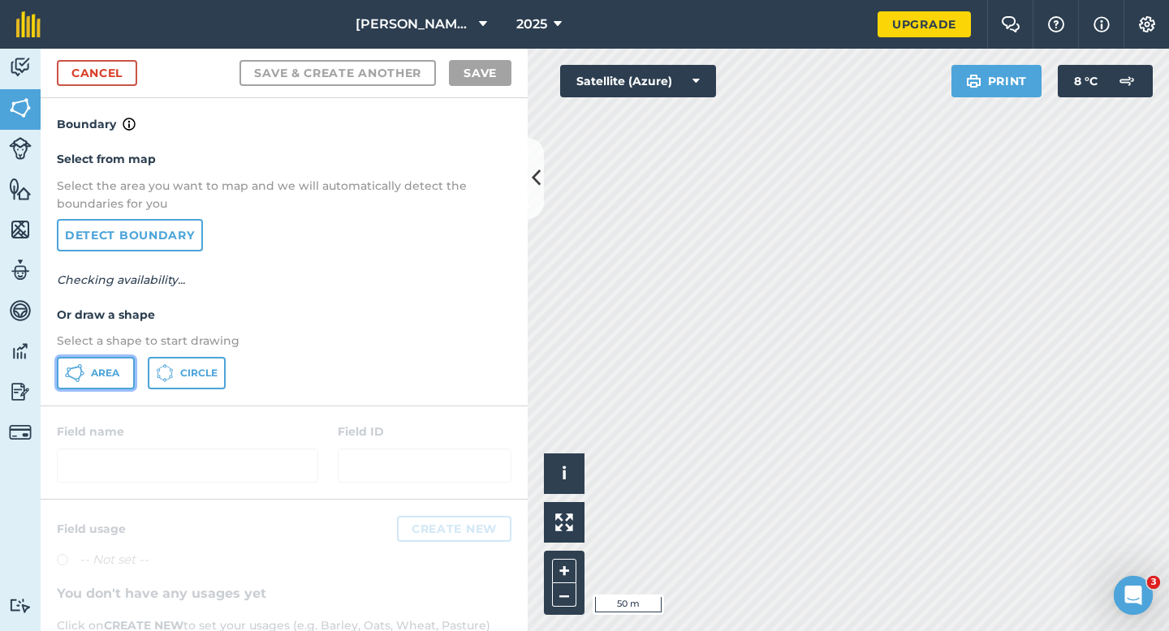
click at [91, 369] on span "Area" at bounding box center [105, 373] width 28 height 13
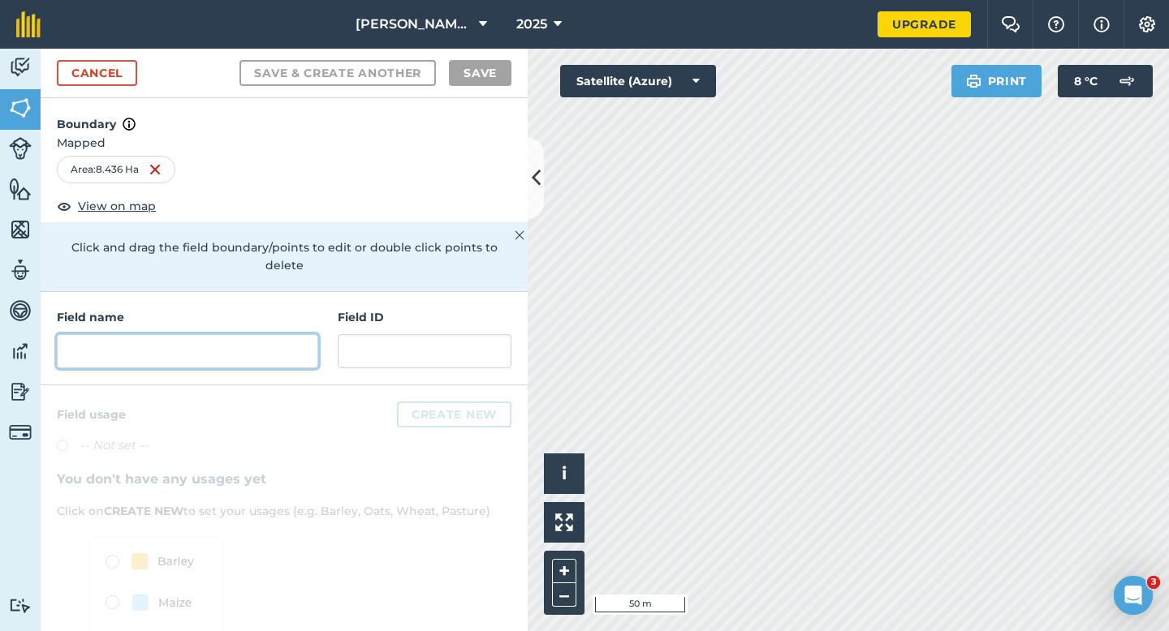
click at [278, 347] on input "text" at bounding box center [187, 351] width 261 height 34
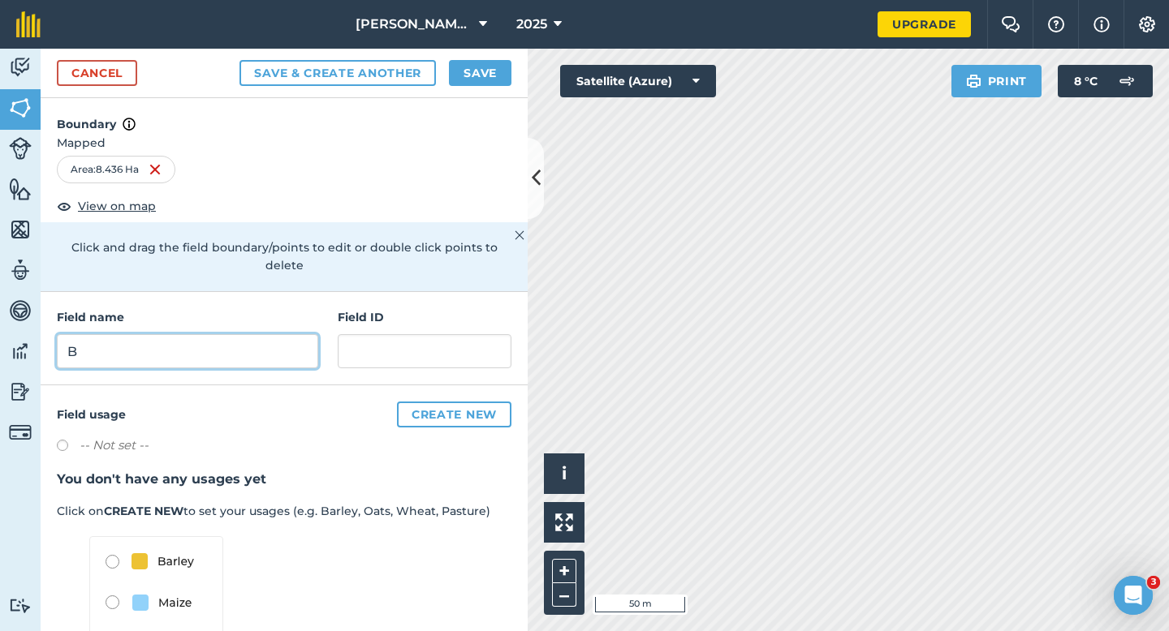
type input "B"
click at [483, 65] on button "Save" at bounding box center [480, 73] width 62 height 26
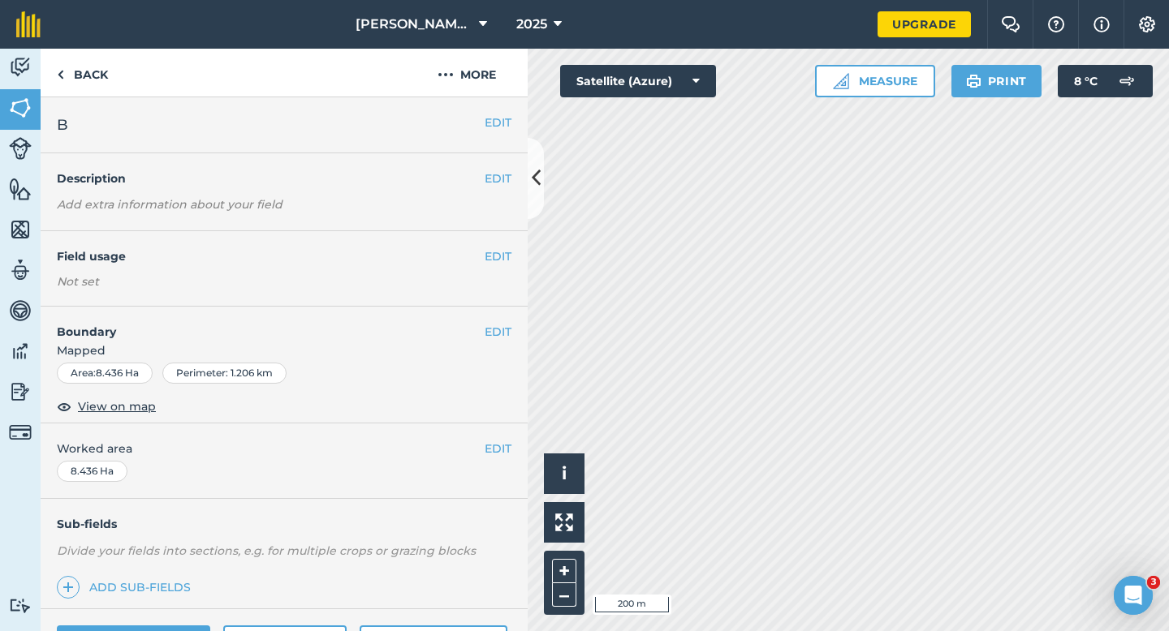
click at [489, 458] on div "EDIT Worked area 8.436 Ha" at bounding box center [284, 461] width 487 height 75
click at [491, 453] on button "EDIT" at bounding box center [498, 449] width 27 height 18
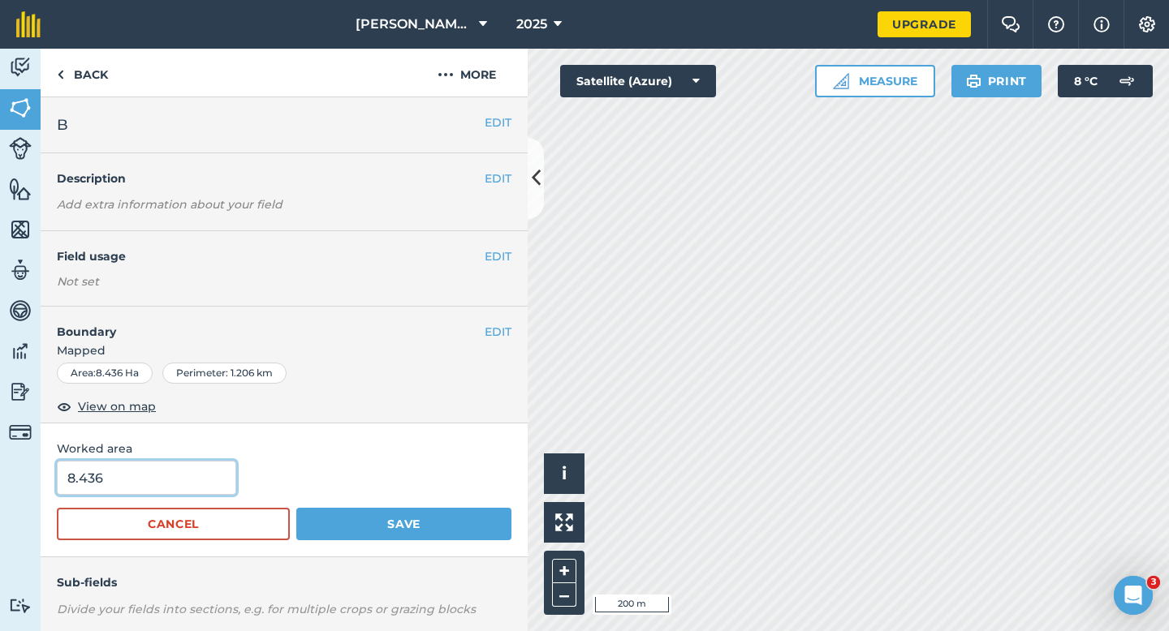
click at [129, 472] on input "8.436" at bounding box center [146, 478] width 179 height 34
type input "8"
click at [296, 508] on button "Save" at bounding box center [403, 524] width 215 height 32
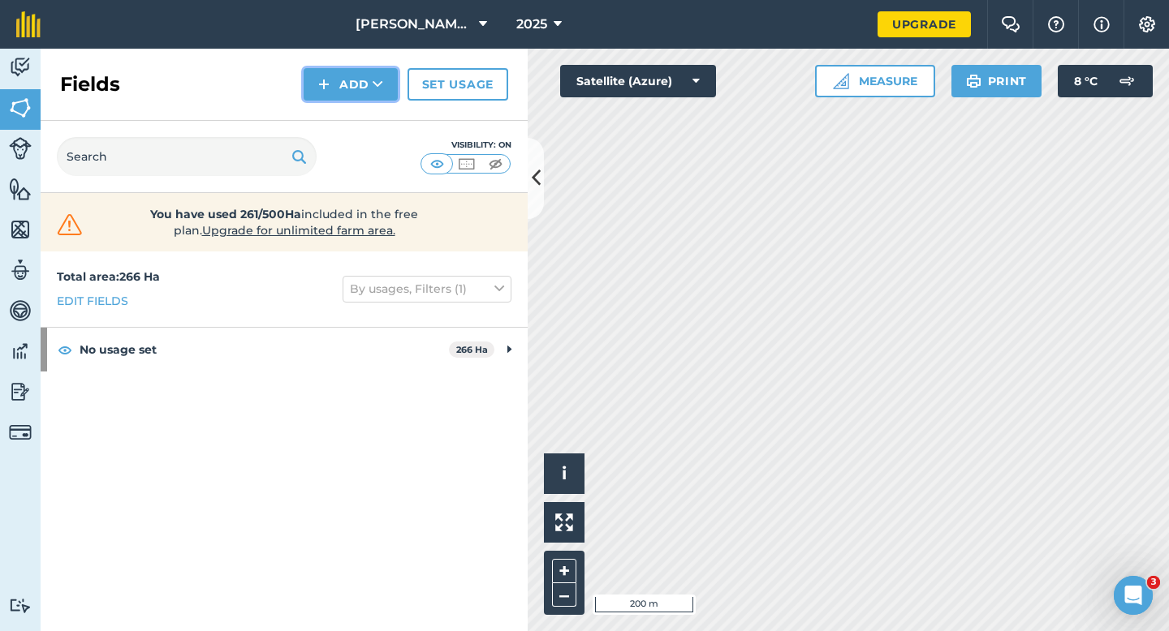
click at [387, 84] on button "Add" at bounding box center [351, 84] width 94 height 32
click at [383, 103] on link "Draw" at bounding box center [350, 121] width 89 height 36
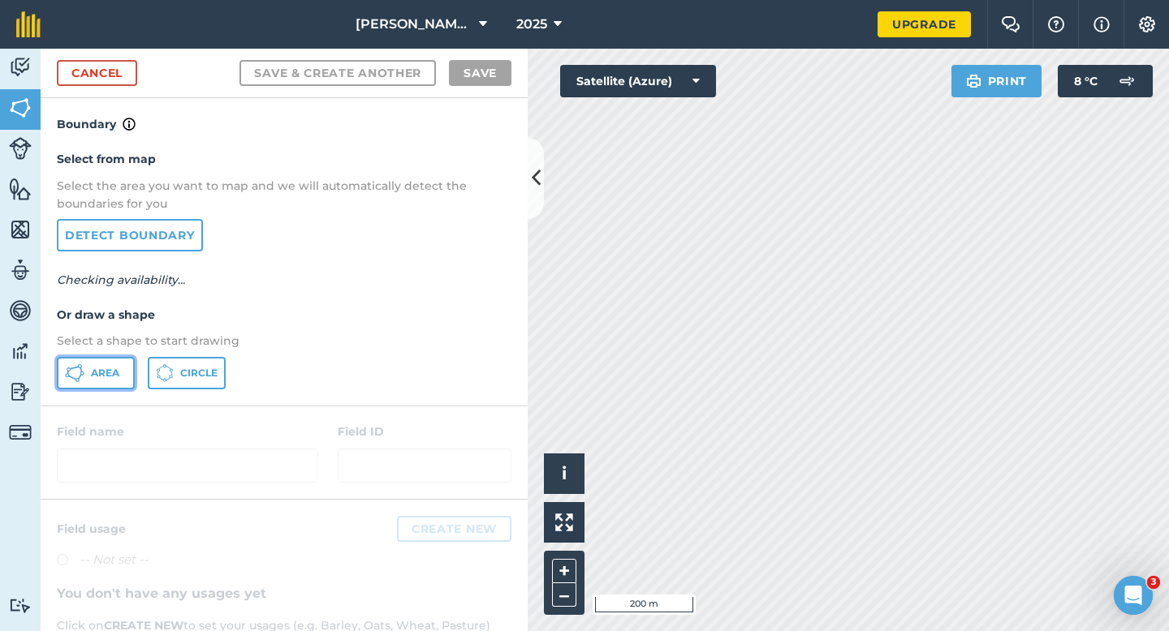
click at [107, 382] on button "Area" at bounding box center [96, 373] width 78 height 32
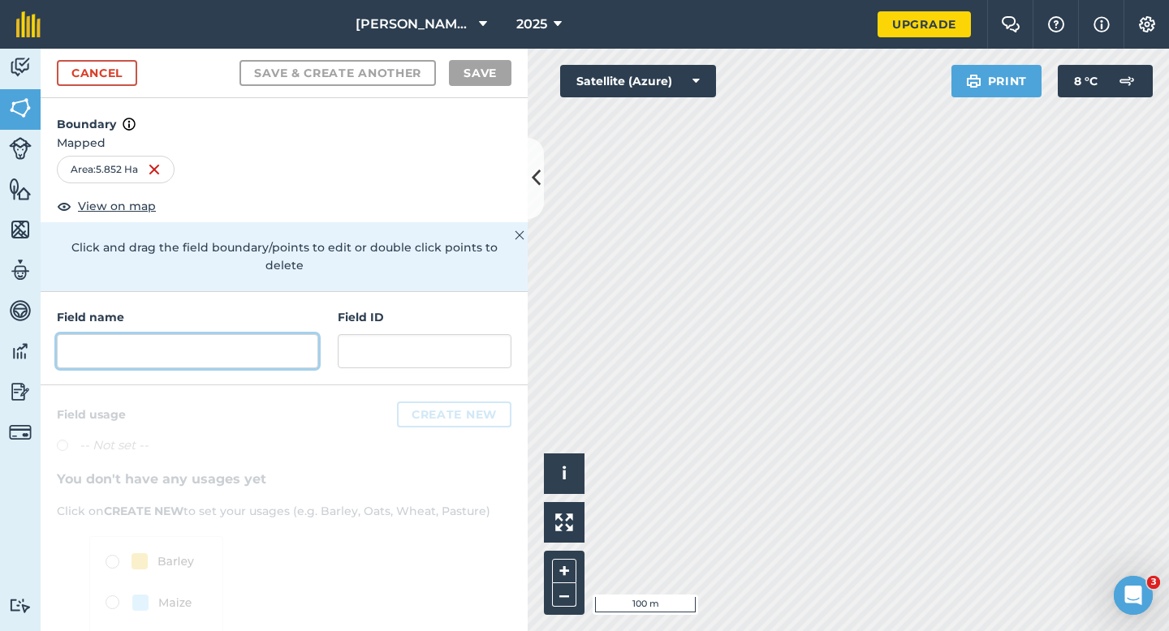
click at [248, 335] on input "text" at bounding box center [187, 351] width 261 height 34
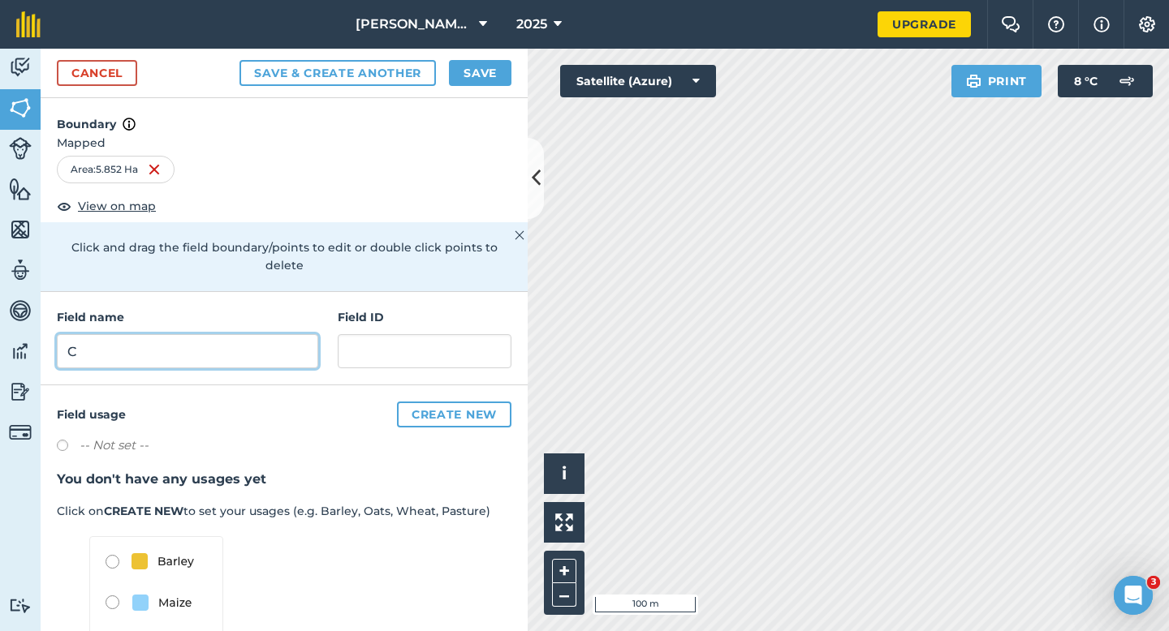
type input "C"
click at [496, 67] on button "Save" at bounding box center [480, 73] width 62 height 26
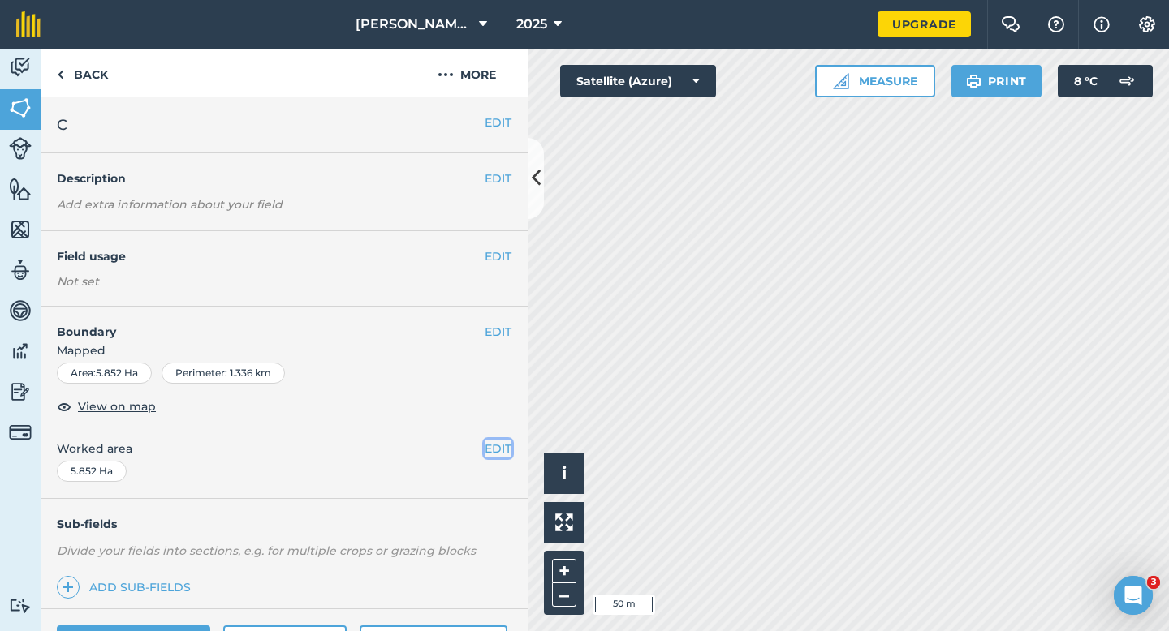
click at [498, 450] on button "EDIT" at bounding box center [498, 449] width 27 height 18
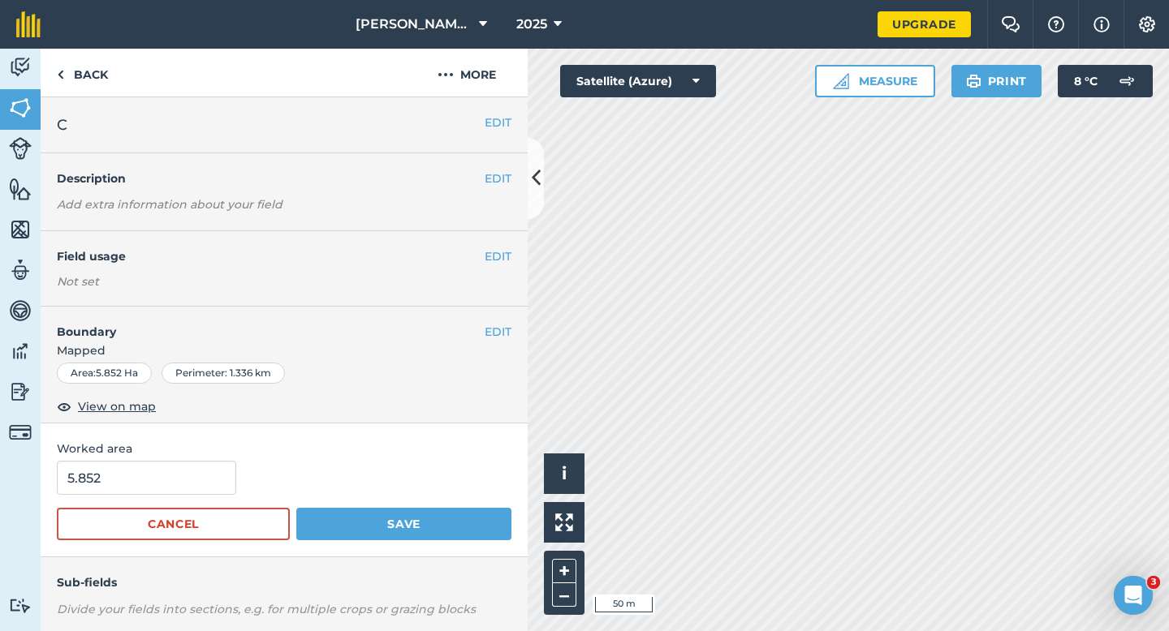
click at [172, 505] on form "5.852 Cancel Save" at bounding box center [284, 501] width 455 height 80
click at [172, 485] on input "5.852" at bounding box center [146, 478] width 179 height 34
type input "6"
click at [296, 508] on button "Save" at bounding box center [403, 524] width 215 height 32
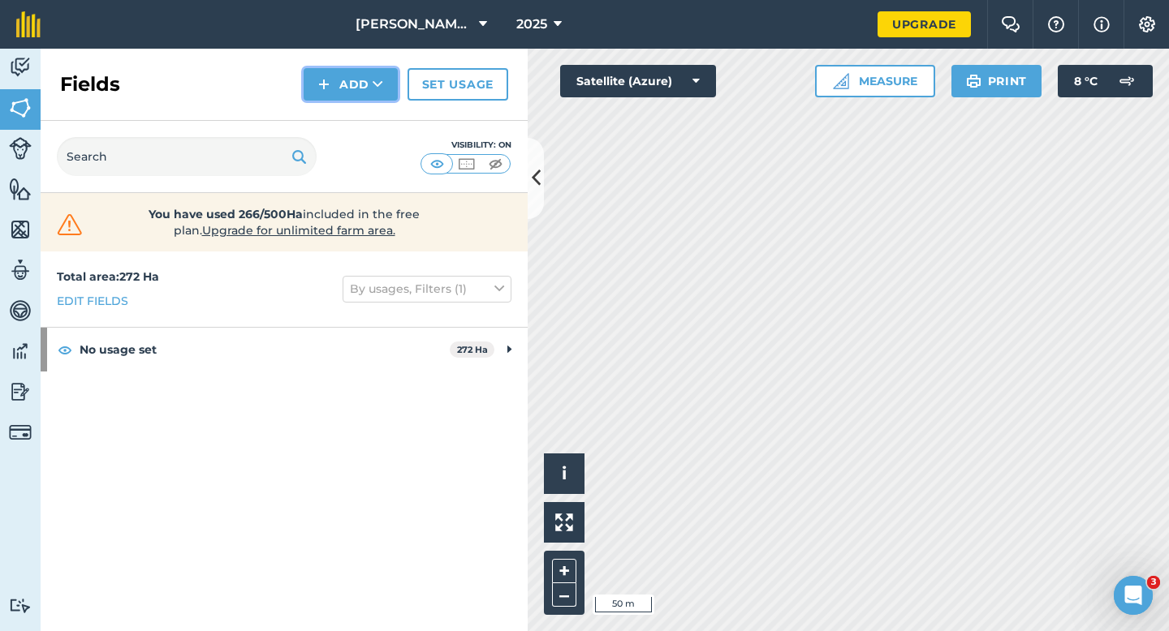
click at [347, 82] on button "Add" at bounding box center [351, 84] width 94 height 32
click at [351, 101] on div "Fields Add Draw Import Set usage" at bounding box center [284, 85] width 487 height 72
click at [351, 98] on button "Add" at bounding box center [351, 84] width 94 height 32
click at [351, 119] on link "Draw" at bounding box center [350, 121] width 89 height 36
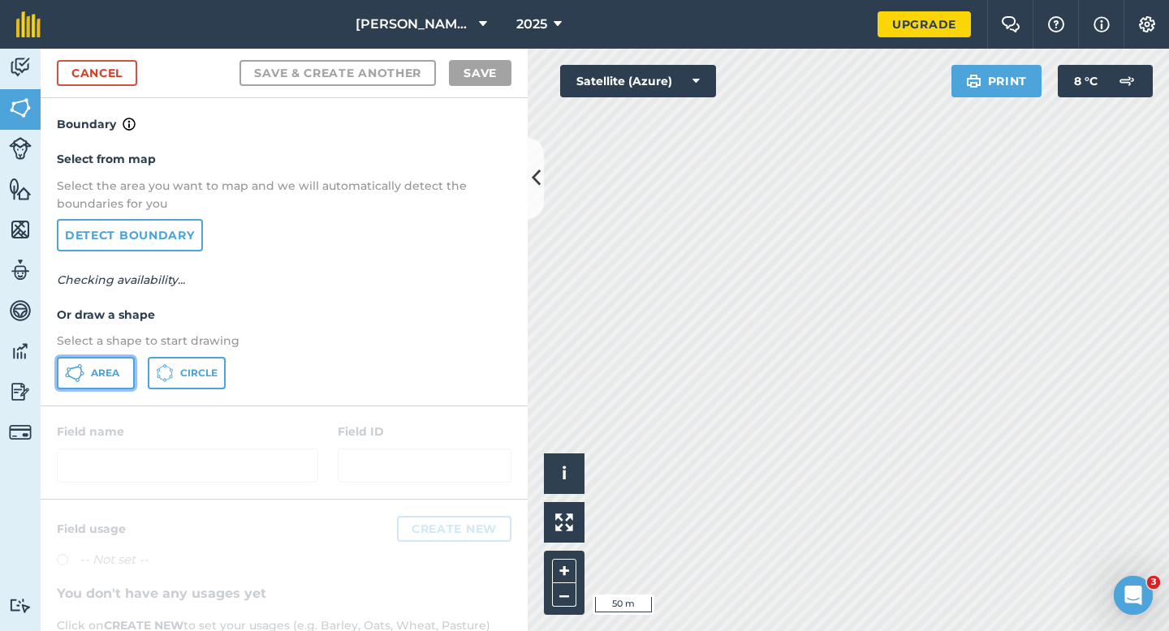
click at [120, 370] on button "Area" at bounding box center [96, 373] width 78 height 32
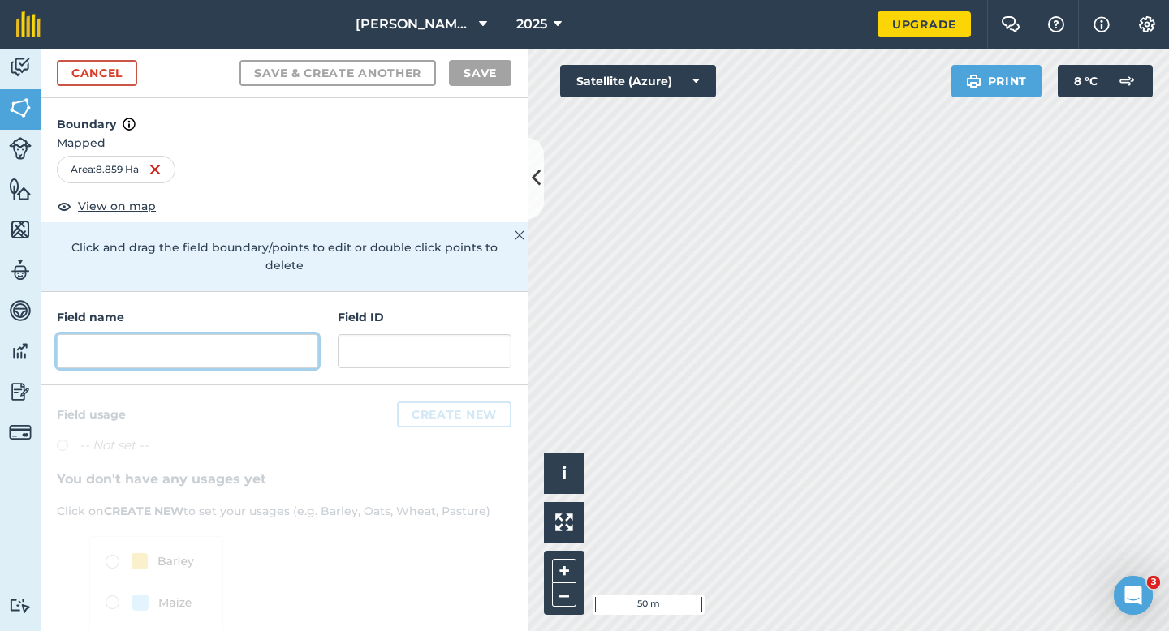
click at [234, 342] on input "text" at bounding box center [187, 351] width 261 height 34
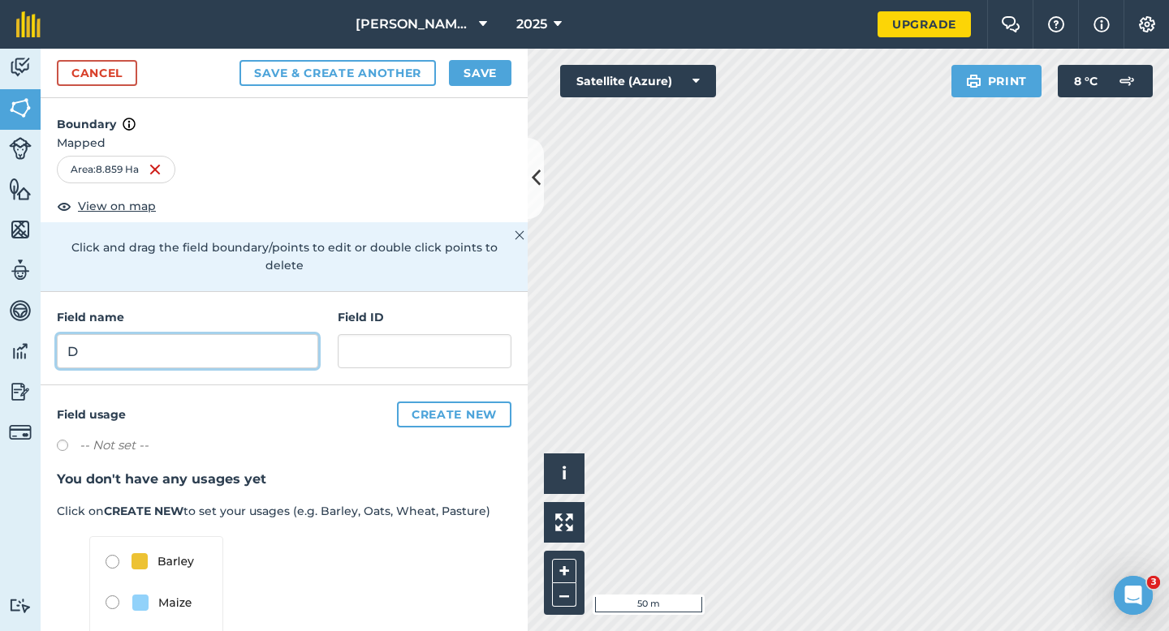
type input "D"
click at [477, 73] on button "Save" at bounding box center [480, 73] width 62 height 26
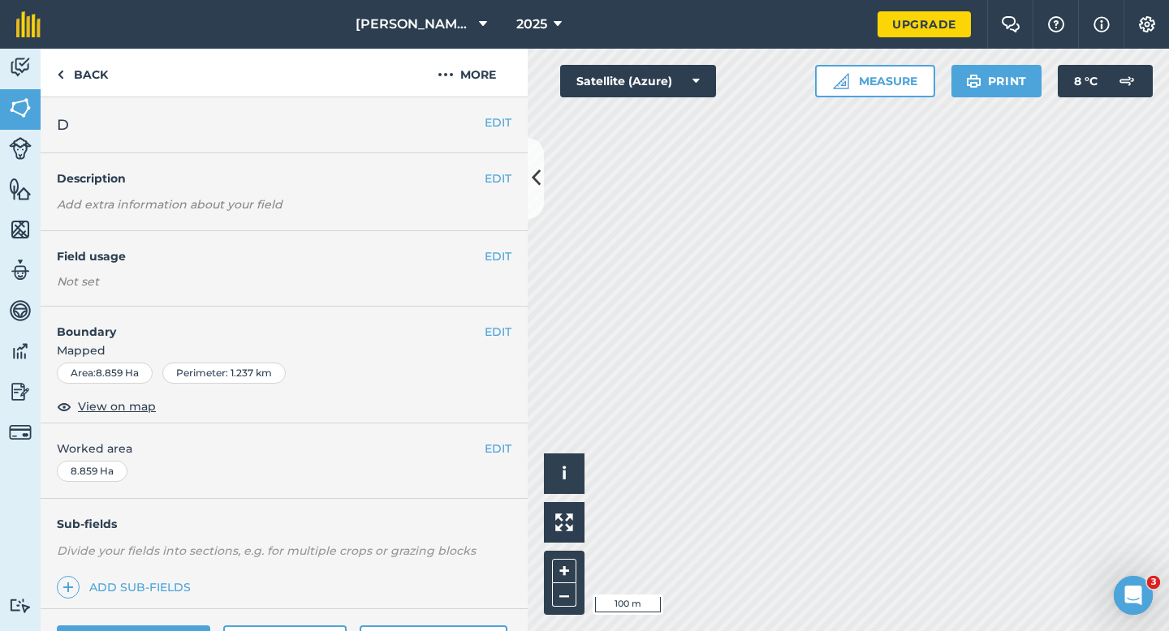
click at [498, 439] on div "EDIT Worked area 8.859 Ha" at bounding box center [284, 461] width 487 height 75
click at [494, 446] on button "EDIT" at bounding box center [498, 449] width 27 height 18
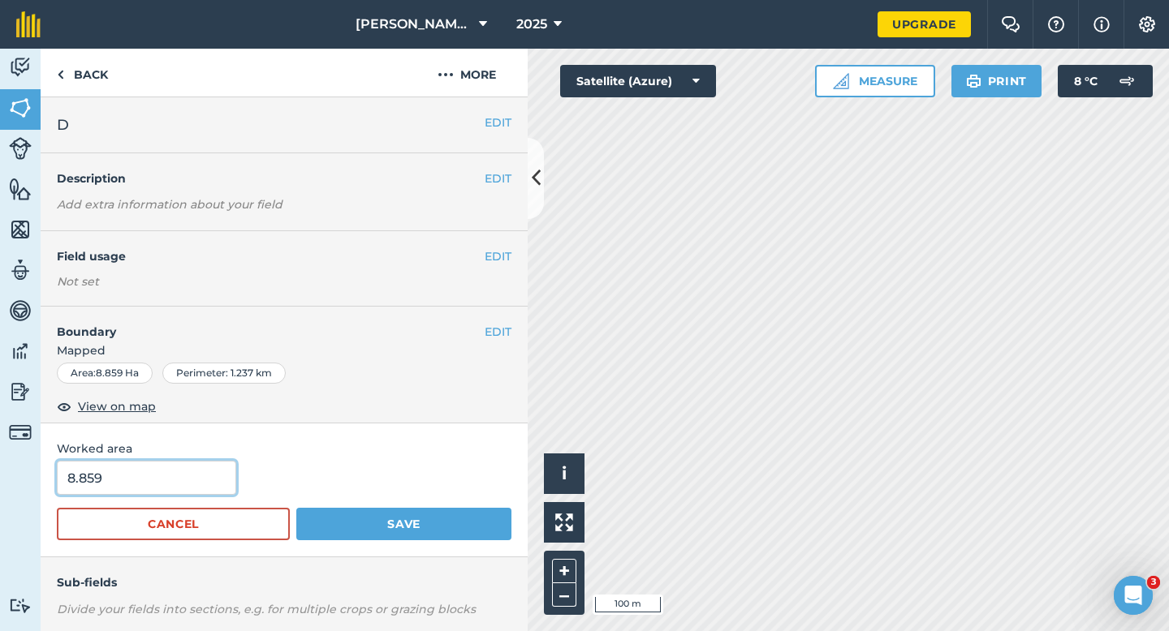
click at [154, 489] on input "8.859" at bounding box center [146, 478] width 179 height 34
type input "9"
click at [296, 508] on button "Save" at bounding box center [403, 524] width 215 height 32
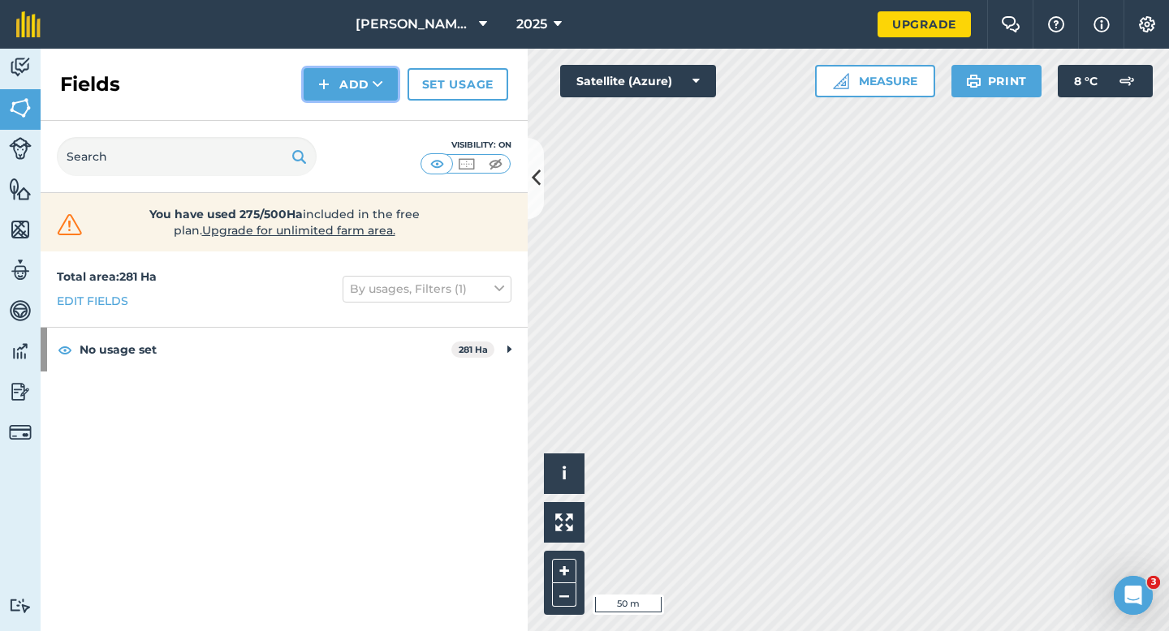
click at [357, 87] on button "Add" at bounding box center [351, 84] width 94 height 32
click at [357, 104] on link "Draw" at bounding box center [350, 121] width 89 height 36
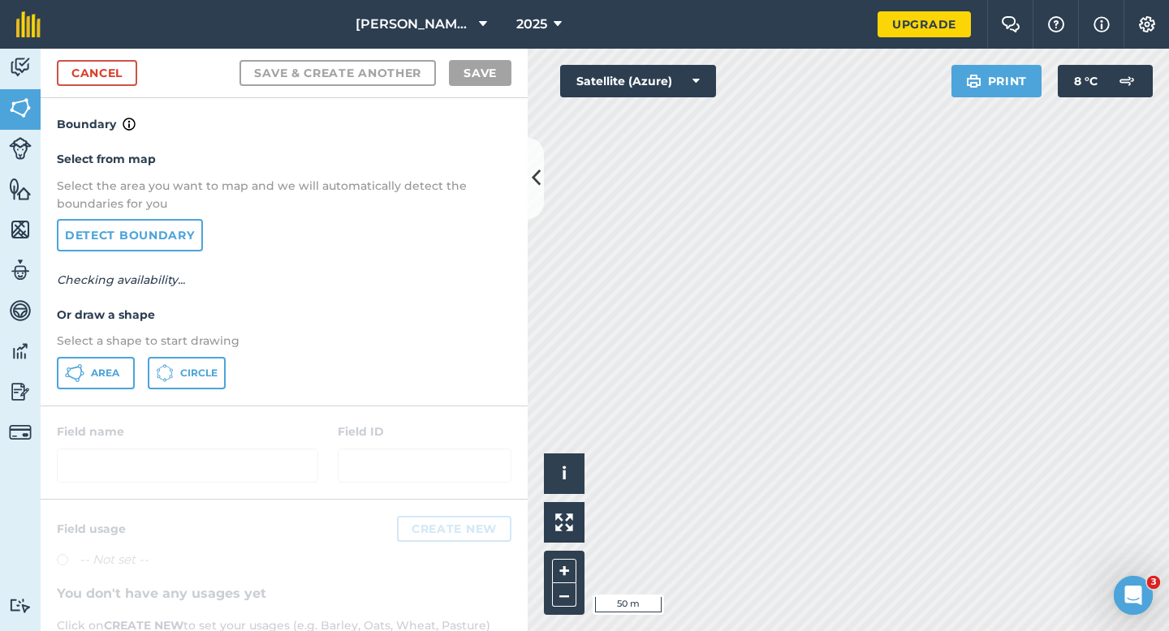
click at [119, 348] on p "Select a shape to start drawing" at bounding box center [284, 341] width 455 height 18
click at [119, 355] on div "Select from map Select the area you want to map and we will automatically detec…" at bounding box center [284, 269] width 487 height 271
click at [113, 357] on button "Area" at bounding box center [96, 373] width 78 height 32
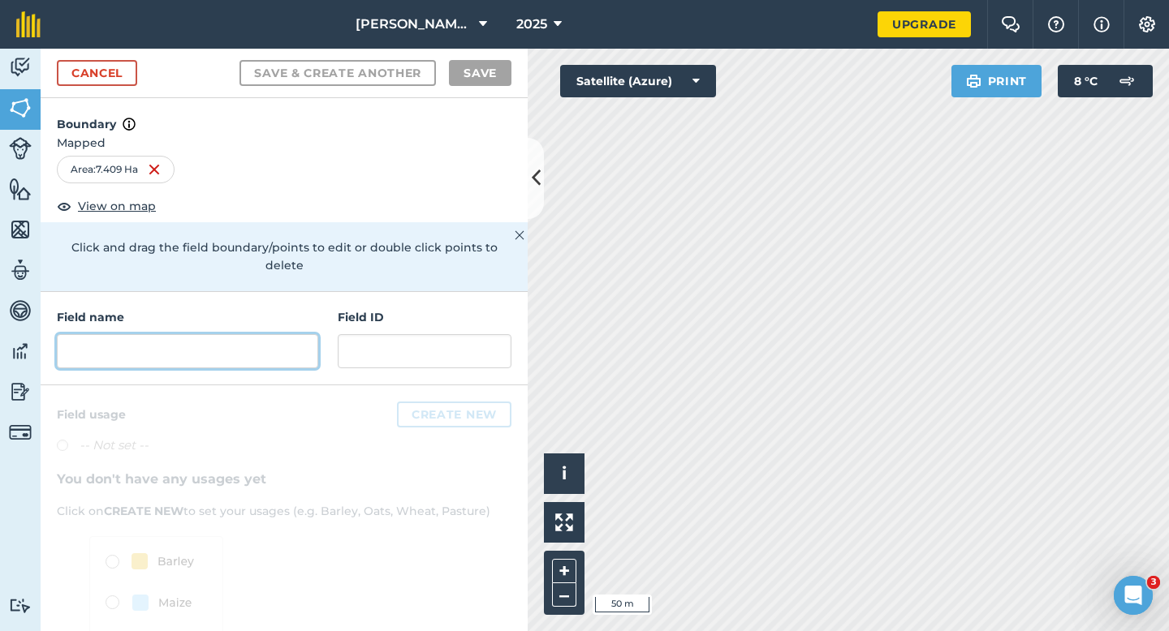
click at [256, 334] on input "text" at bounding box center [187, 351] width 261 height 34
click at [203, 334] on input "text" at bounding box center [187, 351] width 261 height 34
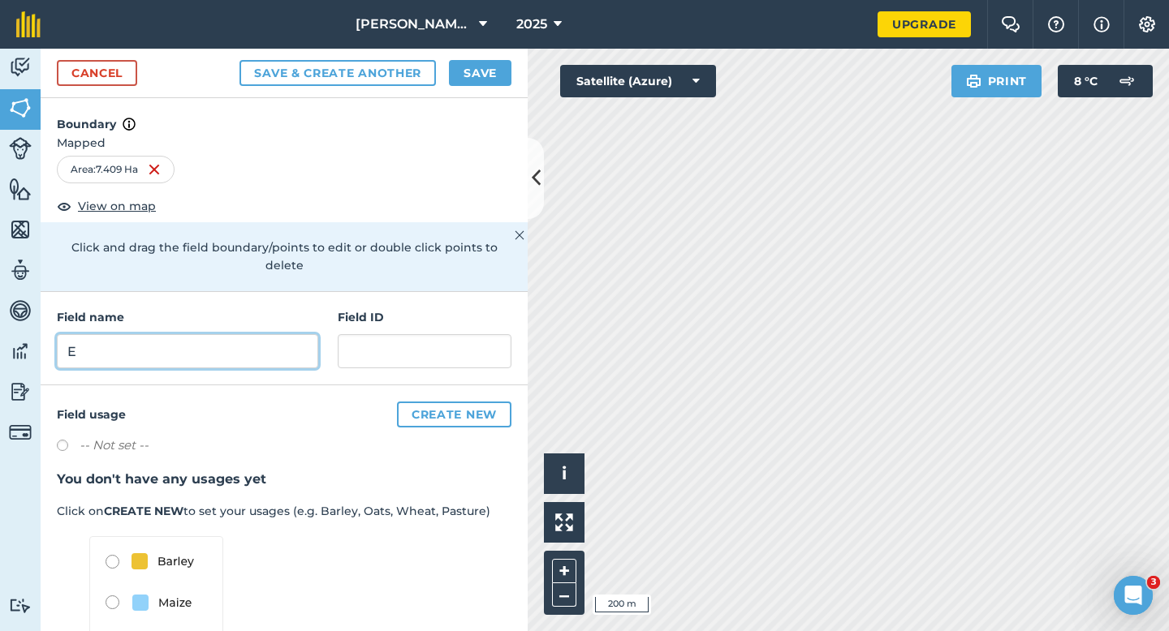
type input "E"
click at [479, 62] on button "Save" at bounding box center [480, 73] width 62 height 26
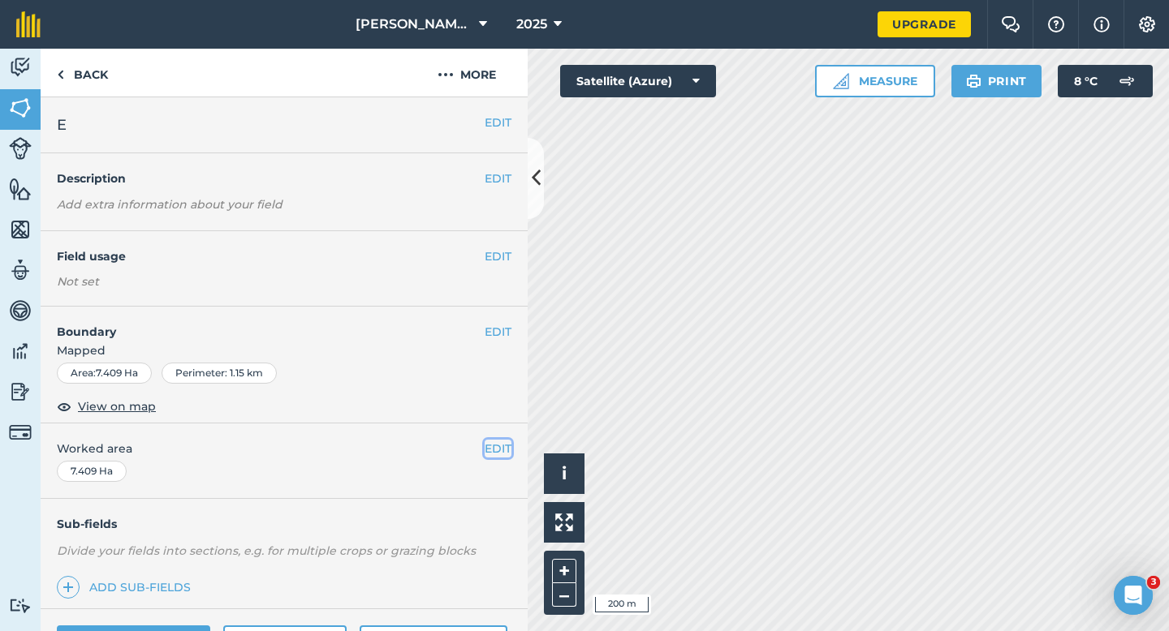
click at [506, 445] on button "EDIT" at bounding box center [498, 449] width 27 height 18
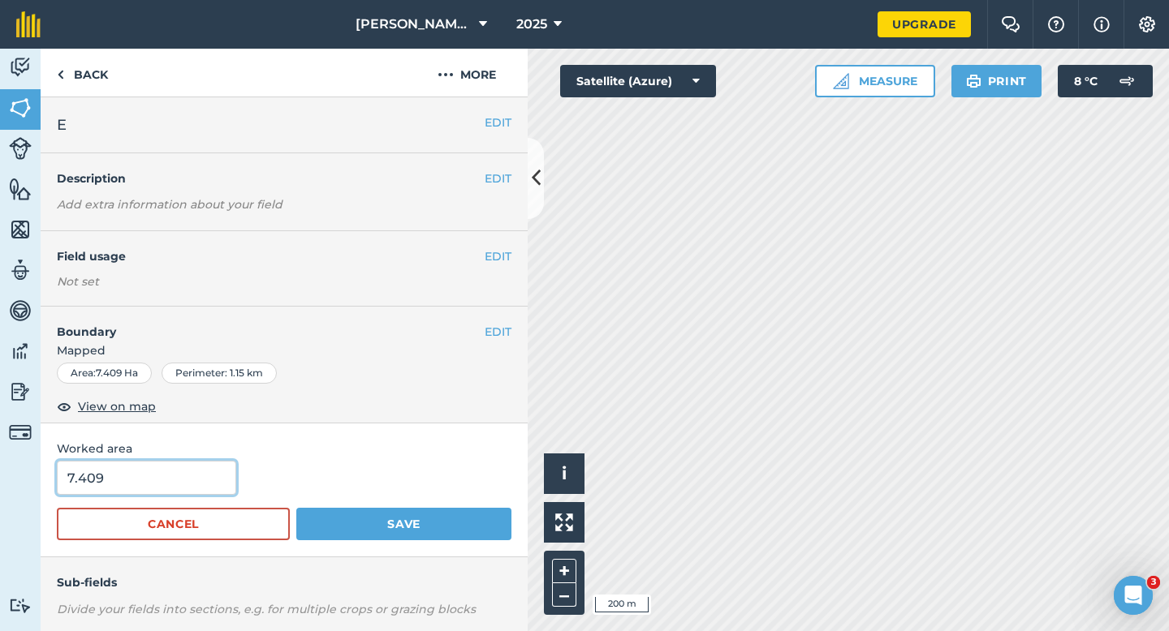
click at [171, 475] on input "7.409" at bounding box center [146, 478] width 179 height 34
type input "7.4"
click at [296, 508] on button "Save" at bounding box center [403, 524] width 215 height 32
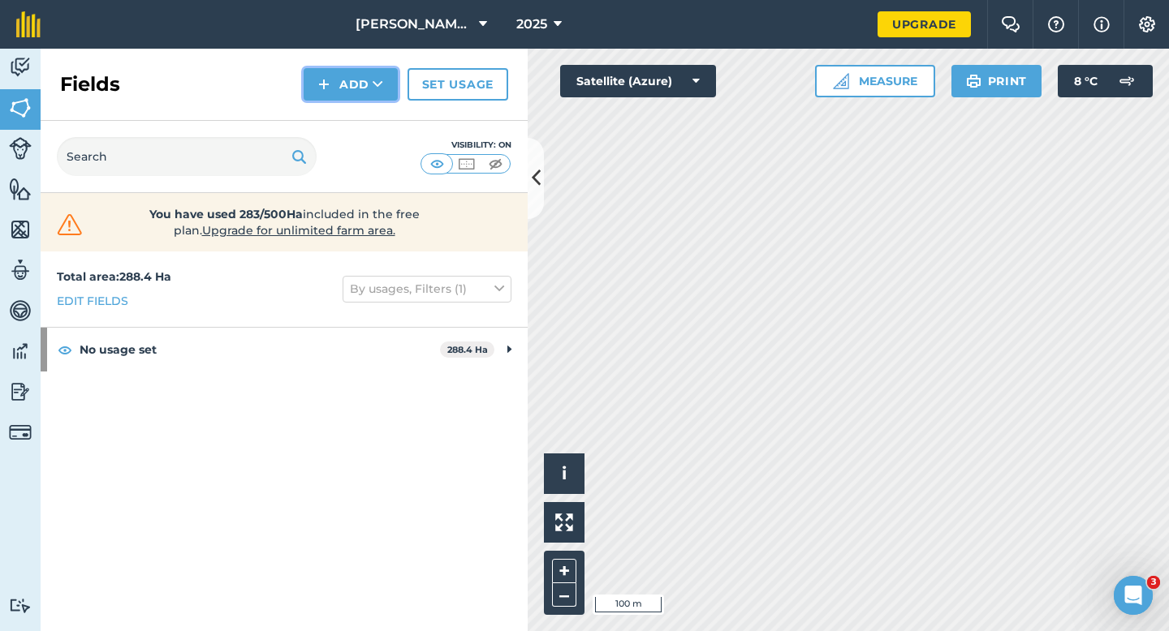
click at [330, 93] on button "Add" at bounding box center [351, 84] width 94 height 32
click at [333, 116] on link "Draw" at bounding box center [350, 121] width 89 height 36
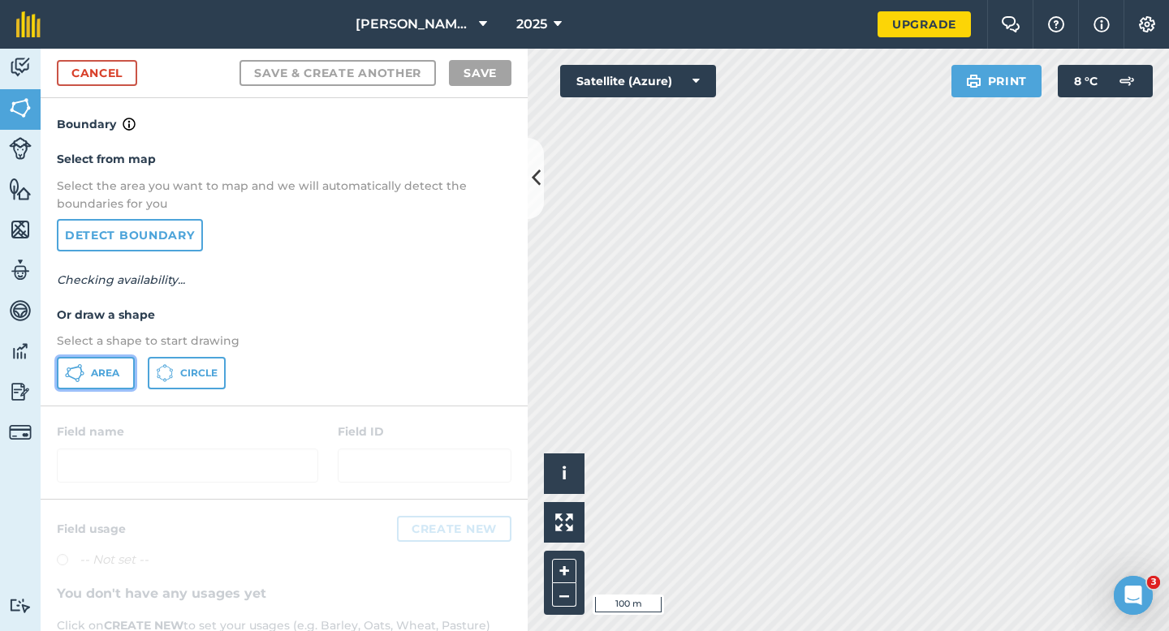
click at [101, 373] on span "Area" at bounding box center [105, 373] width 28 height 13
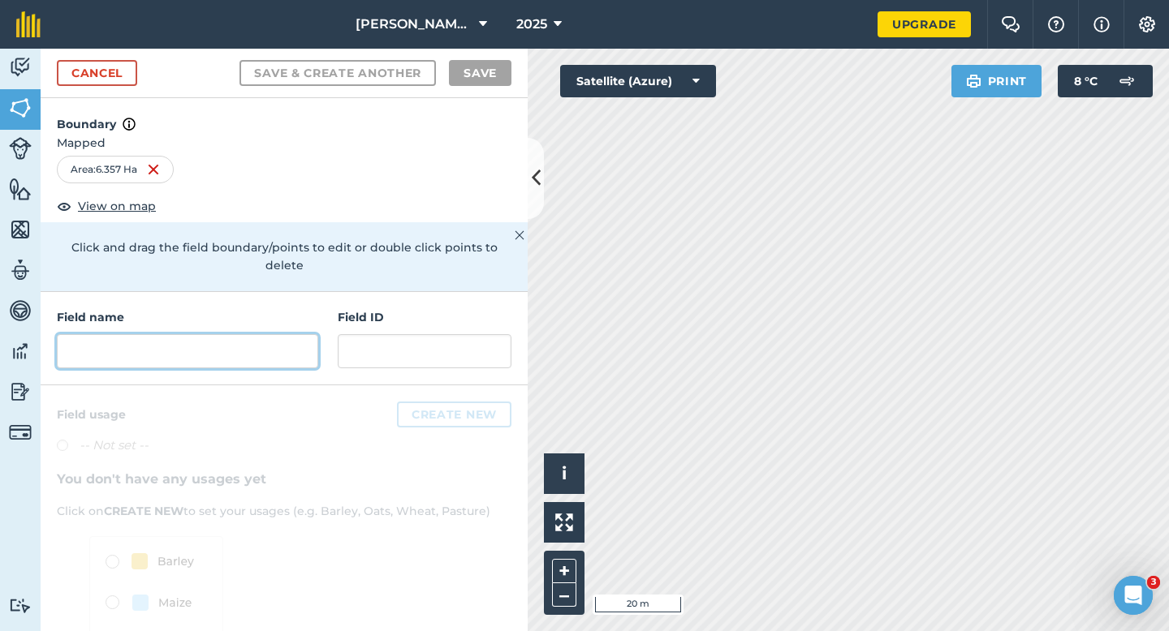
click at [260, 348] on input "text" at bounding box center [187, 351] width 261 height 34
click at [260, 334] on input "text" at bounding box center [187, 351] width 261 height 34
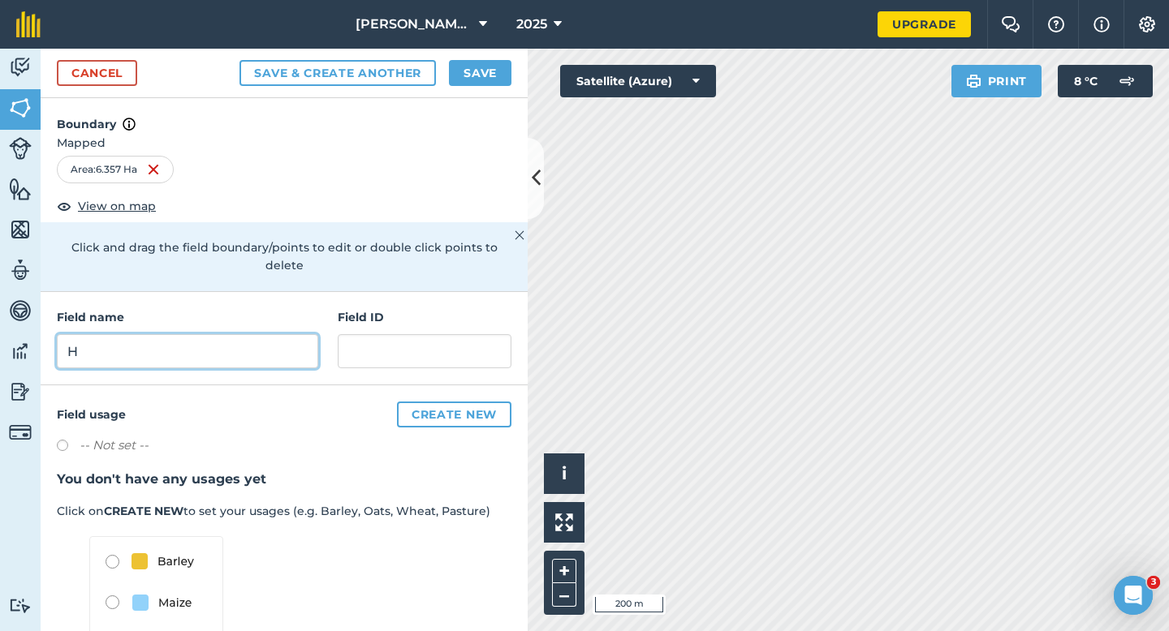
type input "H"
click at [463, 82] on button "Save" at bounding box center [480, 73] width 62 height 26
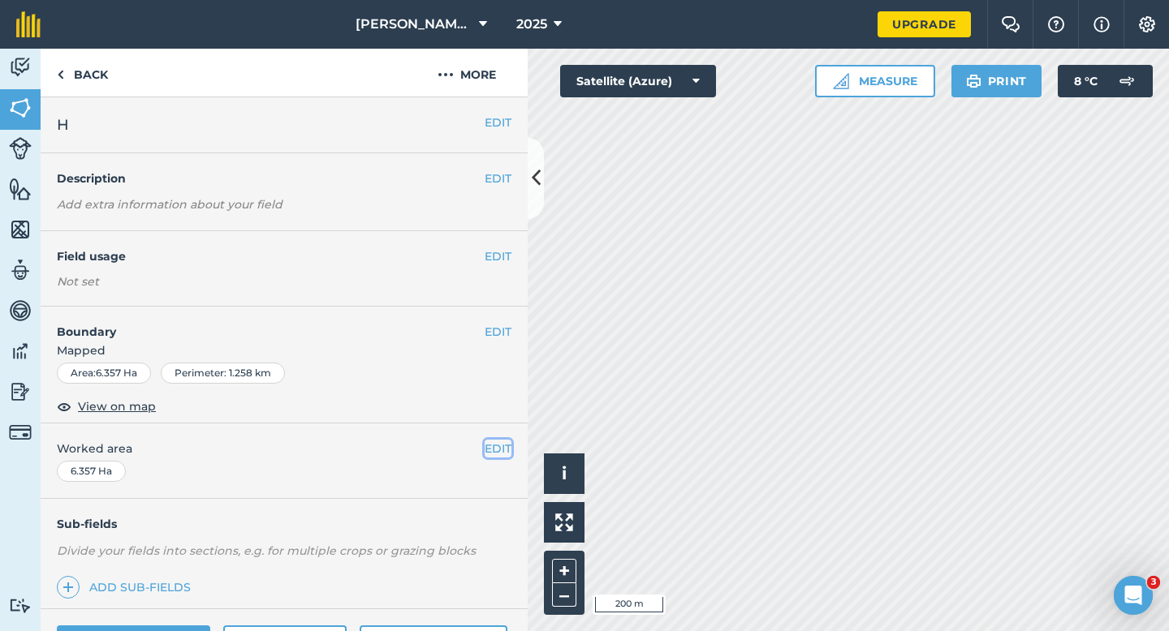
click at [505, 441] on button "EDIT" at bounding box center [498, 449] width 27 height 18
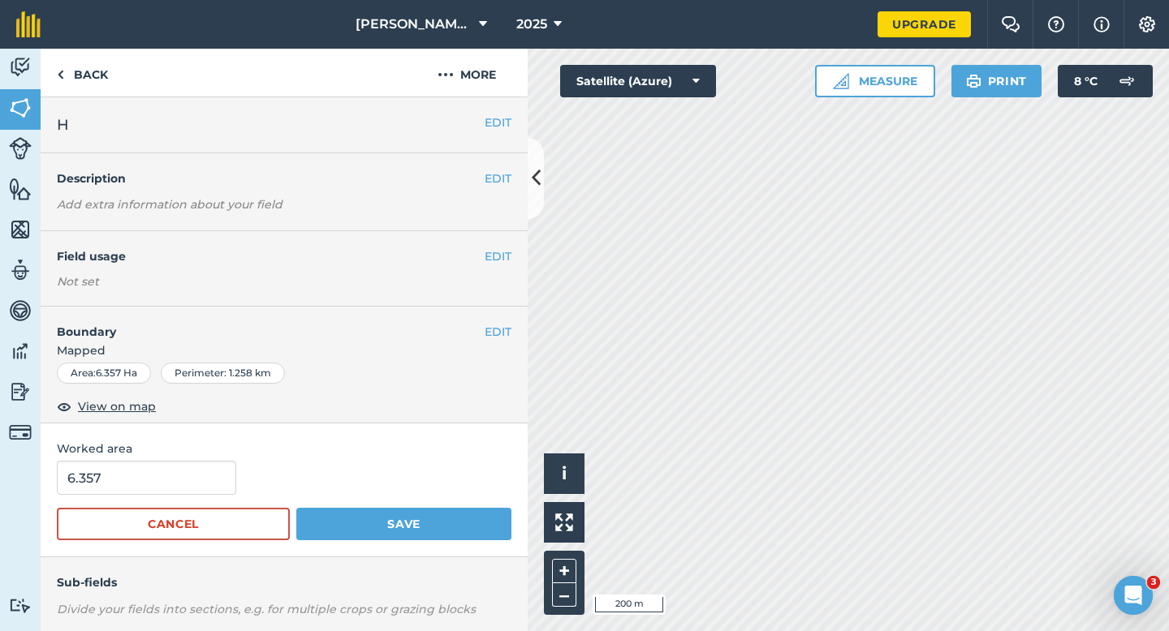
click at [144, 498] on form "6.357 Cancel Save" at bounding box center [284, 501] width 455 height 80
click at [144, 487] on input "6.357" at bounding box center [146, 478] width 179 height 34
type input "6"
click at [296, 508] on button "Save" at bounding box center [403, 524] width 215 height 32
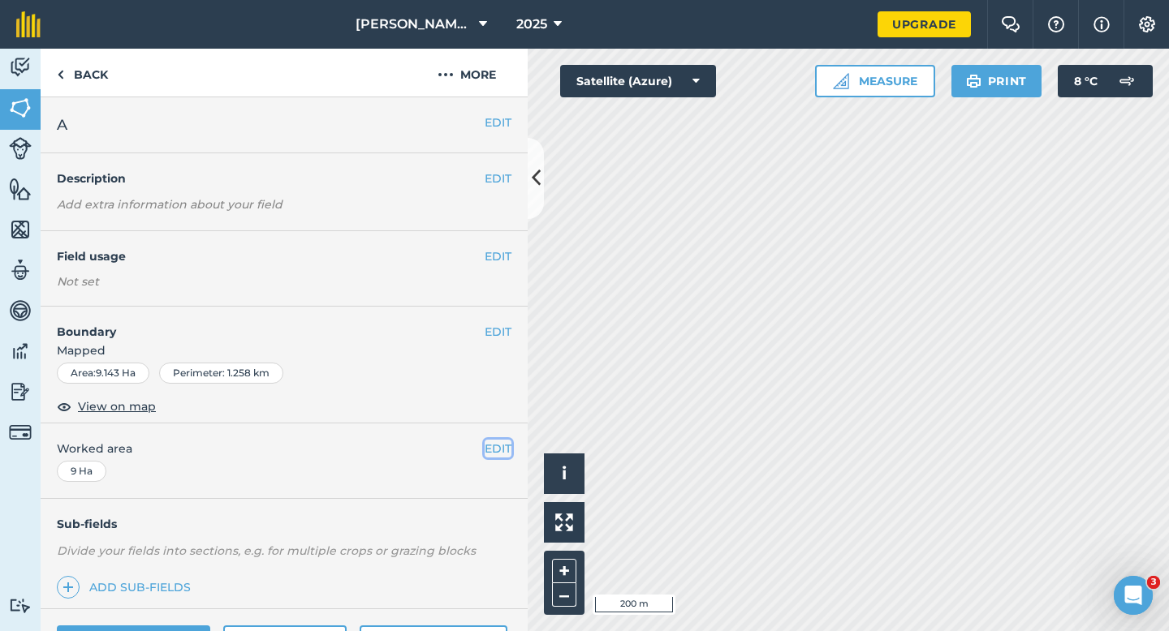
drag, startPoint x: 490, startPoint y: 447, endPoint x: 422, endPoint y: 446, distance: 68.2
click at [490, 446] on button "EDIT" at bounding box center [498, 449] width 27 height 18
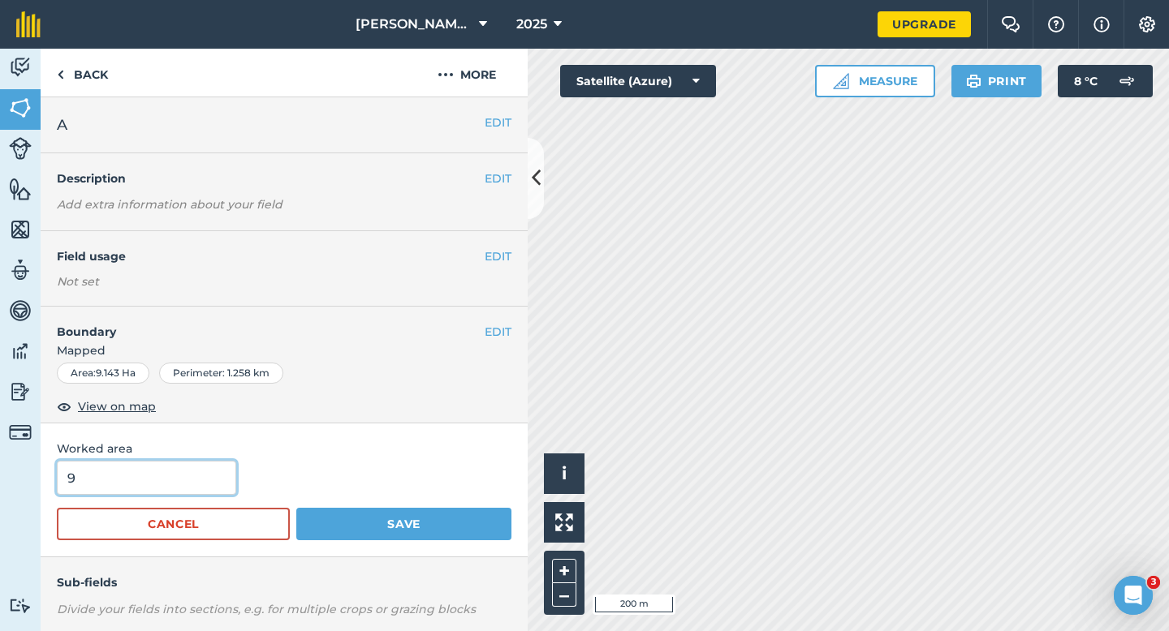
click at [144, 486] on input "9" at bounding box center [146, 478] width 179 height 34
type input "9.1"
click at [296, 508] on button "Save" at bounding box center [403, 524] width 215 height 32
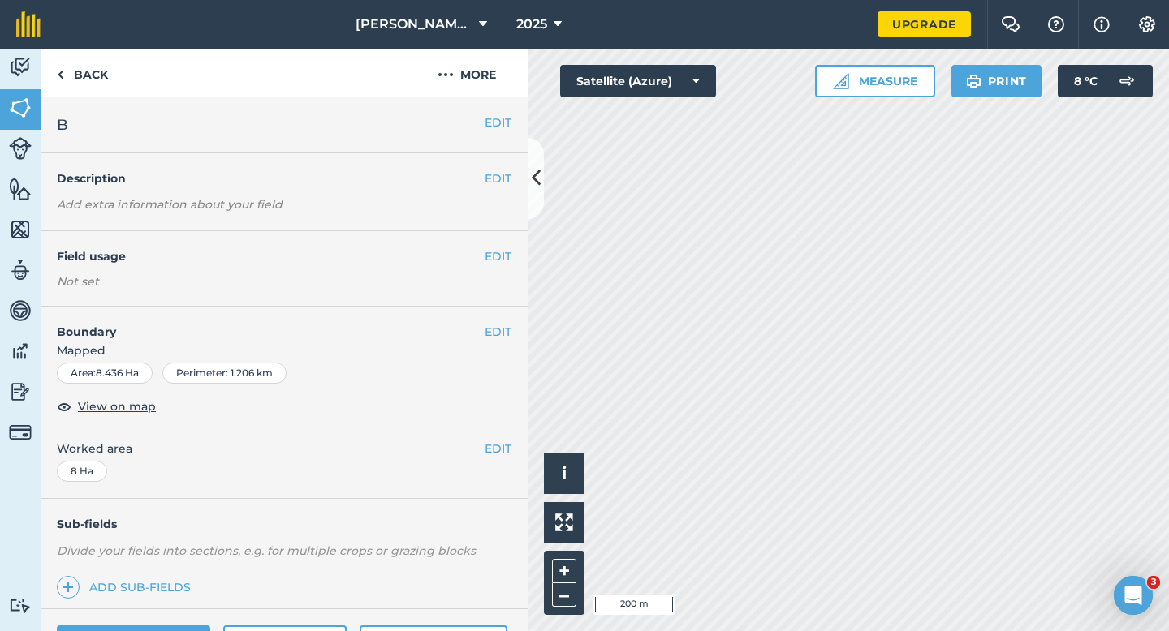
click at [494, 437] on div "EDIT Worked area 8 Ha" at bounding box center [284, 461] width 487 height 75
click at [488, 448] on button "EDIT" at bounding box center [498, 449] width 27 height 18
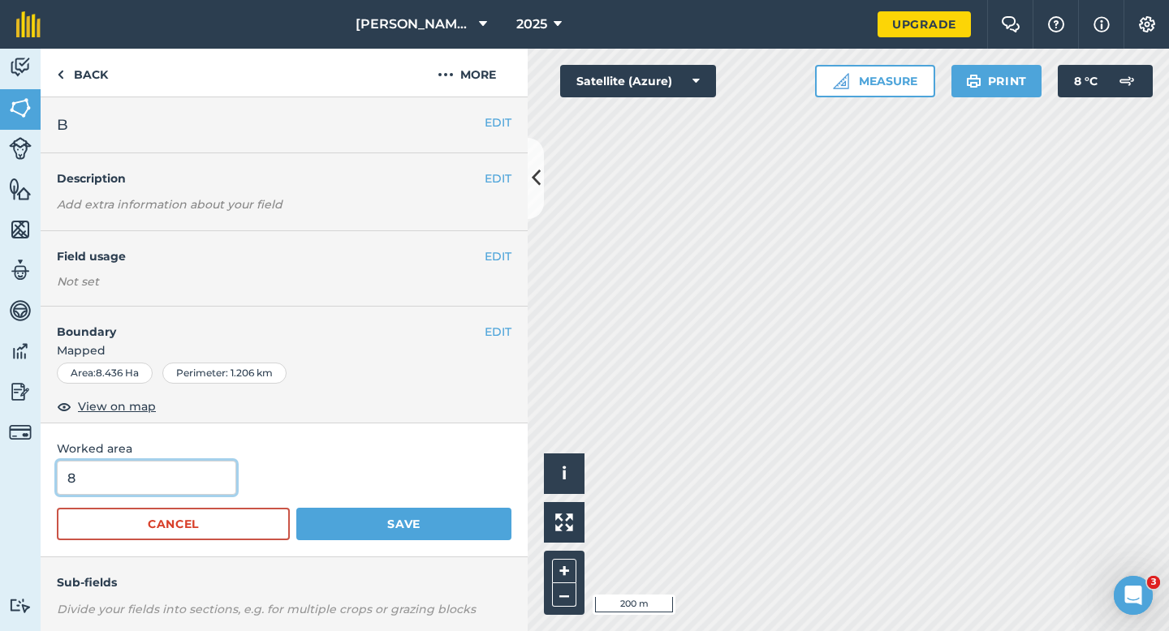
click at [175, 492] on input "8" at bounding box center [146, 478] width 179 height 34
type input "8.4"
click at [296, 508] on button "Save" at bounding box center [403, 524] width 215 height 32
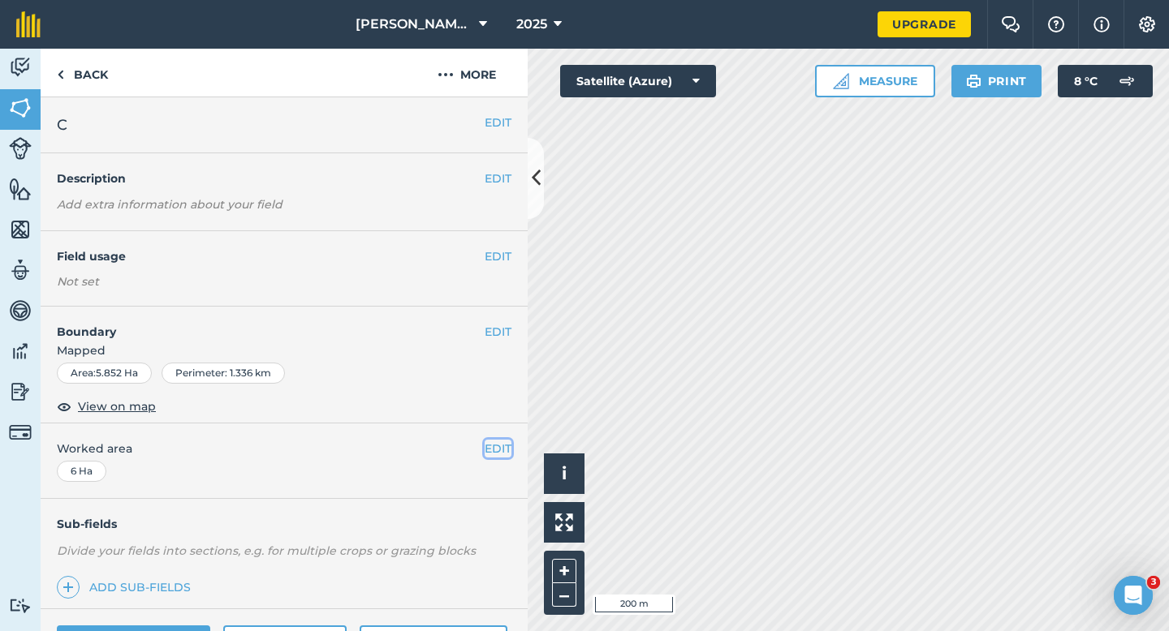
click at [502, 450] on button "EDIT" at bounding box center [498, 449] width 27 height 18
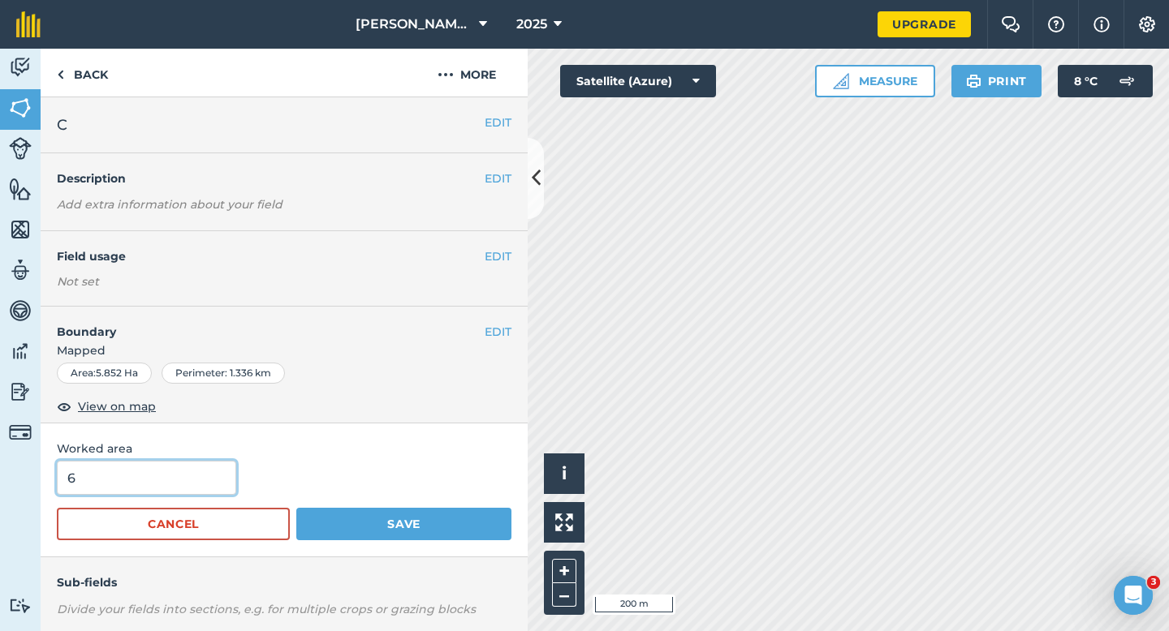
click at [167, 476] on input "6" at bounding box center [146, 478] width 179 height 34
type input "5.8"
click at [296, 508] on button "Save" at bounding box center [403, 524] width 215 height 32
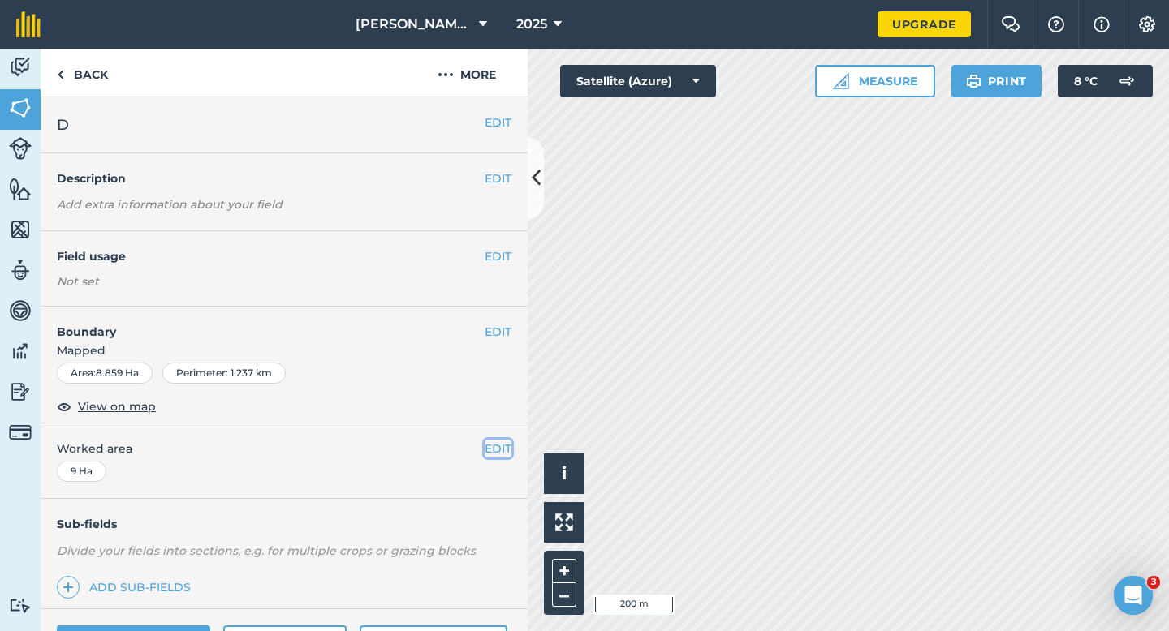
click at [497, 452] on button "EDIT" at bounding box center [498, 449] width 27 height 18
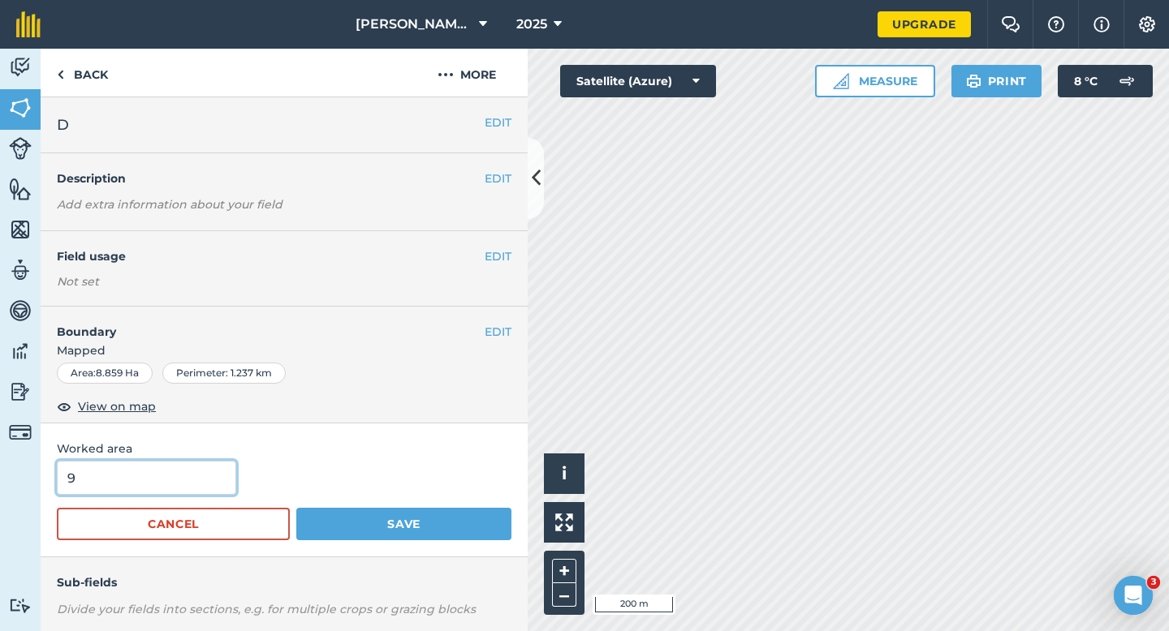
click at [161, 483] on input "9" at bounding box center [146, 478] width 179 height 34
type input "8.8"
click at [296, 508] on button "Save" at bounding box center [403, 524] width 215 height 32
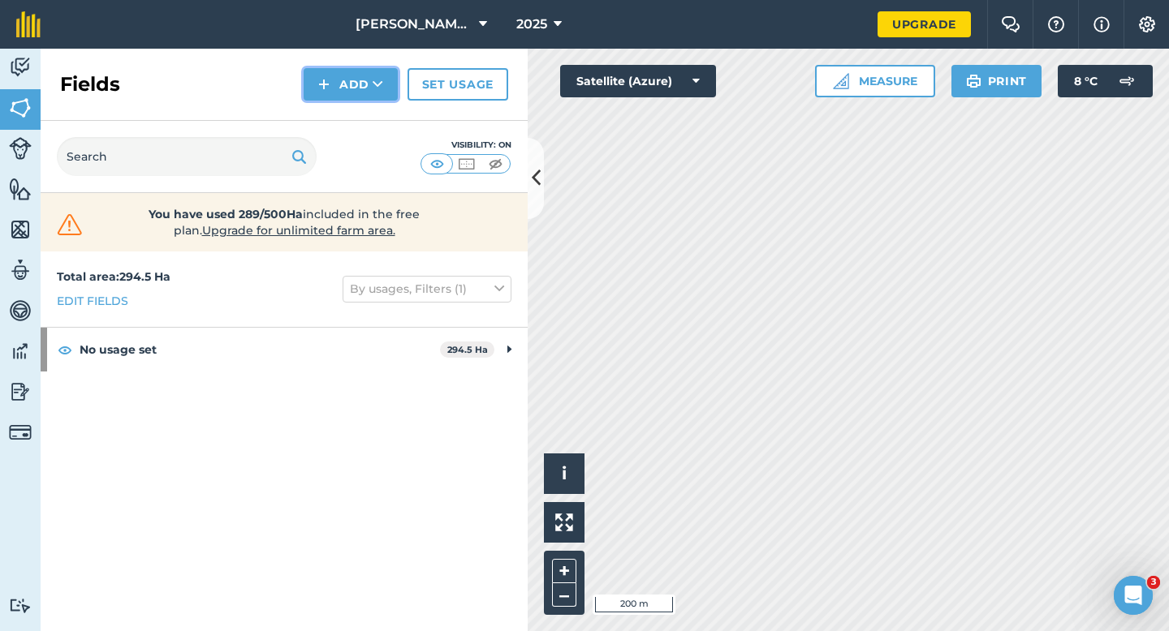
click at [339, 93] on button "Add" at bounding box center [351, 84] width 94 height 32
click at [339, 121] on link "Draw" at bounding box center [350, 121] width 89 height 36
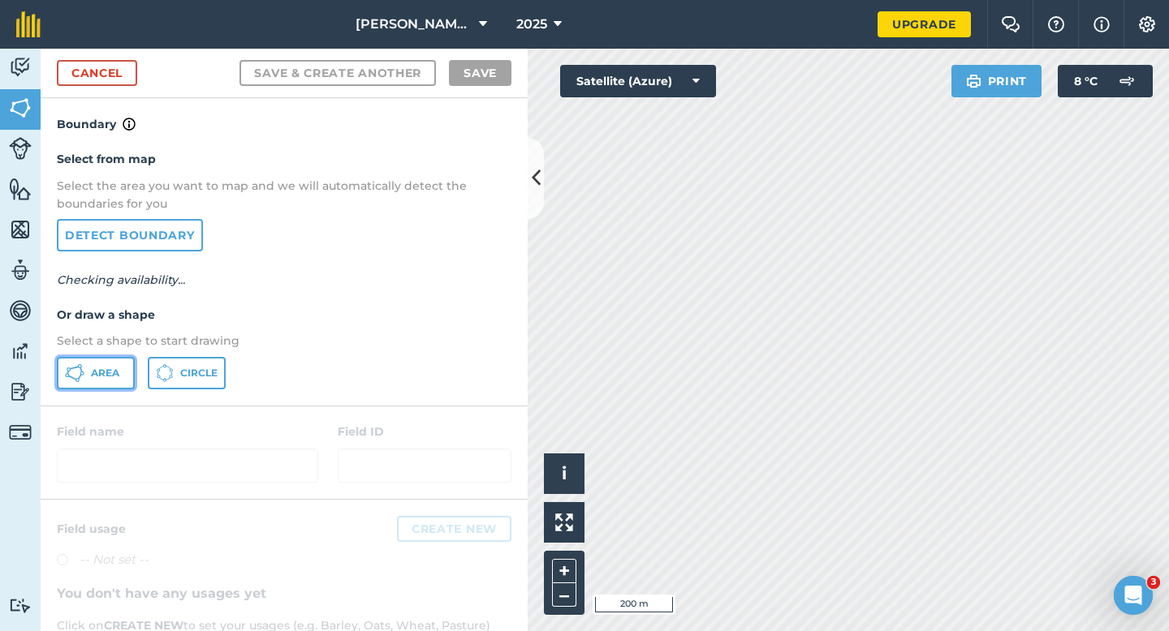
click at [99, 368] on span "Area" at bounding box center [105, 373] width 28 height 13
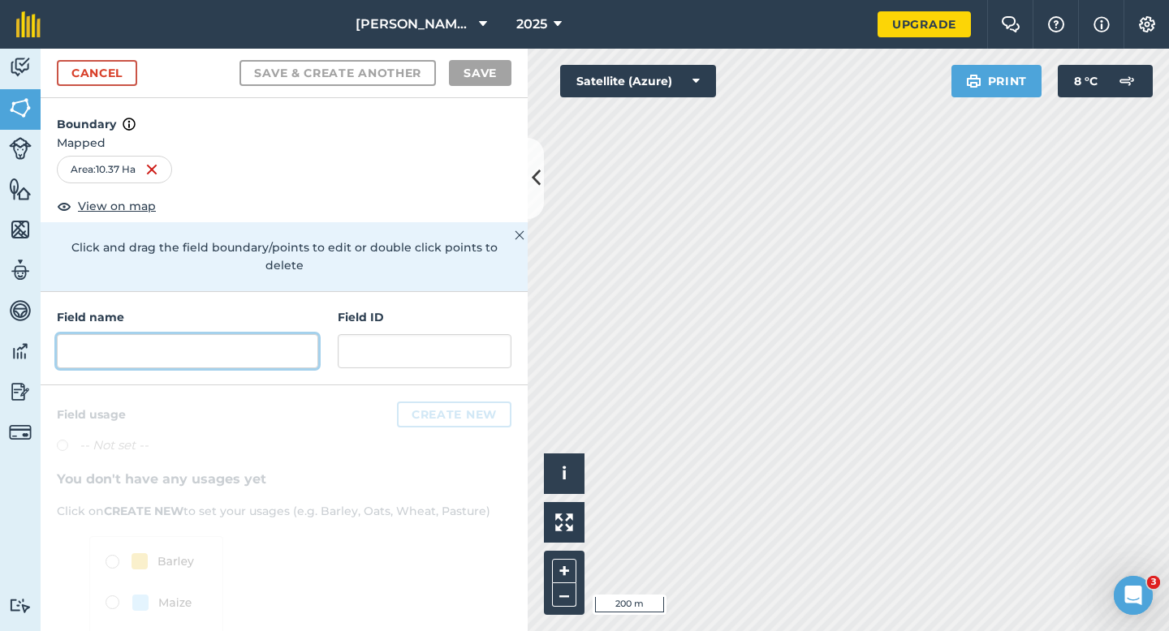
click at [274, 334] on input "text" at bounding box center [187, 351] width 261 height 34
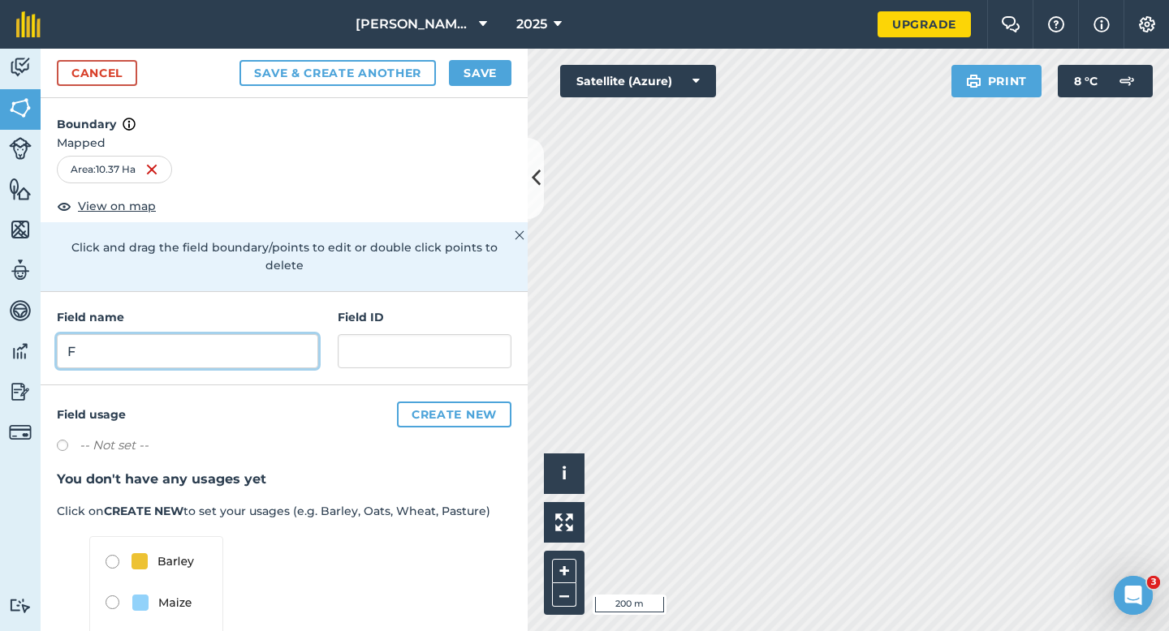
type input "F"
click at [468, 81] on button "Save" at bounding box center [480, 73] width 62 height 26
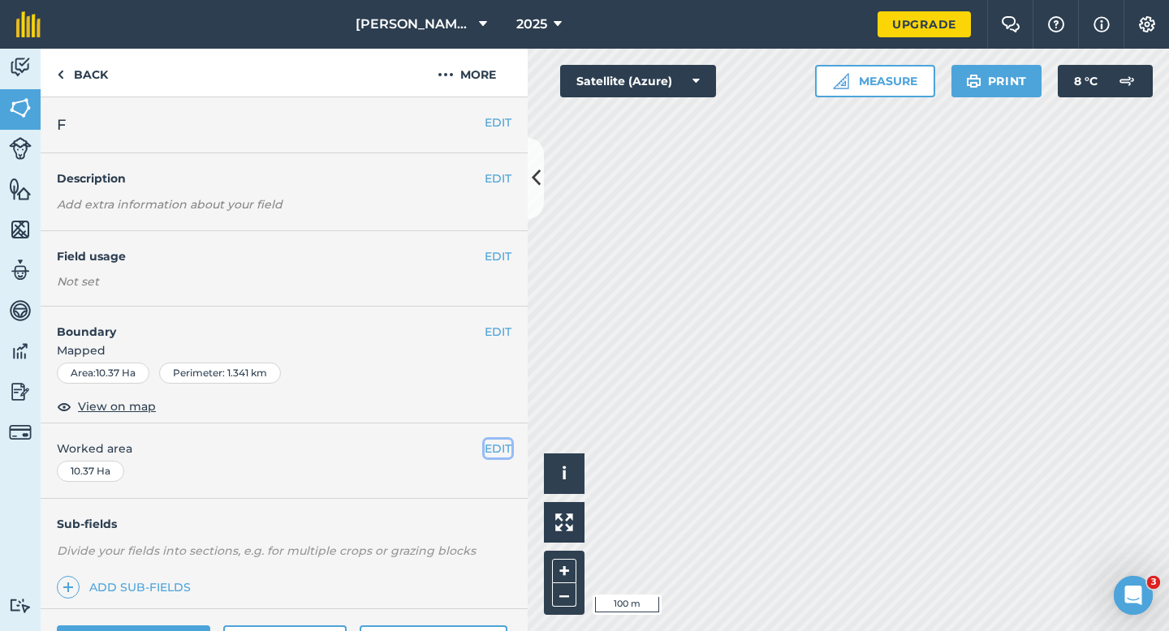
click at [504, 449] on button "EDIT" at bounding box center [498, 449] width 27 height 18
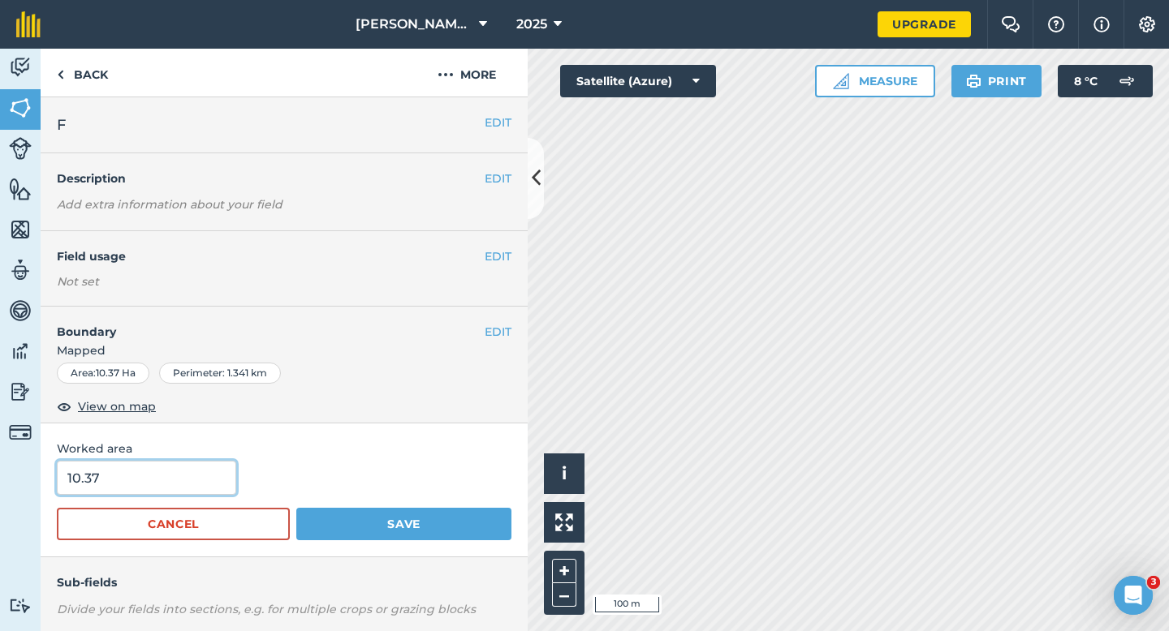
click at [194, 475] on input "10.37" at bounding box center [146, 478] width 179 height 34
type input "10.4"
click at [296, 508] on button "Save" at bounding box center [403, 524] width 215 height 32
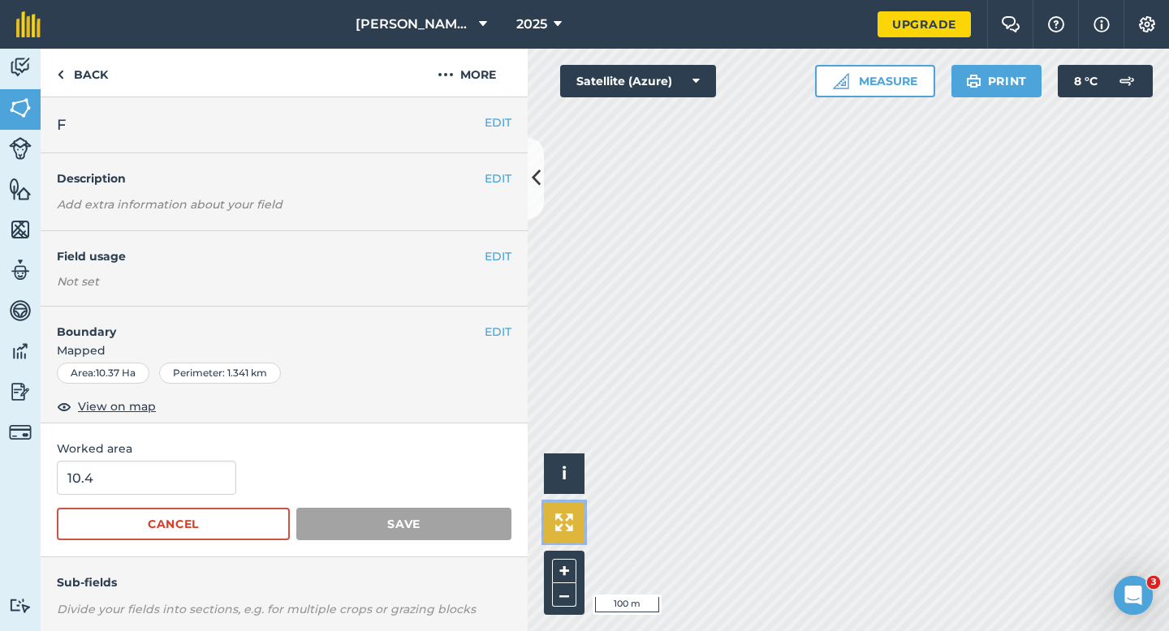
click at [558, 537] on button at bounding box center [564, 522] width 41 height 41
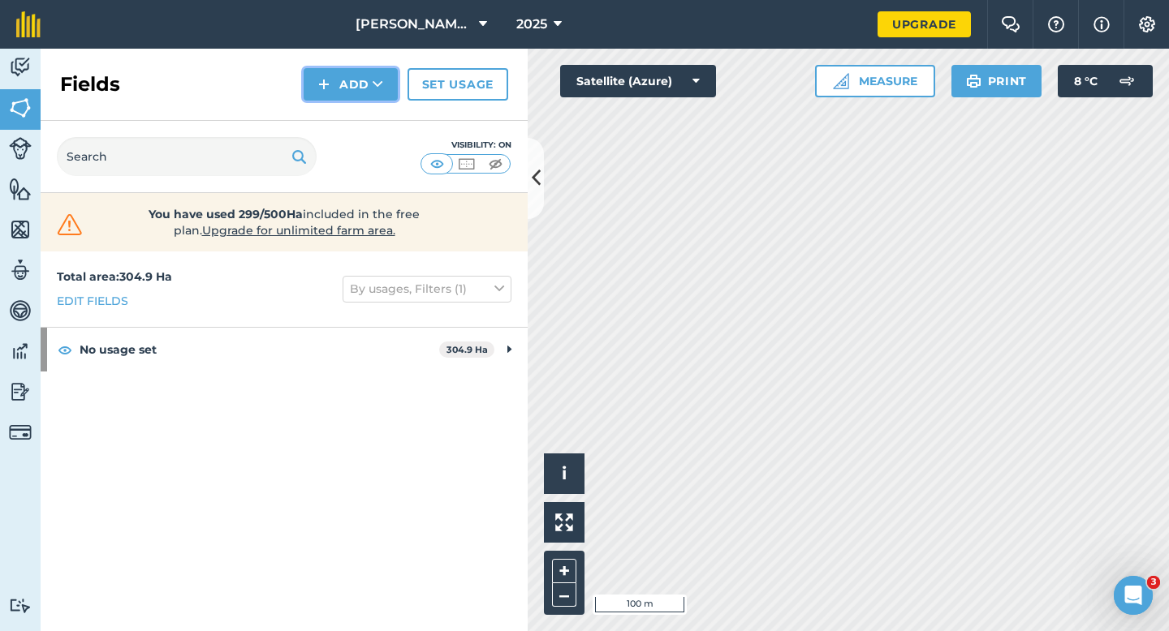
click at [354, 86] on button "Add" at bounding box center [351, 84] width 94 height 32
click at [354, 102] on ul "Draw Import" at bounding box center [350, 139] width 91 height 74
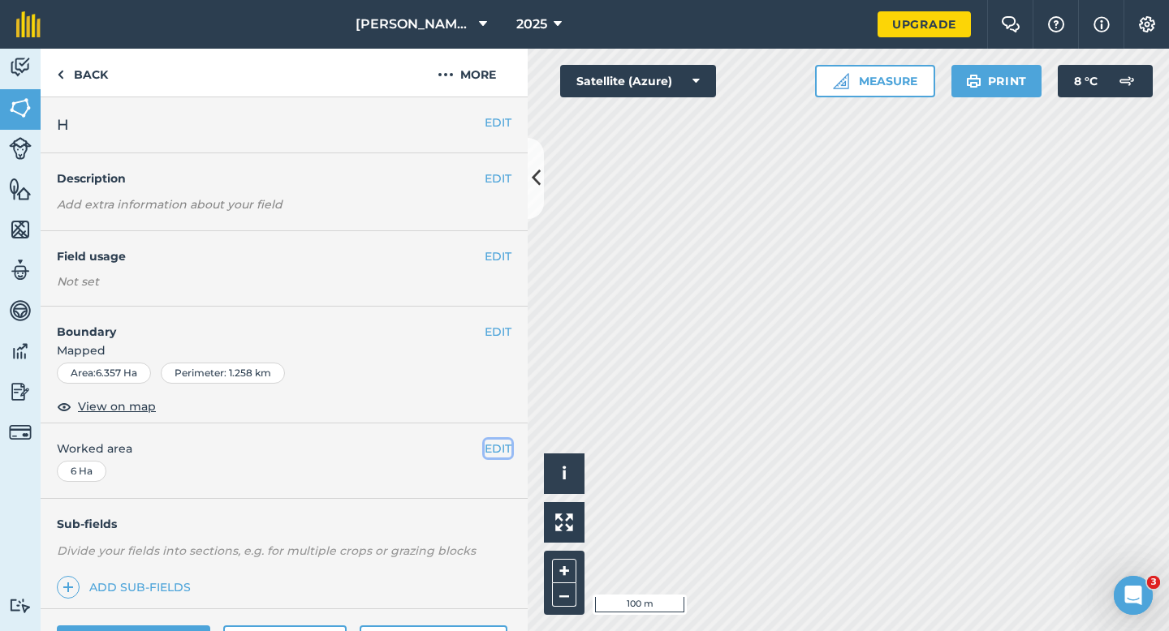
click at [497, 446] on button "EDIT" at bounding box center [498, 449] width 27 height 18
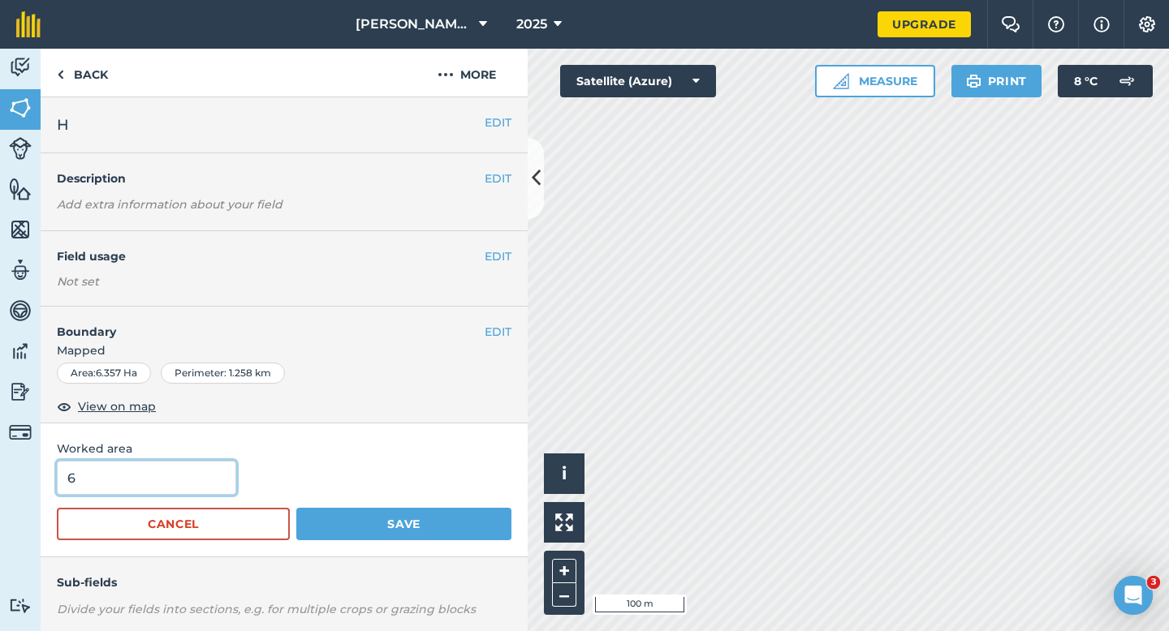
click at [200, 463] on input "6" at bounding box center [146, 478] width 179 height 34
click at [196, 489] on input "6" at bounding box center [146, 478] width 179 height 34
type input "6.4"
click at [296, 508] on button "Save" at bounding box center [403, 524] width 215 height 32
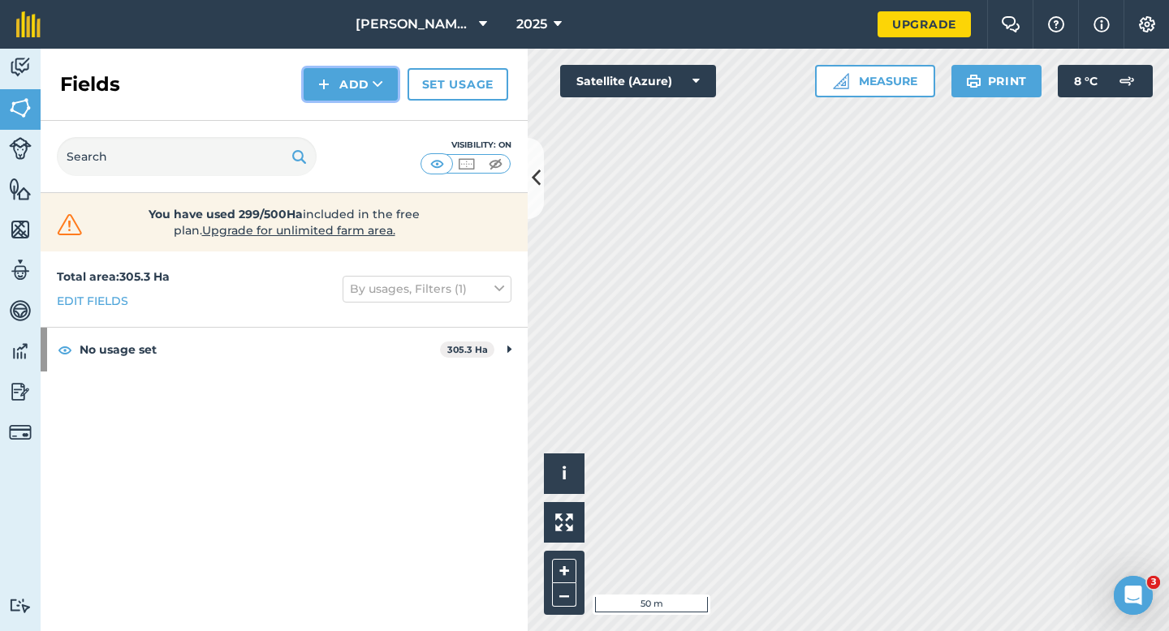
click at [323, 78] on img at bounding box center [323, 84] width 11 height 19
click at [327, 115] on link "Draw" at bounding box center [350, 121] width 89 height 36
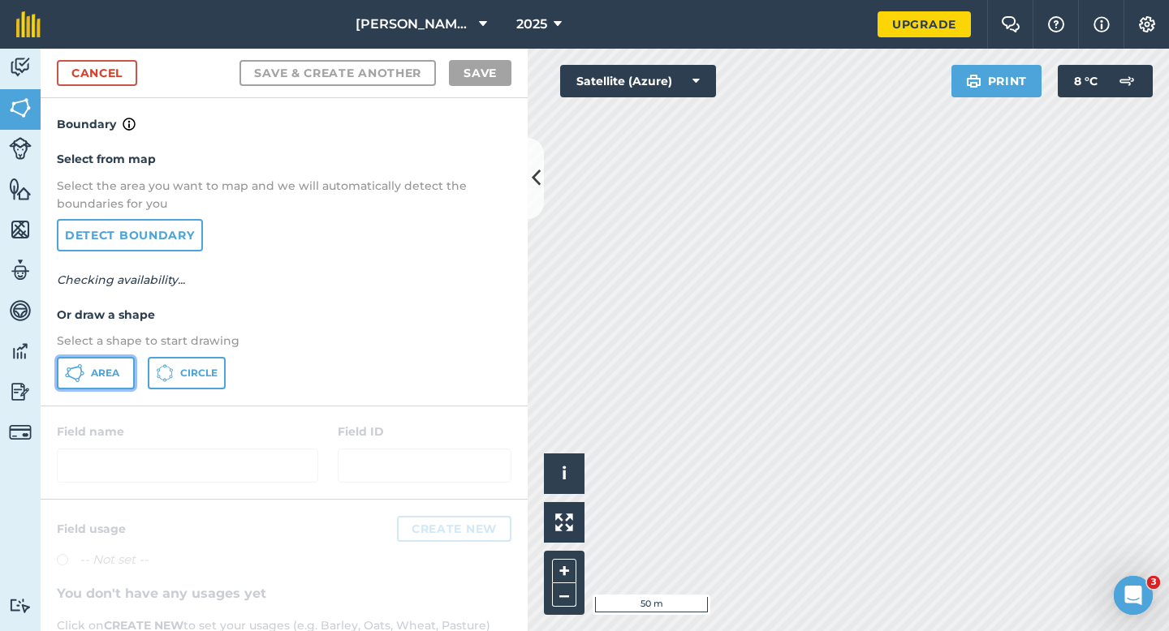
click at [111, 376] on span "Area" at bounding box center [105, 373] width 28 height 13
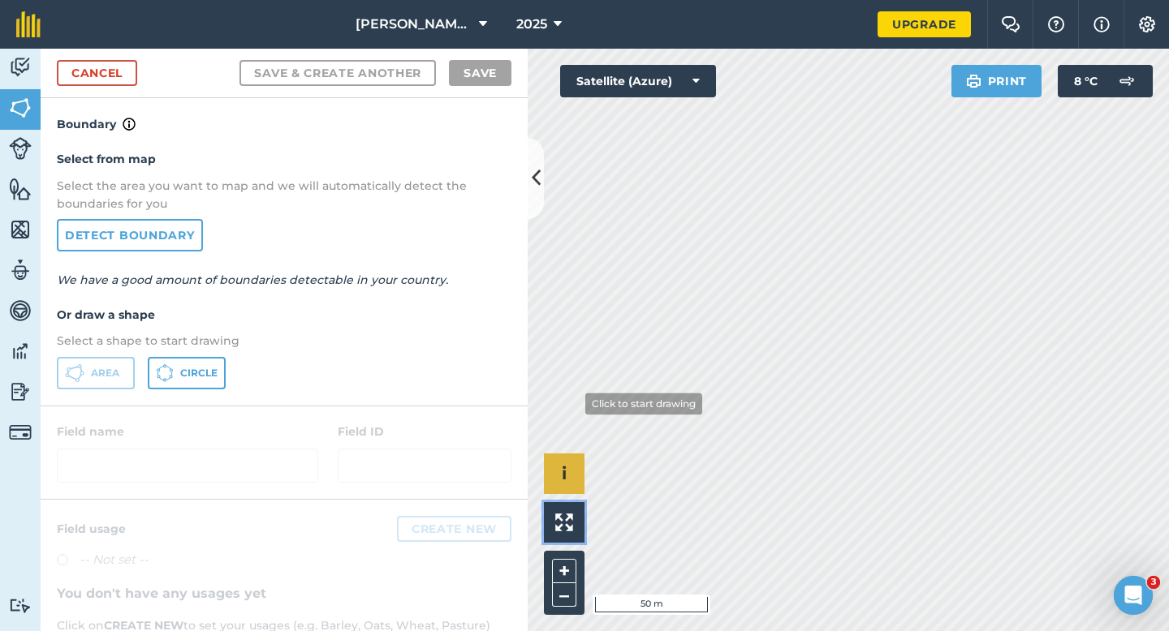
click at [575, 392] on div "Click to start drawing i © 2025 TomTom, Microsoft 50 m + – Satellite (Azure) Pr…" at bounding box center [848, 340] width 641 height 583
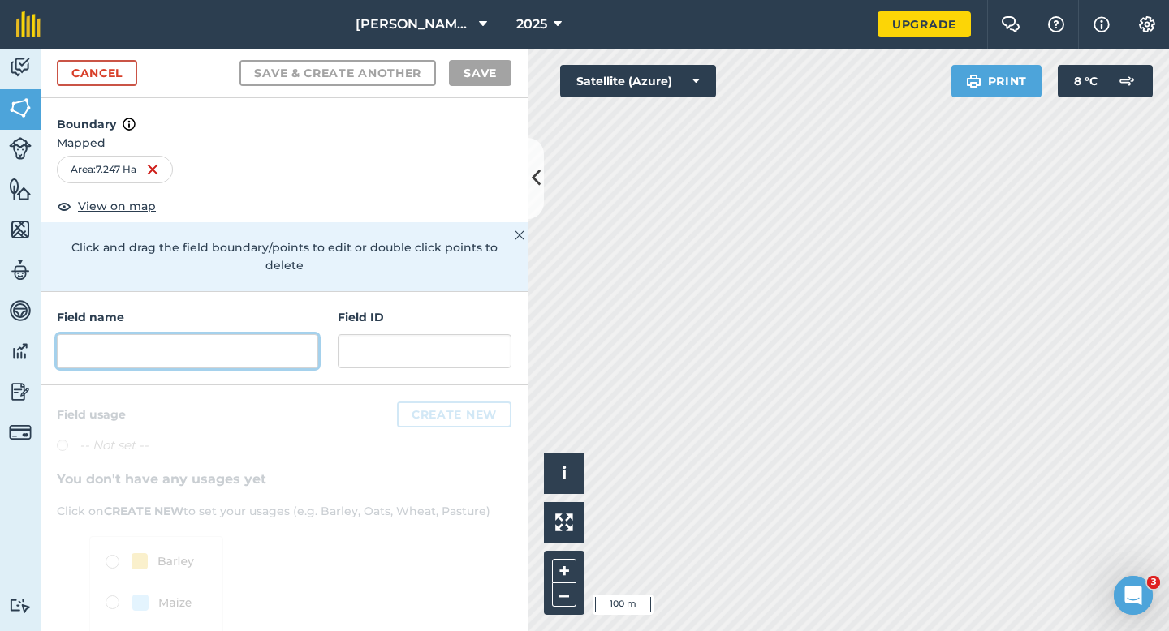
click at [283, 343] on input "text" at bounding box center [187, 351] width 261 height 34
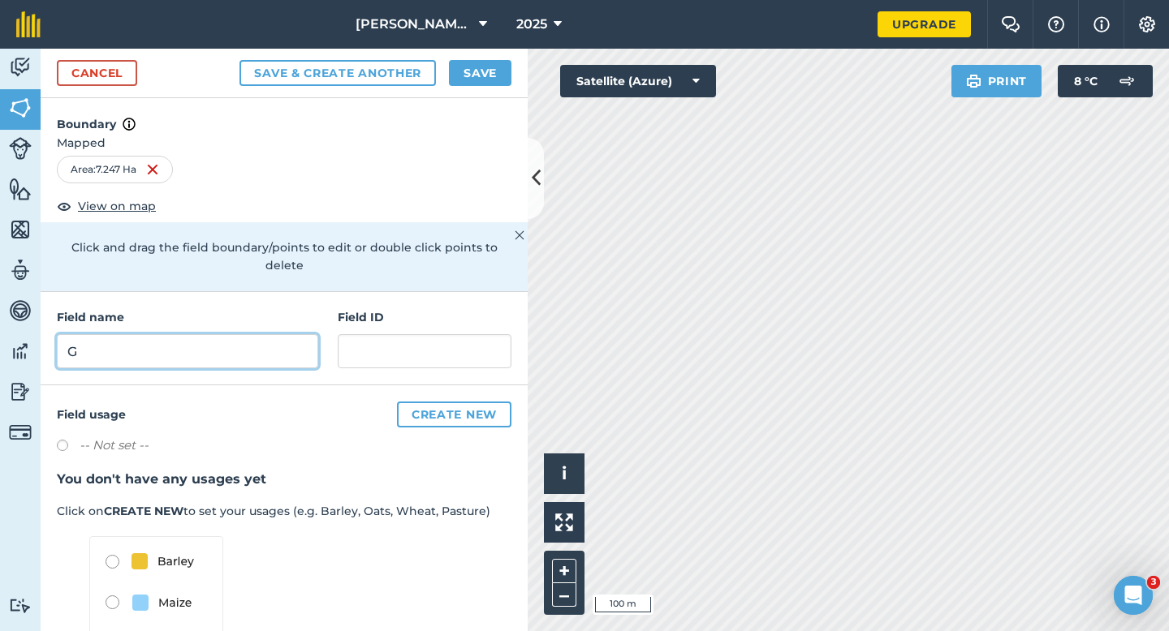
type input "G"
click at [476, 75] on button "Save" at bounding box center [480, 73] width 62 height 26
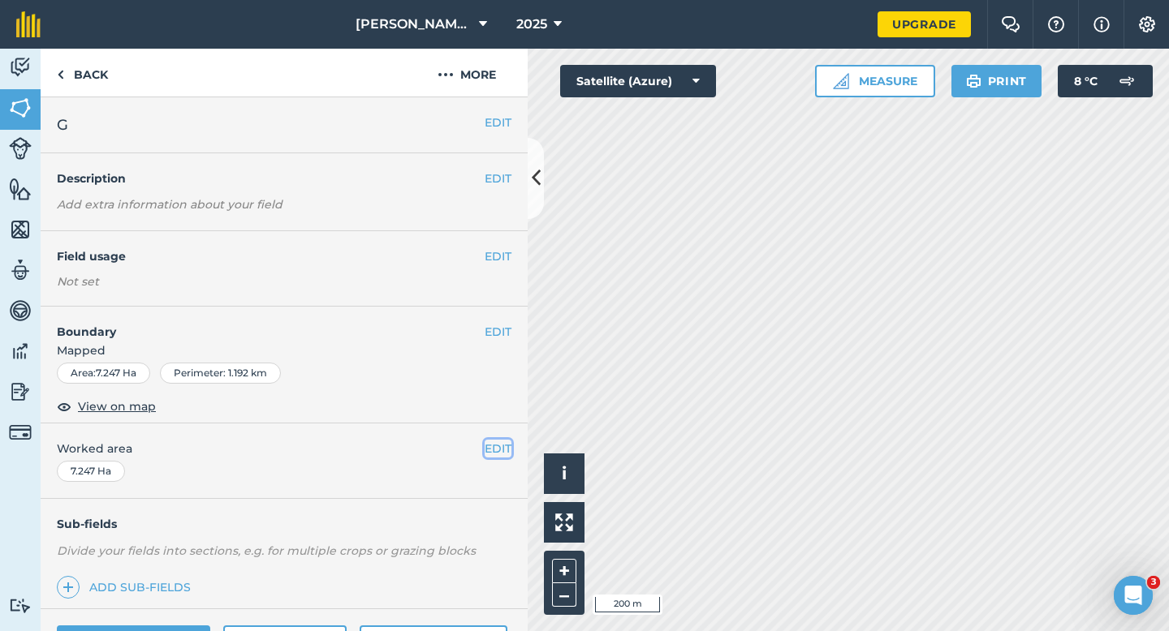
click at [491, 448] on button "EDIT" at bounding box center [498, 449] width 27 height 18
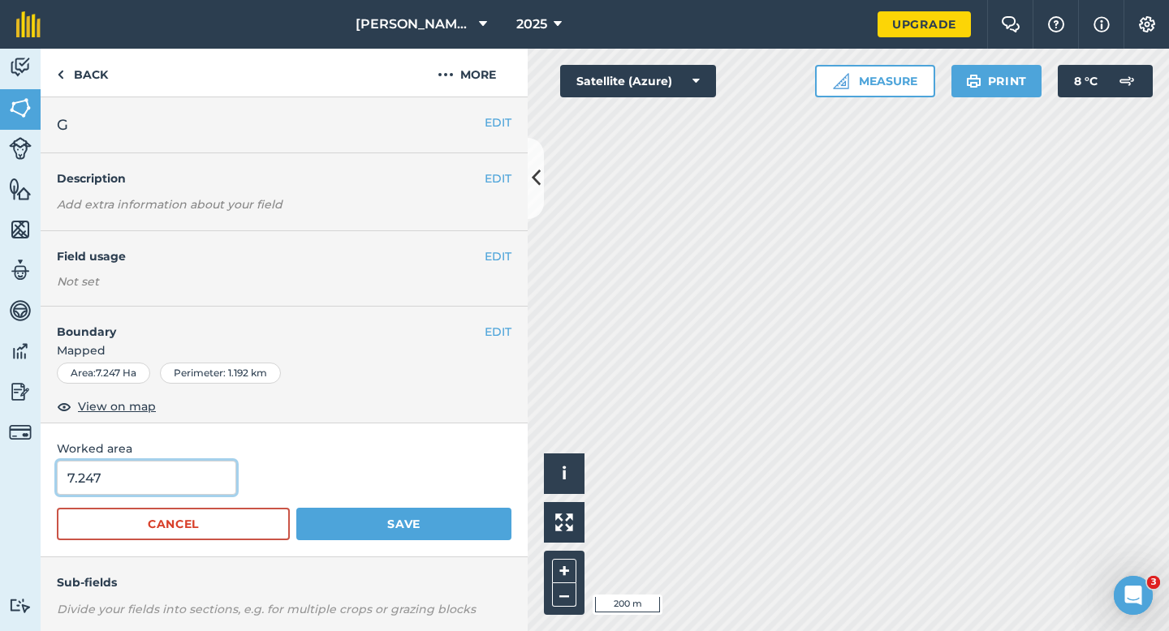
click at [101, 485] on input "7.247" at bounding box center [146, 478] width 179 height 34
type input "7.3"
click at [296, 508] on button "Save" at bounding box center [403, 524] width 215 height 32
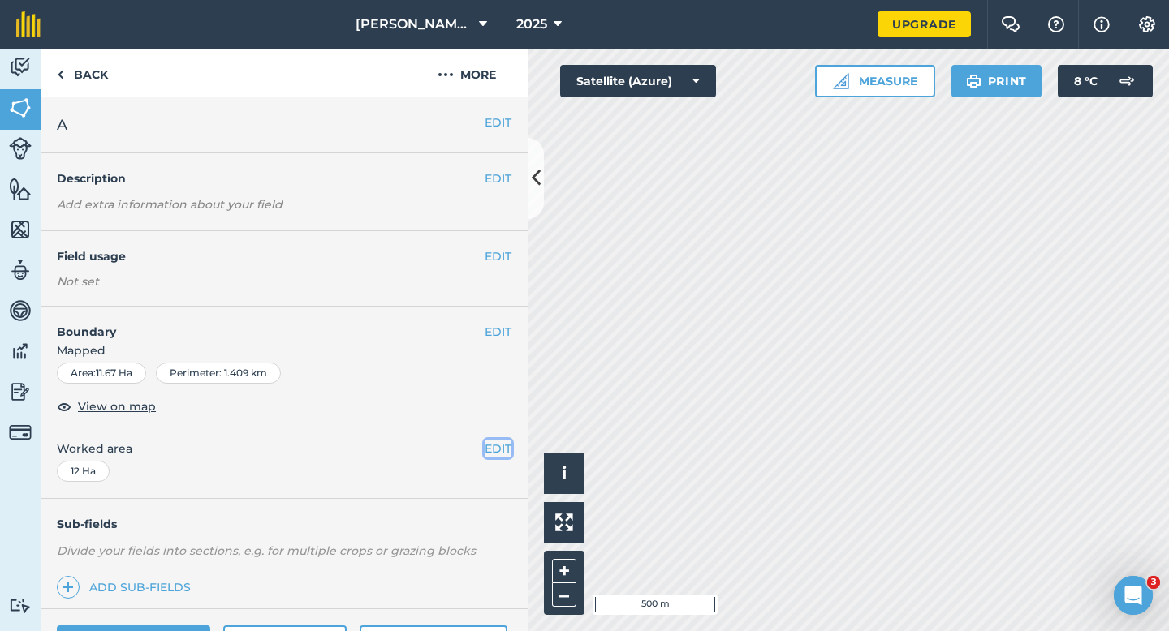
click at [498, 449] on button "EDIT" at bounding box center [498, 449] width 27 height 18
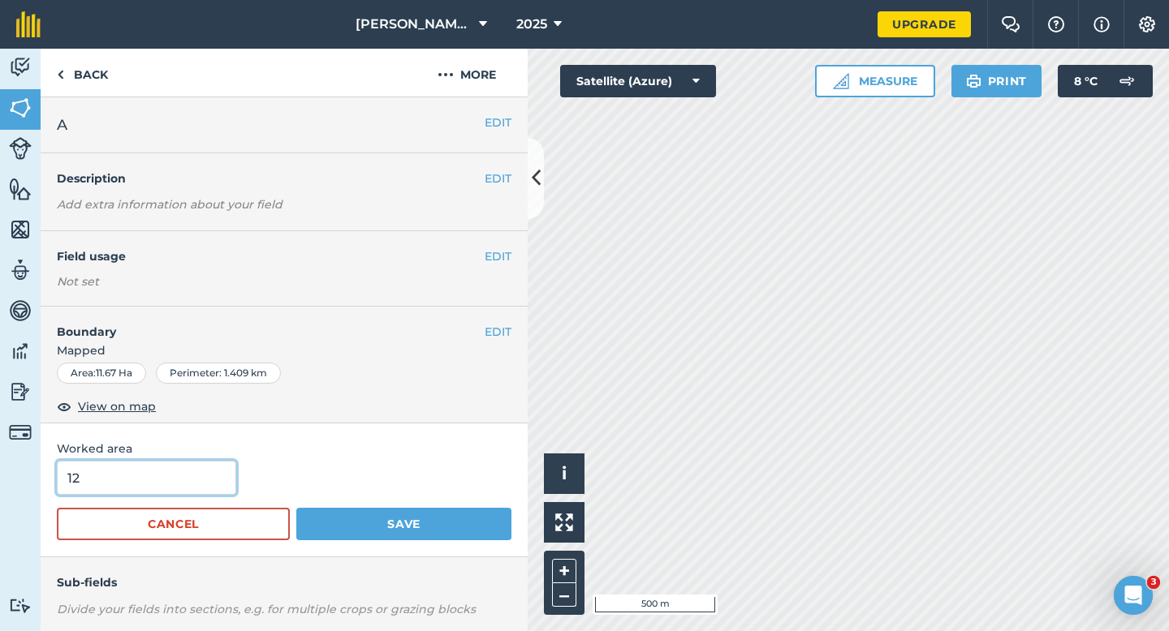
click at [106, 485] on input "12" at bounding box center [146, 478] width 179 height 34
type input "11.7"
click at [296, 508] on button "Save" at bounding box center [403, 524] width 215 height 32
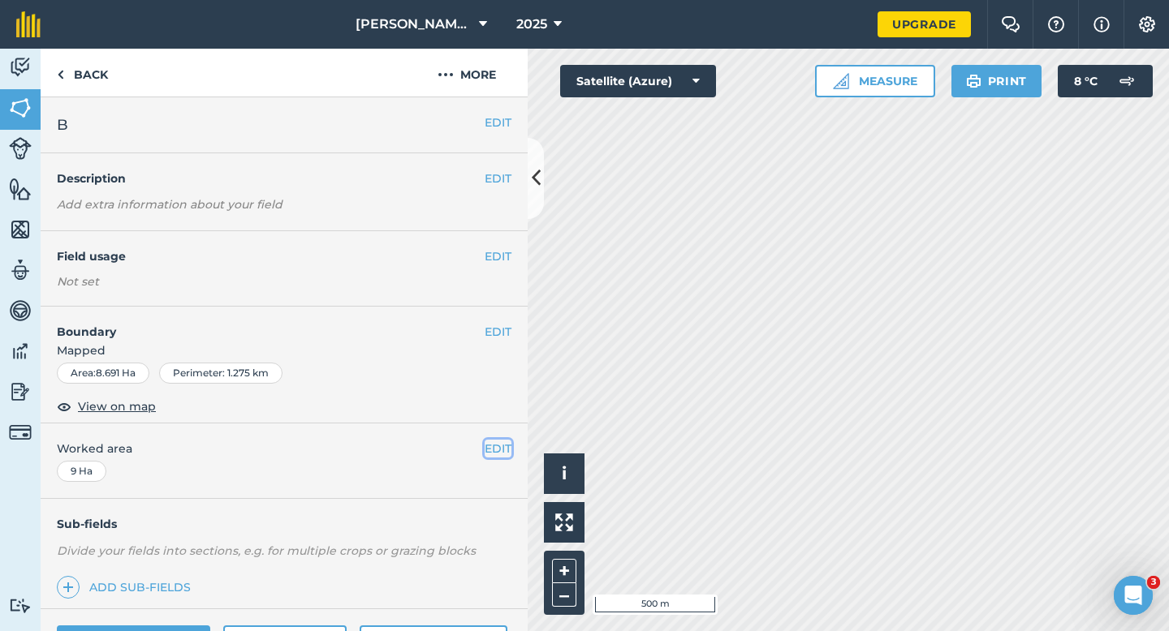
click at [489, 449] on button "EDIT" at bounding box center [498, 449] width 27 height 18
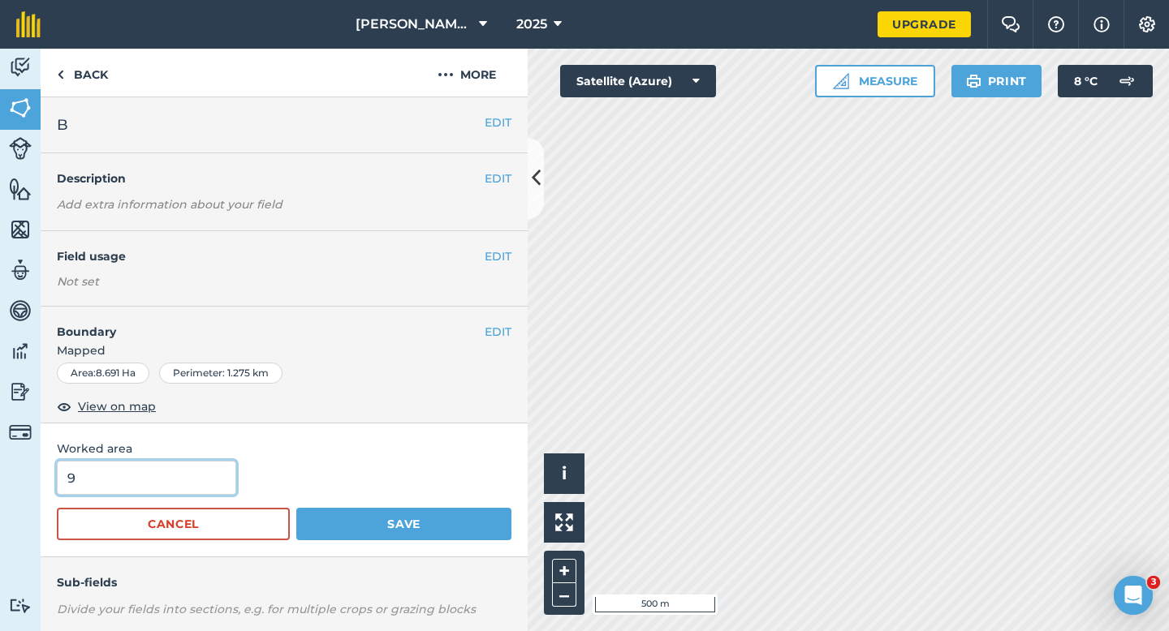
click at [168, 467] on input "9" at bounding box center [146, 478] width 179 height 34
type input "8.8"
click at [296, 508] on button "Save" at bounding box center [403, 524] width 215 height 32
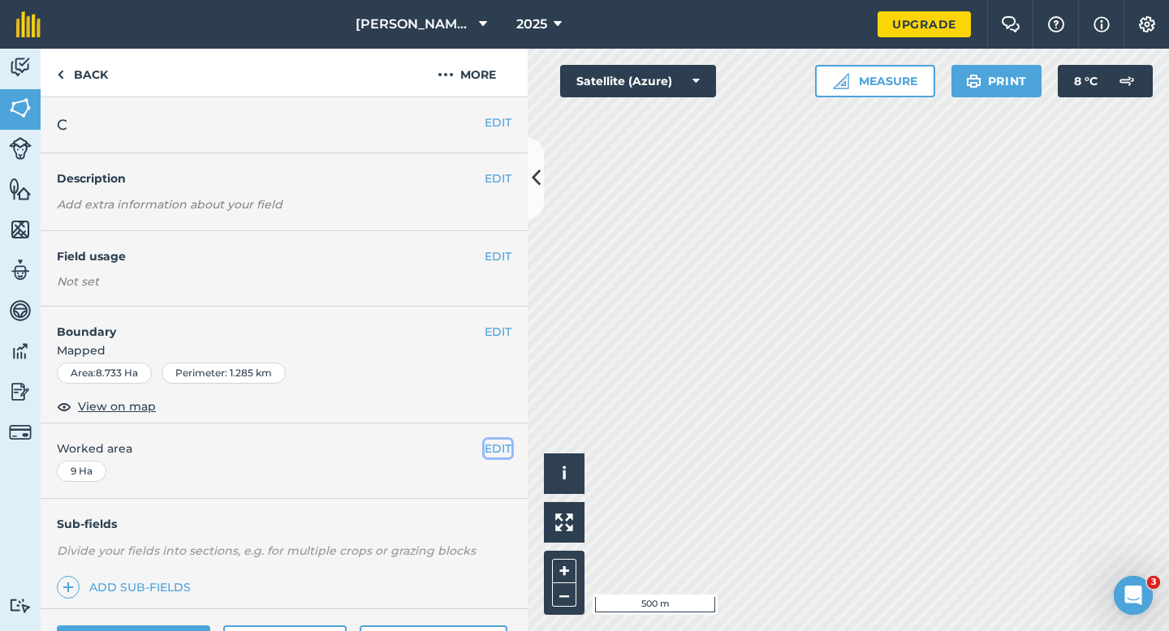
click at [494, 450] on button "EDIT" at bounding box center [498, 449] width 27 height 18
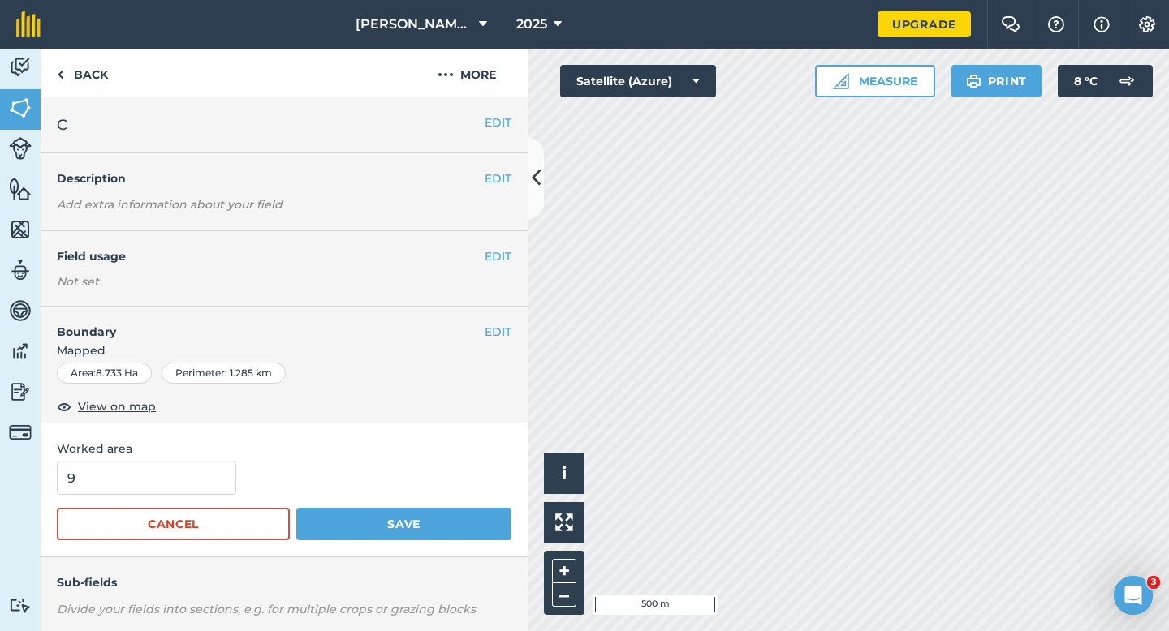
click at [237, 480] on div "9" at bounding box center [284, 478] width 455 height 34
click at [227, 480] on input "9" at bounding box center [146, 478] width 179 height 34
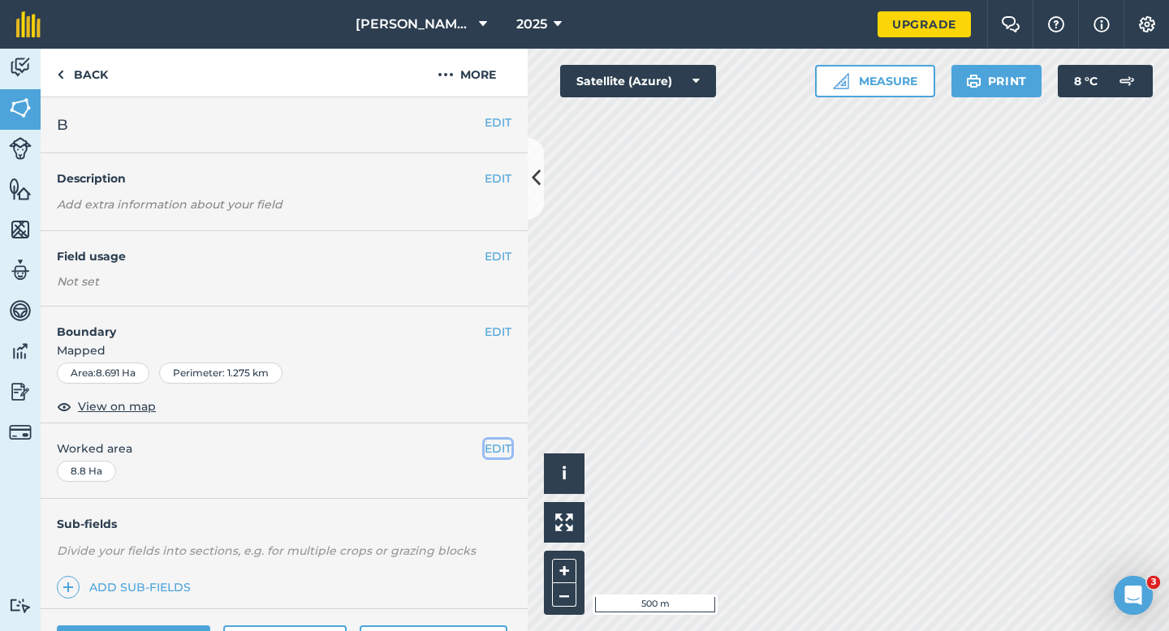
click at [490, 455] on button "EDIT" at bounding box center [498, 449] width 27 height 18
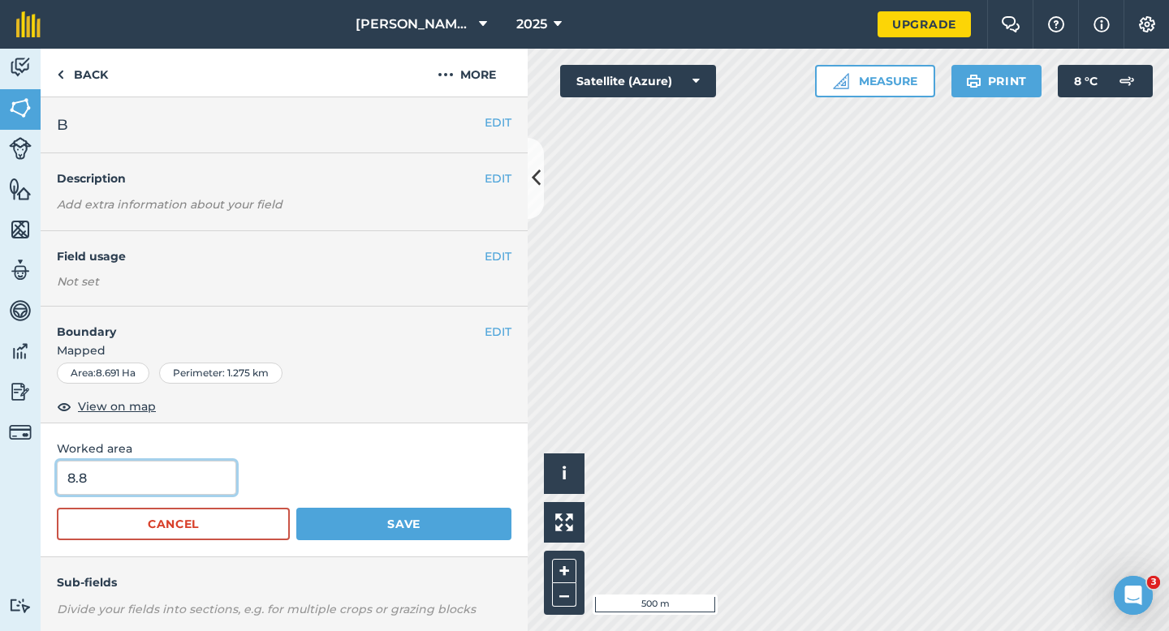
click at [186, 472] on input "8.8" at bounding box center [146, 478] width 179 height 34
type input "9"
click at [296, 508] on button "Save" at bounding box center [403, 524] width 215 height 32
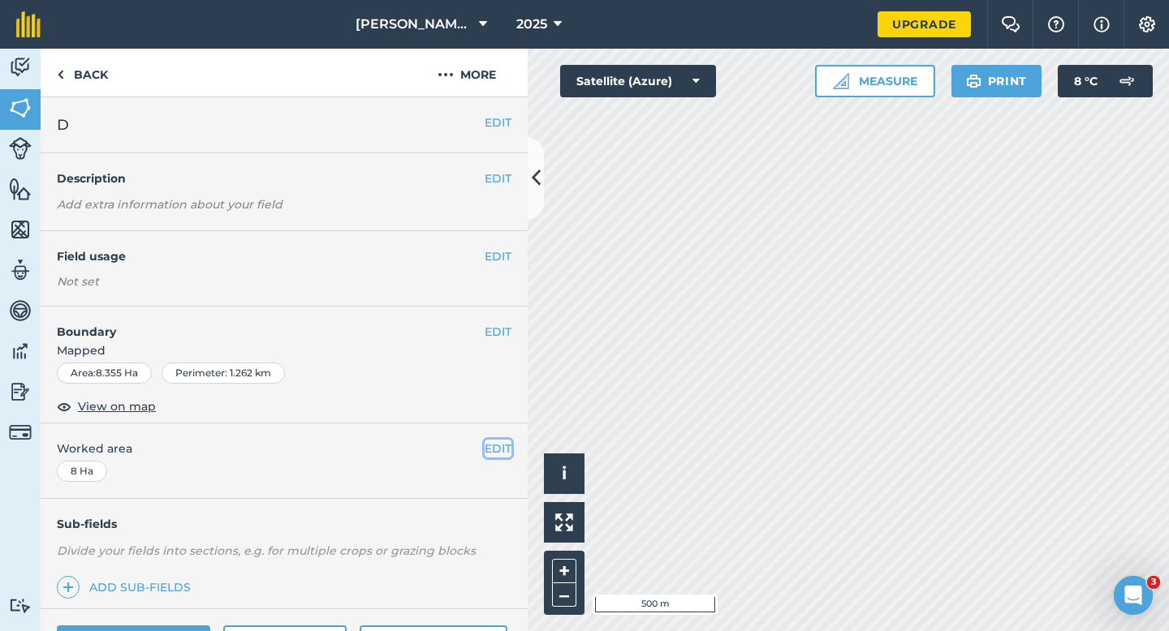
click at [494, 448] on button "EDIT" at bounding box center [498, 449] width 27 height 18
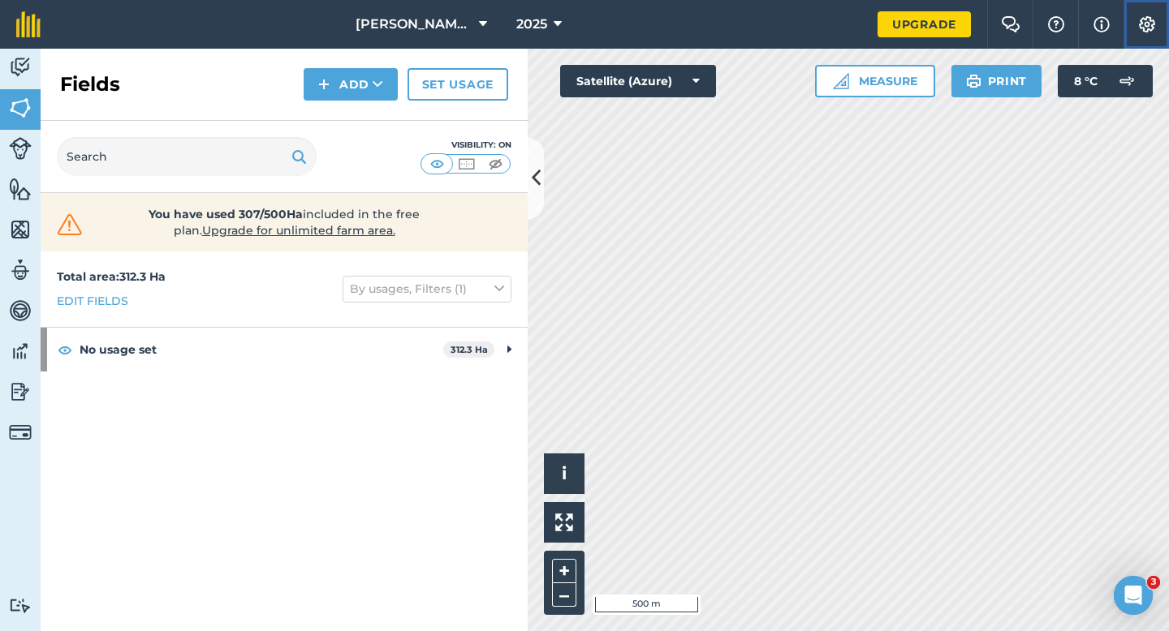
click at [1131, 28] on button "Settings" at bounding box center [1145, 24] width 45 height 49
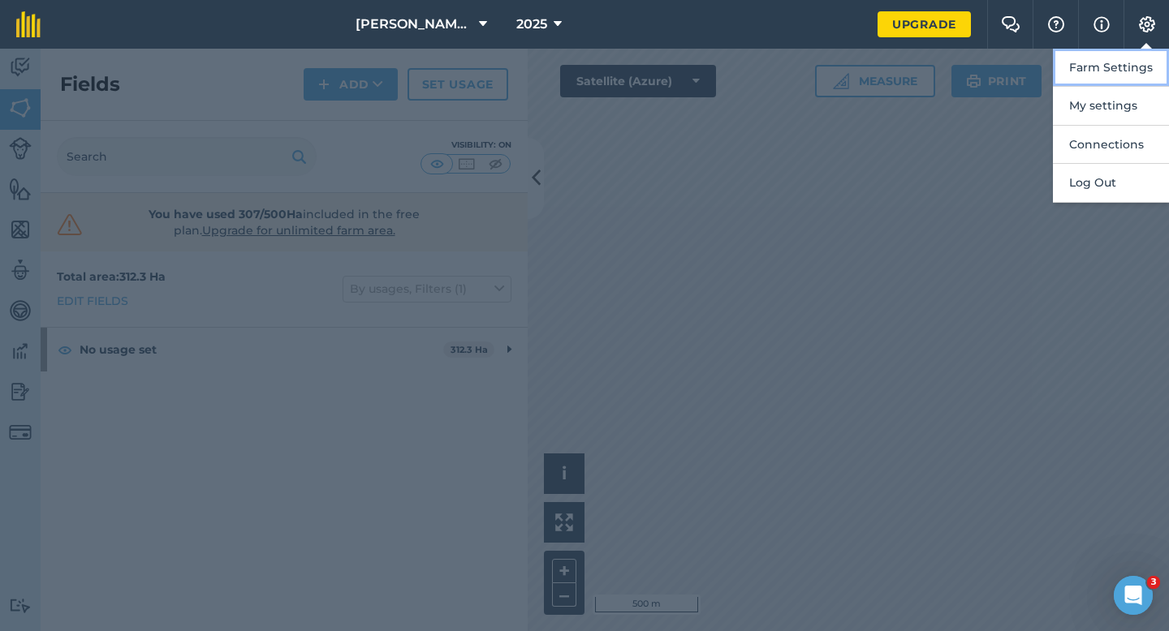
click at [1128, 76] on button "Farm Settings" at bounding box center [1111, 68] width 116 height 38
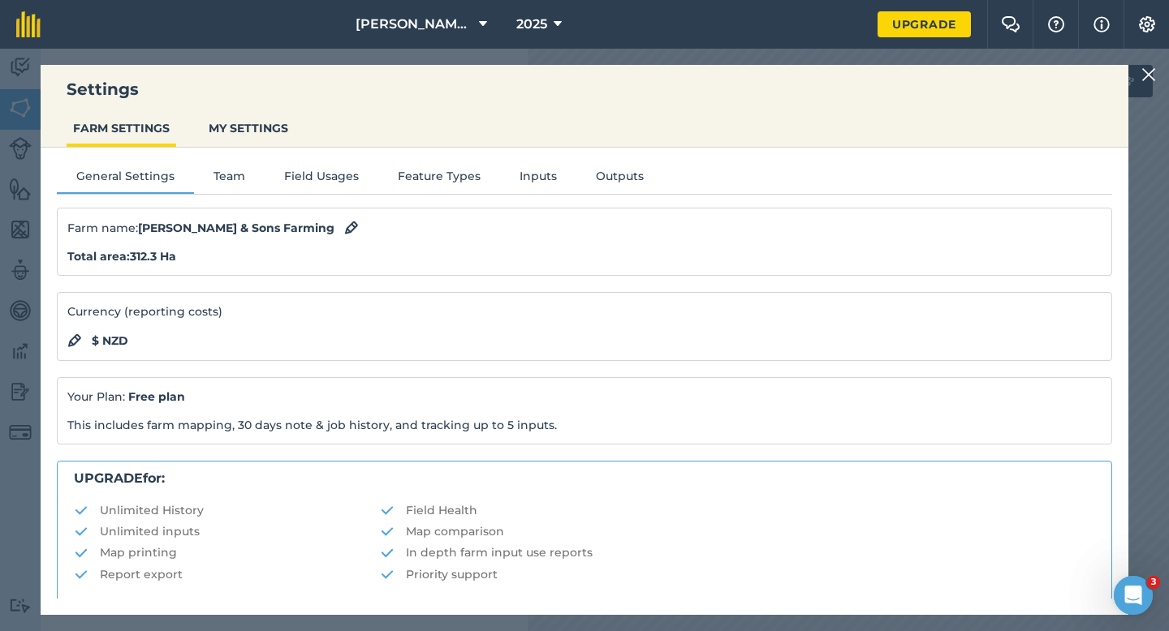
scroll to position [312, 0]
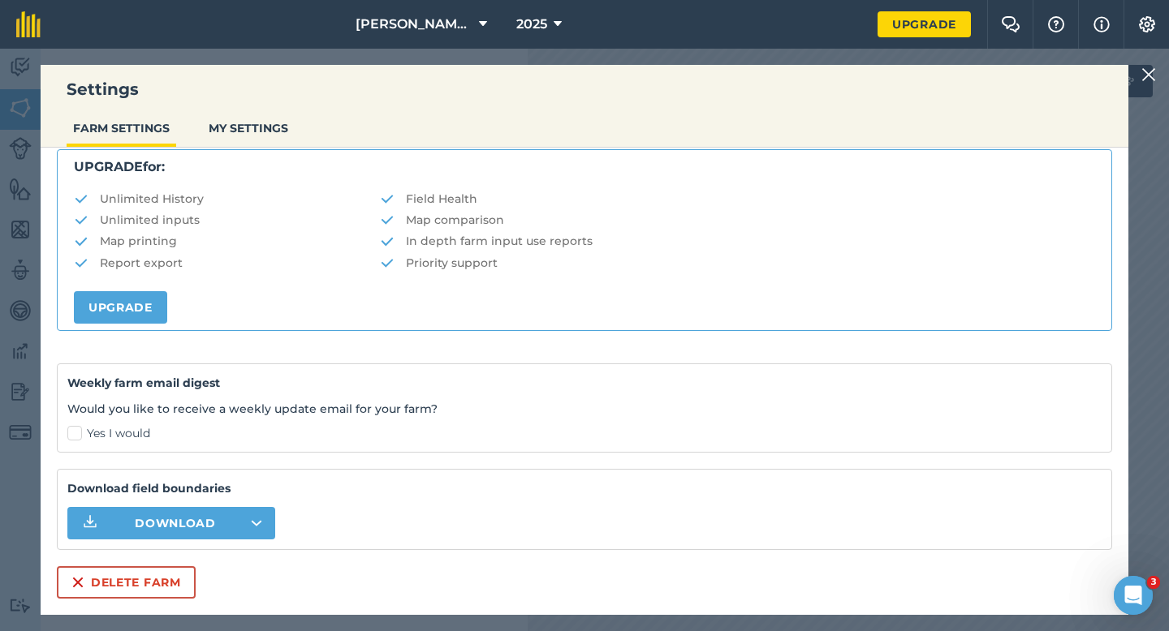
click at [119, 601] on div "Settings FARM SETTINGS MY SETTINGS General Settings Team Field Usages Feature T…" at bounding box center [585, 340] width 1088 height 550
click at [119, 590] on button "Delete farm" at bounding box center [126, 583] width 139 height 32
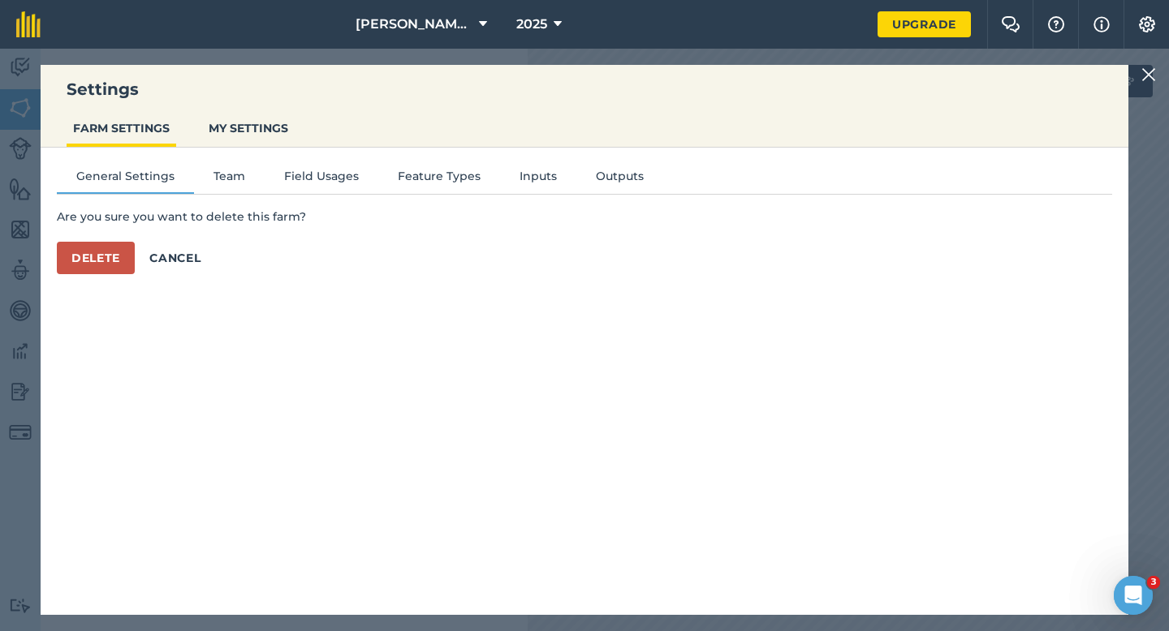
scroll to position [0, 0]
click at [111, 253] on button "Delete" at bounding box center [96, 258] width 78 height 32
